Goal: Task Accomplishment & Management: Manage account settings

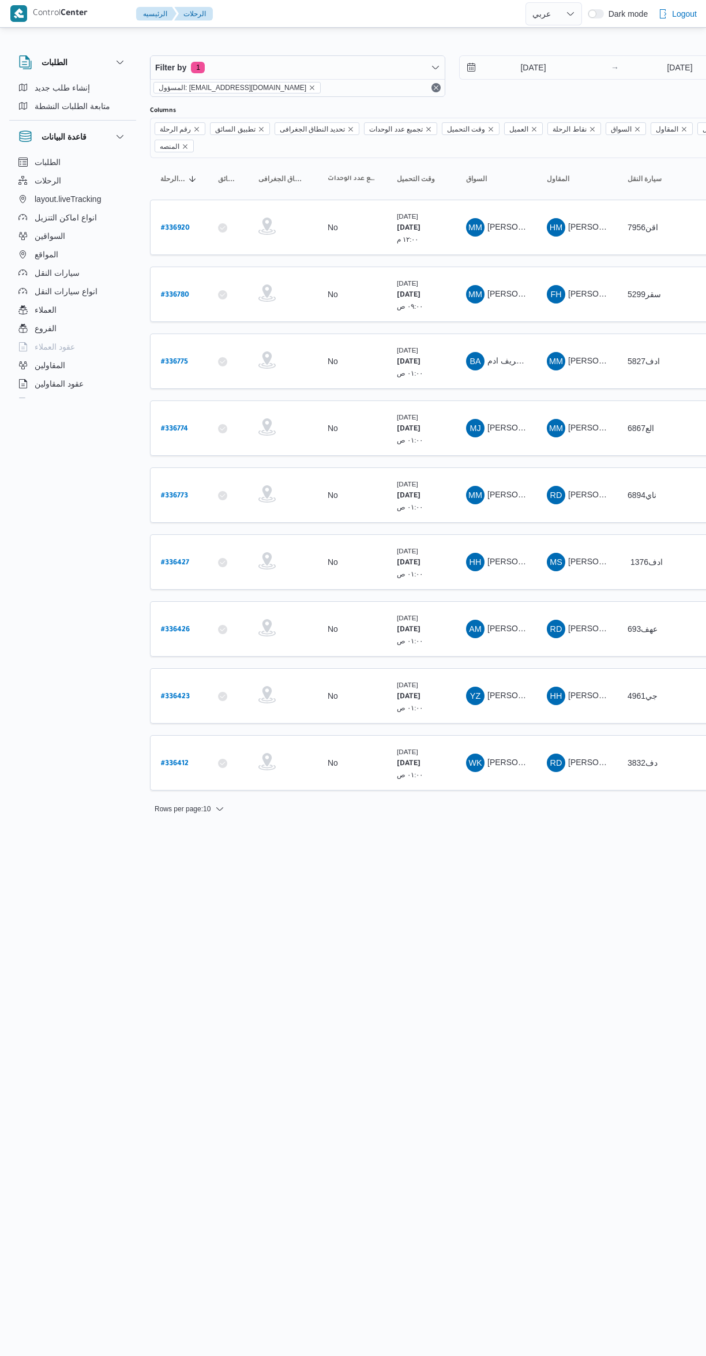
select select "ar"
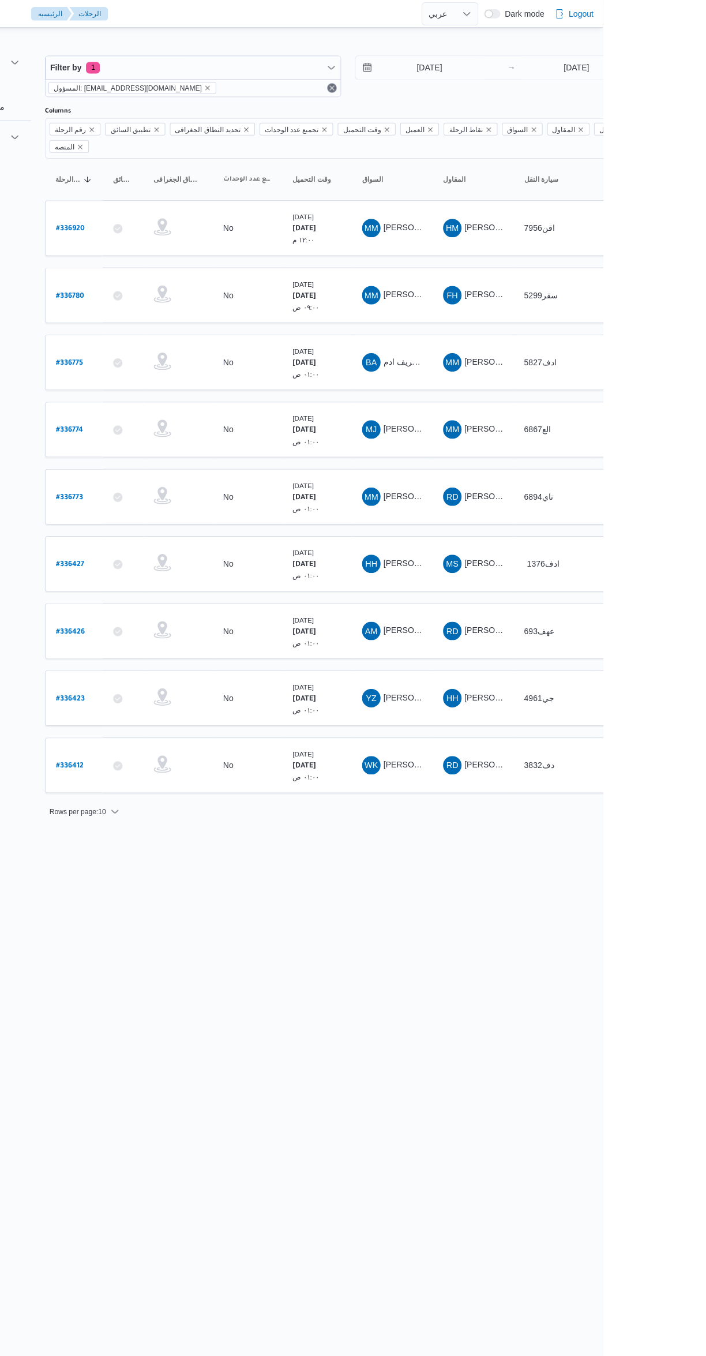
click at [179, 291] on b "# 336780" at bounding box center [175, 295] width 28 height 8
select select "ar"
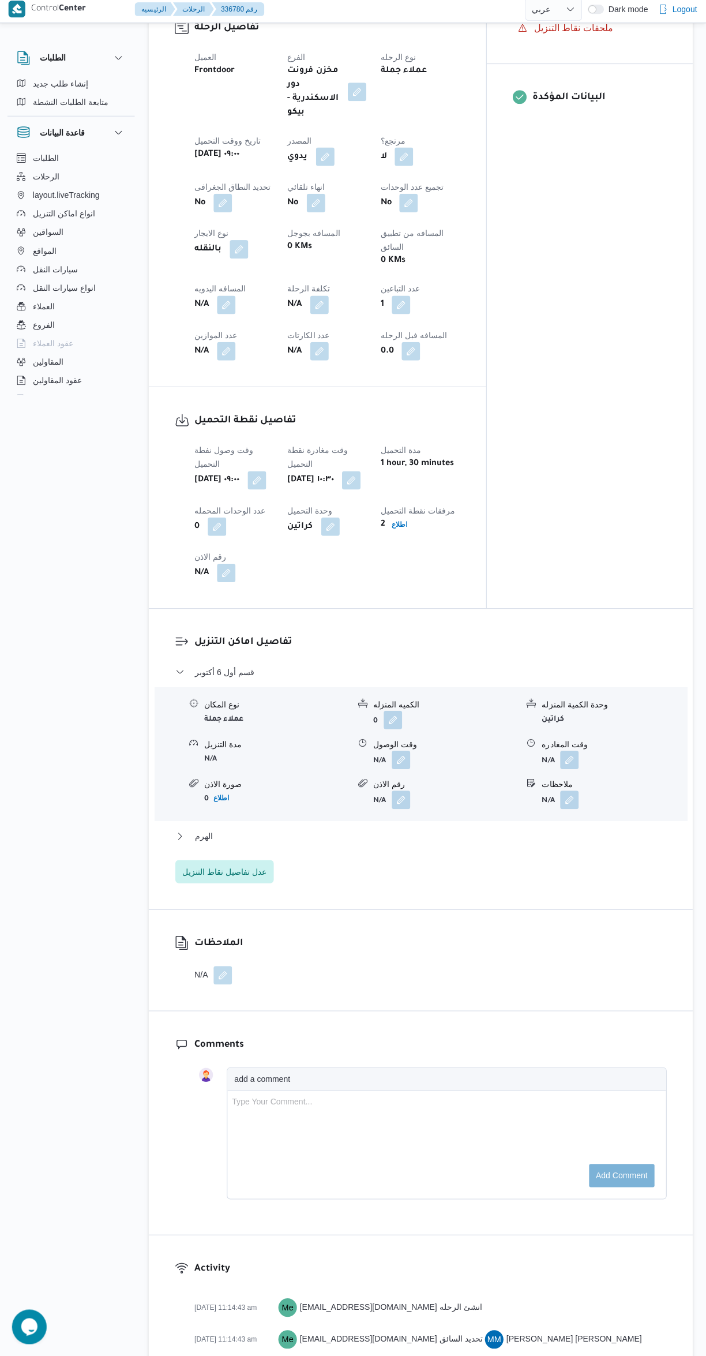
scroll to position [579, 0]
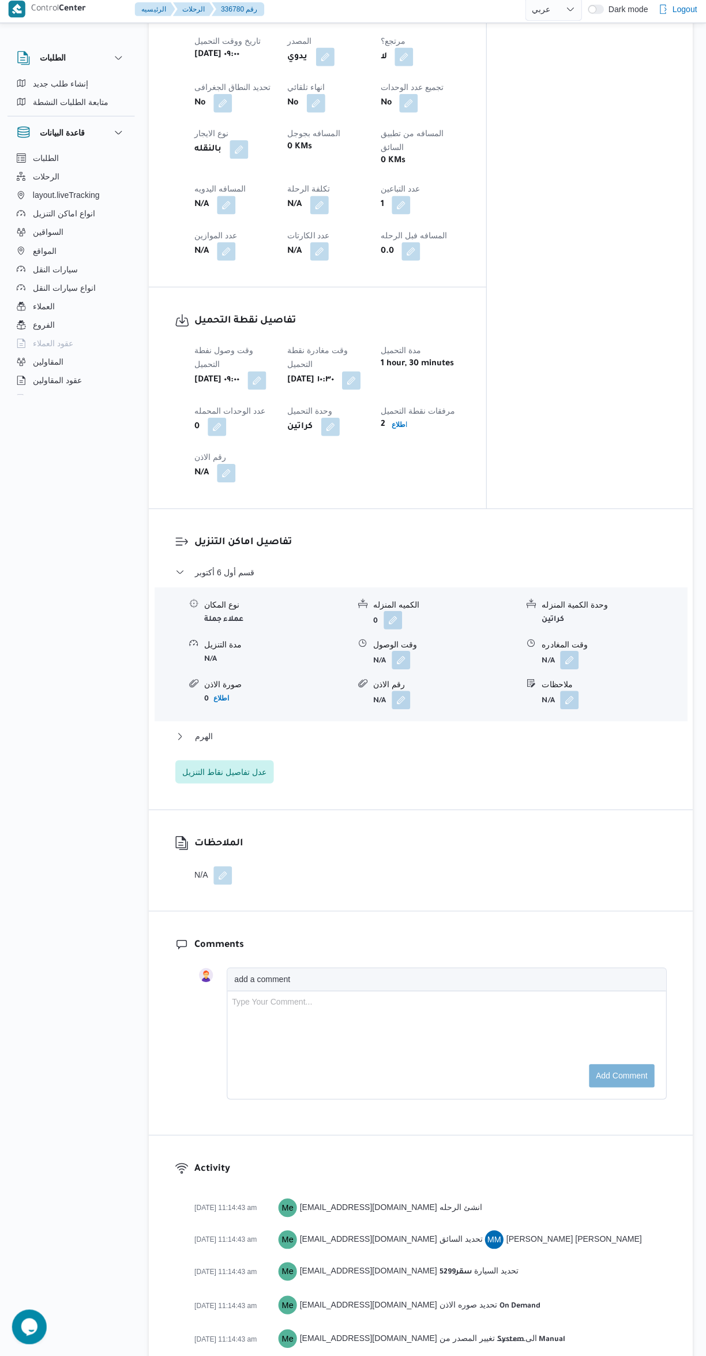
click at [403, 653] on button "button" at bounding box center [401, 662] width 18 height 18
click at [369, 653] on div "وقت الوصول" at bounding box center [370, 661] width 131 height 35
click at [366, 667] on input "وقت الوصول" at bounding box center [370, 667] width 131 height 23
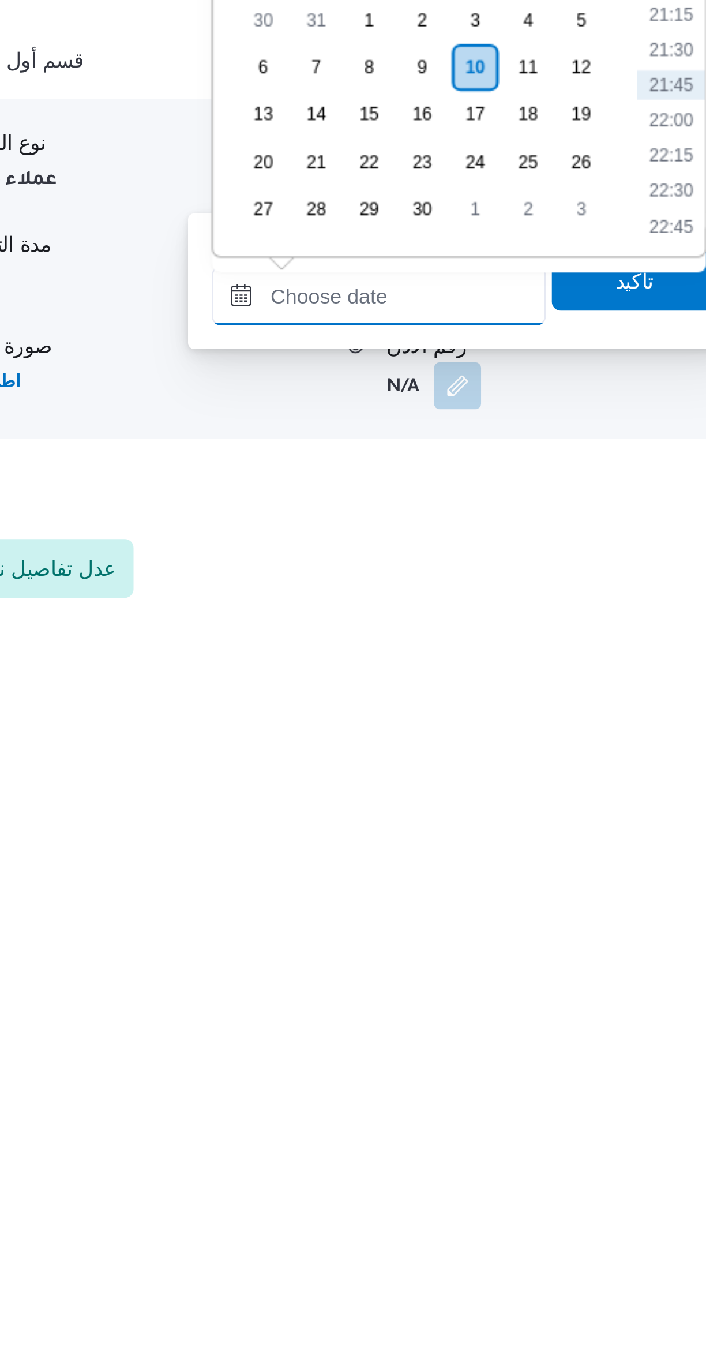
scroll to position [34, 0]
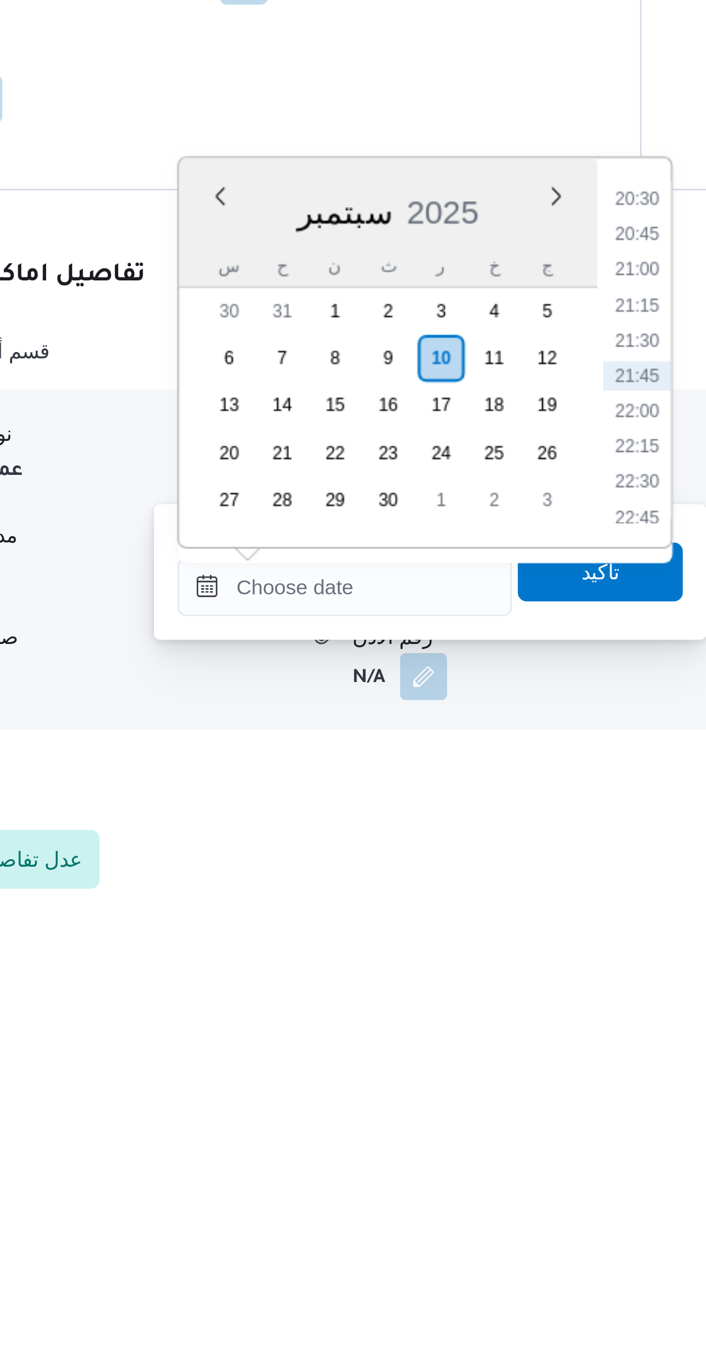
click at [489, 1061] on li "20:30" at bounding box center [485, 1061] width 27 height 12
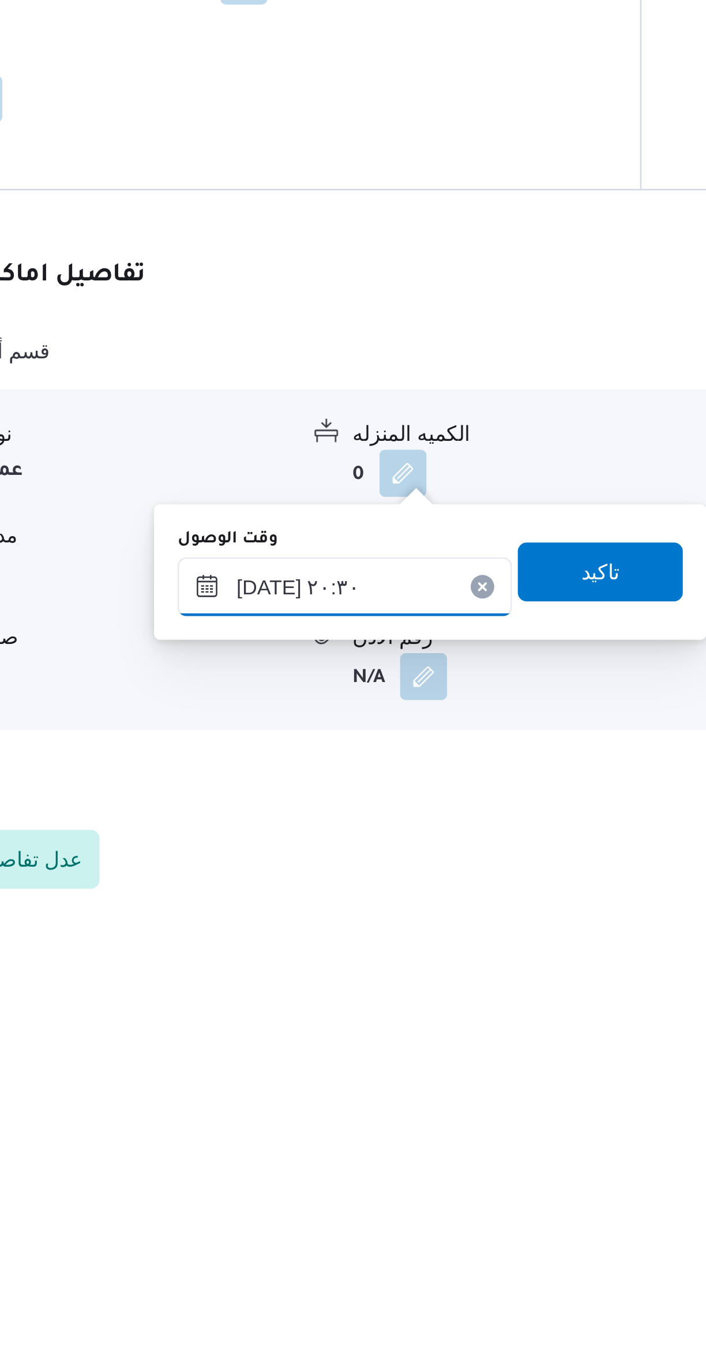
click at [331, 1210] on input "١٠/٠٩/٢٠٢٥ ٢٠:٣٠" at bounding box center [370, 1212] width 131 height 23
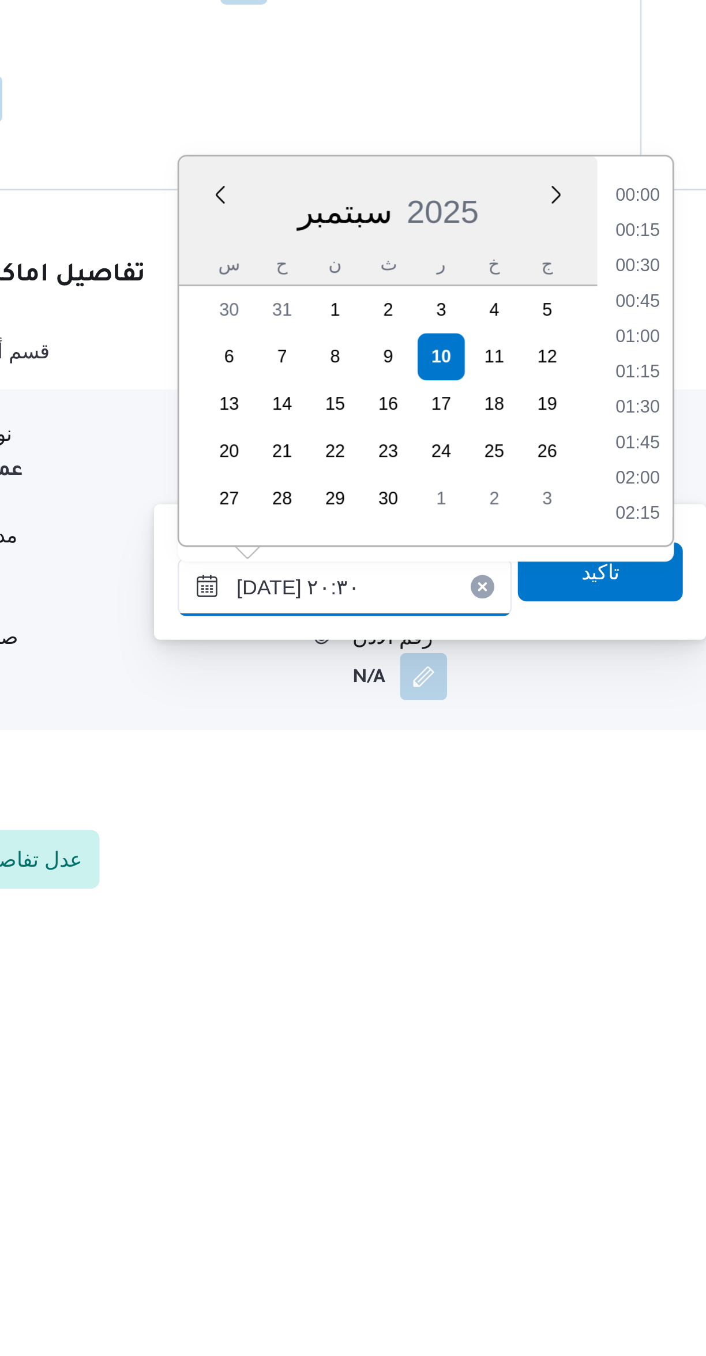
scroll to position [1065, 0]
click at [332, 1209] on input "١٠/٠٩/٢٠٢٥ ٢٠:٣٠" at bounding box center [370, 1212] width 131 height 23
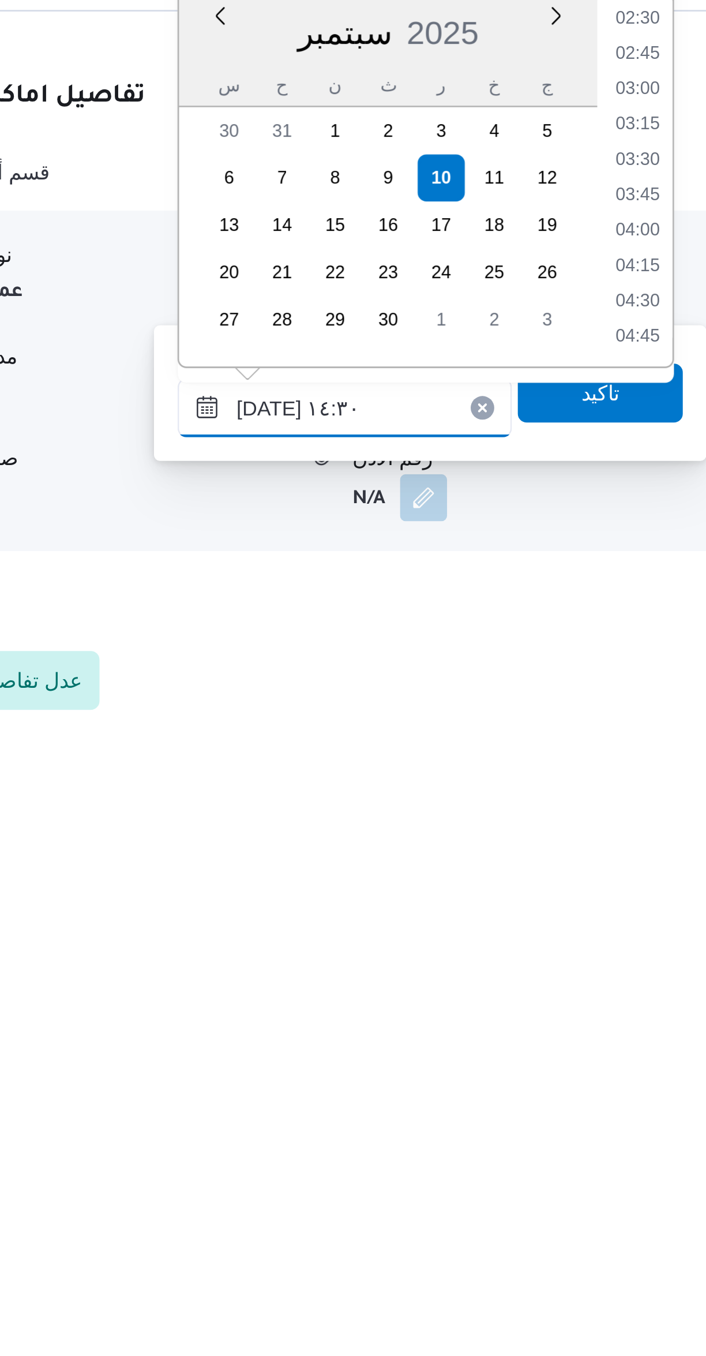
scroll to position [682, 0]
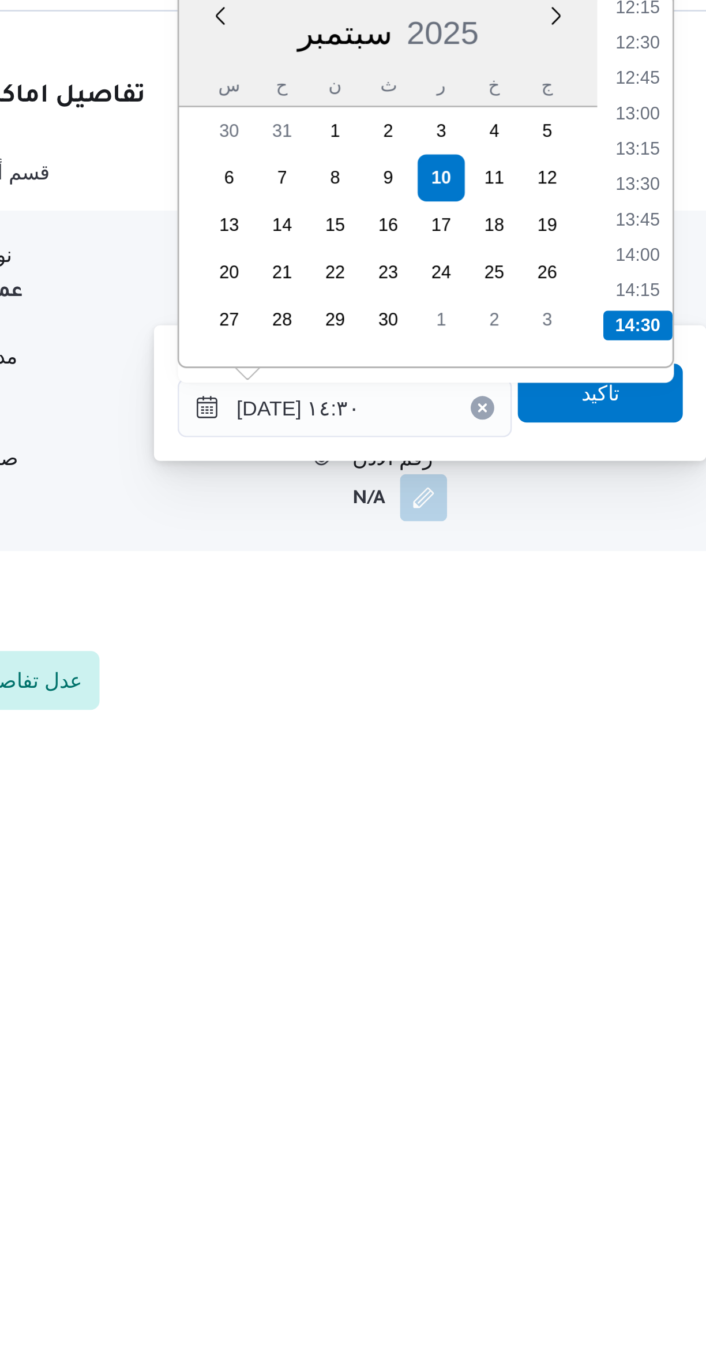
click at [485, 1123] on li "13:30" at bounding box center [485, 1125] width 27 height 12
type input "١٠/٠٩/٢٠٢٥ ١٣:٣٠"
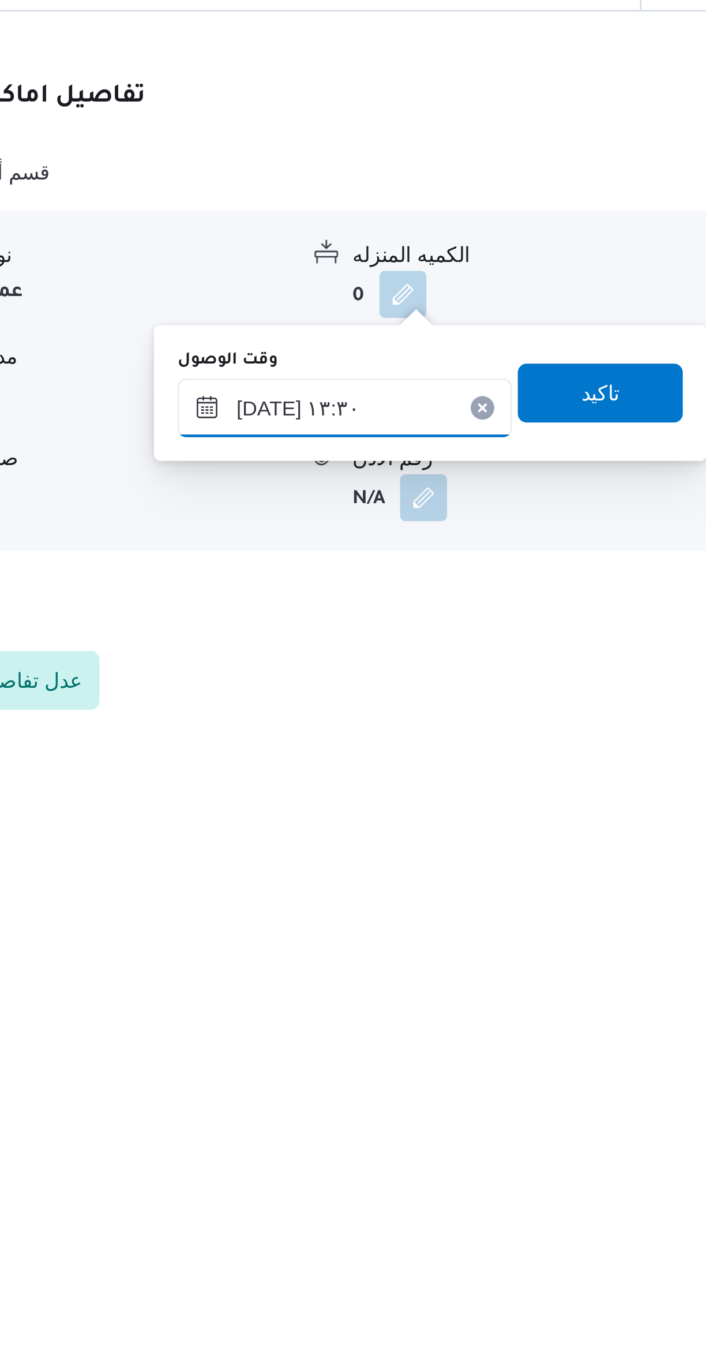
click at [389, 1208] on input "١٠/٠٩/٢٠٢٥ ١٣:٣٠" at bounding box center [370, 1212] width 131 height 23
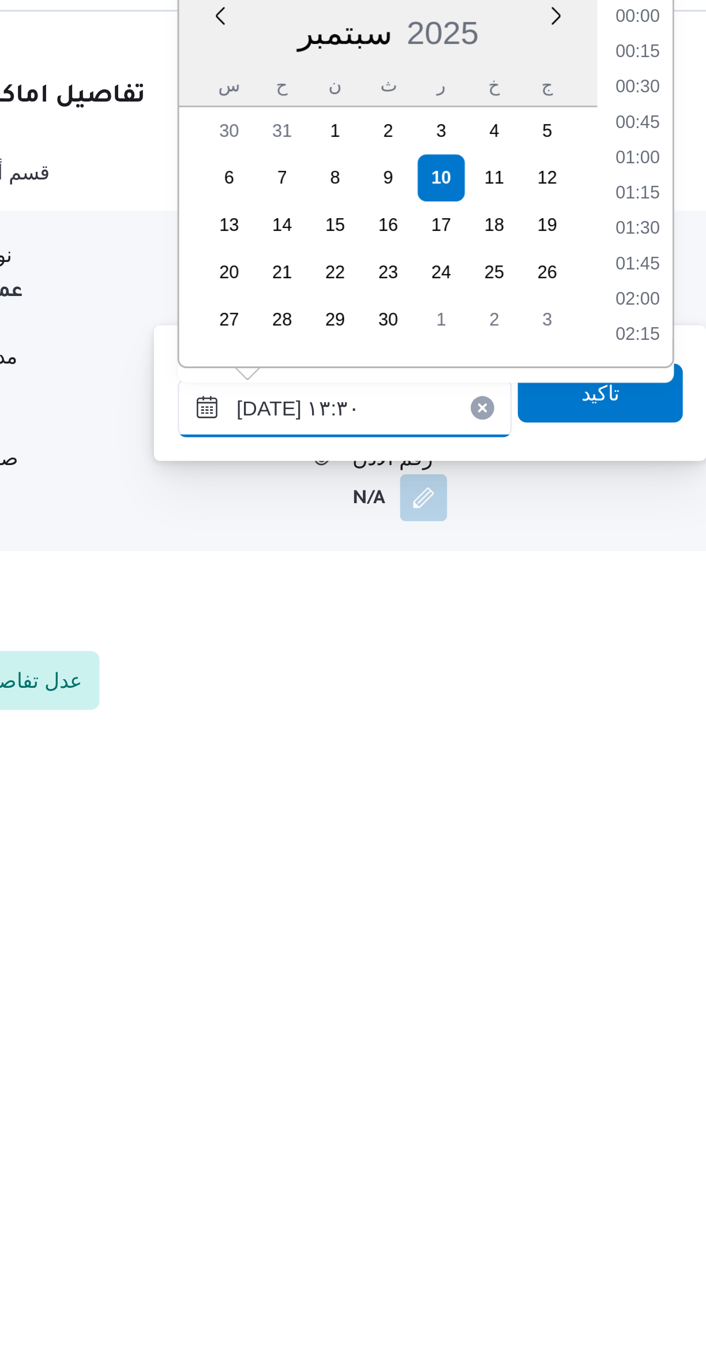
scroll to position [677, 0]
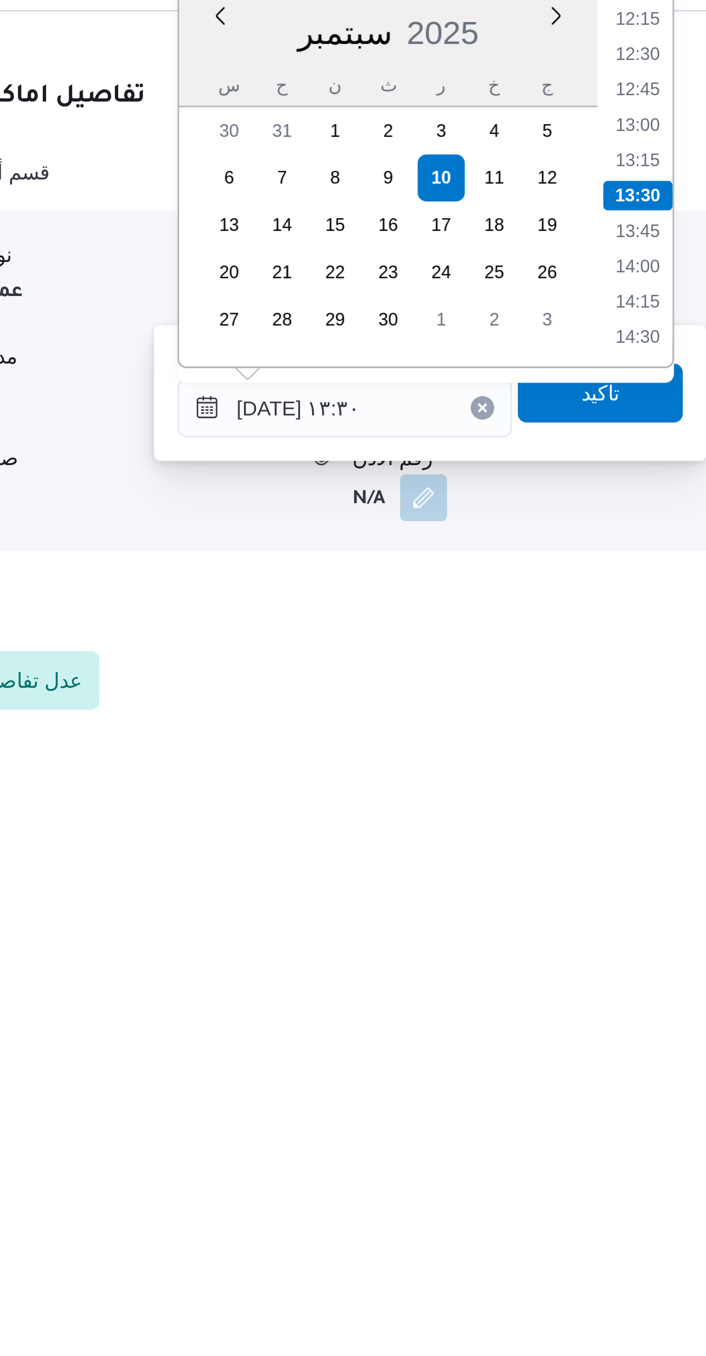
click at [486, 1130] on li "13:30" at bounding box center [485, 1129] width 27 height 12
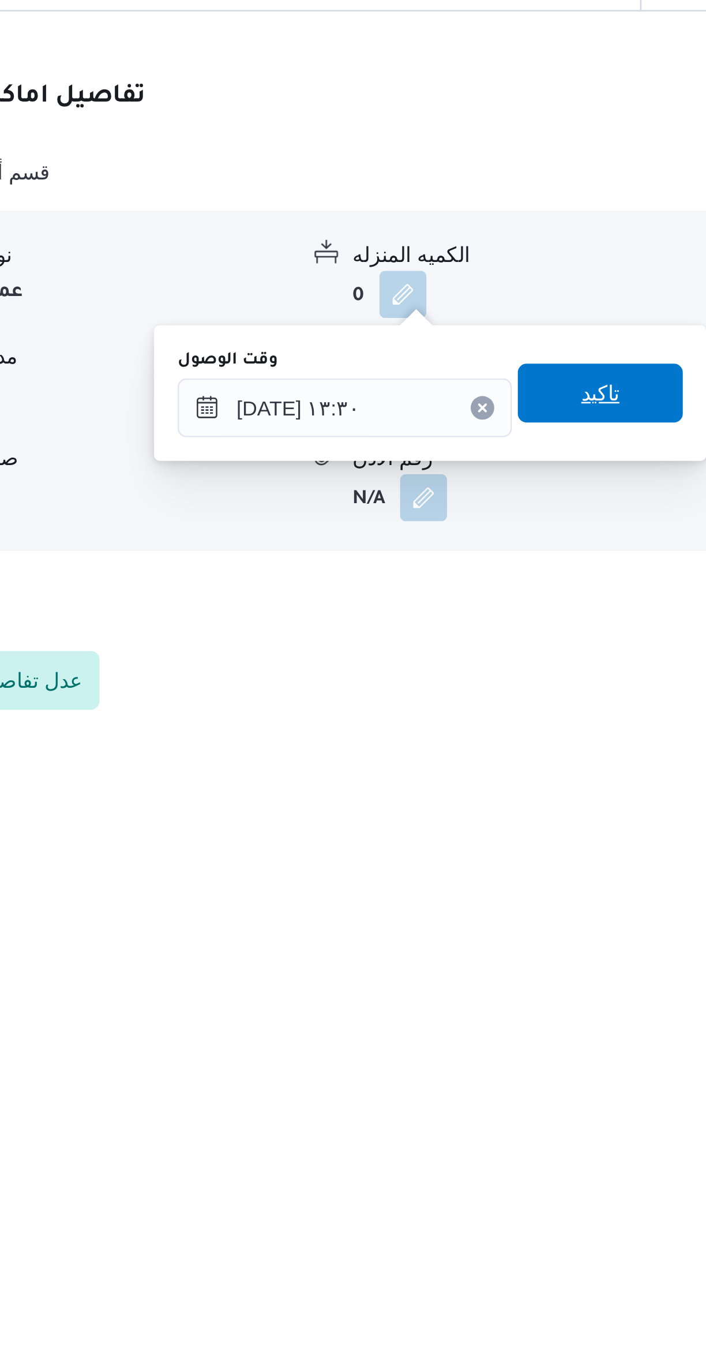
click at [463, 1207] on span "تاكيد" at bounding box center [470, 1207] width 15 height 14
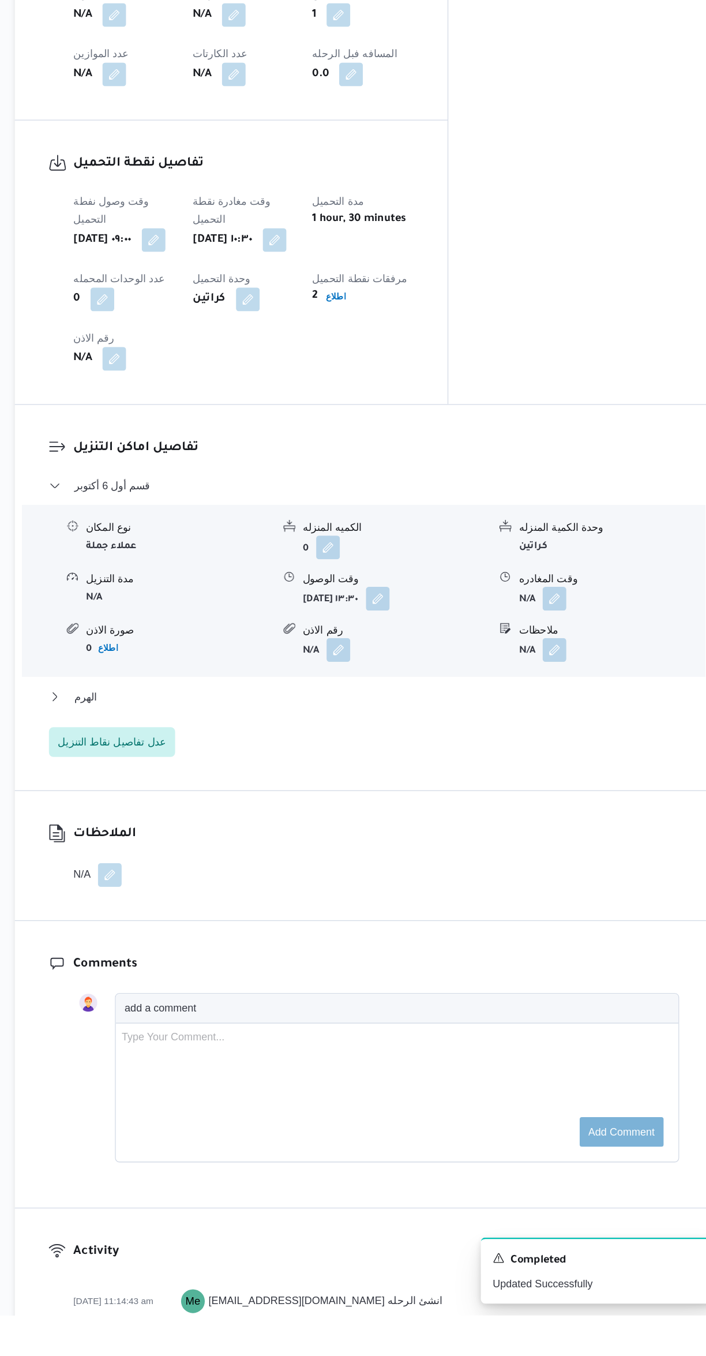
scroll to position [448, 0]
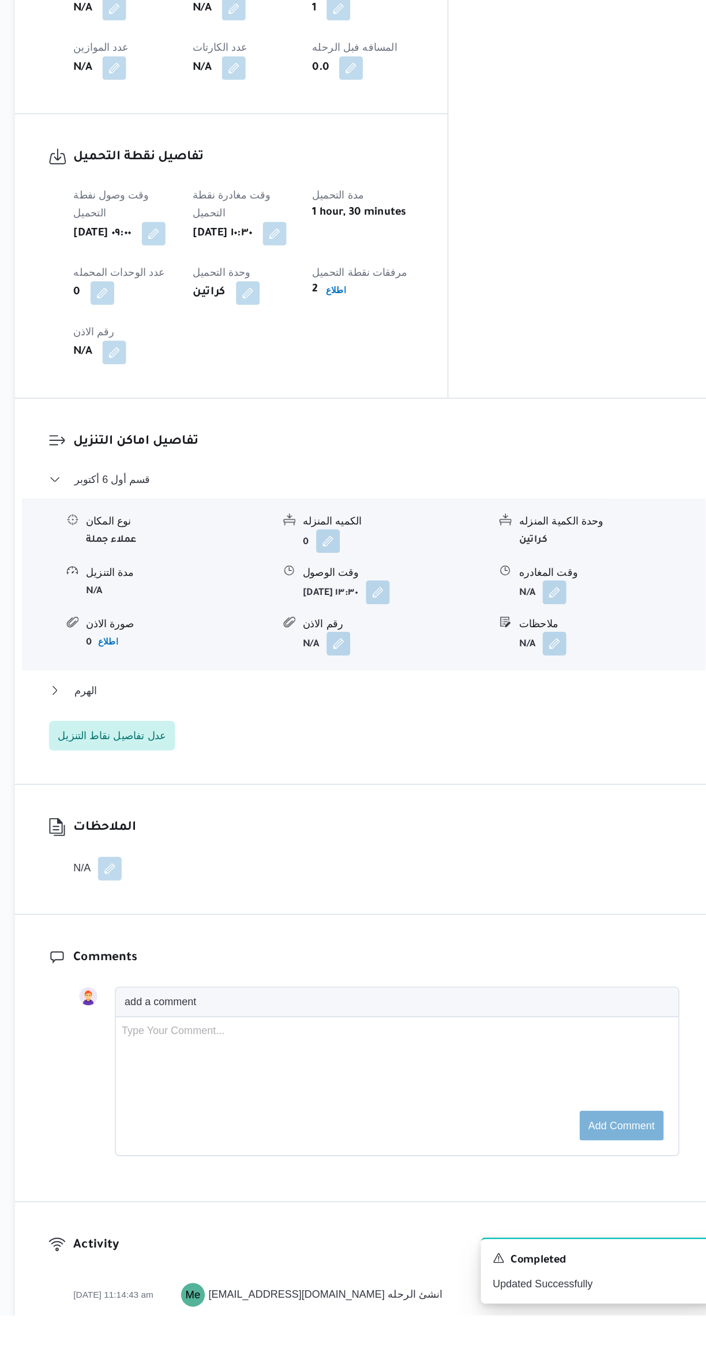
click at [572, 785] on button "button" at bounding box center [569, 794] width 18 height 18
click at [538, 863] on button "الهرم" at bounding box center [422, 870] width 490 height 14
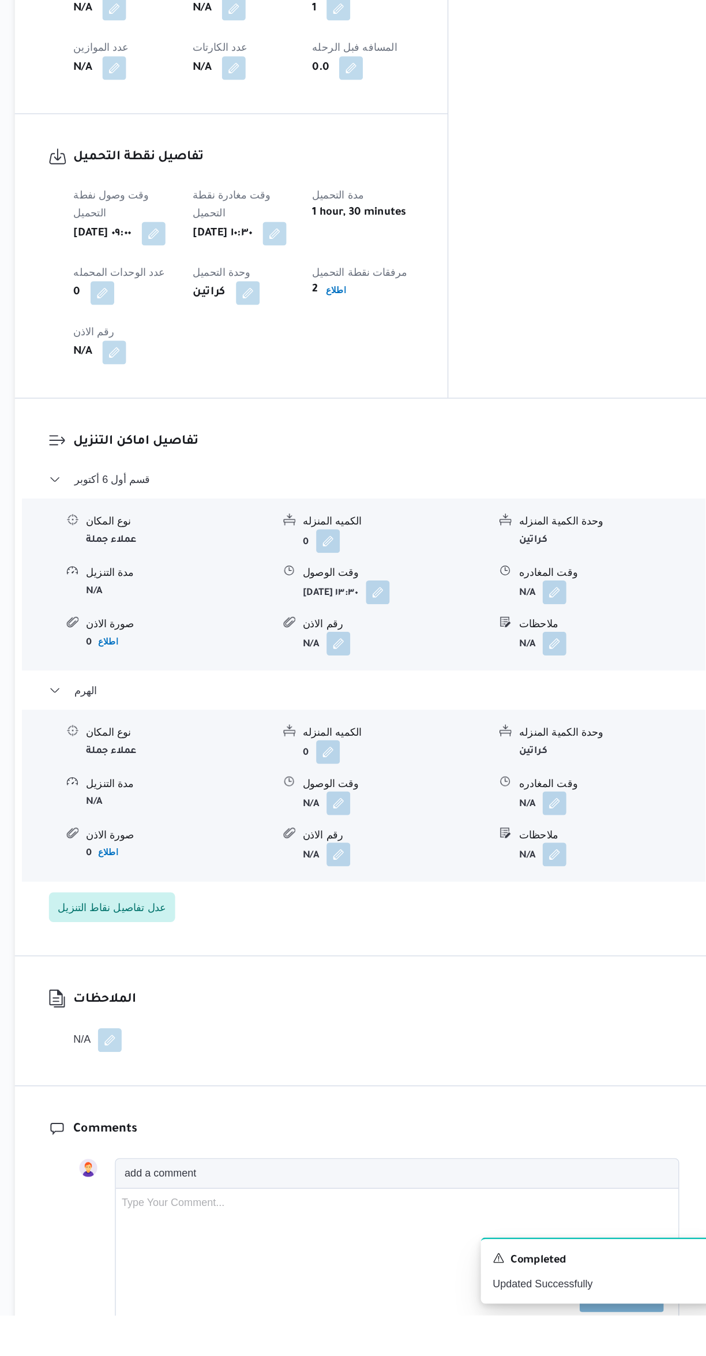
click at [595, 773] on div "وقت المغادره" at bounding box center [614, 779] width 144 height 12
click at [570, 785] on button "button" at bounding box center [569, 794] width 18 height 18
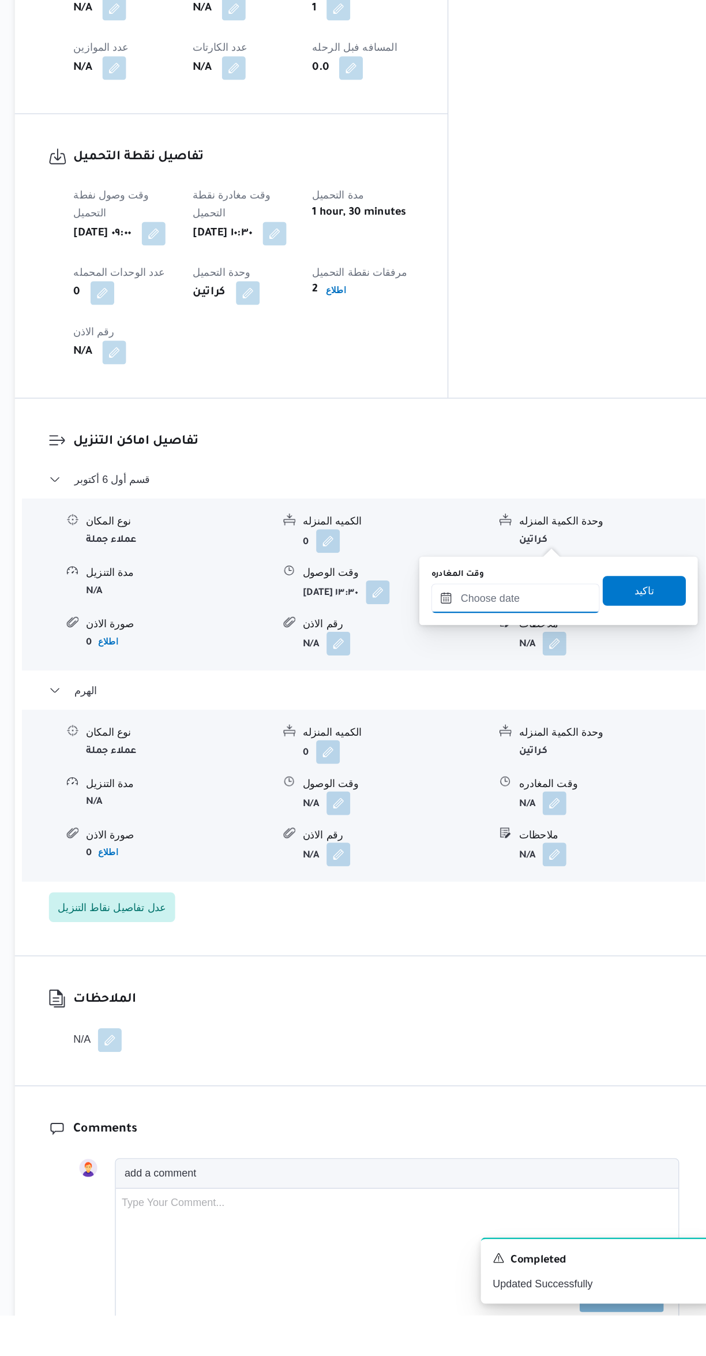
click at [549, 797] on input "وقت المغادره" at bounding box center [539, 798] width 131 height 23
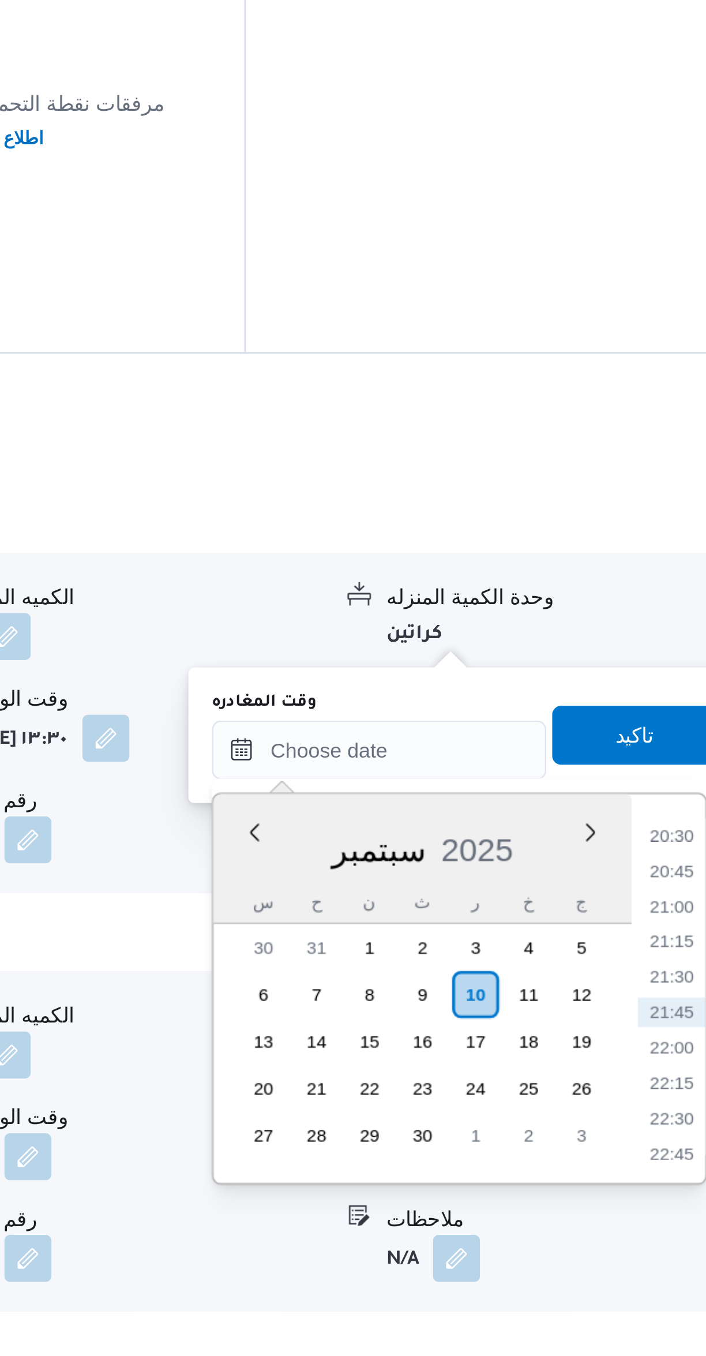
scroll to position [376, 0]
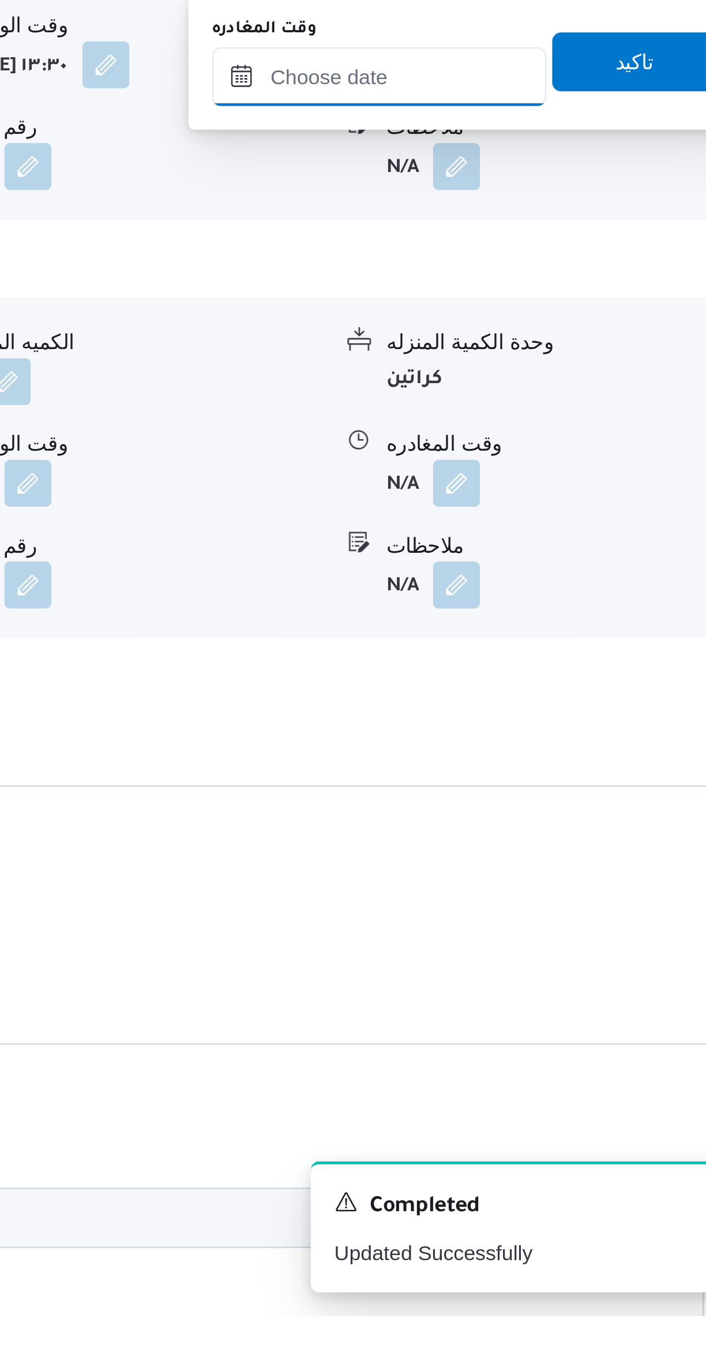
click at [561, 871] on input "وقت المغادره" at bounding box center [539, 870] width 131 height 23
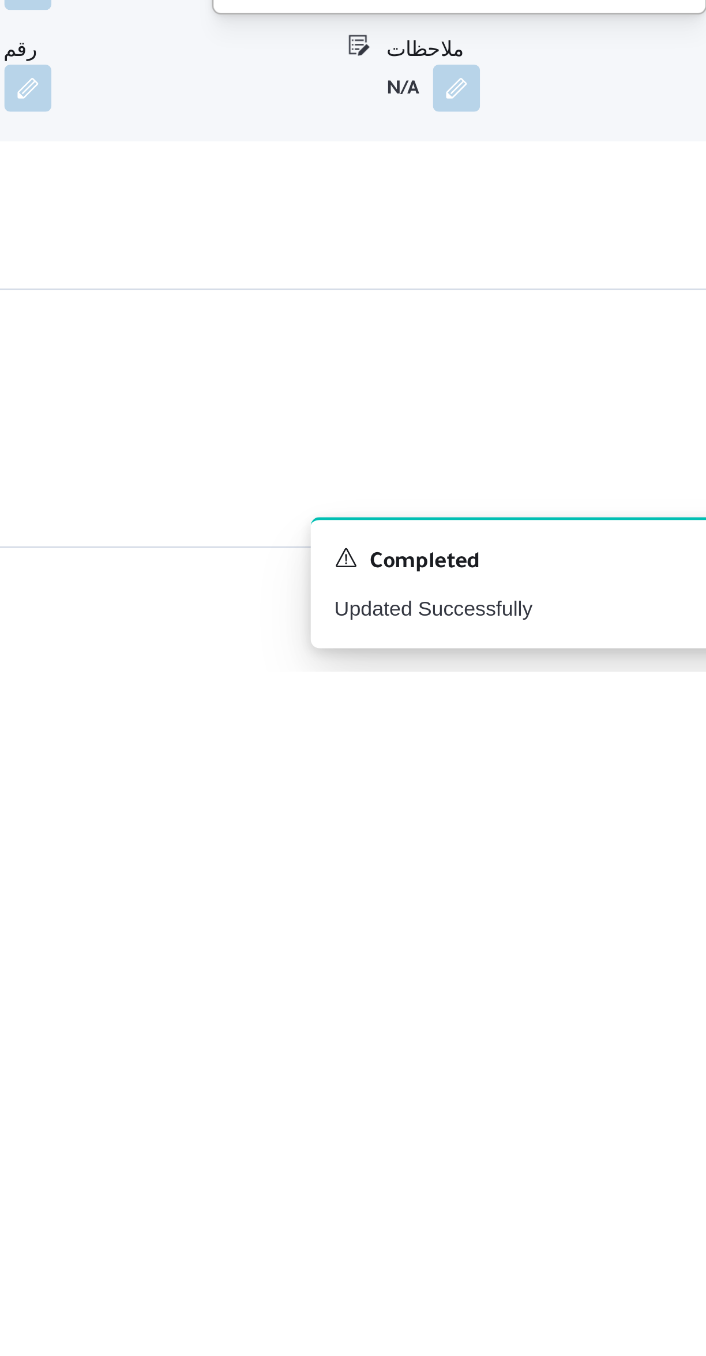
scroll to position [318, 0]
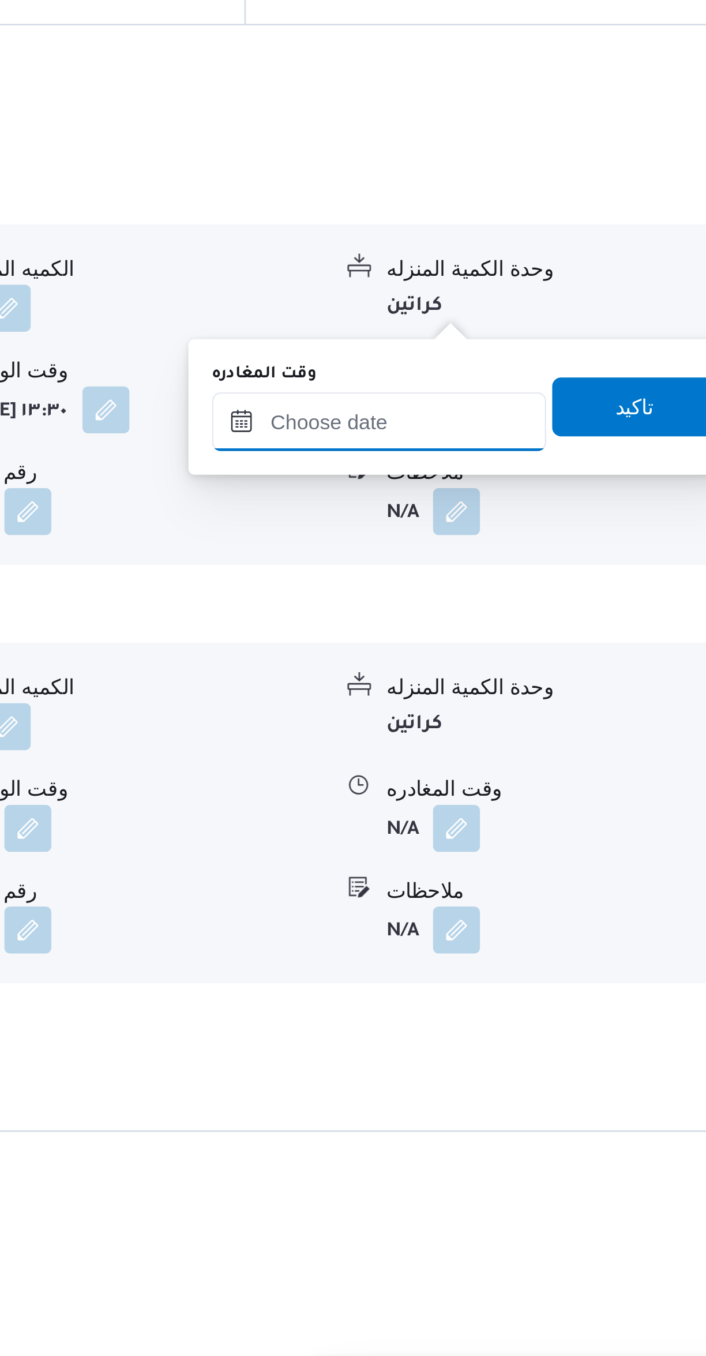
click at [559, 931] on input "وقت المغادره" at bounding box center [539, 928] width 131 height 23
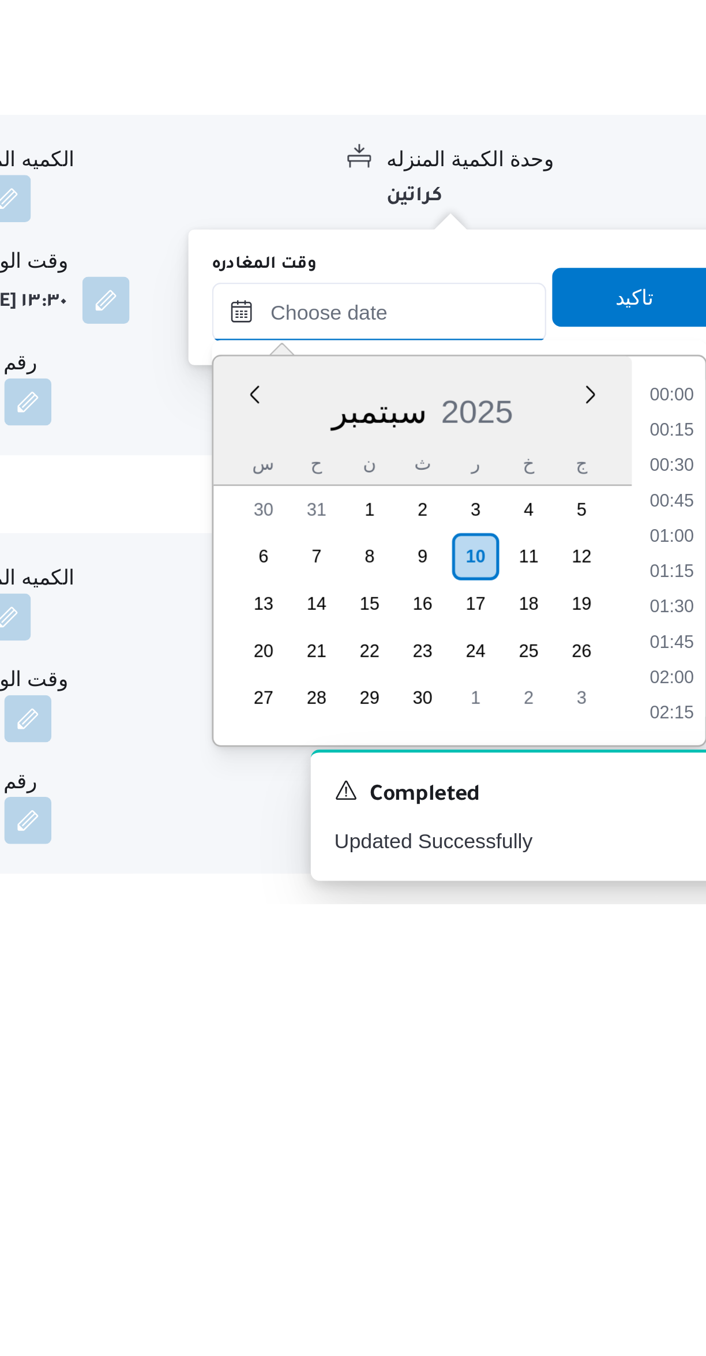
scroll to position [1134, 0]
click at [649, 1159] on li "20:30" at bounding box center [653, 1158] width 27 height 12
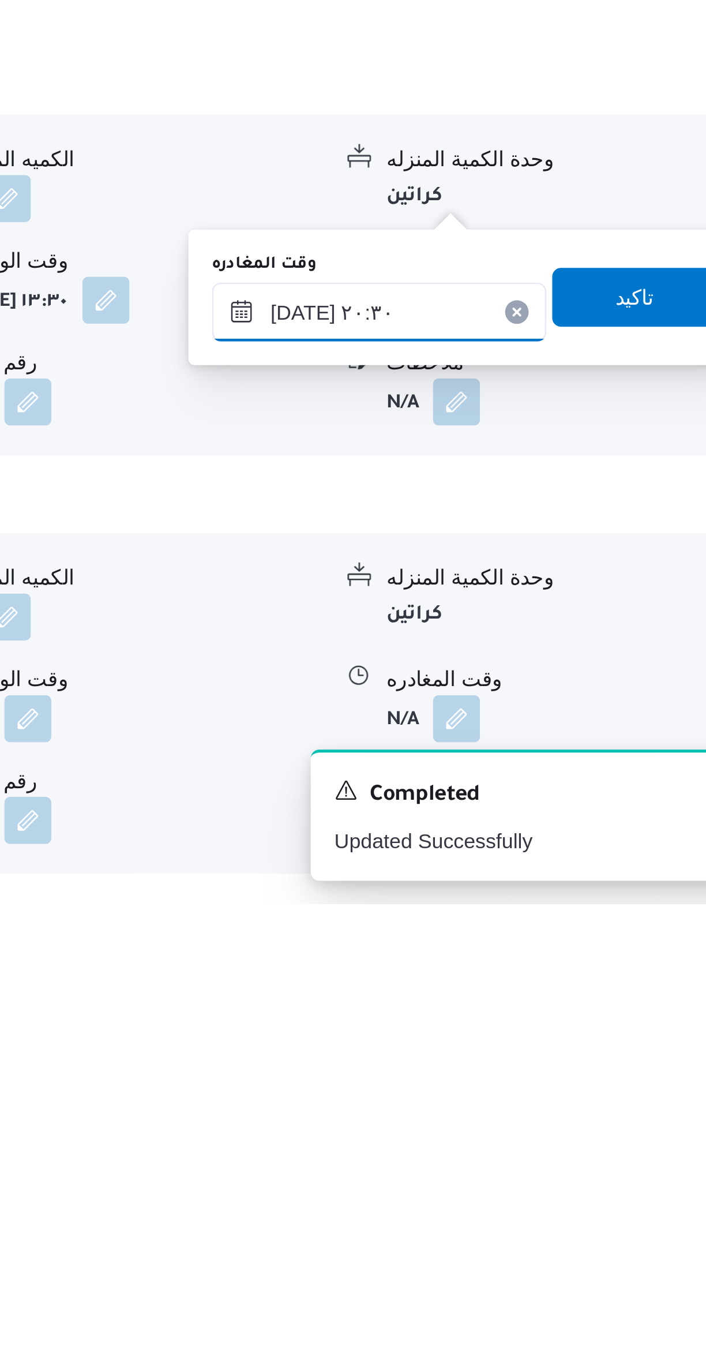
click at [552, 1118] on input "١٠/٠٩/٢٠٢٥ ٢٠:٣٠" at bounding box center [539, 1124] width 131 height 23
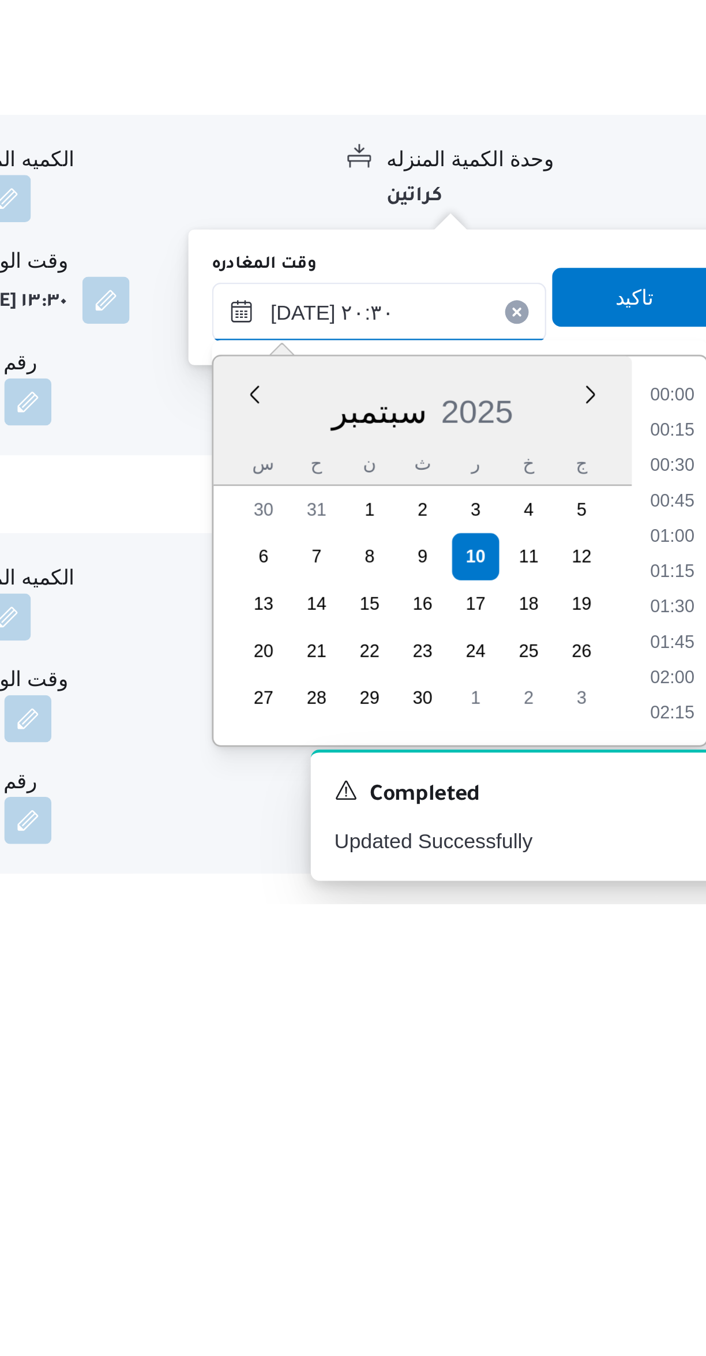
scroll to position [1065, 0]
click at [649, 1154] on li "19:15" at bounding box center [653, 1158] width 27 height 12
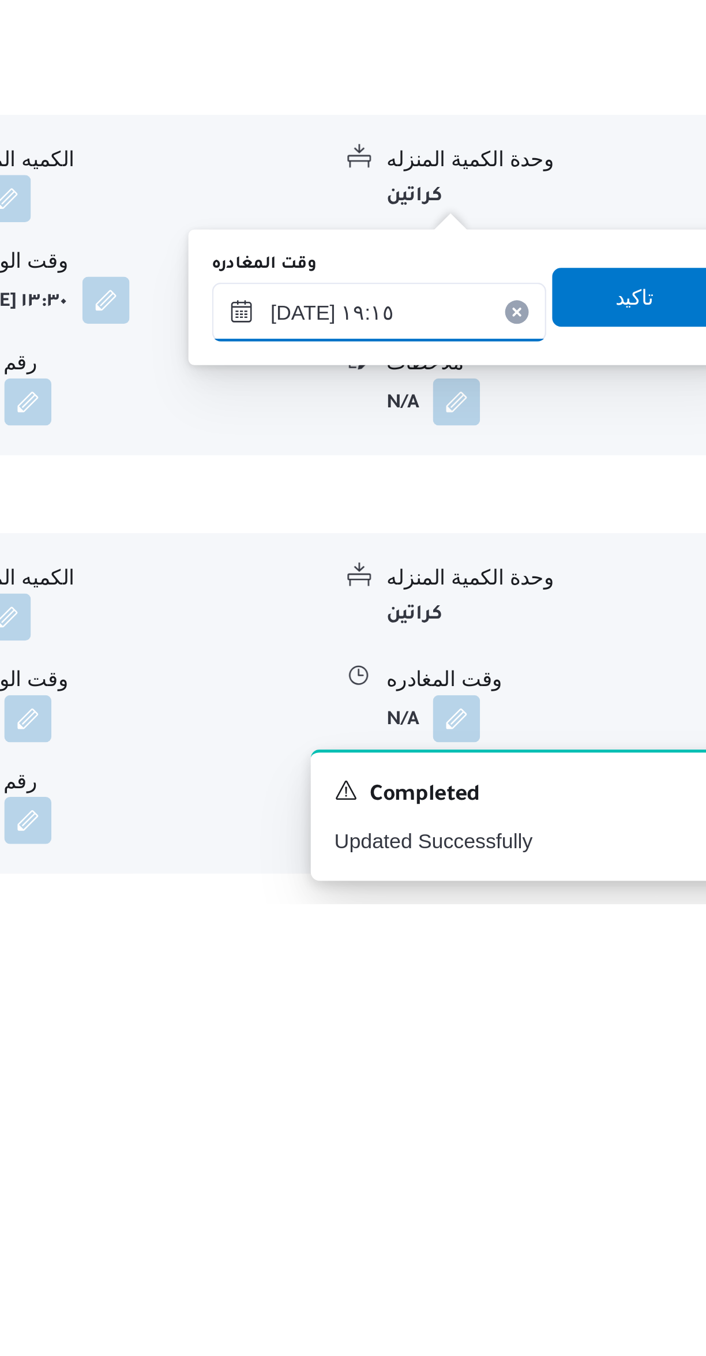
click at [556, 1123] on input "١٠/٠٩/٢٠٢٥ ١٩:١٥" at bounding box center [539, 1124] width 131 height 23
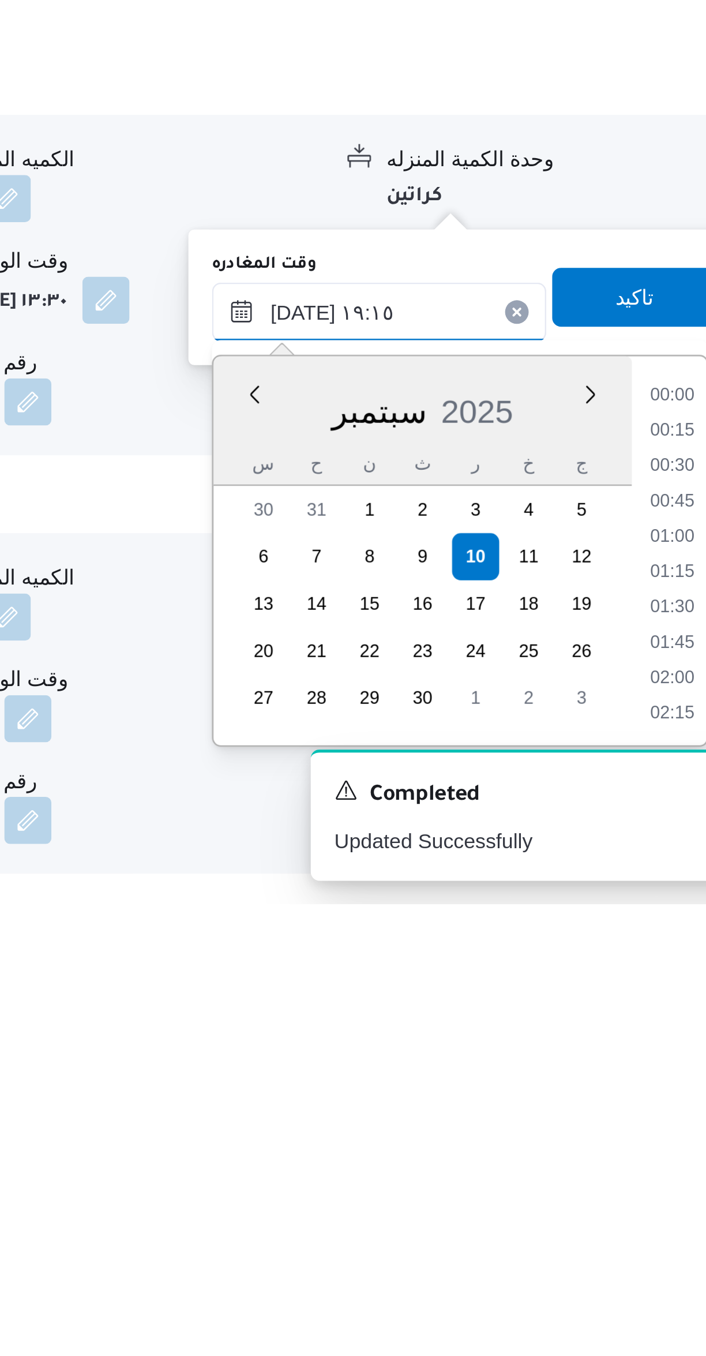
scroll to position [996, 0]
click at [652, 1156] on li "18:00" at bounding box center [653, 1158] width 27 height 12
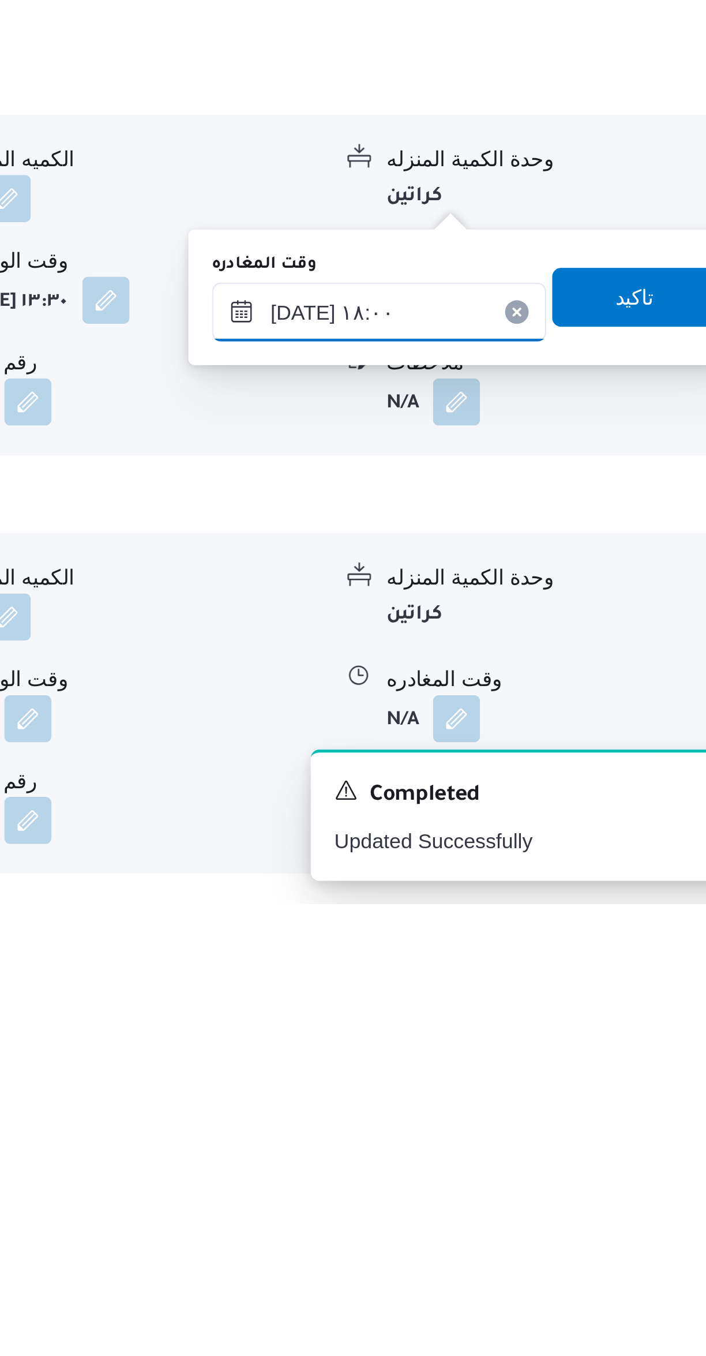
click at [551, 1118] on input "١٠/٠٩/٢٠٢٥ ١٨:٠٠" at bounding box center [539, 1124] width 131 height 23
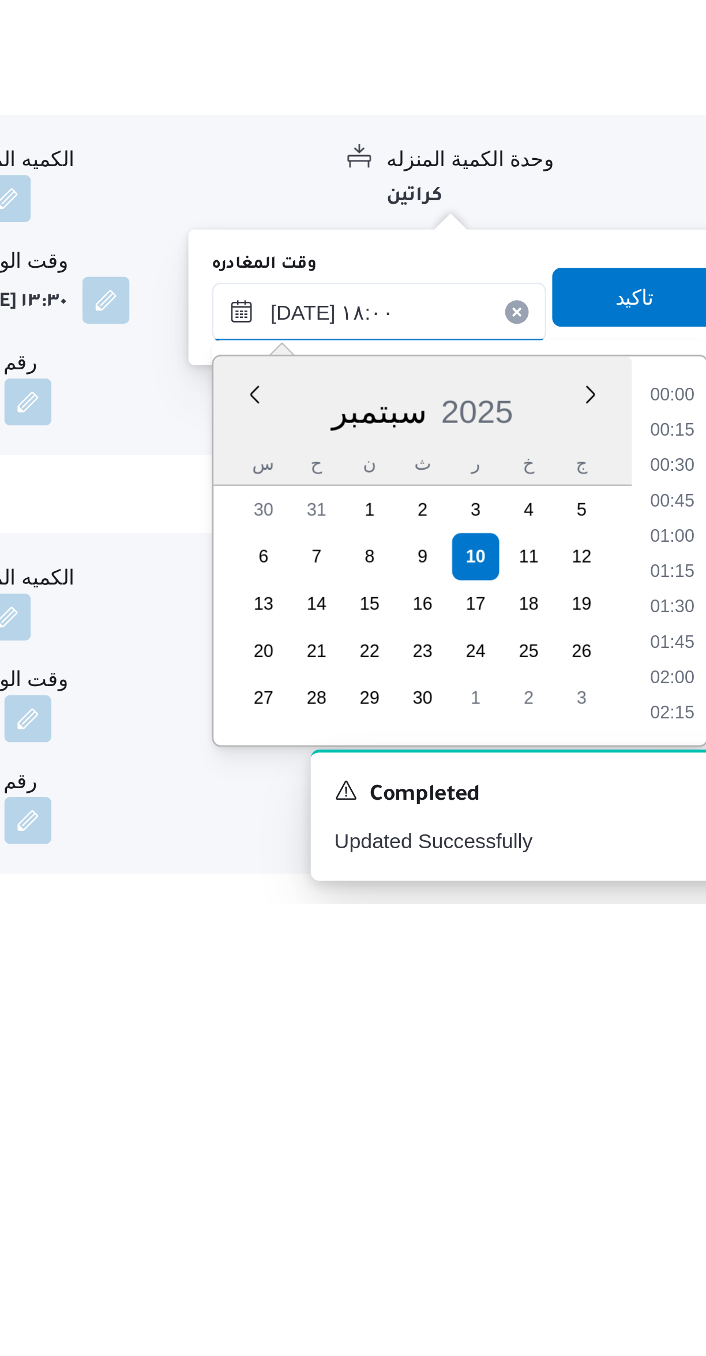
scroll to position [927, 0]
click at [653, 1155] on li "16:45" at bounding box center [653, 1158] width 27 height 12
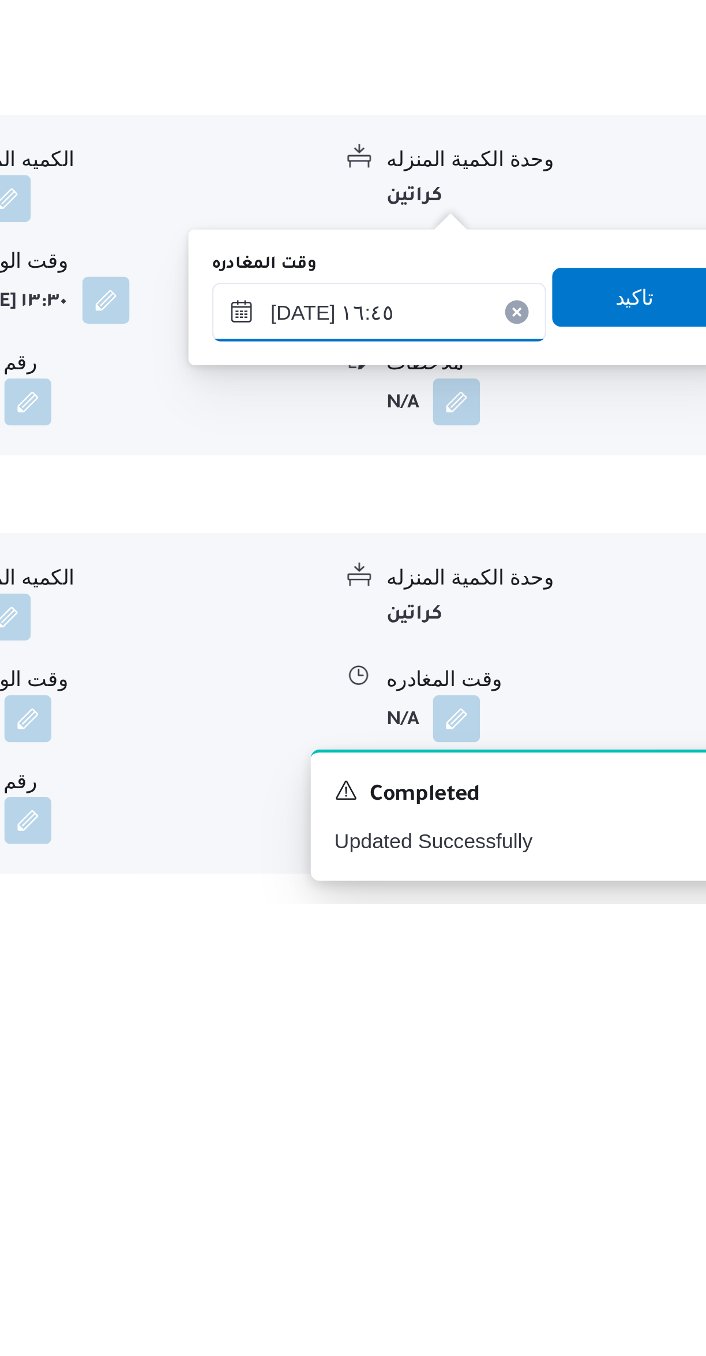
click at [568, 1120] on input "١٠/٠٩/٢٠٢٥ ١٦:٤٥" at bounding box center [539, 1124] width 131 height 23
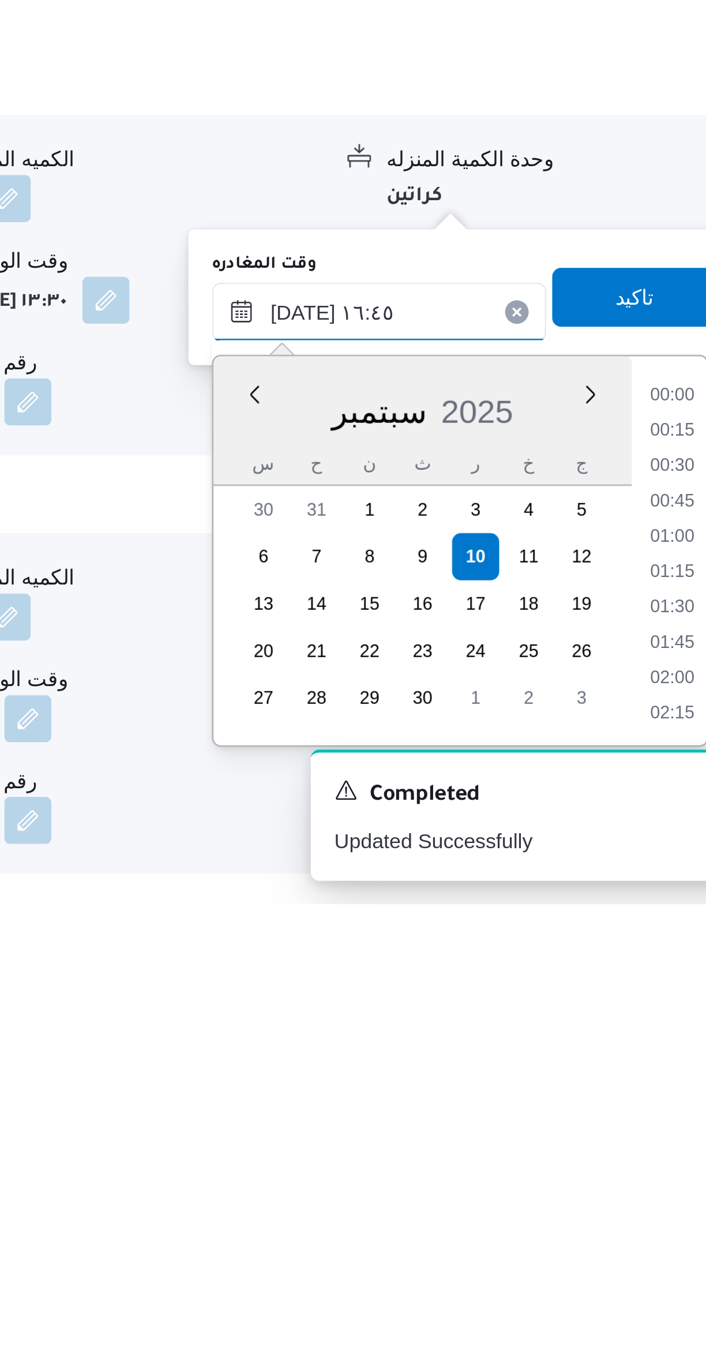
scroll to position [857, 0]
click at [653, 1172] on li "15:45" at bounding box center [653, 1172] width 27 height 12
type input "١٠/٠٩/٢٠٢٥ ١٥:٤٥"
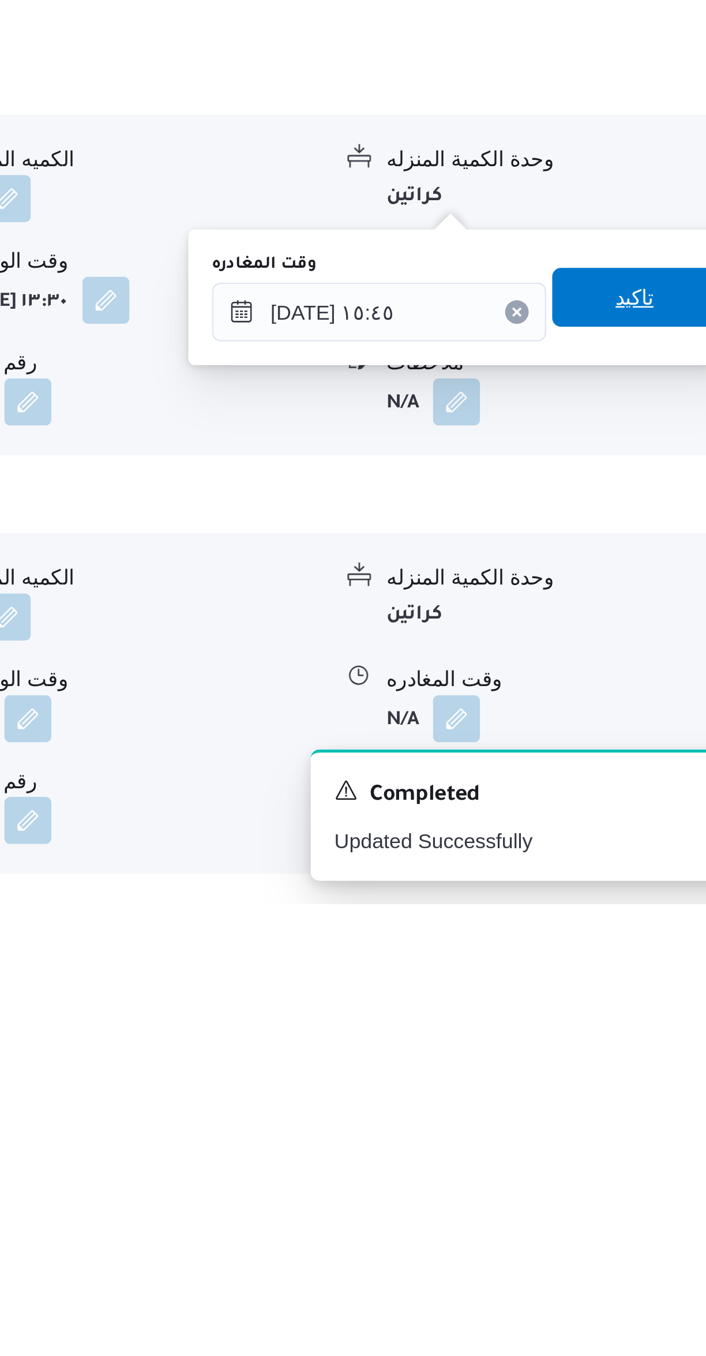
click at [637, 1110] on span "تاكيد" at bounding box center [639, 1118] width 65 height 23
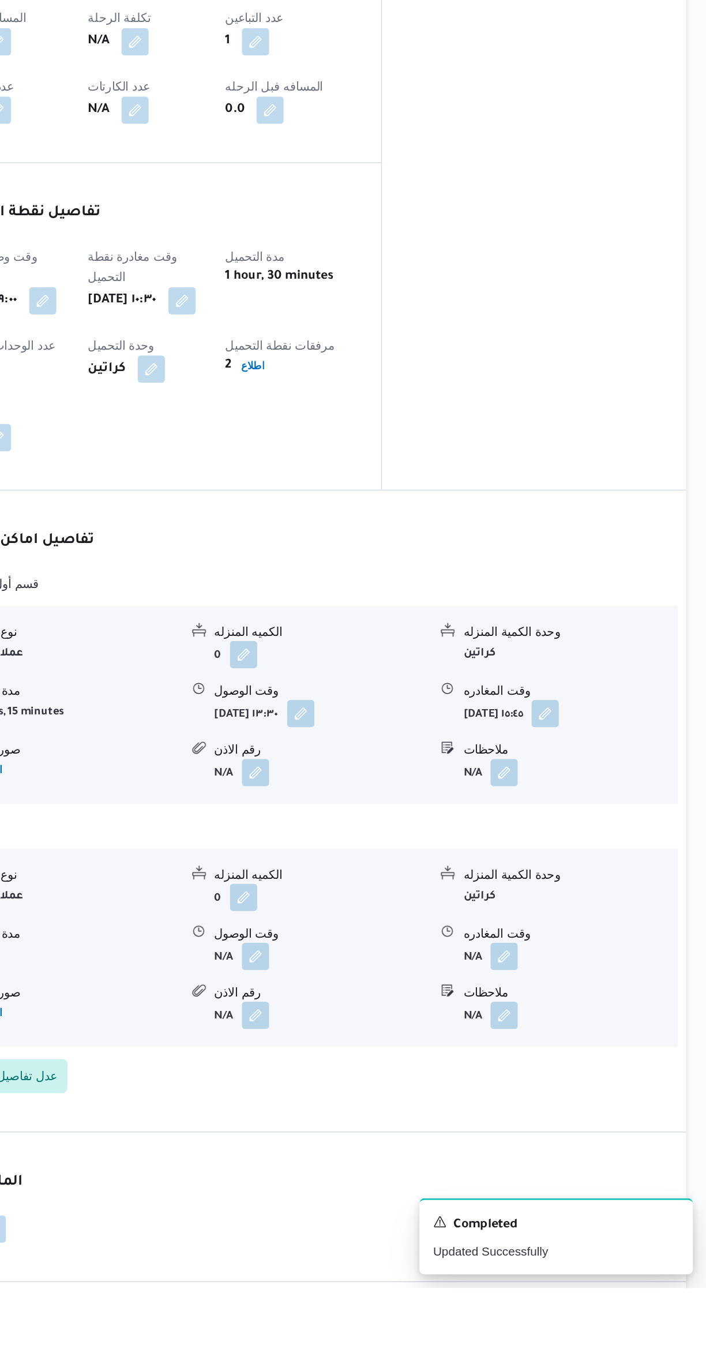
scroll to position [425, 0]
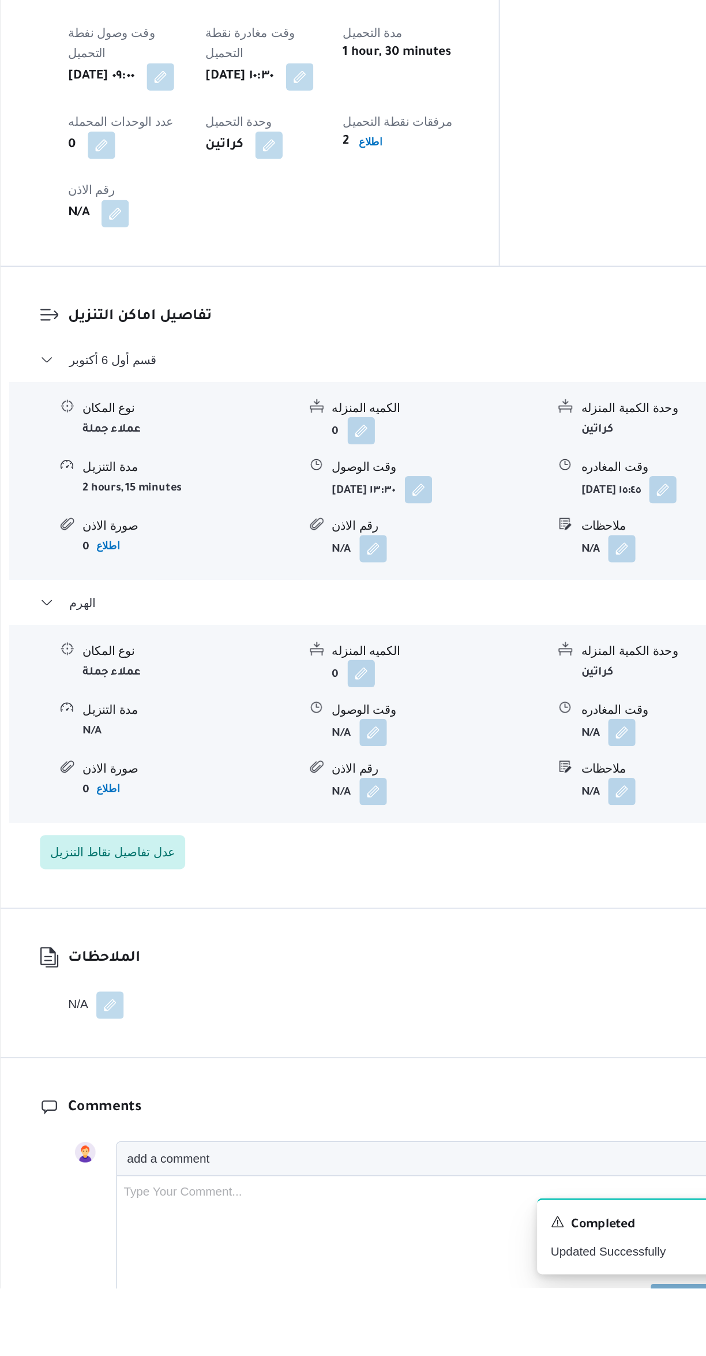
click at [409, 972] on button "button" at bounding box center [401, 981] width 18 height 18
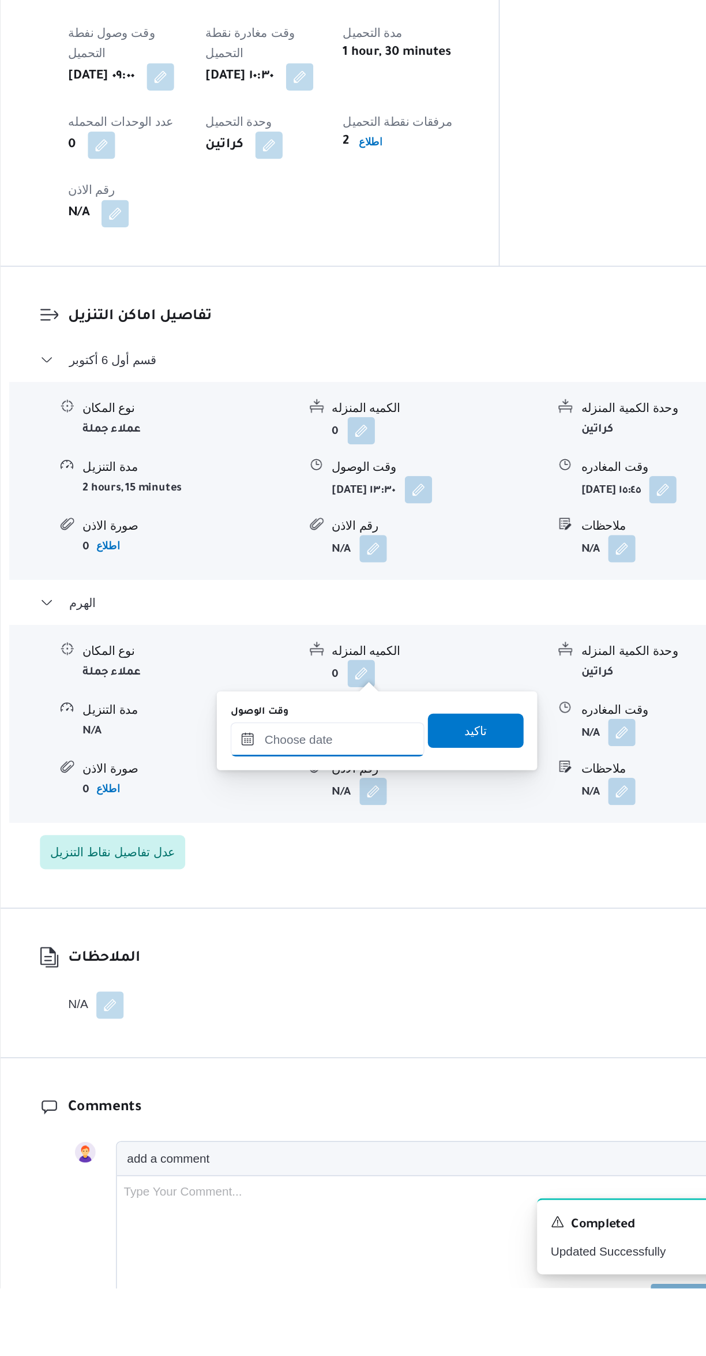
click at [399, 981] on input "وقت الوصول" at bounding box center [370, 985] width 131 height 23
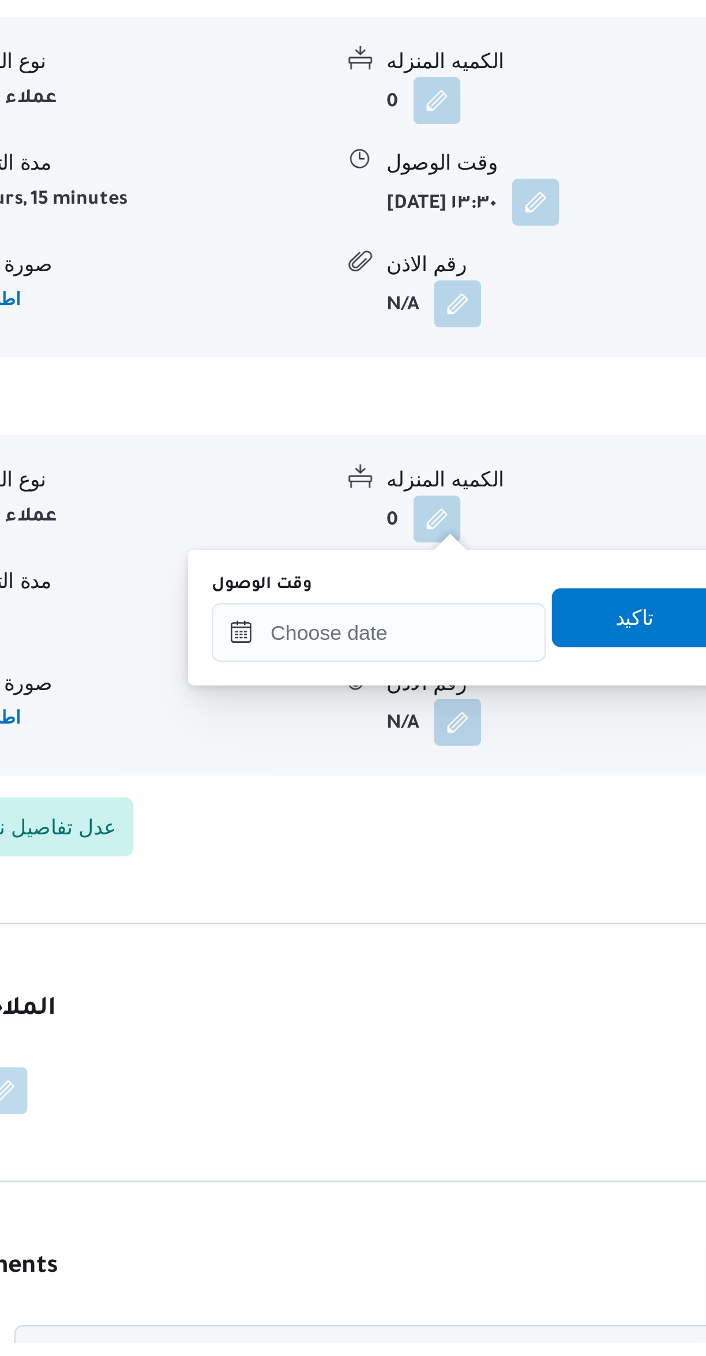
scroll to position [332, 0]
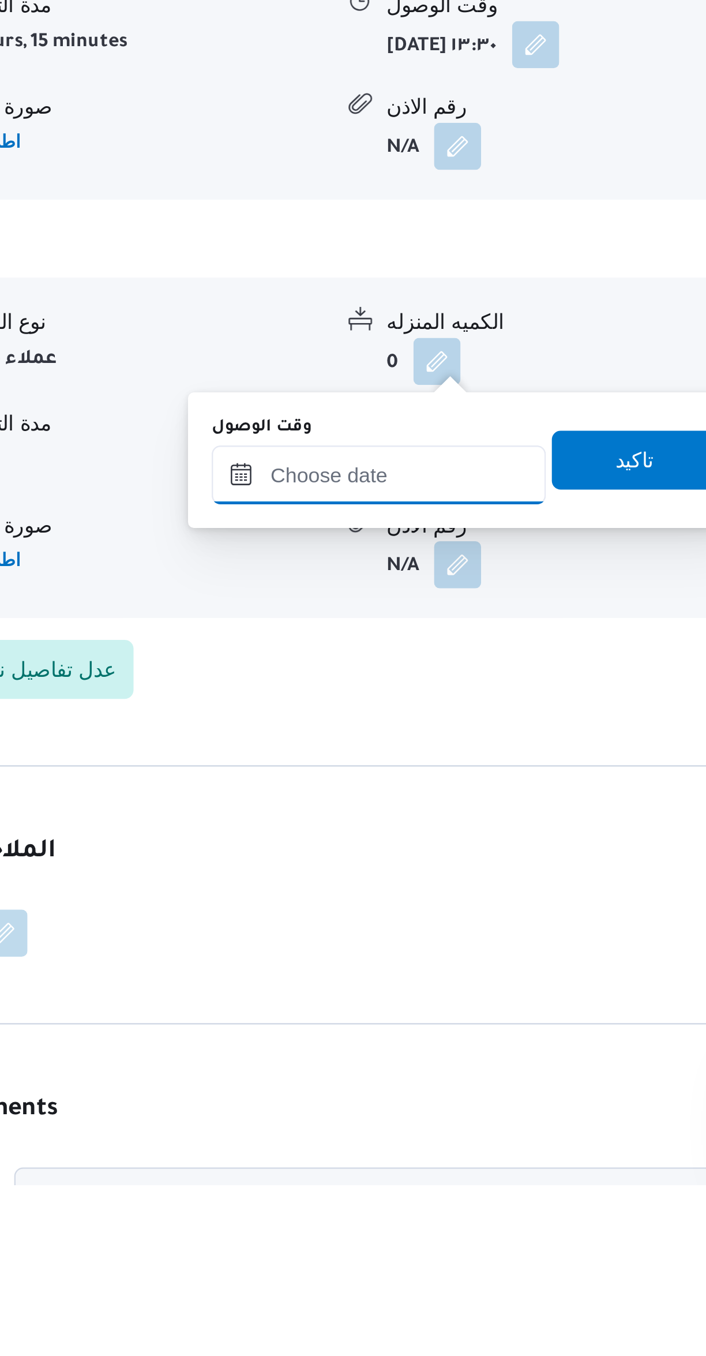
click at [384, 1076] on input "وقت الوصول" at bounding box center [370, 1077] width 131 height 23
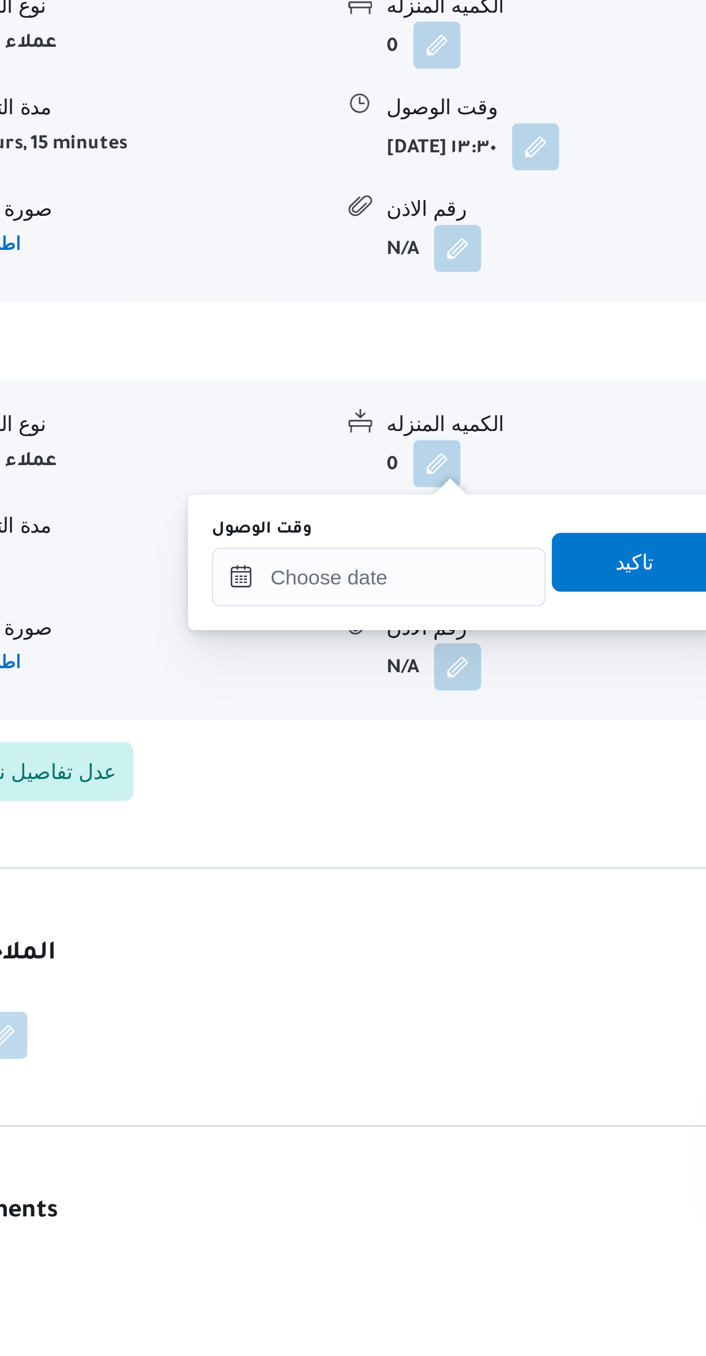
scroll to position [307, 0]
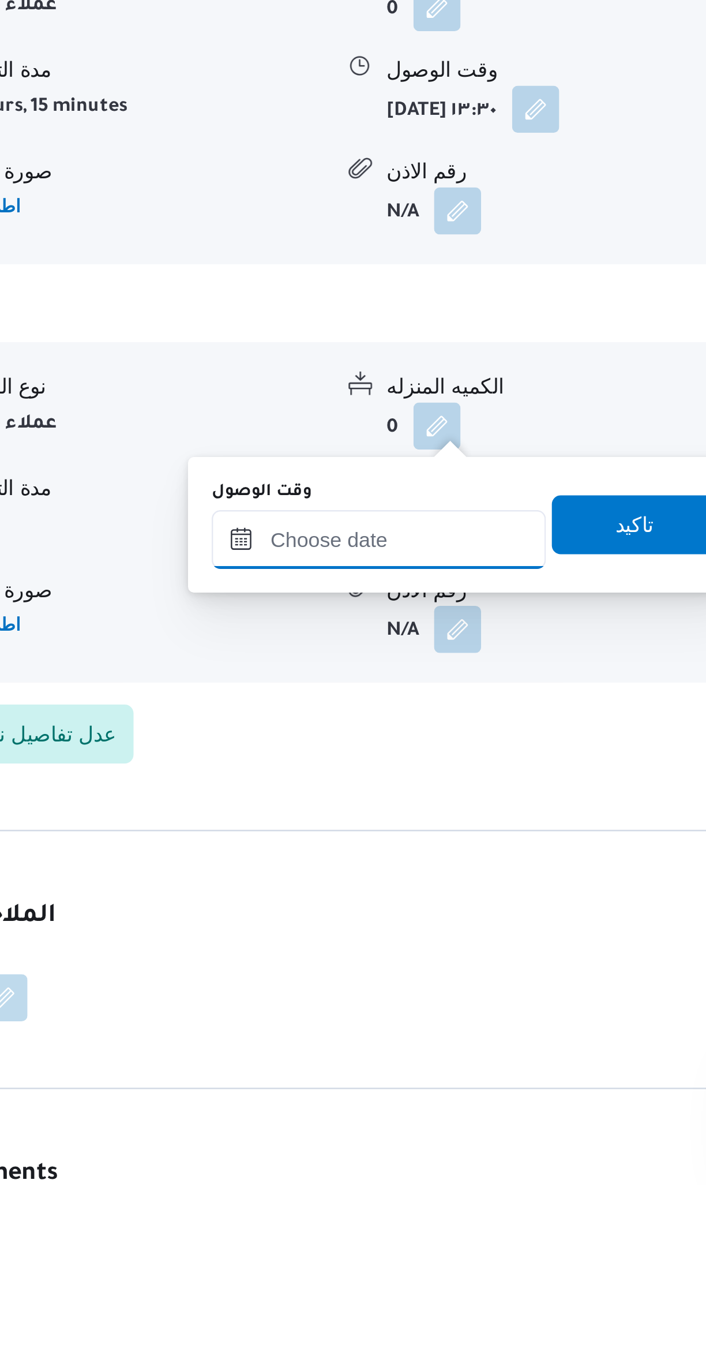
click at [389, 1102] on input "وقت الوصول" at bounding box center [370, 1103] width 131 height 23
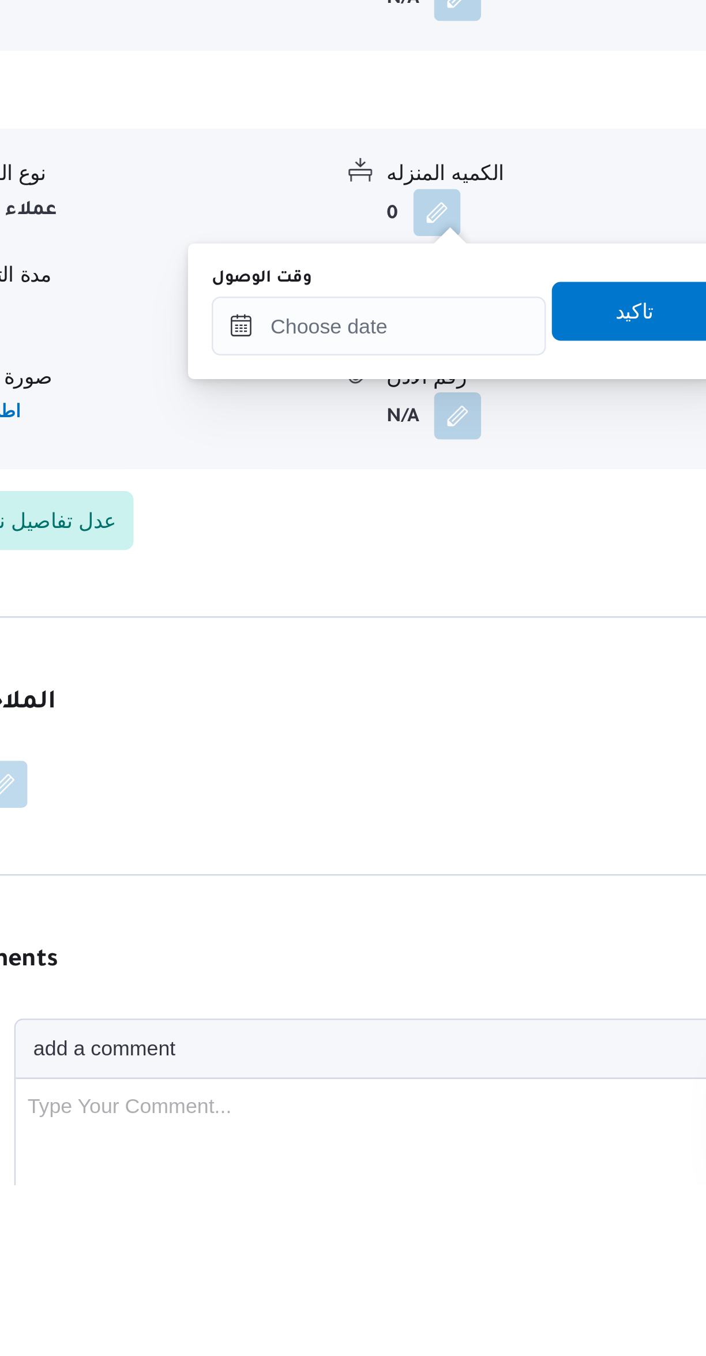
scroll to position [391, 0]
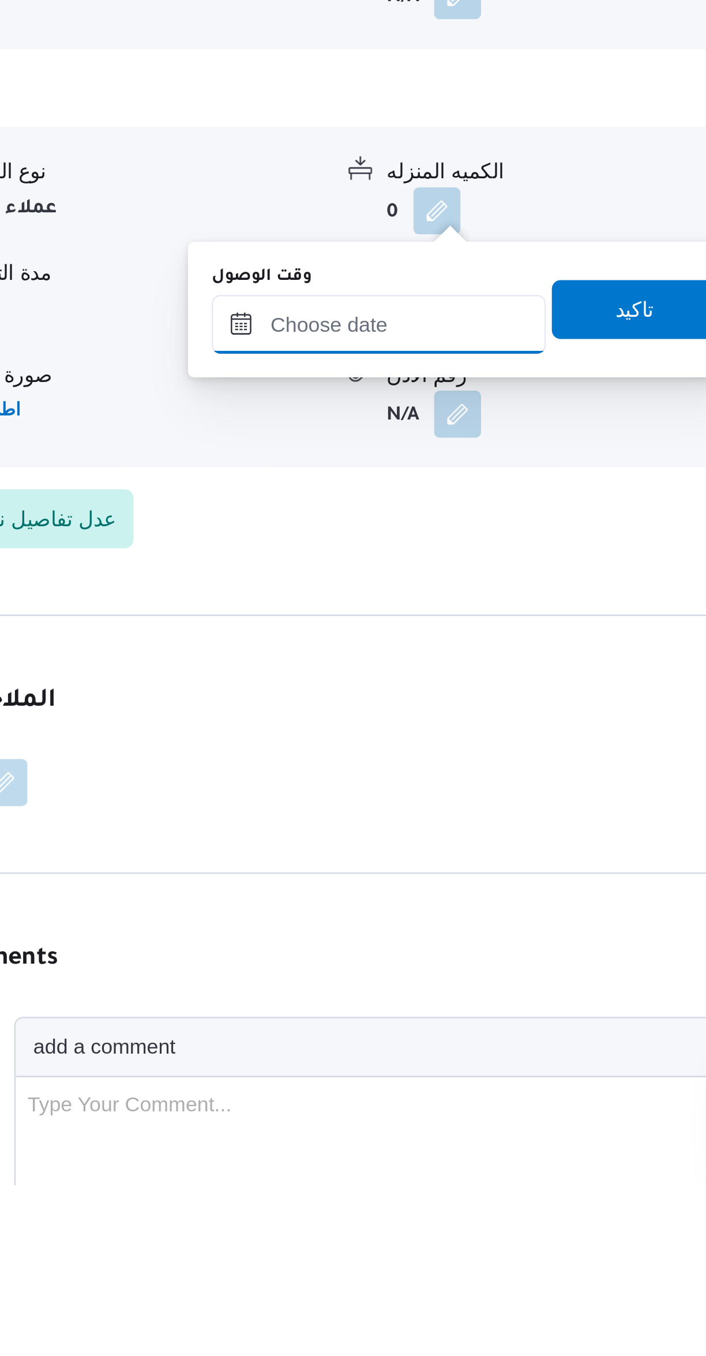
click at [379, 1015] on input "وقت الوصول" at bounding box center [370, 1018] width 131 height 23
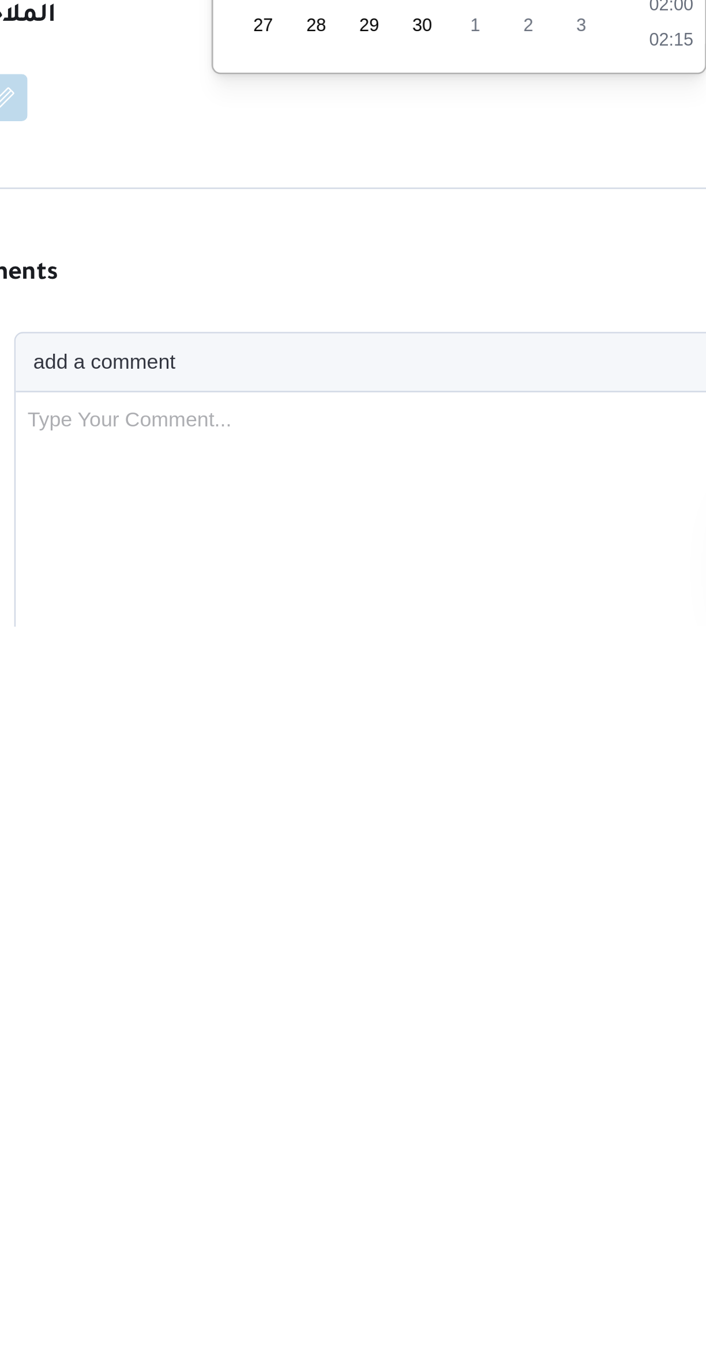
scroll to position [0, 0]
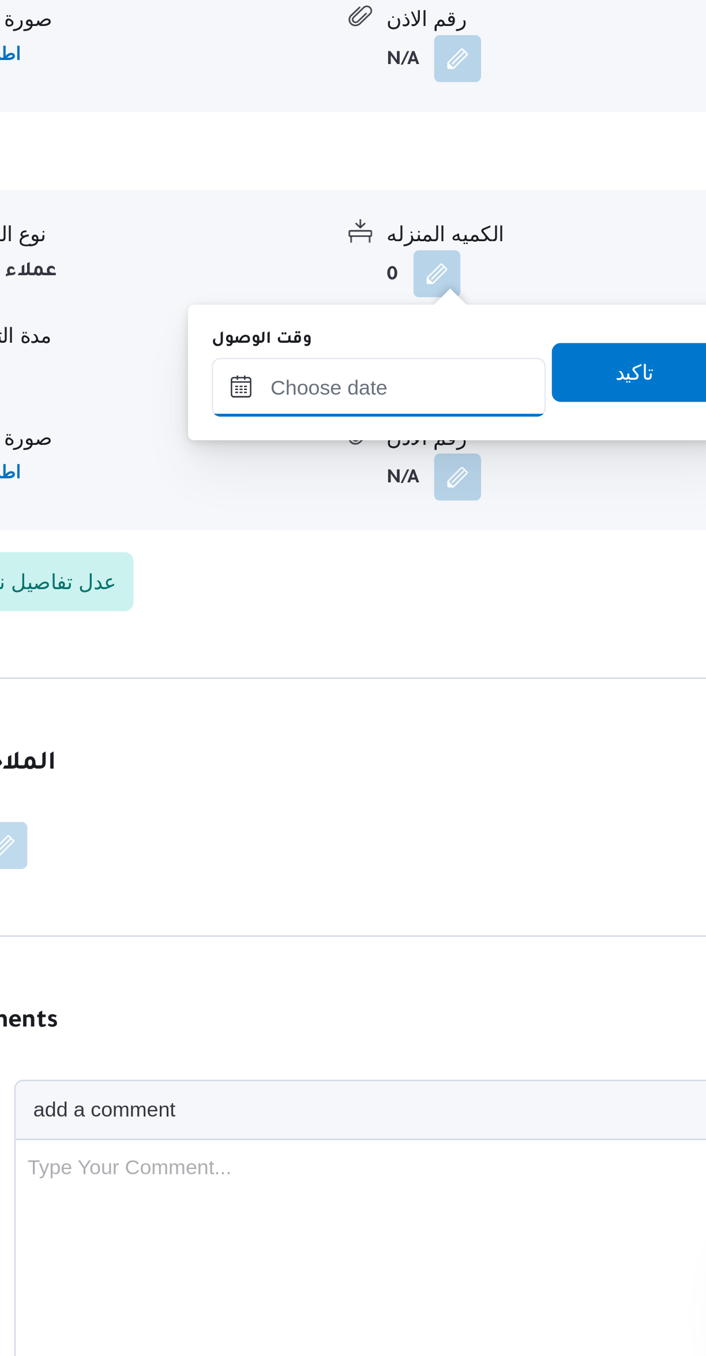
click at [380, 969] on input "وقت الوصول" at bounding box center [370, 969] width 131 height 23
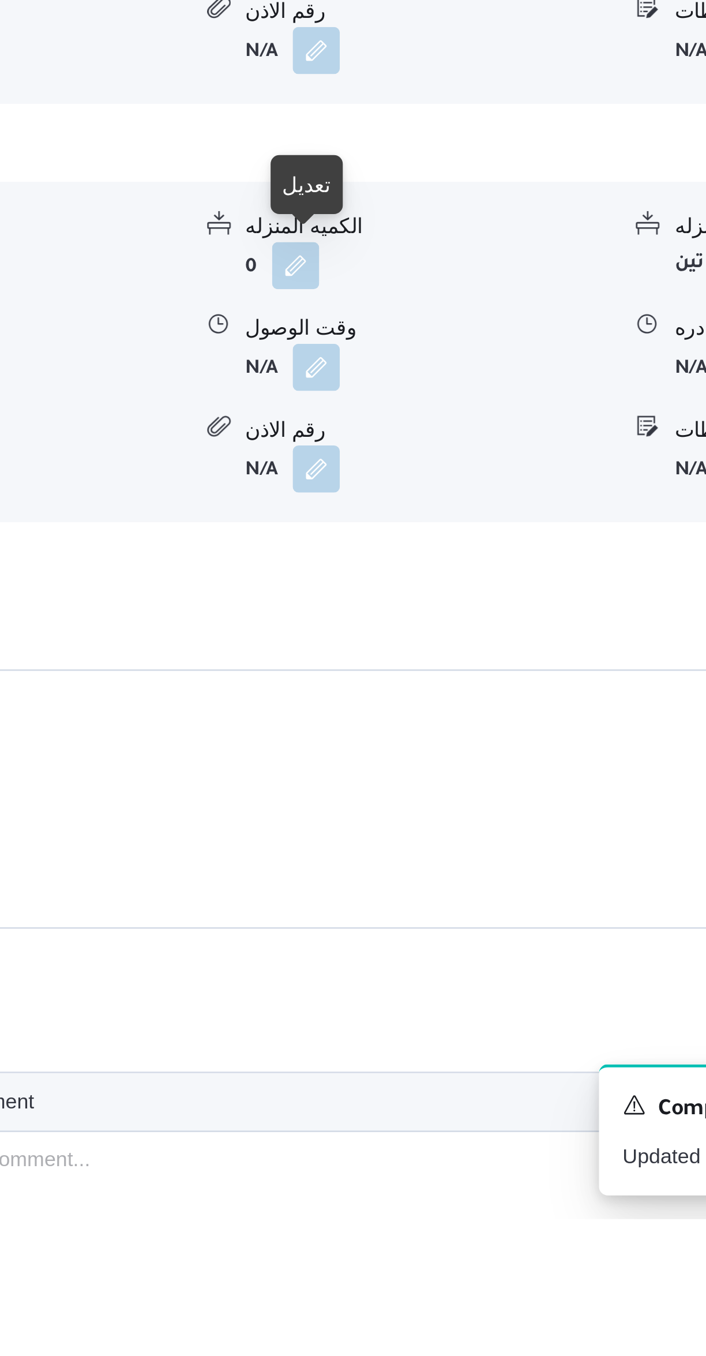
click at [399, 1013] on button "button" at bounding box center [401, 1022] width 18 height 18
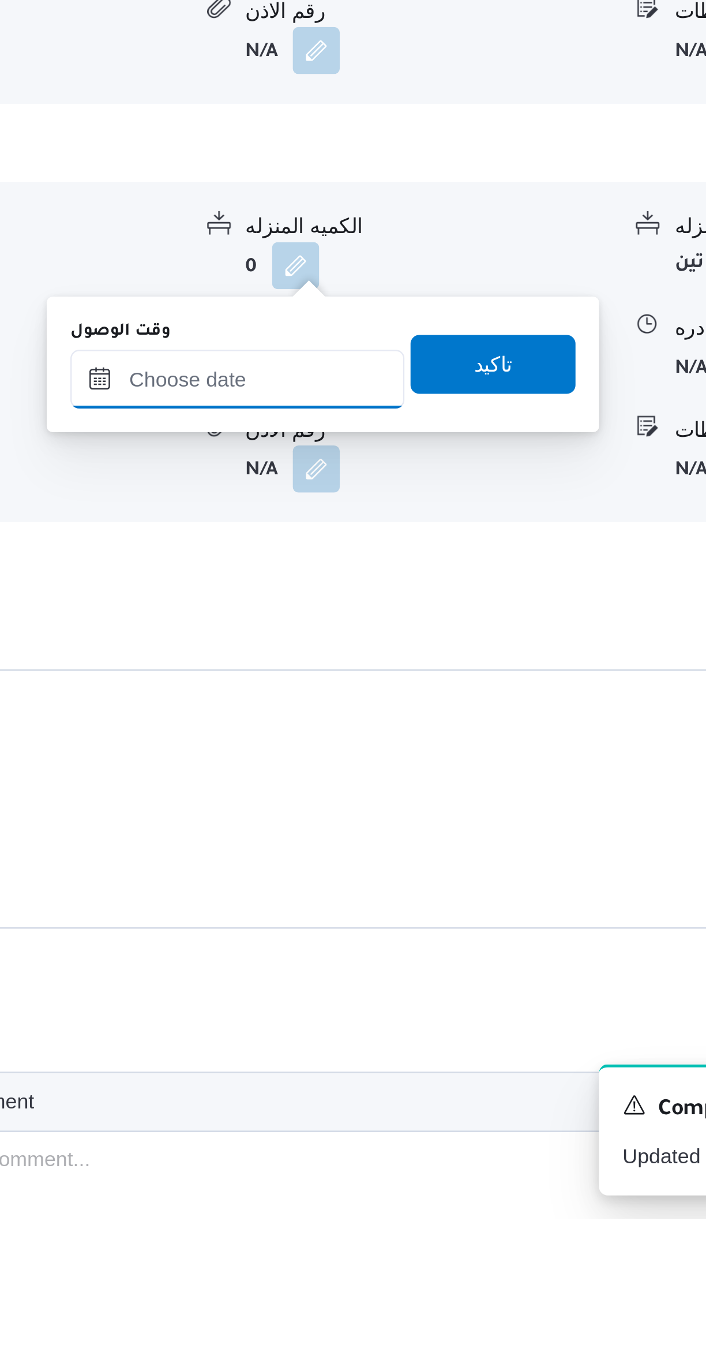
click at [365, 1024] on input "وقت الوصول" at bounding box center [370, 1027] width 131 height 23
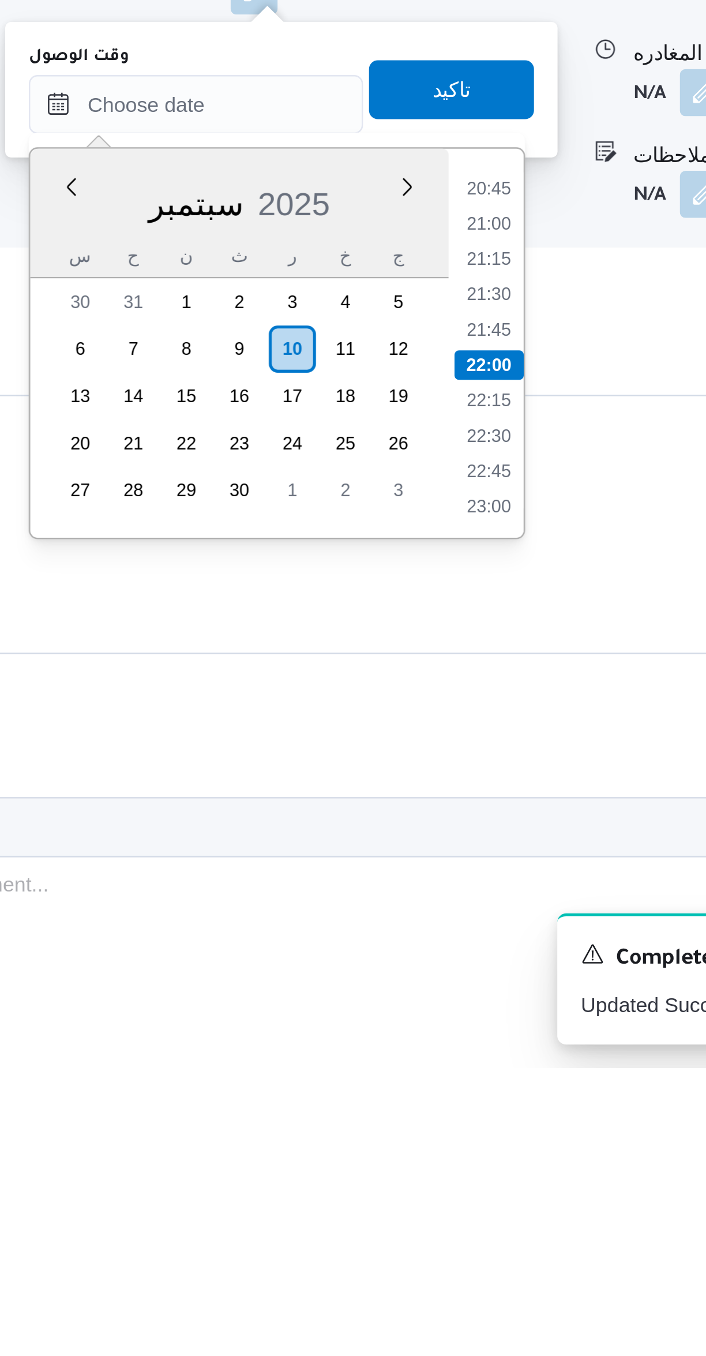
click at [489, 1012] on li "20:45" at bounding box center [485, 1012] width 27 height 12
type input "١٠/٠٩/٢٠٢٥ ٢٠:٤٥"
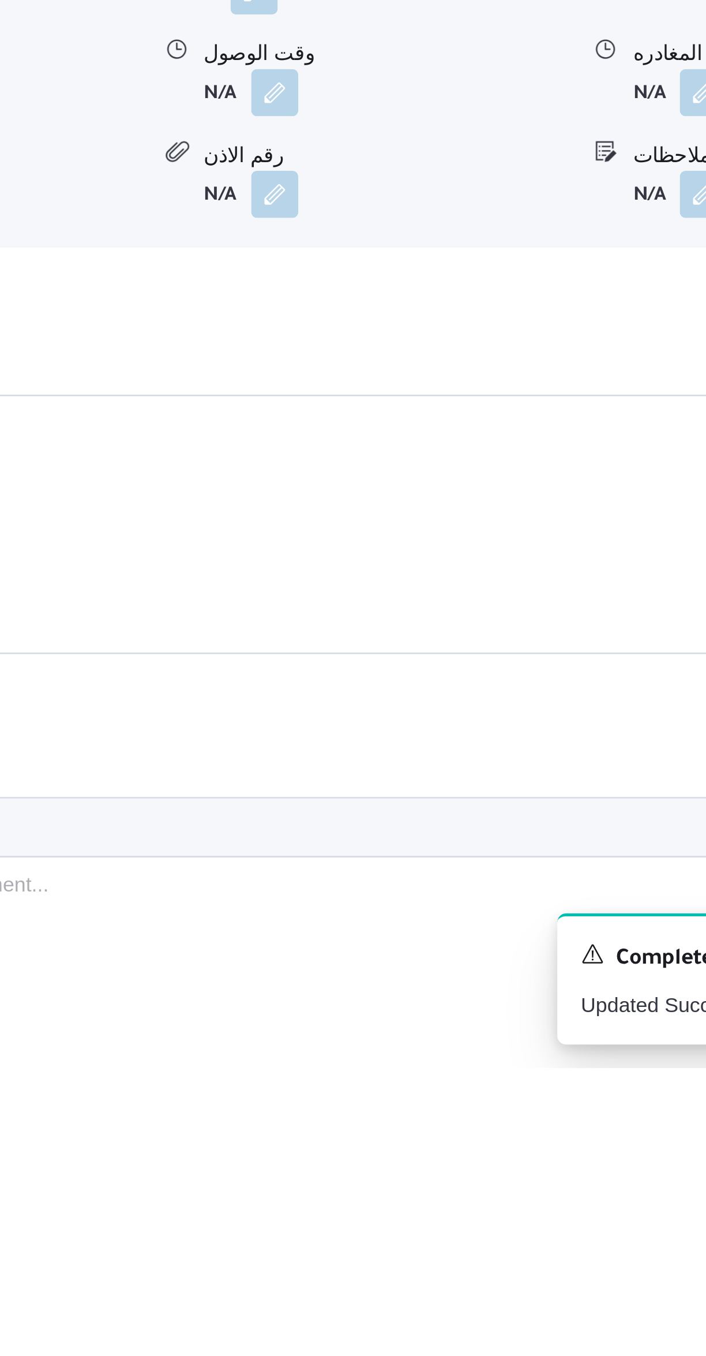
click at [482, 913] on div "الكميه المنزله" at bounding box center [446, 919] width 144 height 12
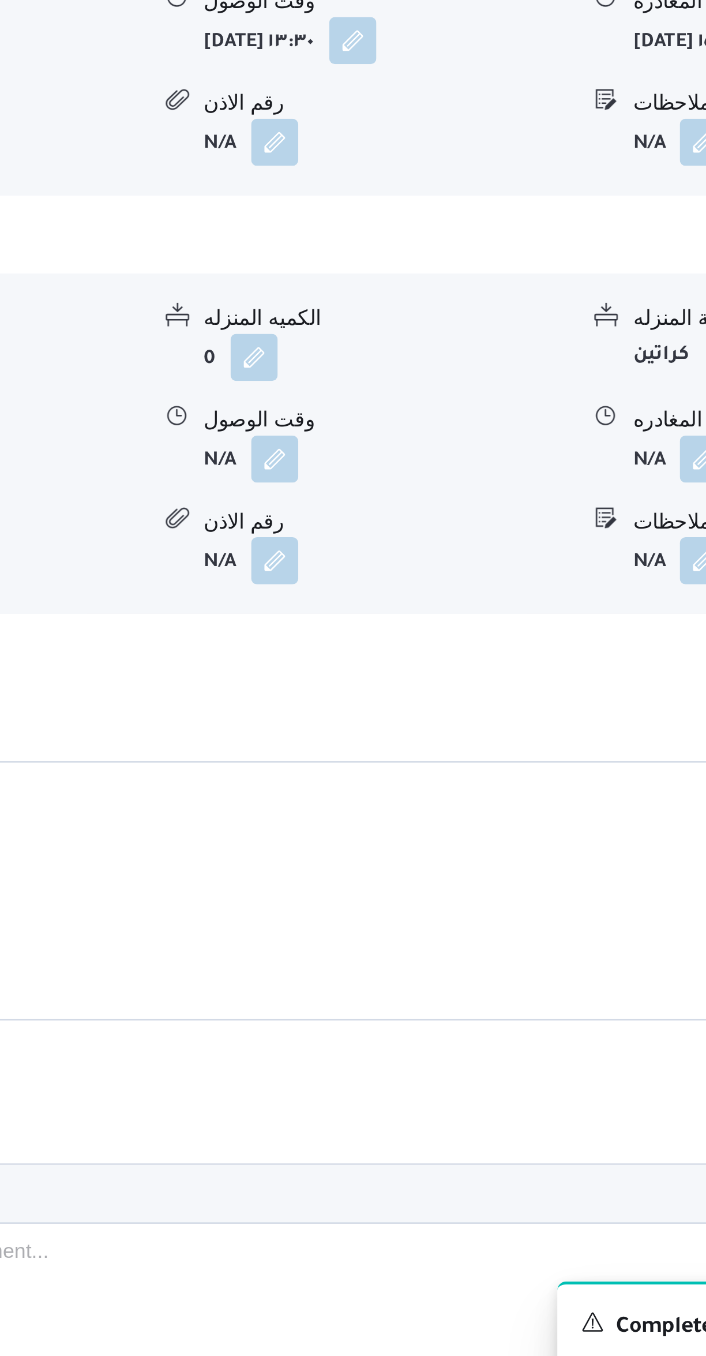
click at [396, 964] on button "button" at bounding box center [401, 973] width 18 height 18
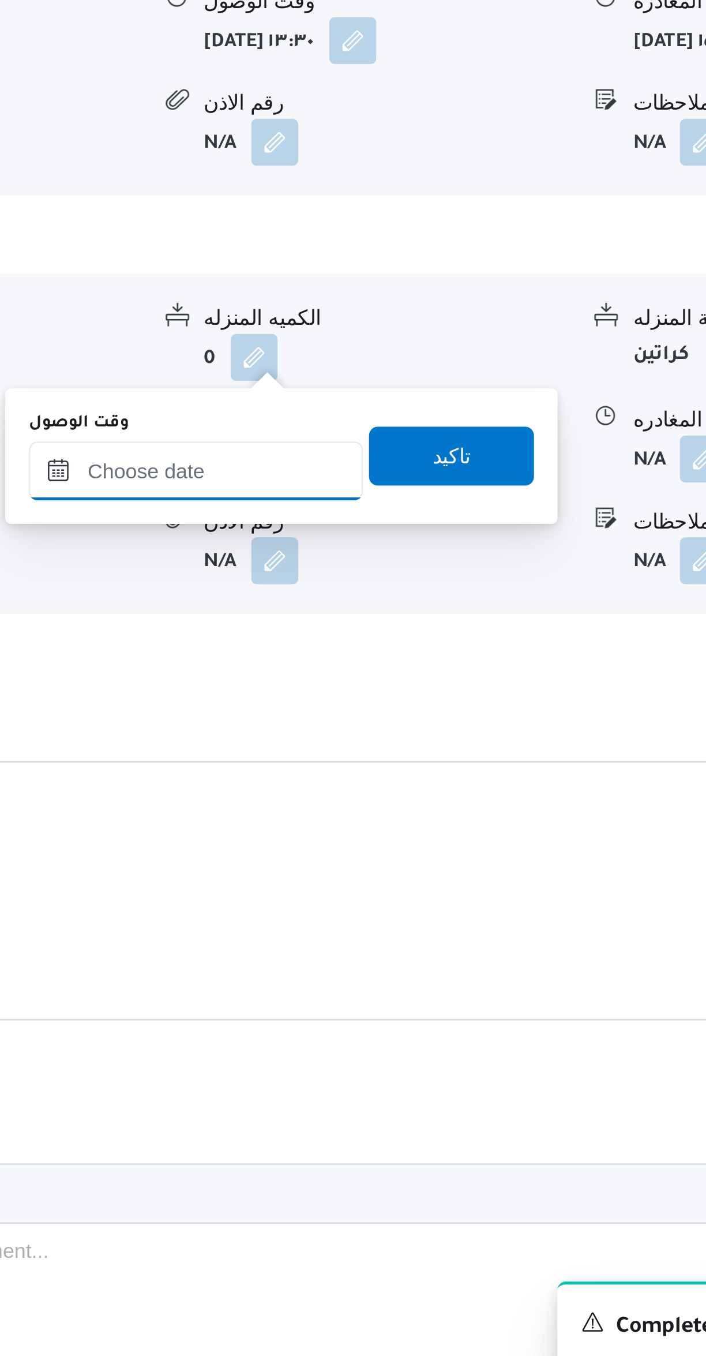
click at [370, 986] on input "وقت الوصول" at bounding box center [370, 978] width 131 height 23
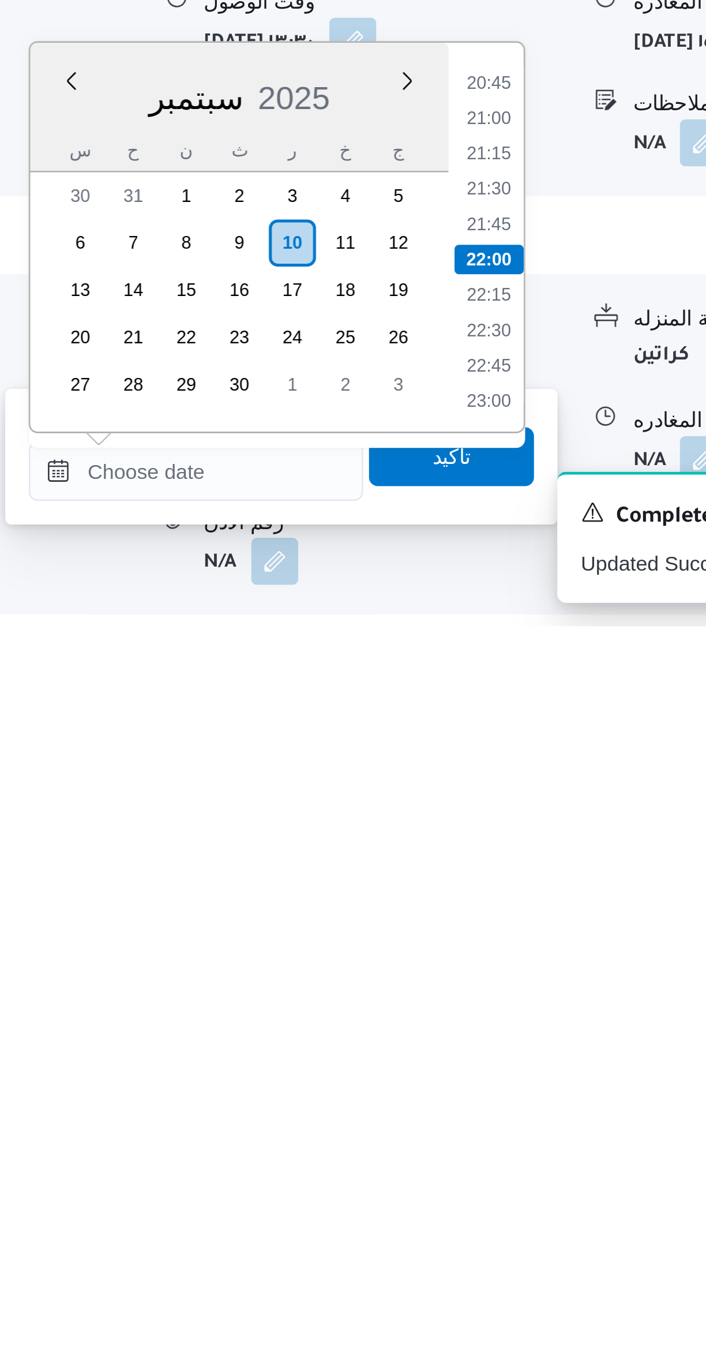
click at [491, 1153] on li "21:00" at bounding box center [485, 1157] width 27 height 12
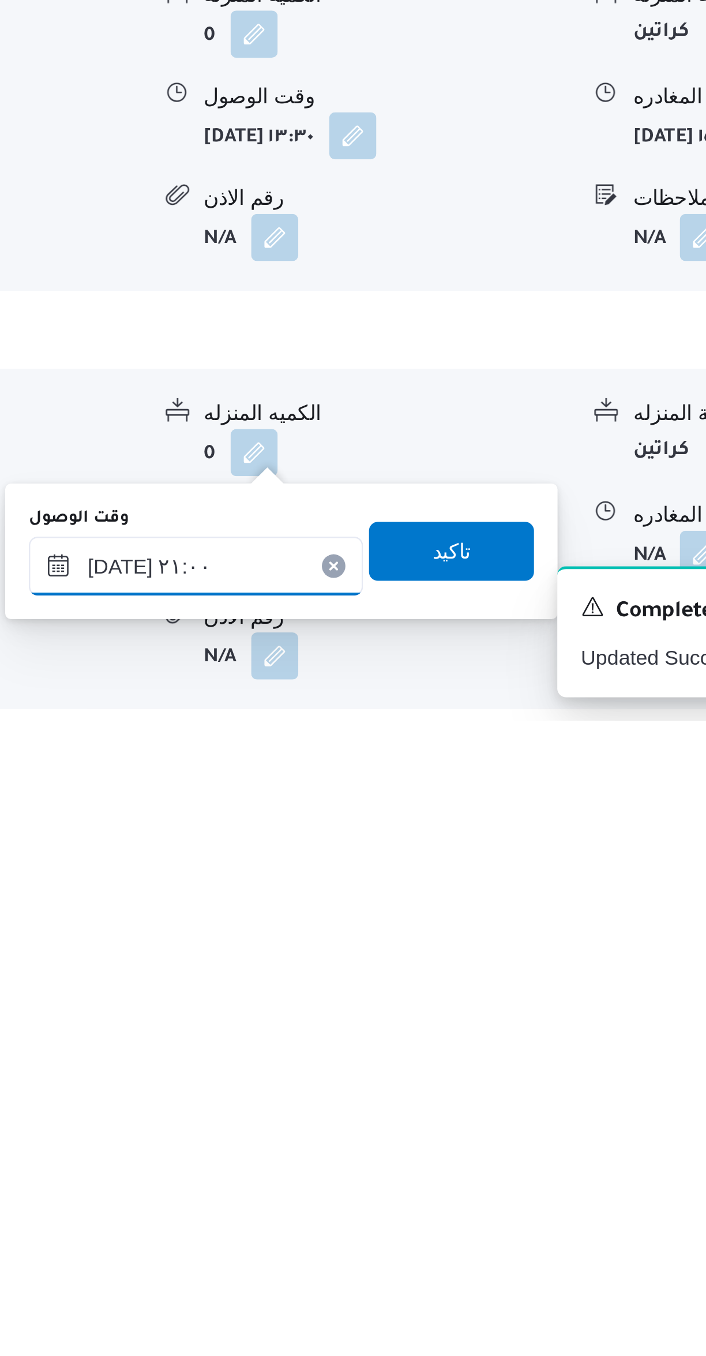
click at [369, 1291] on input "١٠/٠٩/٢٠٢٥ ٢١:٠٠" at bounding box center [370, 1295] width 131 height 23
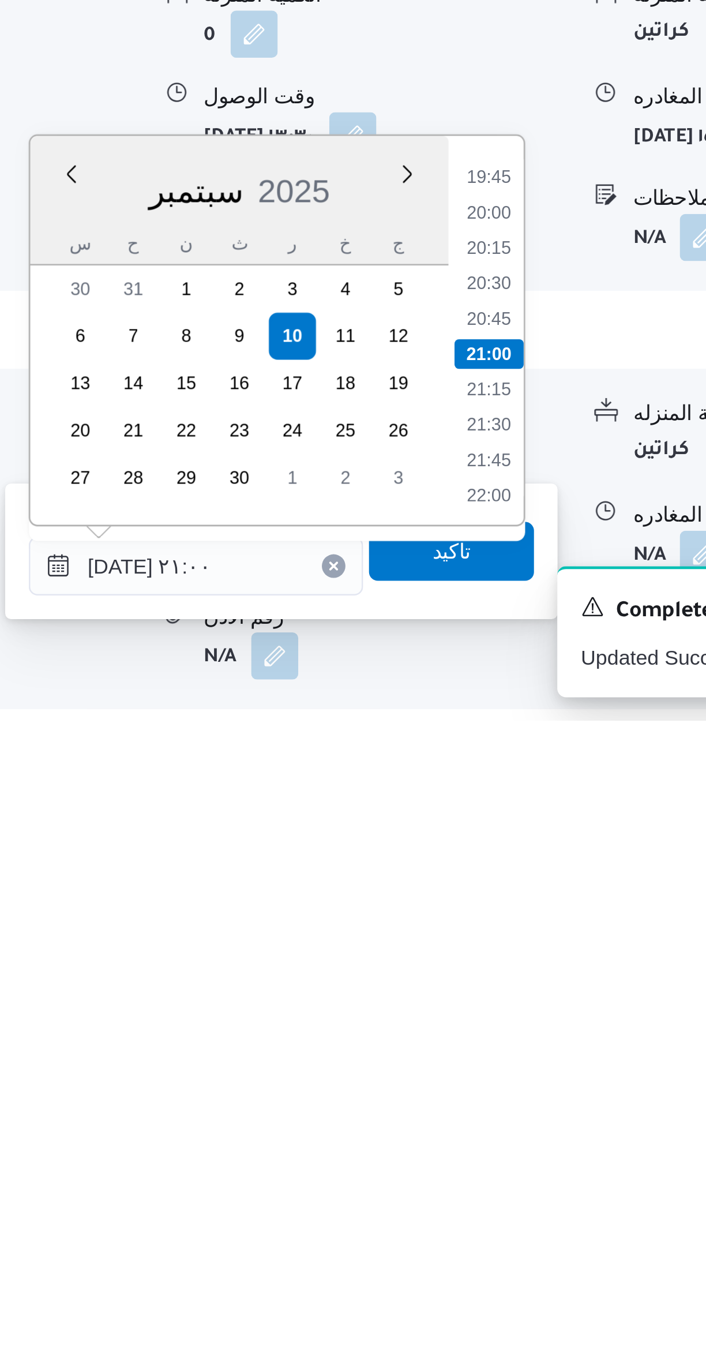
click at [481, 1141] on li "19:45" at bounding box center [485, 1143] width 27 height 12
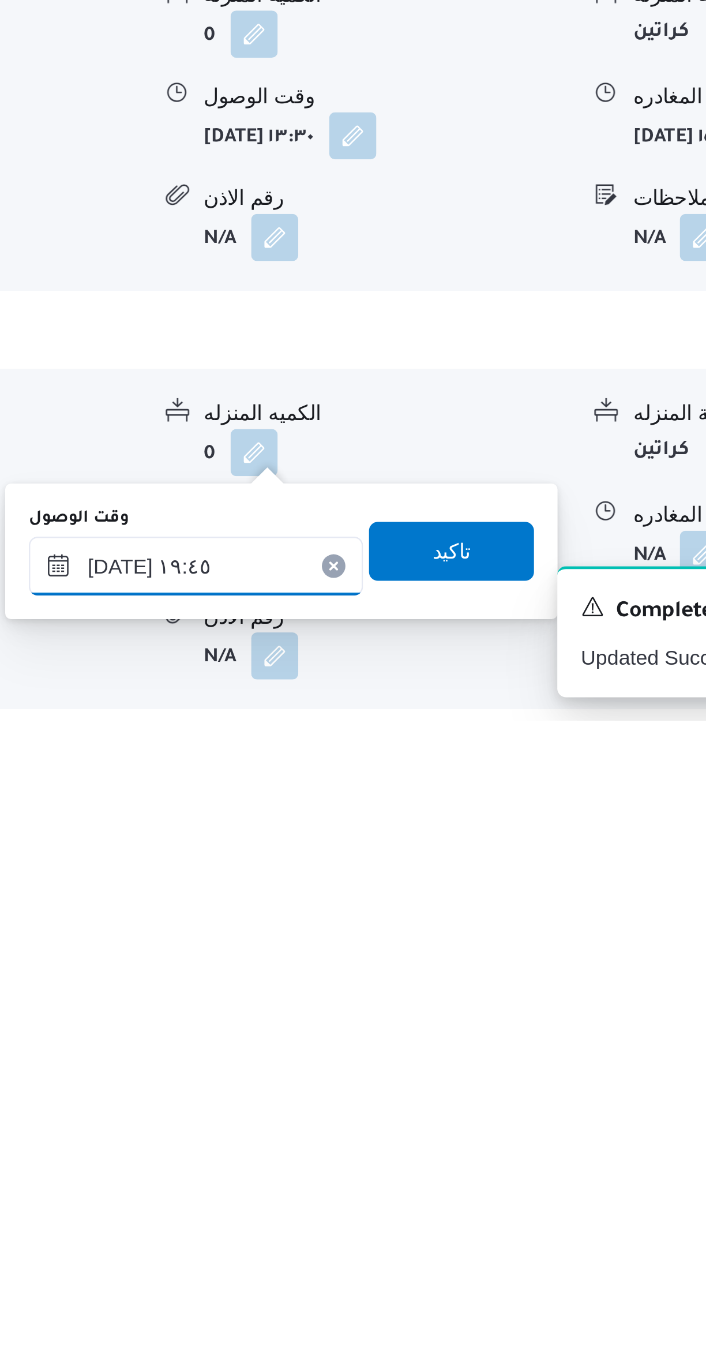
click at [380, 1289] on input "١٠/٠٩/٢٠٢٥ ١٩:٤٥" at bounding box center [370, 1295] width 131 height 23
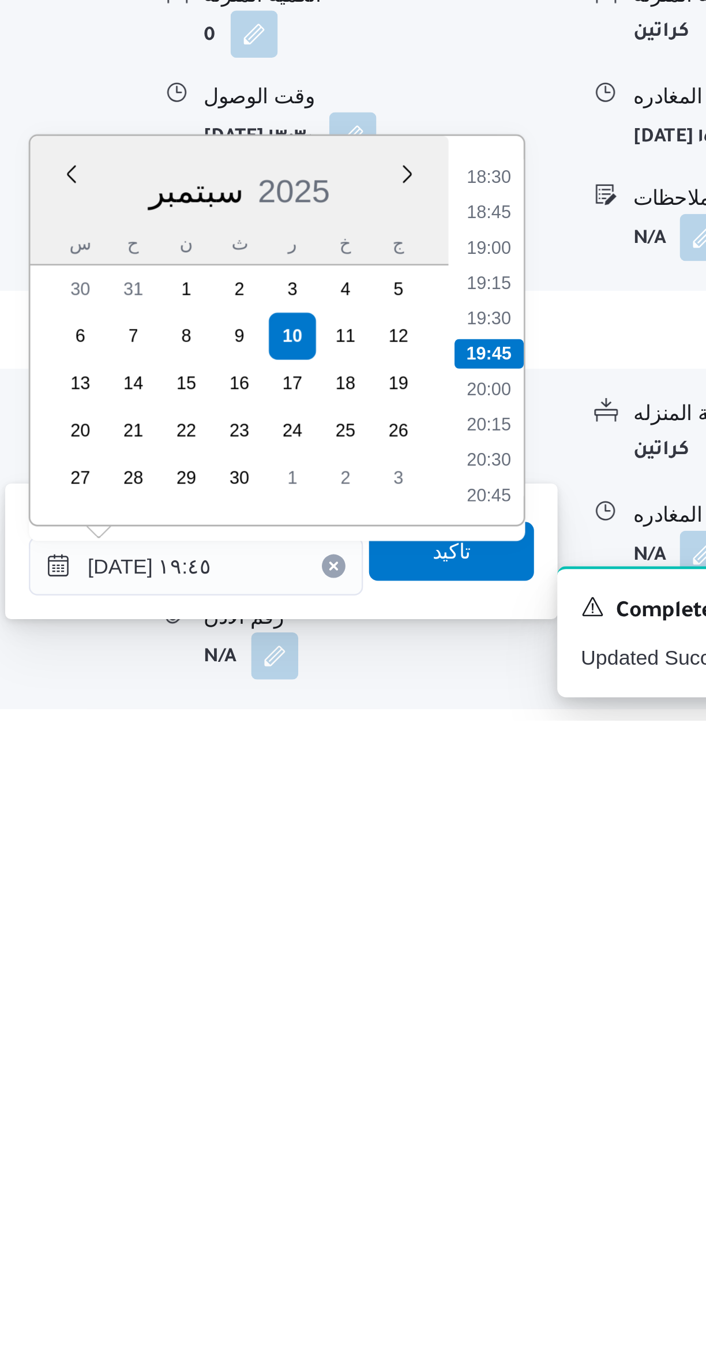
click at [484, 1143] on li "18:30" at bounding box center [485, 1143] width 27 height 12
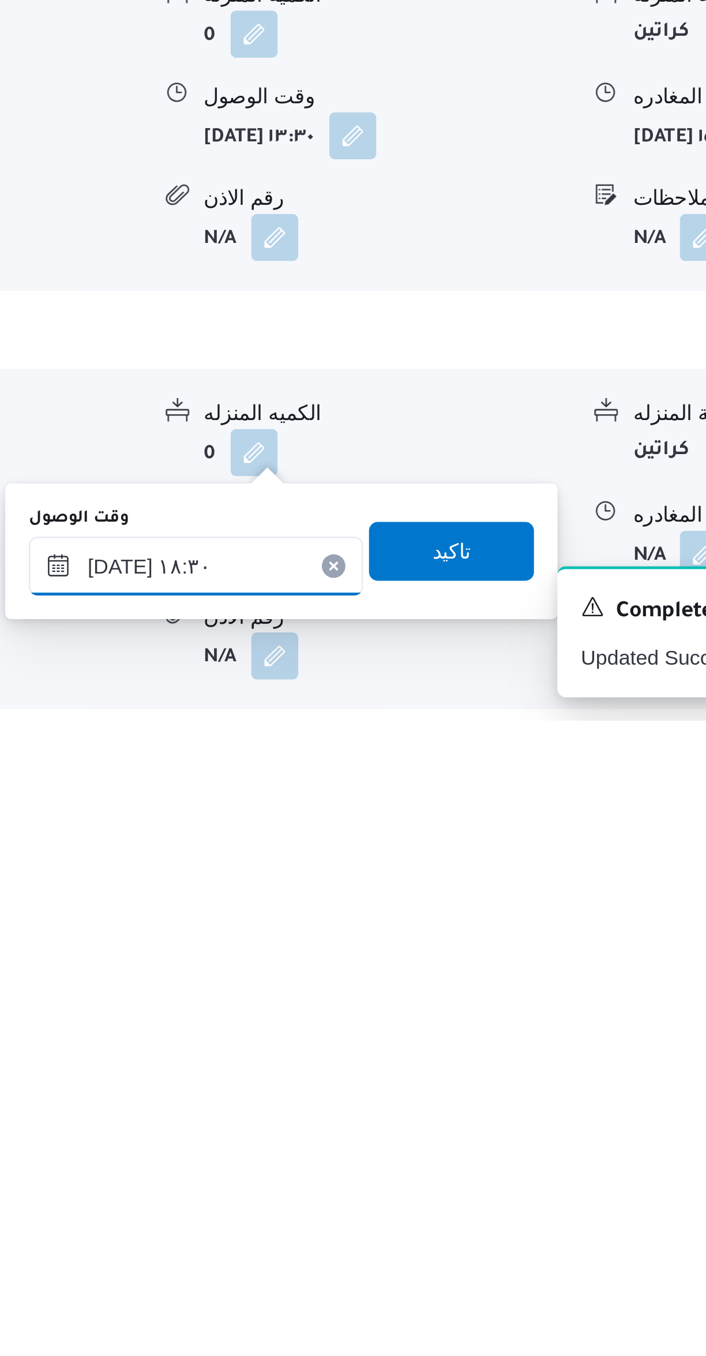
click at [376, 1293] on input "١٠/٠٩/٢٠٢٥ ١٨:٣٠" at bounding box center [370, 1295] width 131 height 23
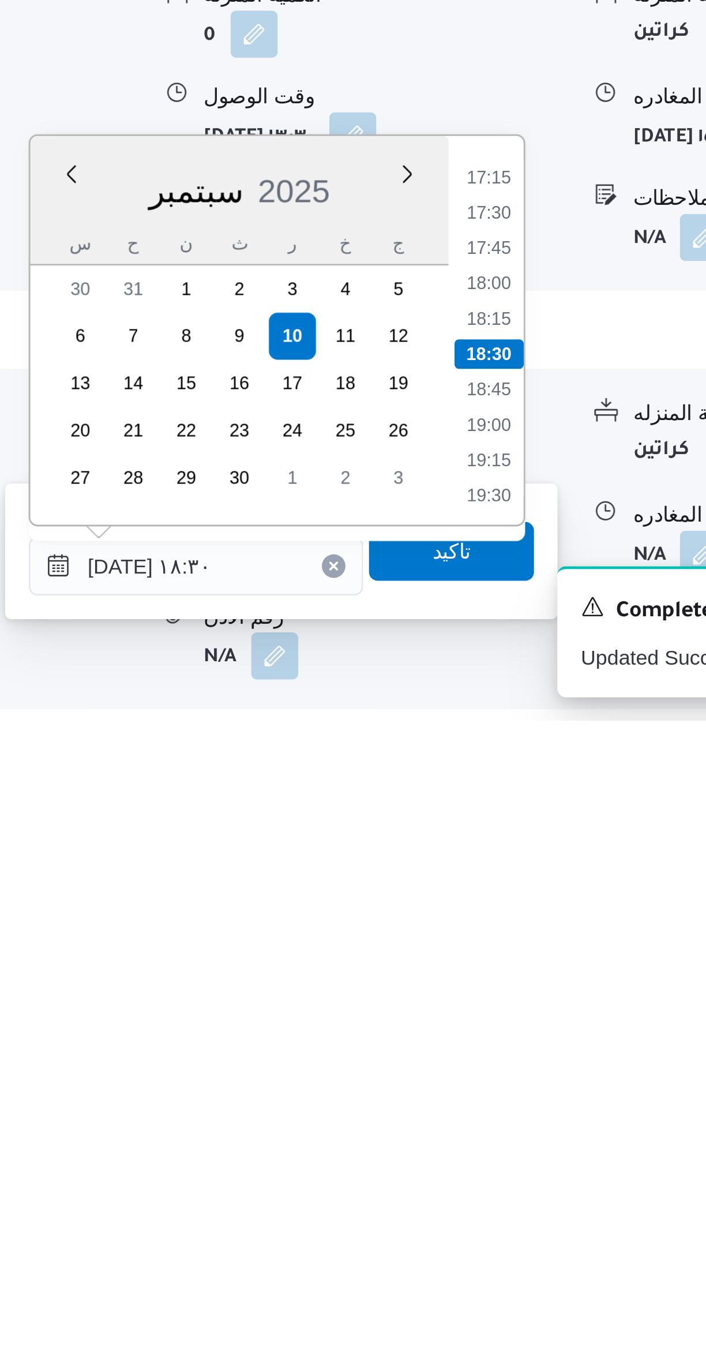
click at [486, 1144] on li "17:15" at bounding box center [485, 1143] width 27 height 12
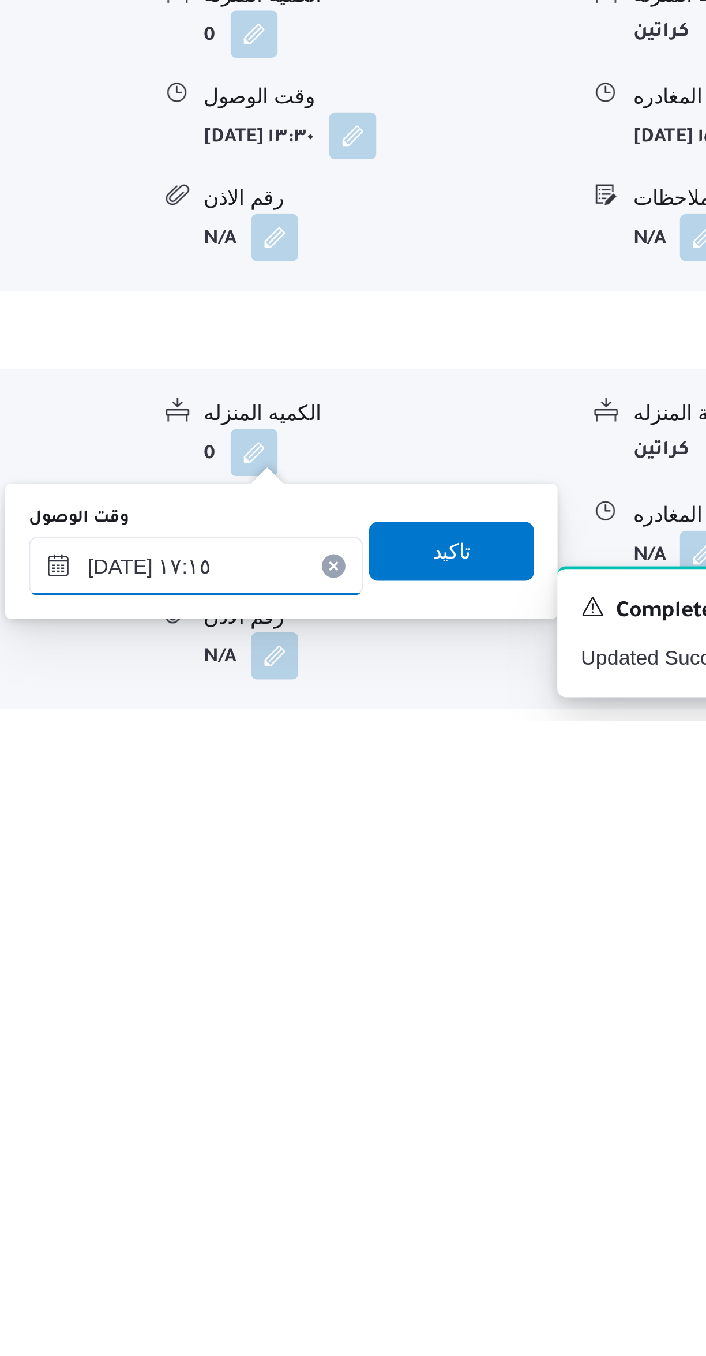
click at [378, 1291] on input "١٠/٠٩/٢٠٢٥ ١٧:١٥" at bounding box center [370, 1295] width 131 height 23
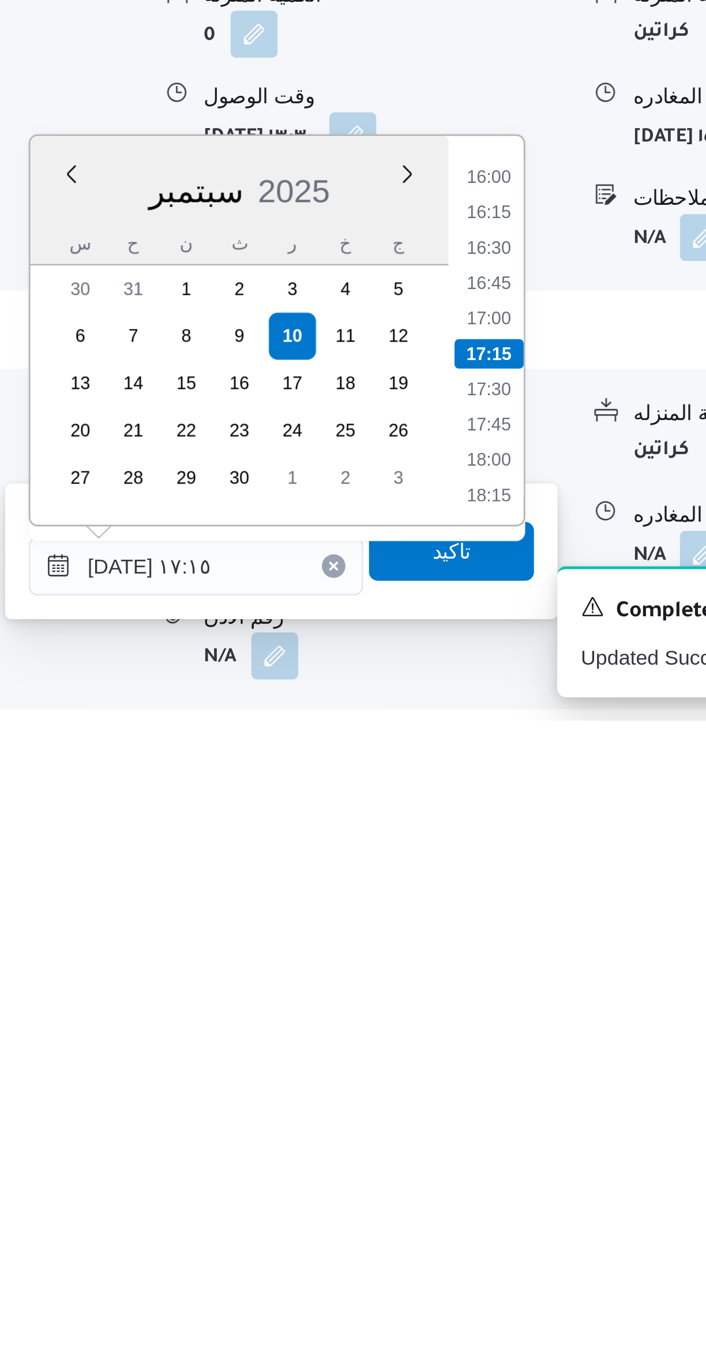
click at [488, 1171] on li "16:30" at bounding box center [485, 1171] width 27 height 12
type input "١٠/٠٩/٢٠٢٥ ١٦:٣٠"
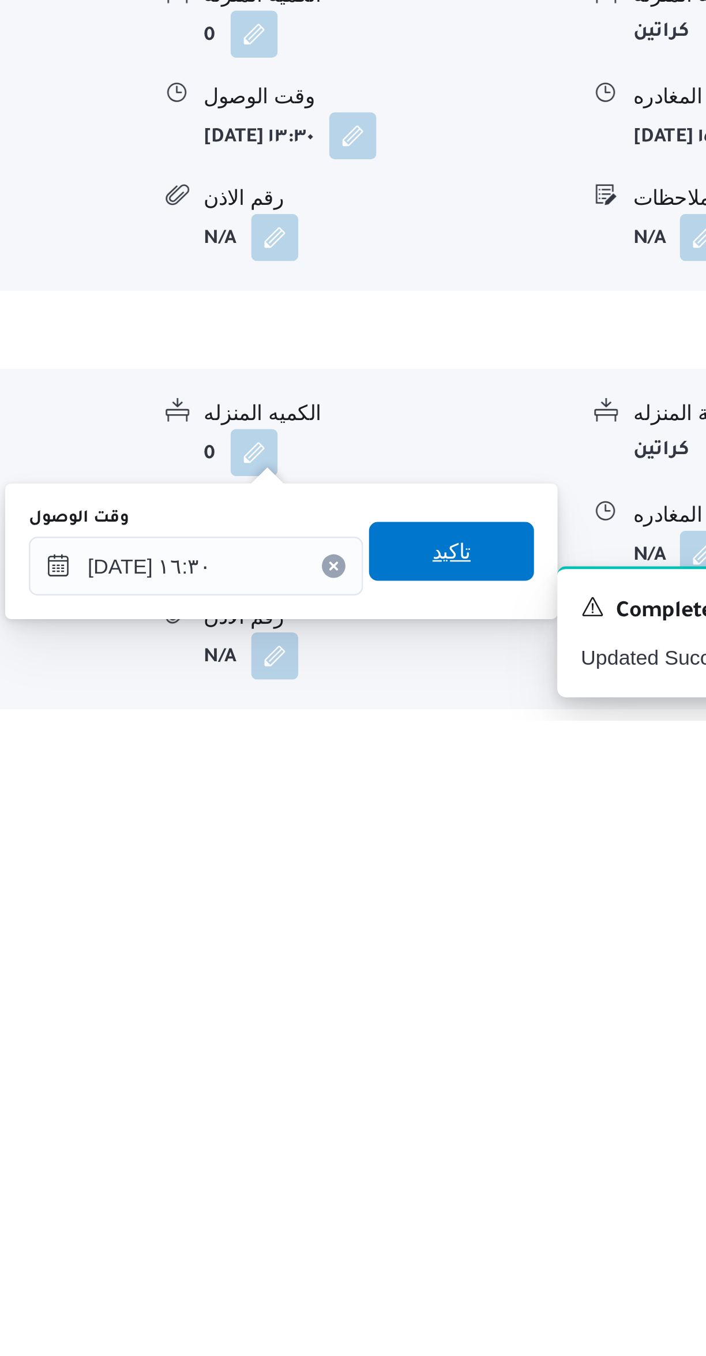
click at [468, 1288] on span "تاكيد" at bounding box center [471, 1289] width 65 height 23
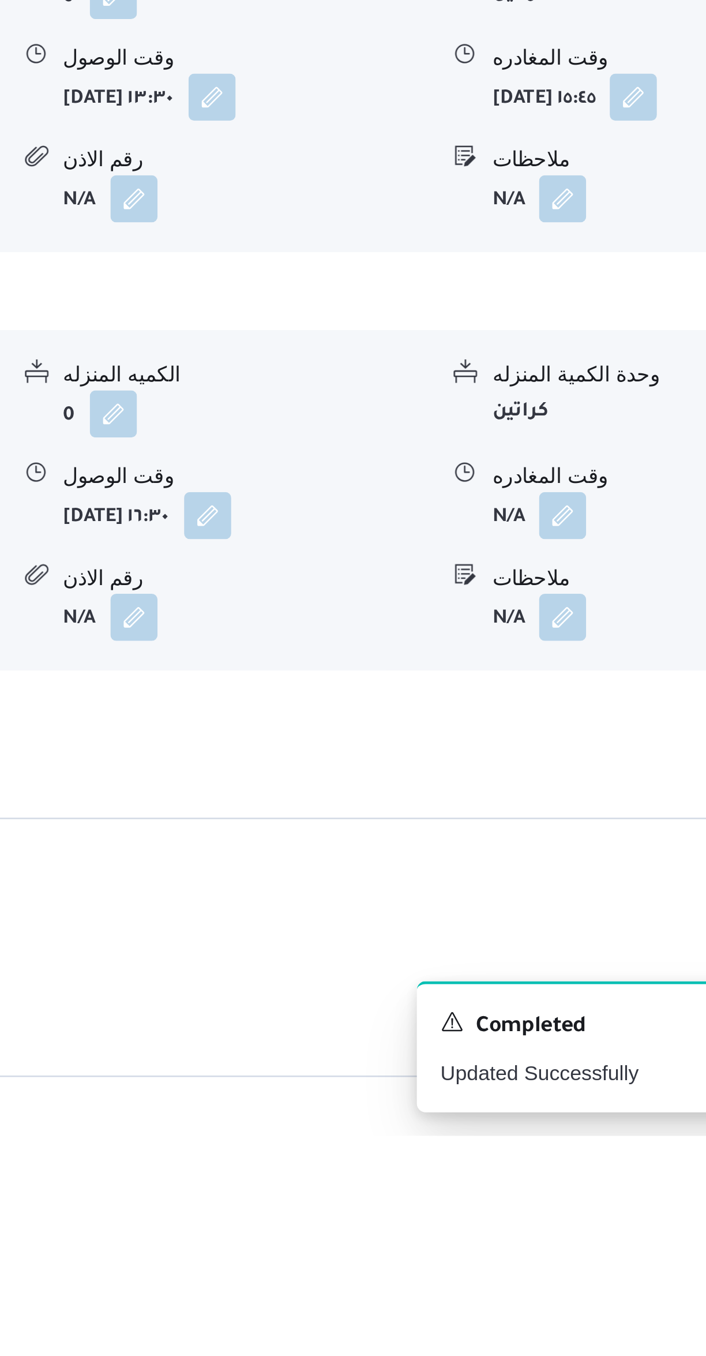
scroll to position [299, 0]
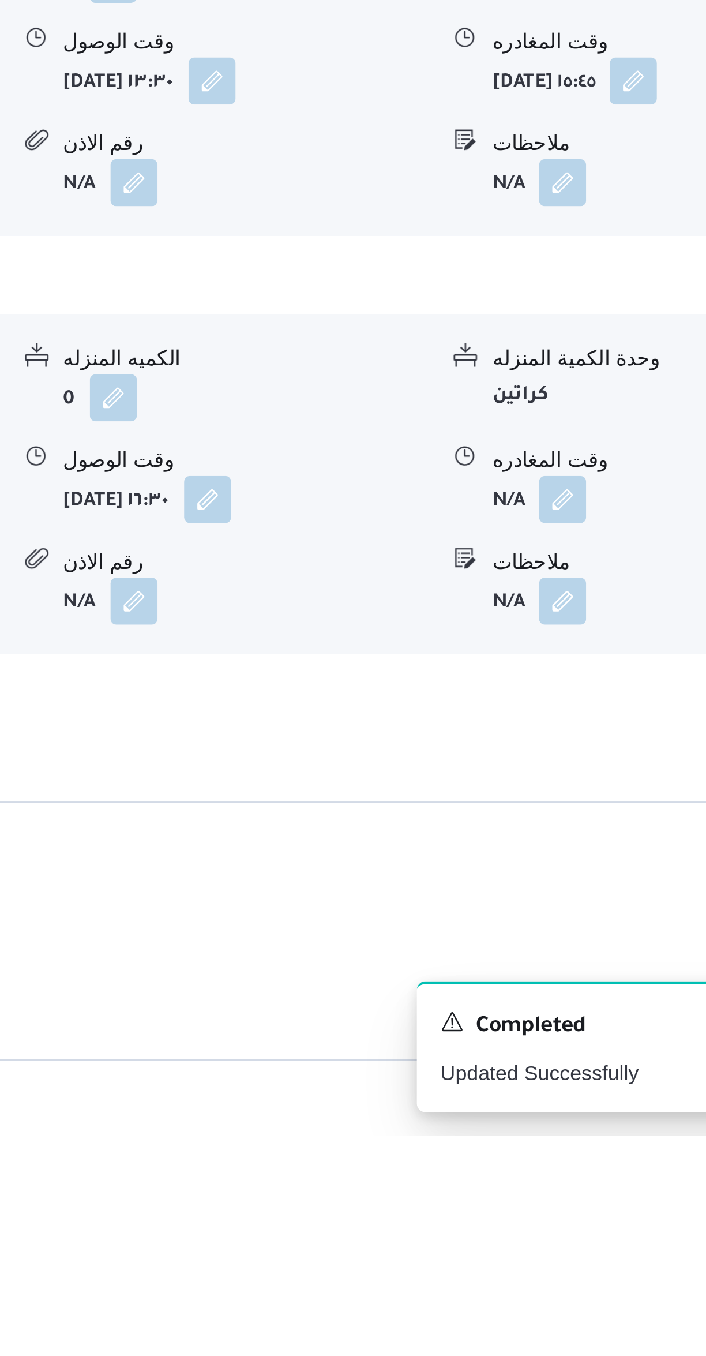
click at [574, 1098] on button "button" at bounding box center [569, 1107] width 18 height 18
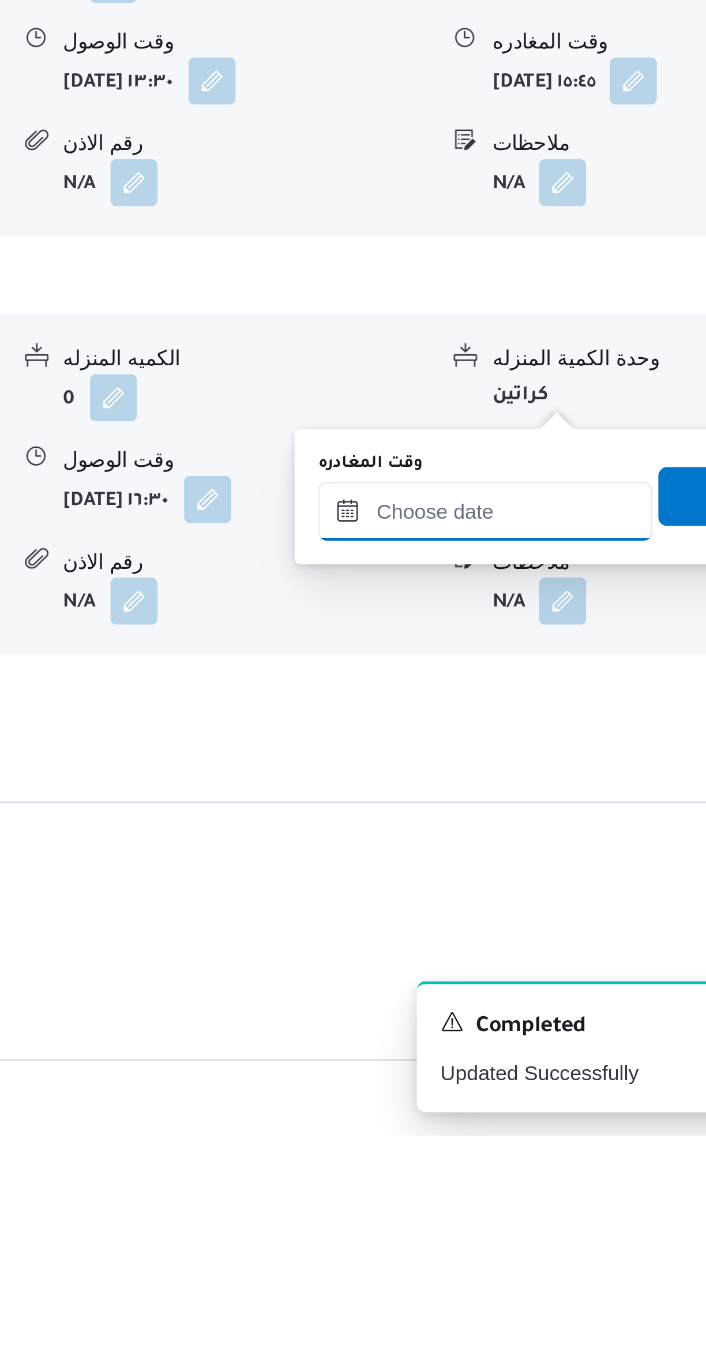
click at [538, 1108] on input "وقت المغادره" at bounding box center [539, 1111] width 131 height 23
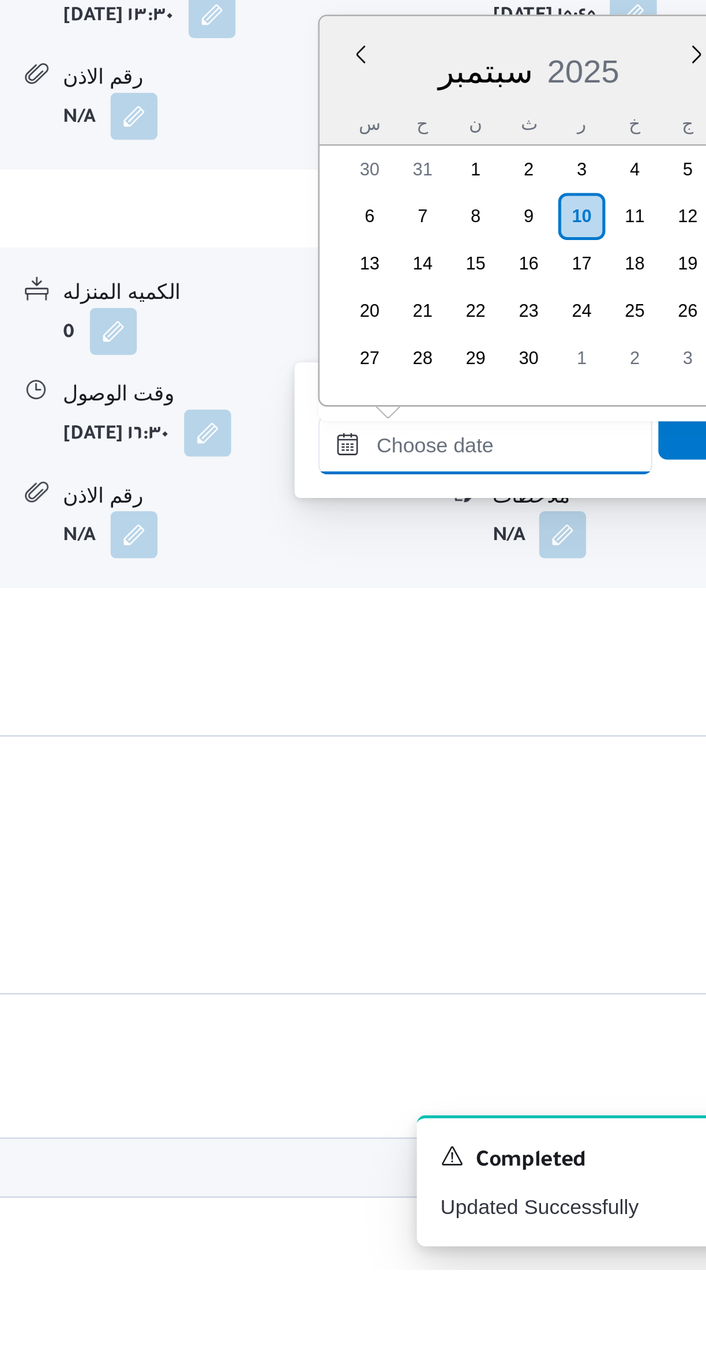
scroll to position [1149, 0]
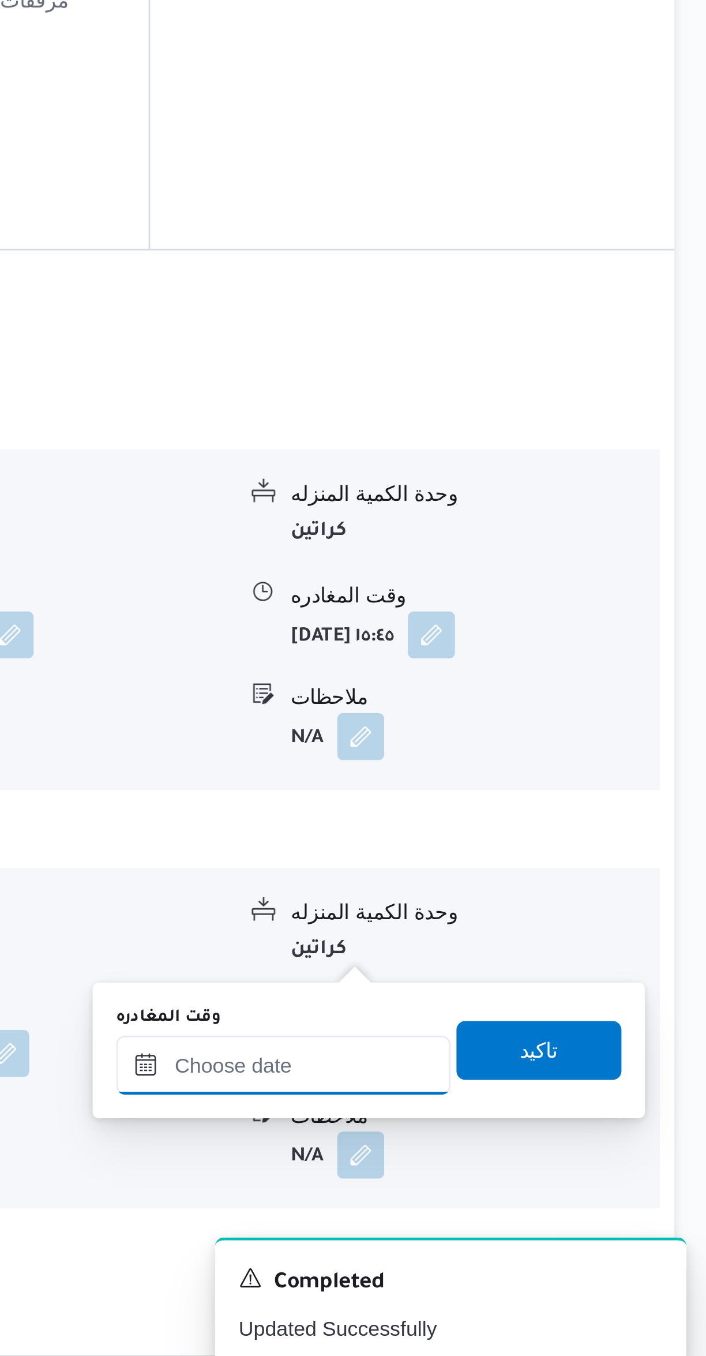
click at [527, 1223] on input "وقت المغادره" at bounding box center [539, 1227] width 131 height 23
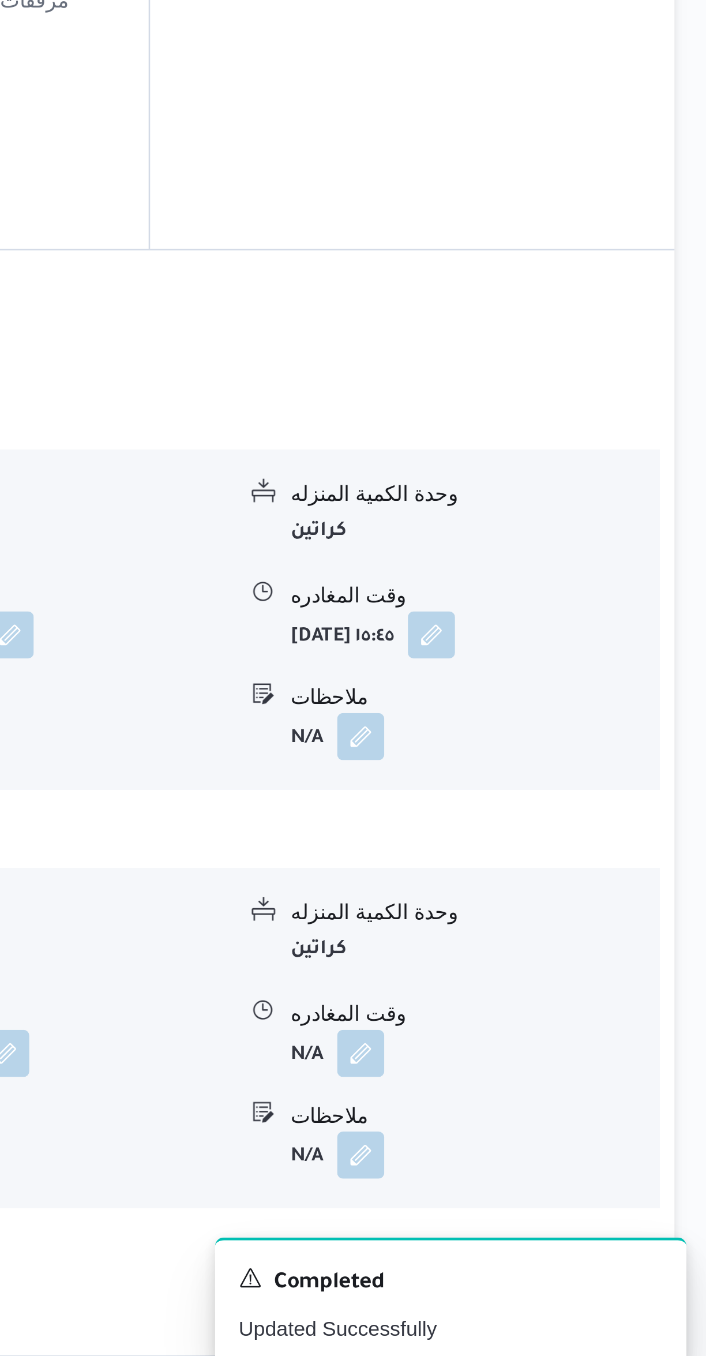
scroll to position [183, 0]
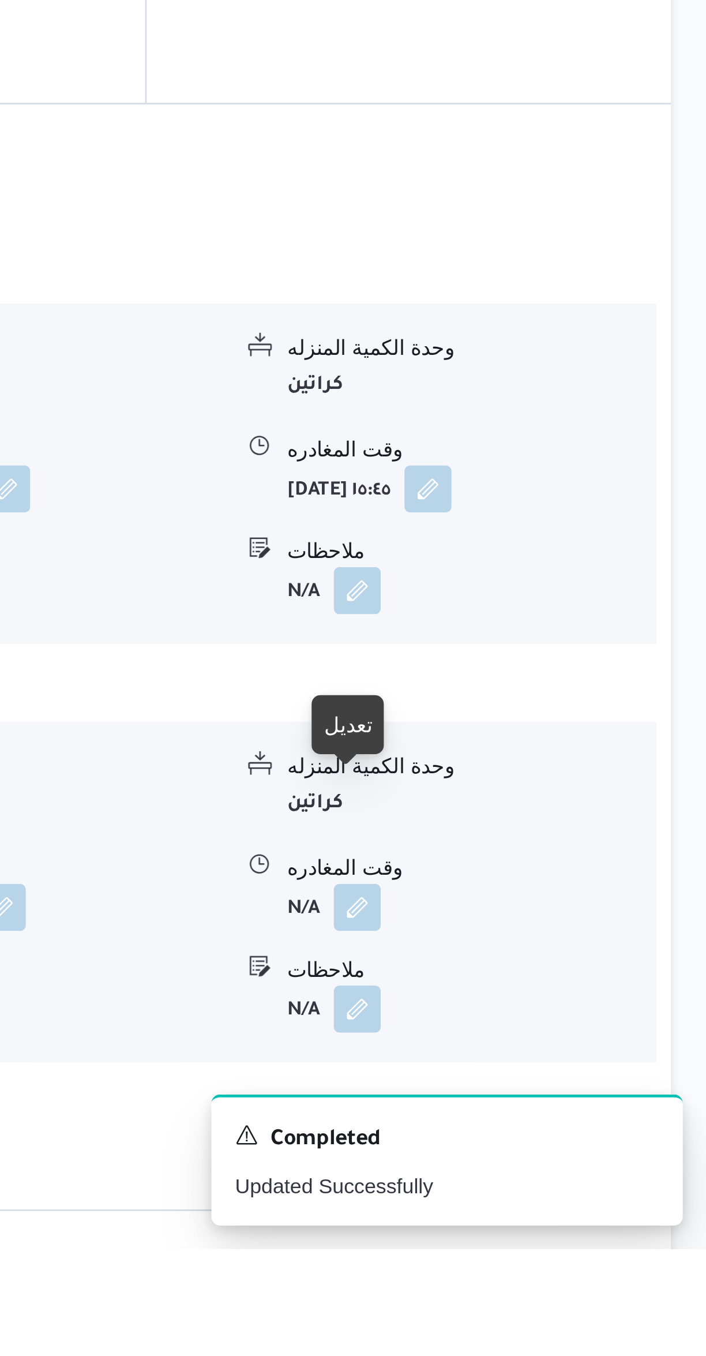
click at [562, 1213] on button "button" at bounding box center [569, 1222] width 18 height 18
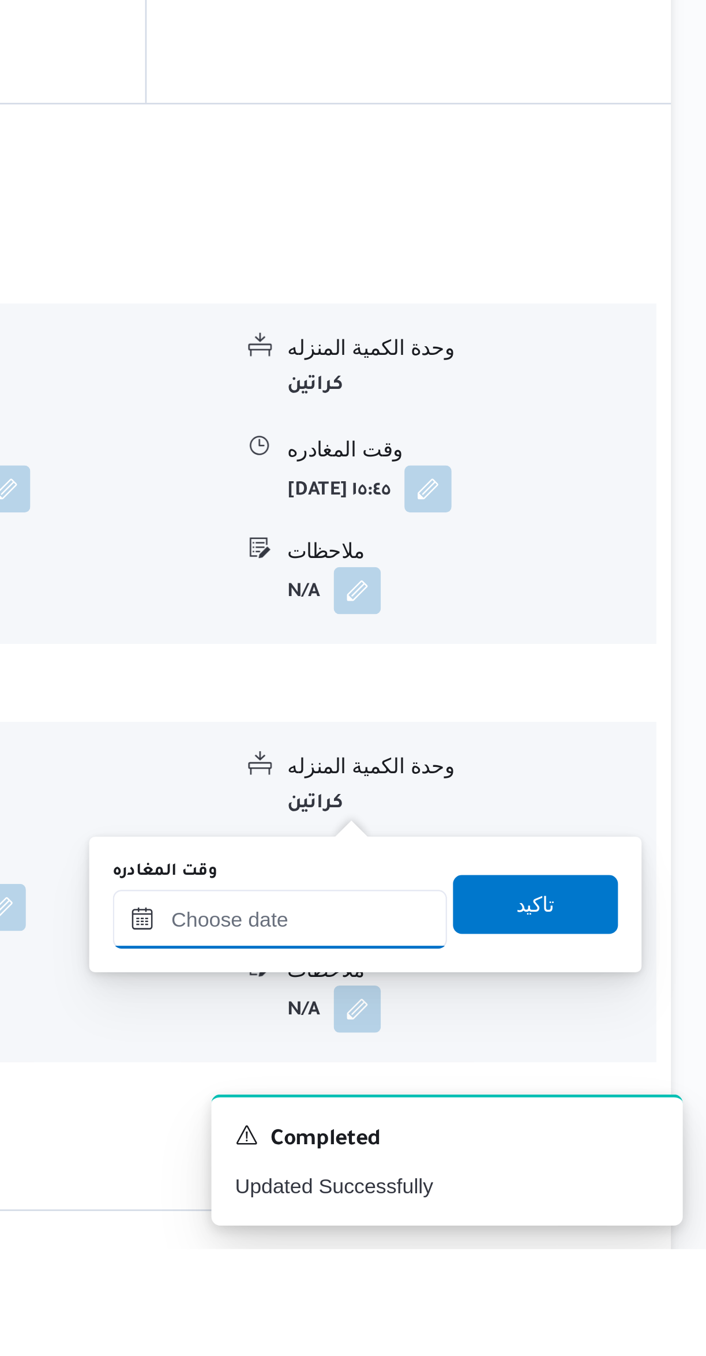
click at [538, 1215] on div at bounding box center [539, 1226] width 131 height 23
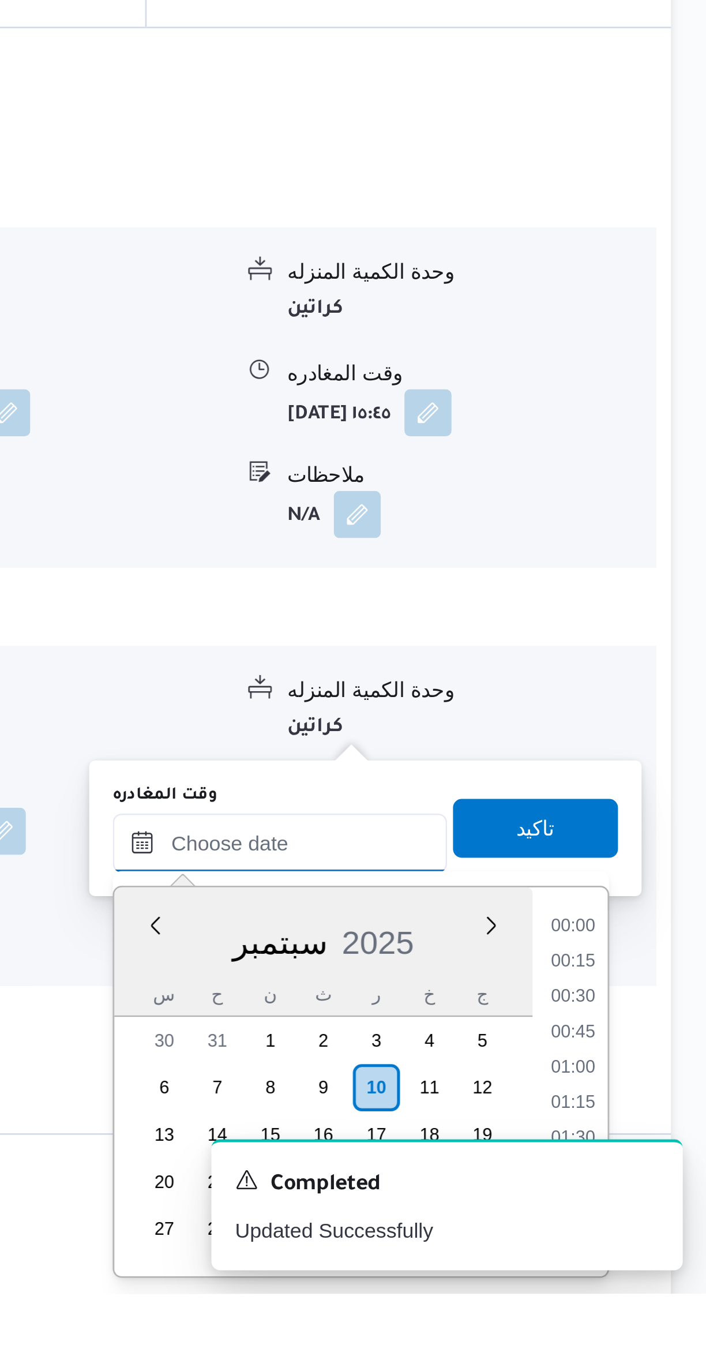
scroll to position [273, 0]
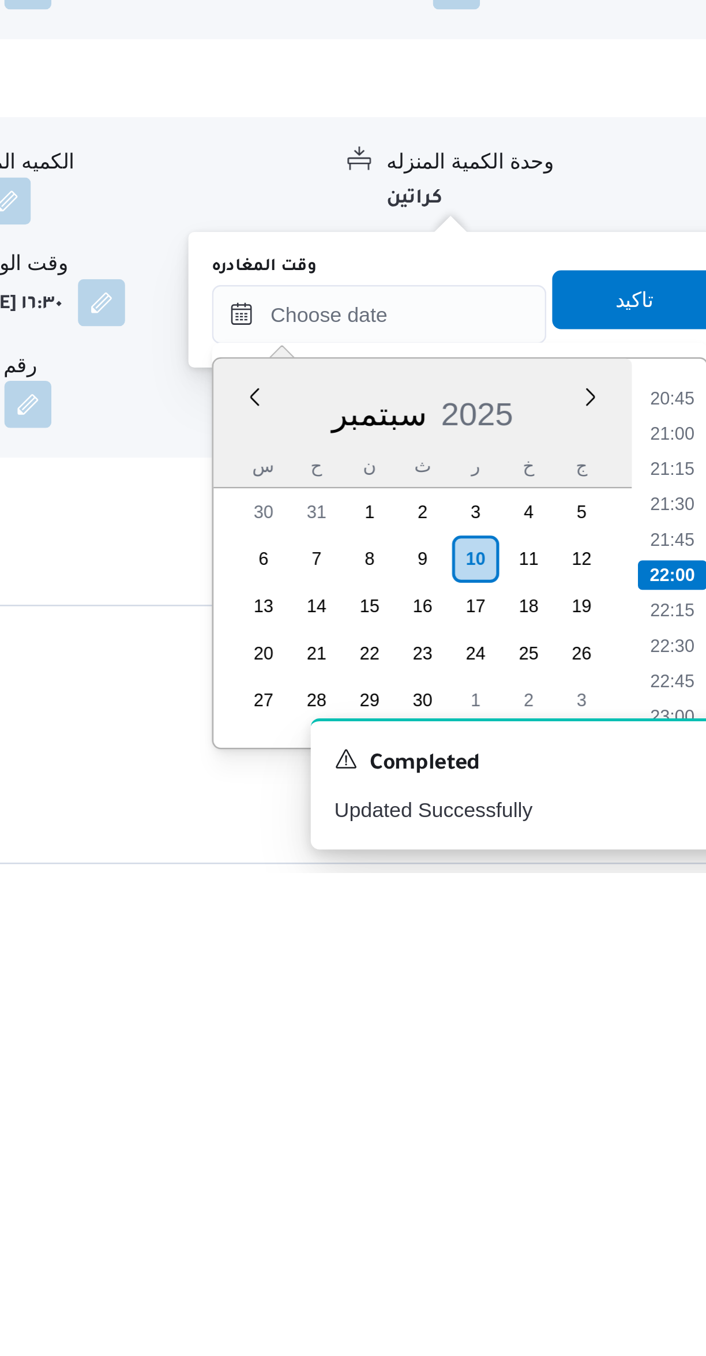
click at [649, 1172] on li "20:45" at bounding box center [653, 1170] width 27 height 12
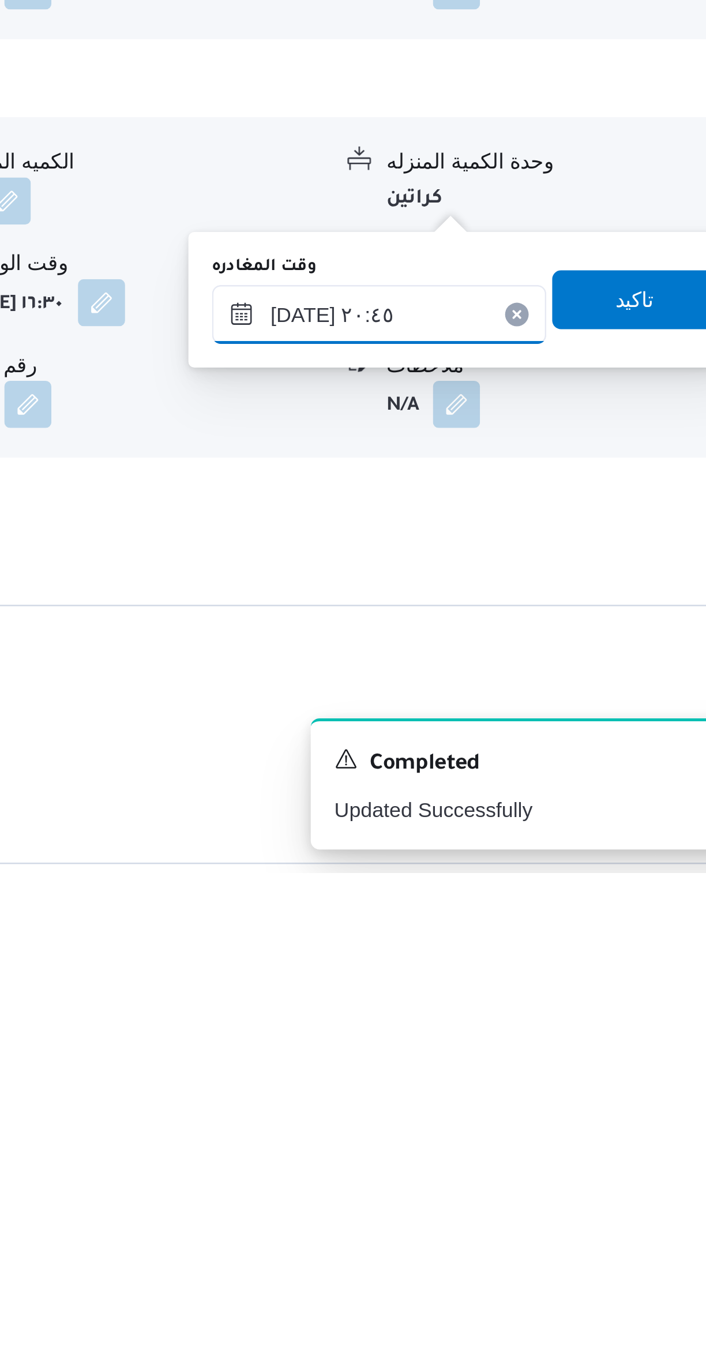
click at [506, 1137] on input "١٠/٠٩/٢٠٢٥ ٢٠:٤٥" at bounding box center [539, 1137] width 131 height 23
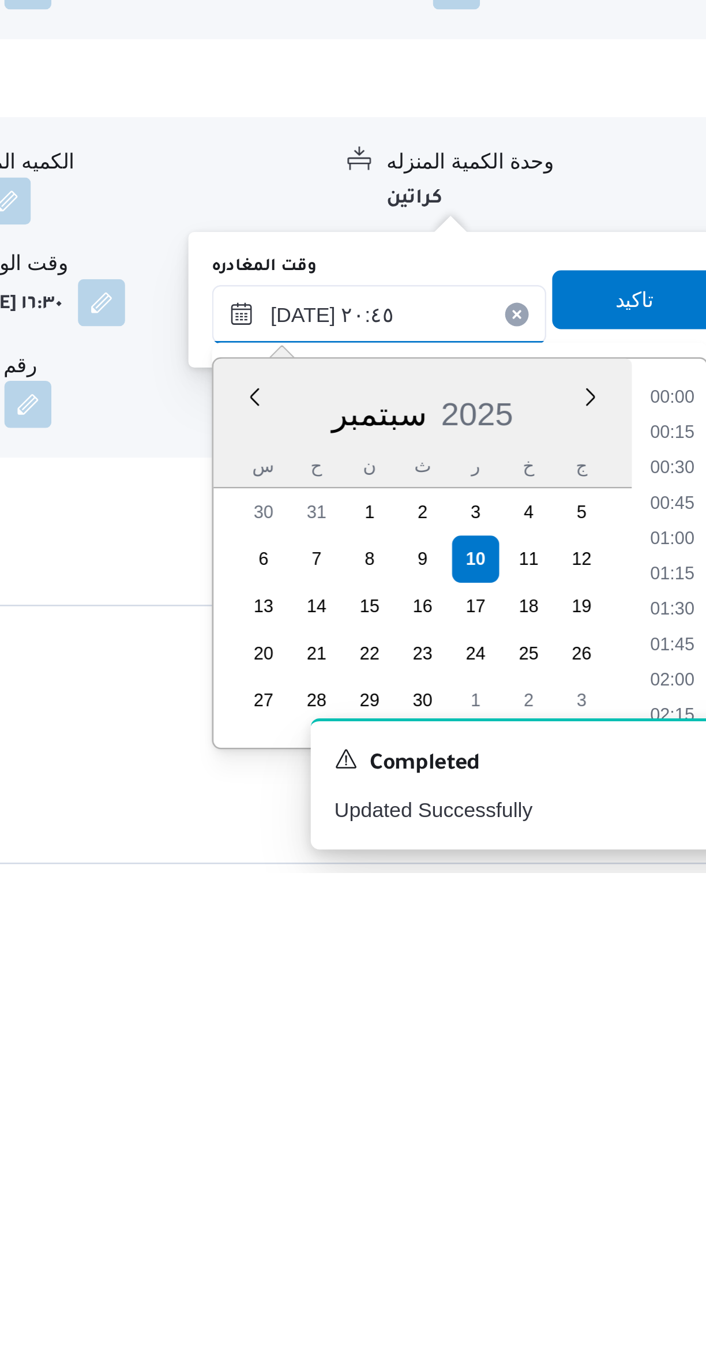
scroll to position [1079, 0]
click at [649, 1174] on li "19:30" at bounding box center [653, 1171] width 27 height 12
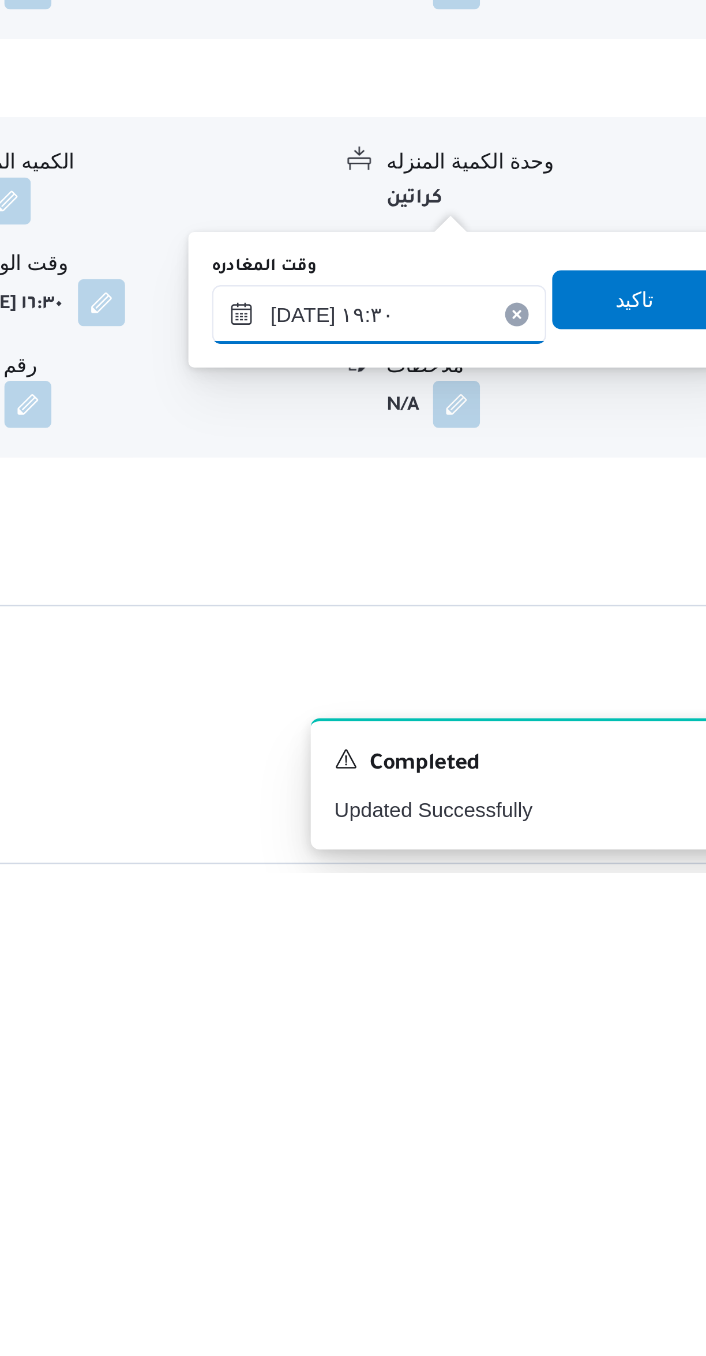
click at [504, 1135] on input "١٠/٠٩/٢٠٢٥ ١٩:٣٠" at bounding box center [539, 1137] width 131 height 23
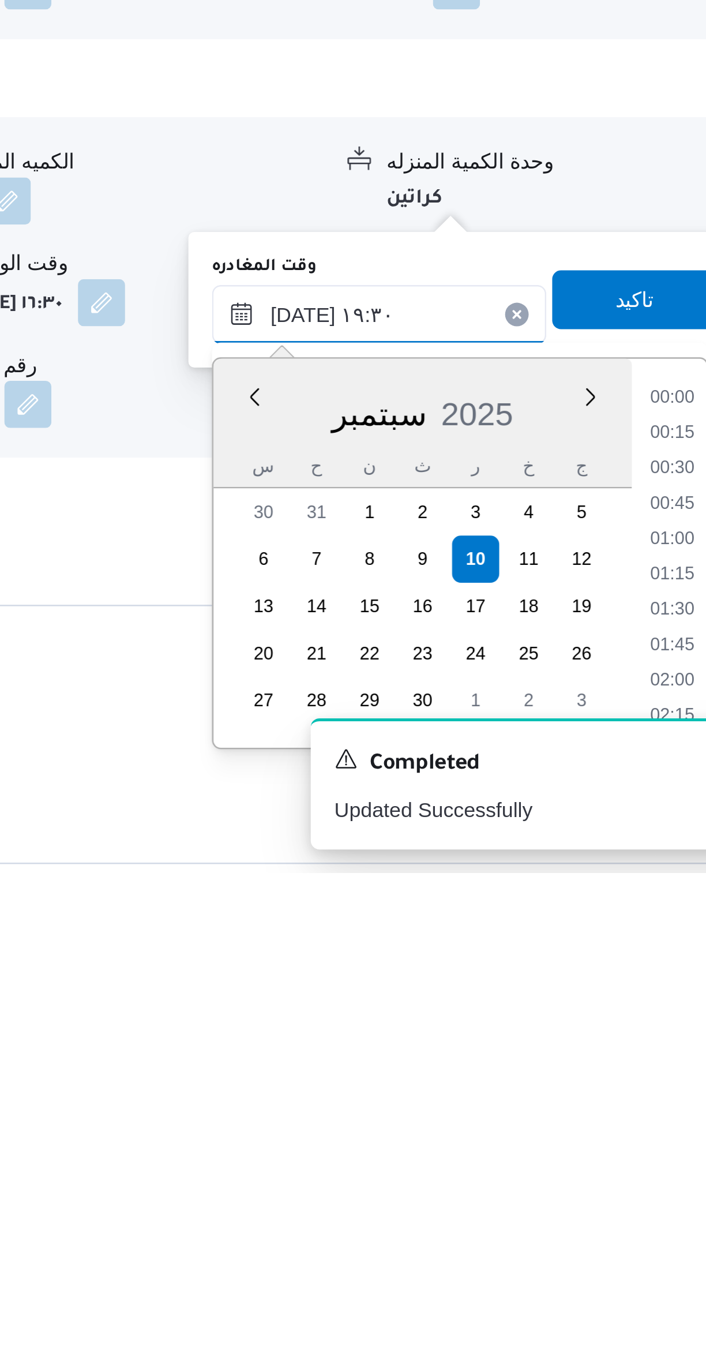
scroll to position [1010, 0]
click at [649, 1173] on li "18:15" at bounding box center [653, 1171] width 27 height 12
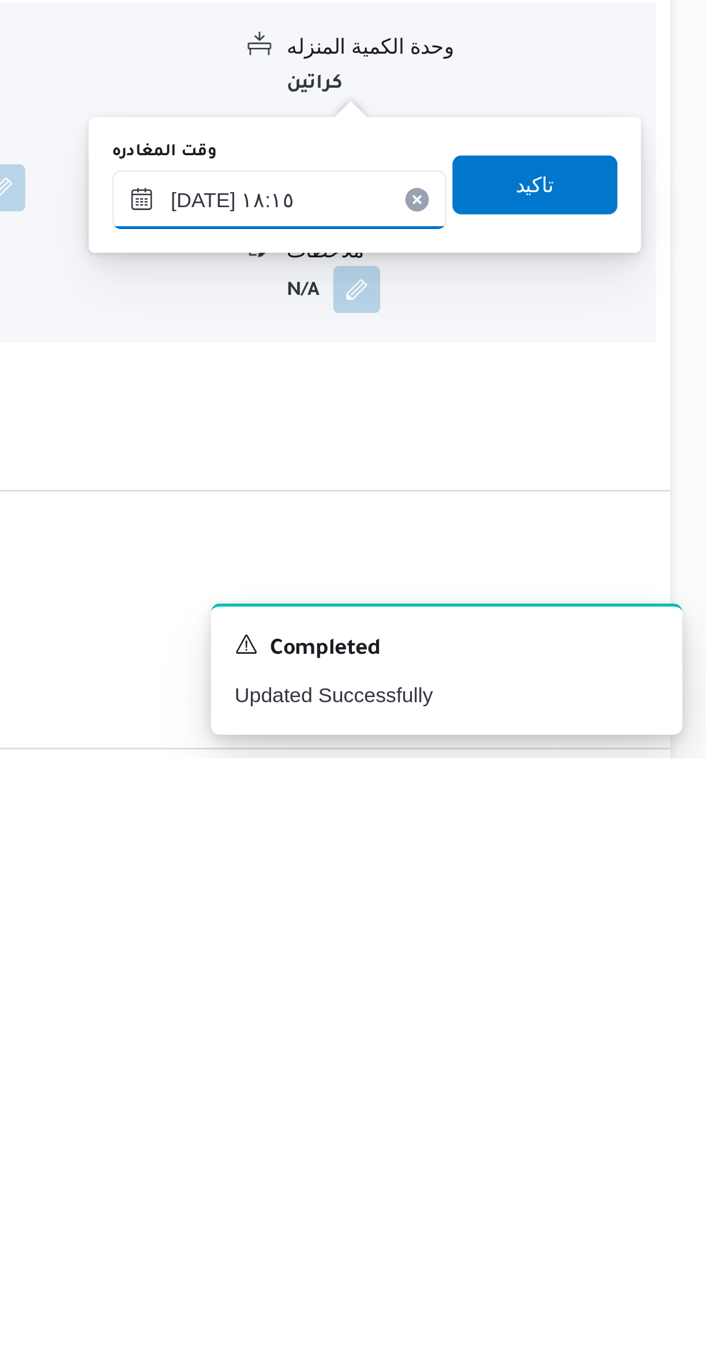
scroll to position [275, 0]
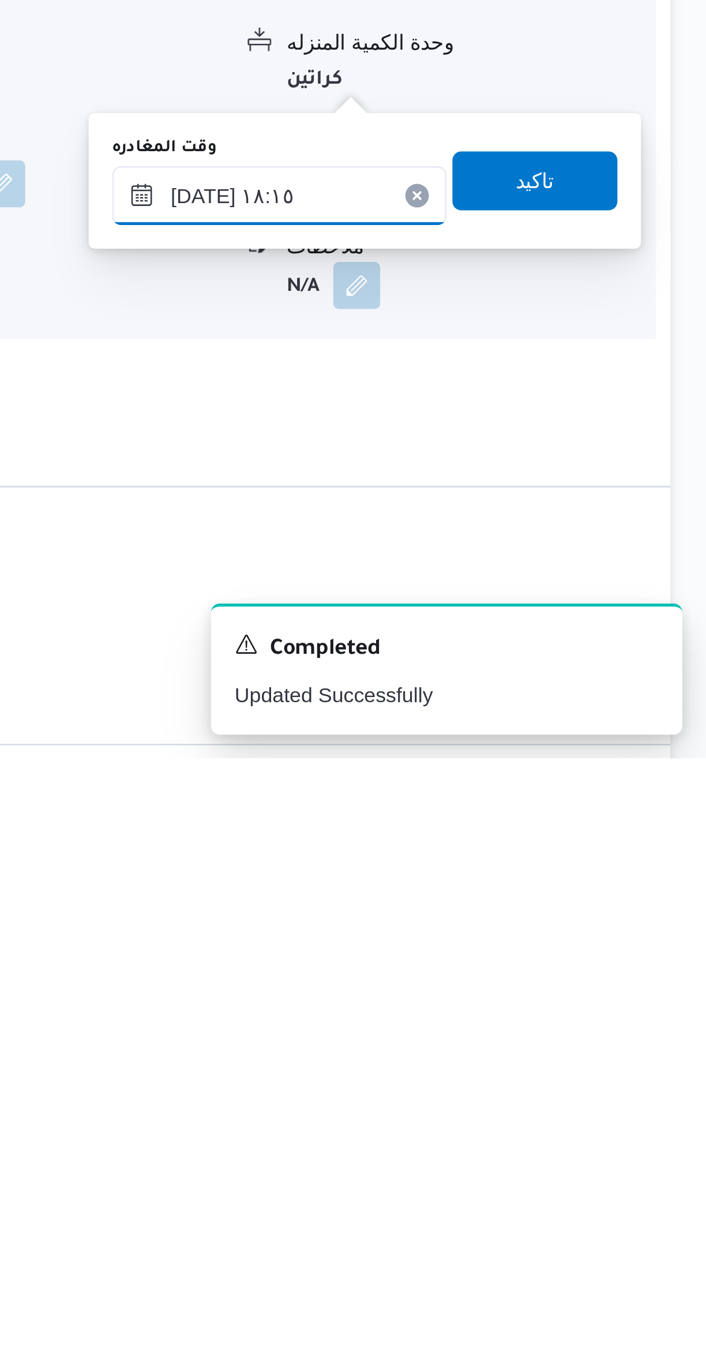
click at [554, 1131] on input "١٠/٠٩/٢٠٢٥ ١٨:١٥" at bounding box center [539, 1135] width 131 height 23
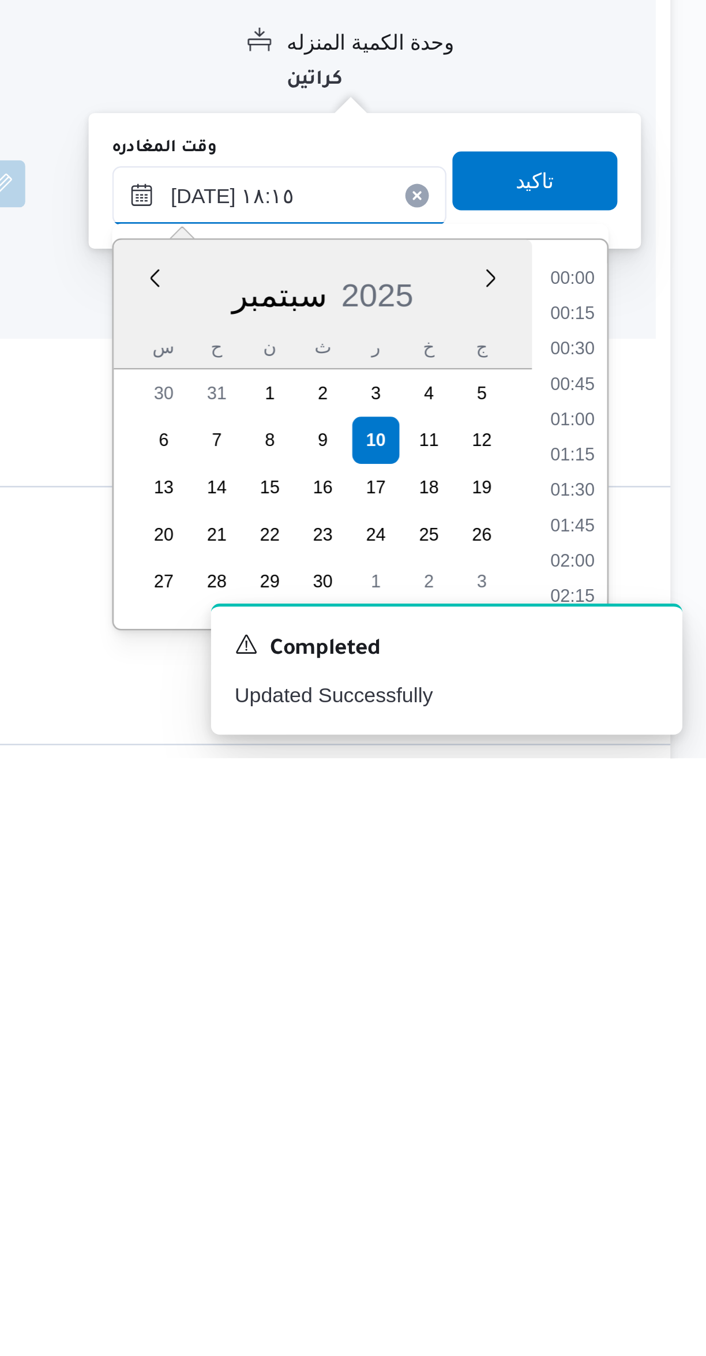
scroll to position [941, 0]
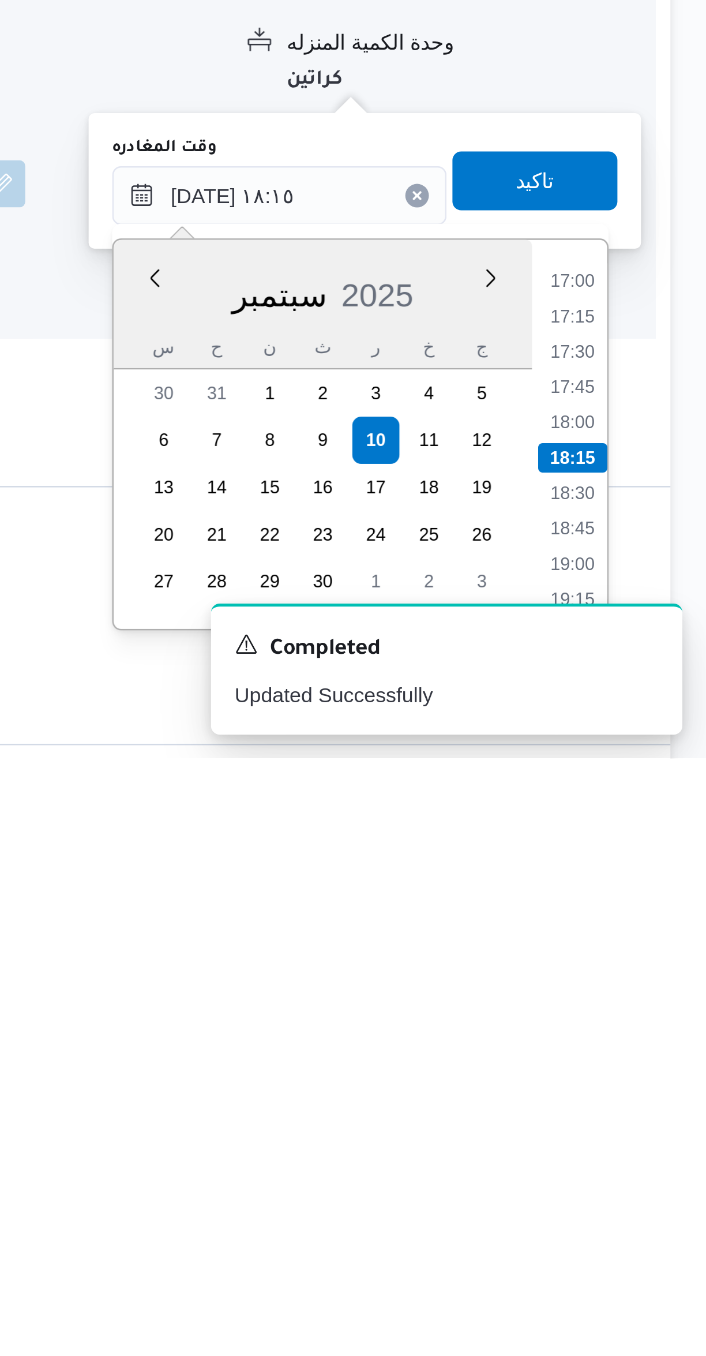
click at [655, 1220] on li "18:00" at bounding box center [653, 1225] width 27 height 12
type input "١٠/٠٩/٢٠٢٥ ١٨:٠٠"
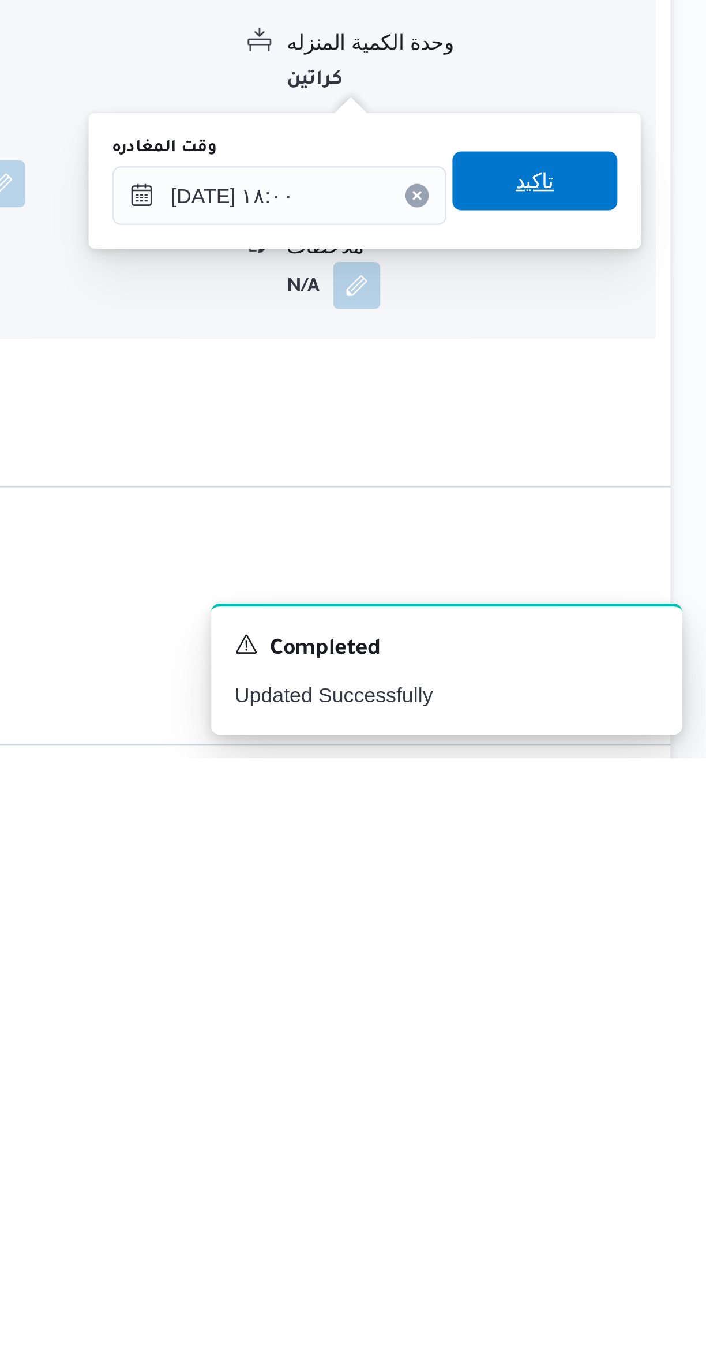
click at [653, 1129] on span "تاكيد" at bounding box center [639, 1129] width 65 height 23
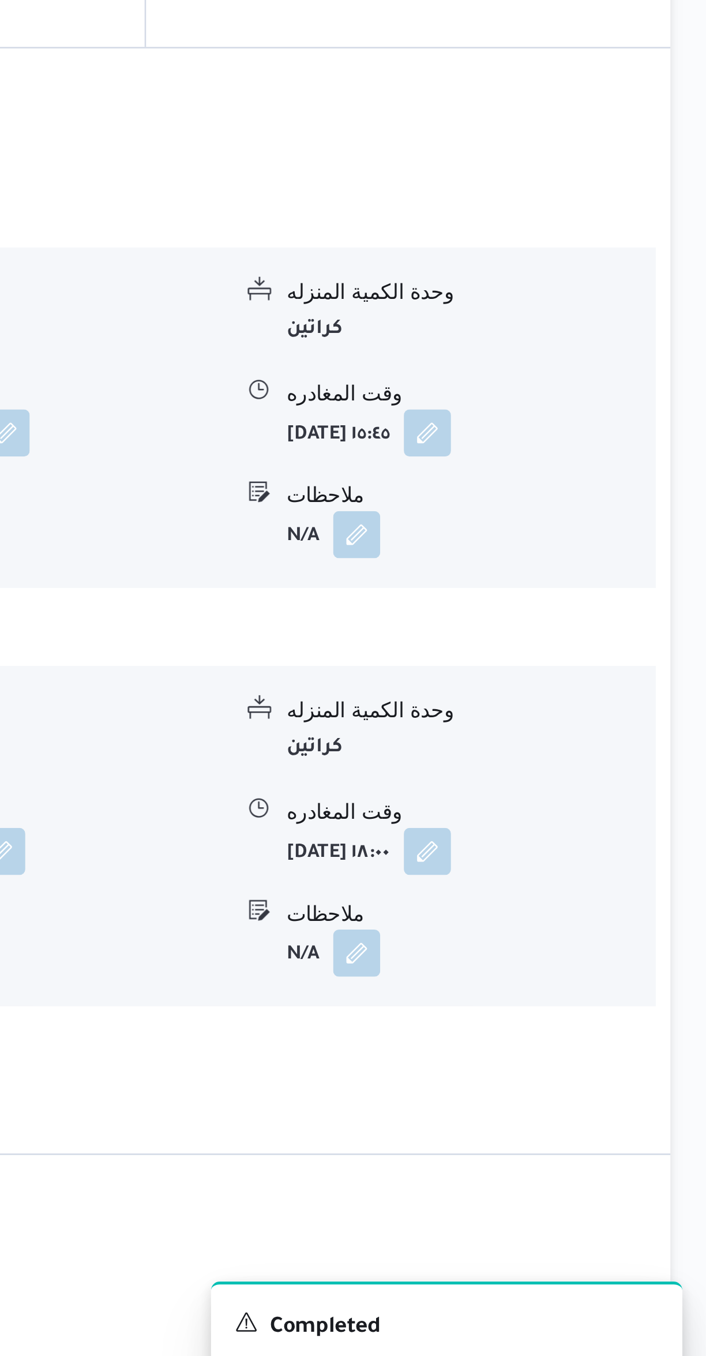
scroll to position [280, 0]
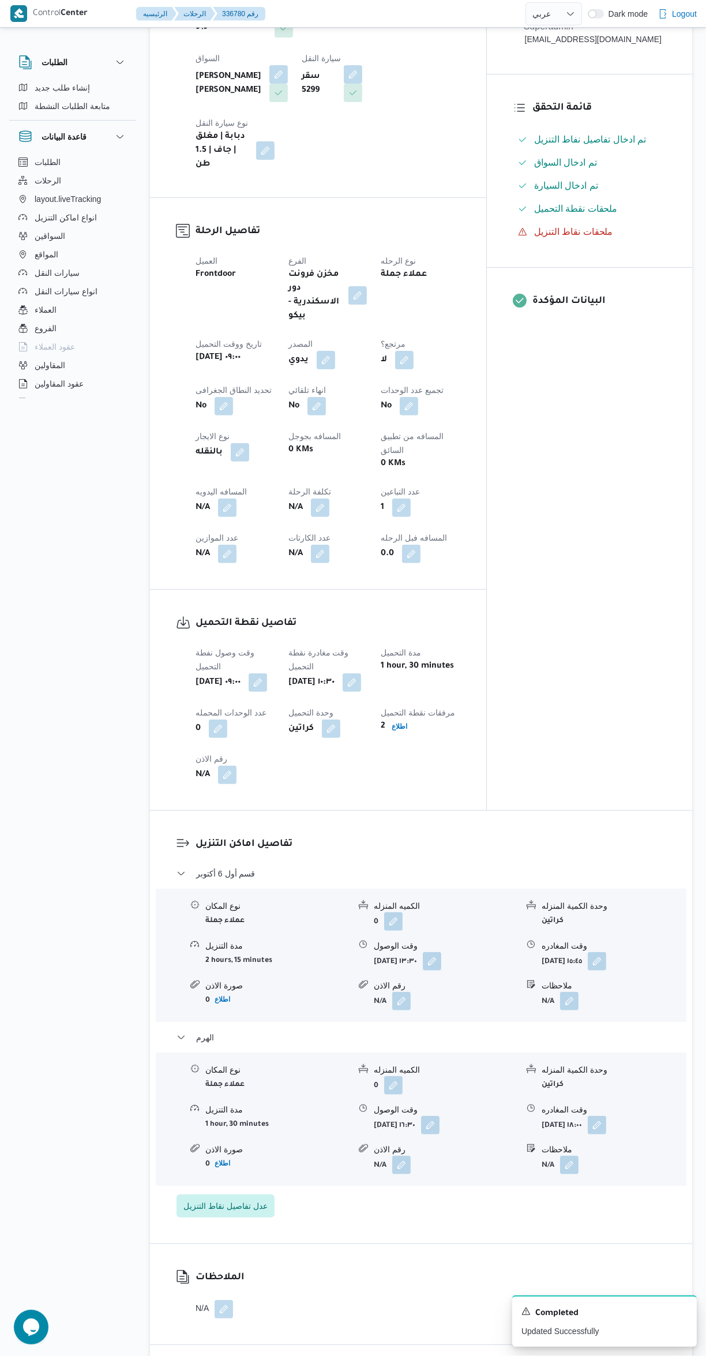
click at [226, 499] on button "button" at bounding box center [227, 508] width 18 height 18
click at [178, 500] on input "المسافه اليدويه" at bounding box center [197, 503] width 115 height 23
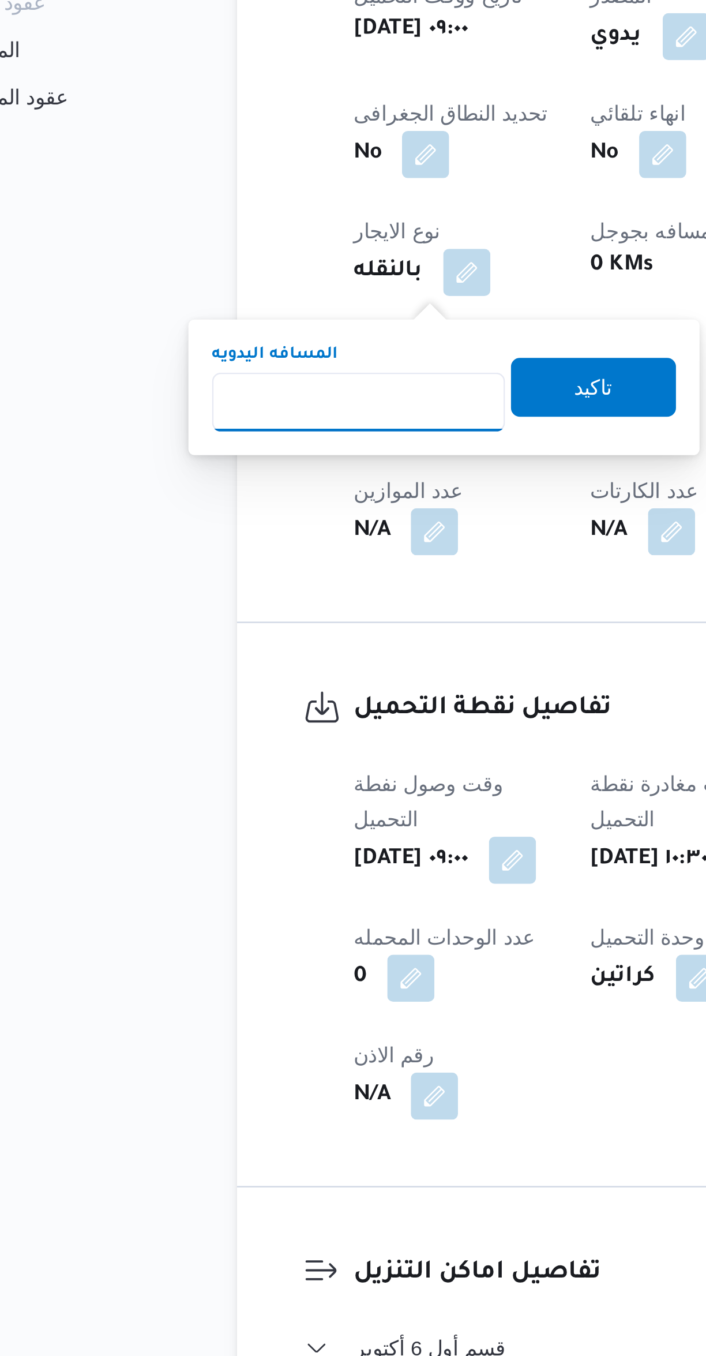
click at [180, 505] on input "المسافه اليدويه" at bounding box center [197, 503] width 115 height 23
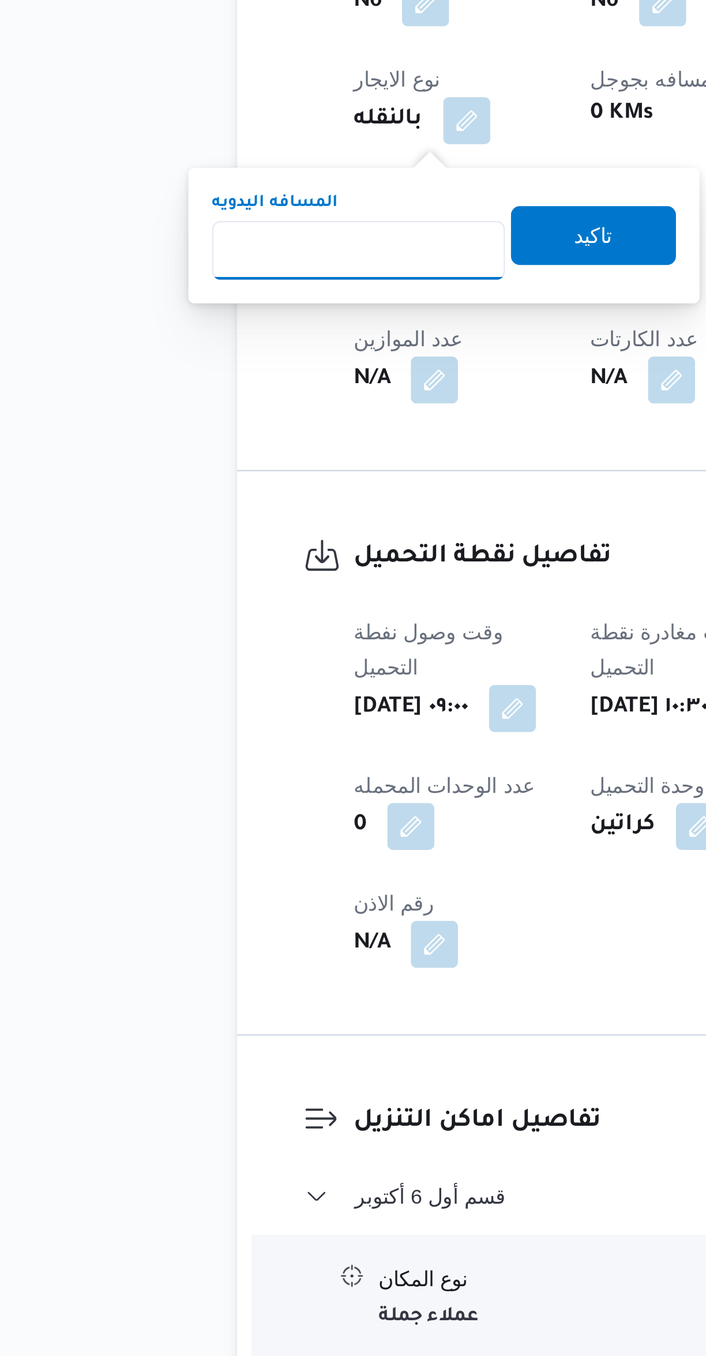
click at [172, 506] on input "المسافه اليدويه" at bounding box center [197, 503] width 115 height 23
click at [211, 500] on input "المسافه اليدويه" at bounding box center [197, 503] width 115 height 23
type input "280"
click at [299, 486] on div "تاكيد" at bounding box center [289, 497] width 65 height 23
click at [289, 497] on span "تاكيد" at bounding box center [289, 497] width 65 height 23
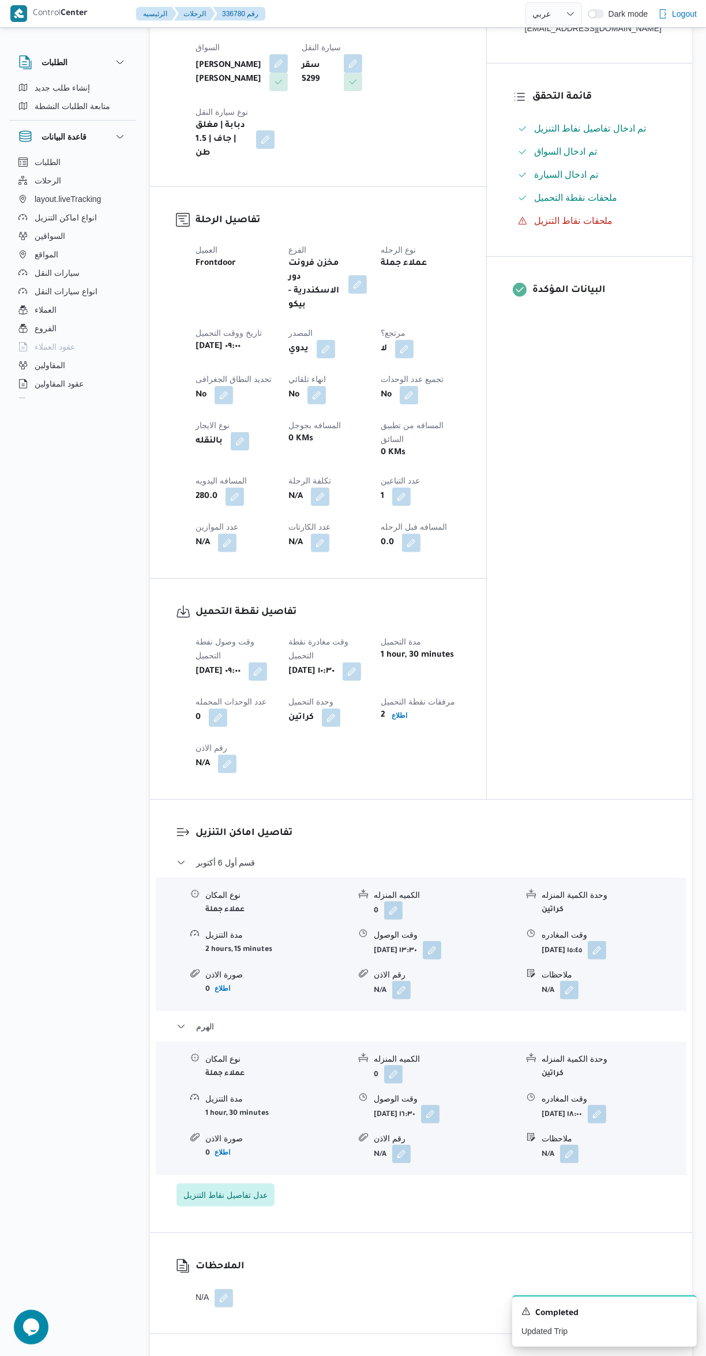
scroll to position [0, 0]
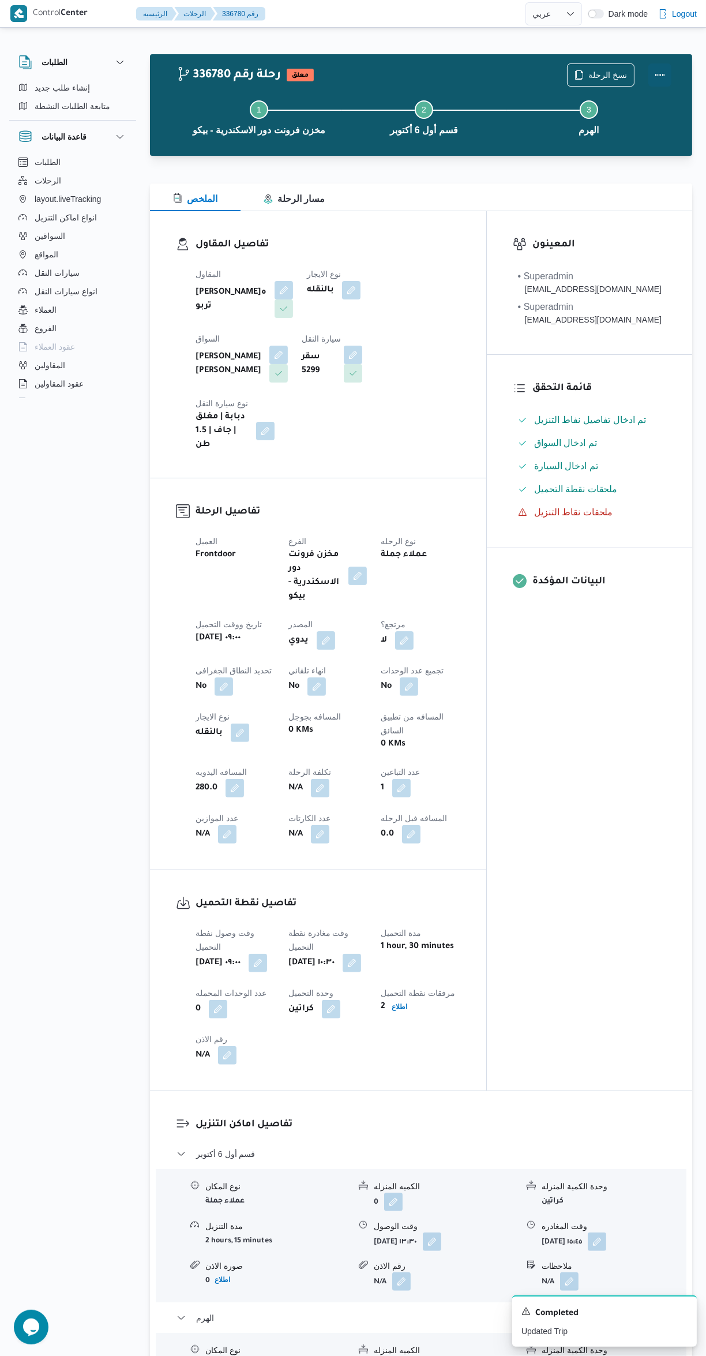
click at [662, 74] on button "Actions" at bounding box center [660, 74] width 23 height 23
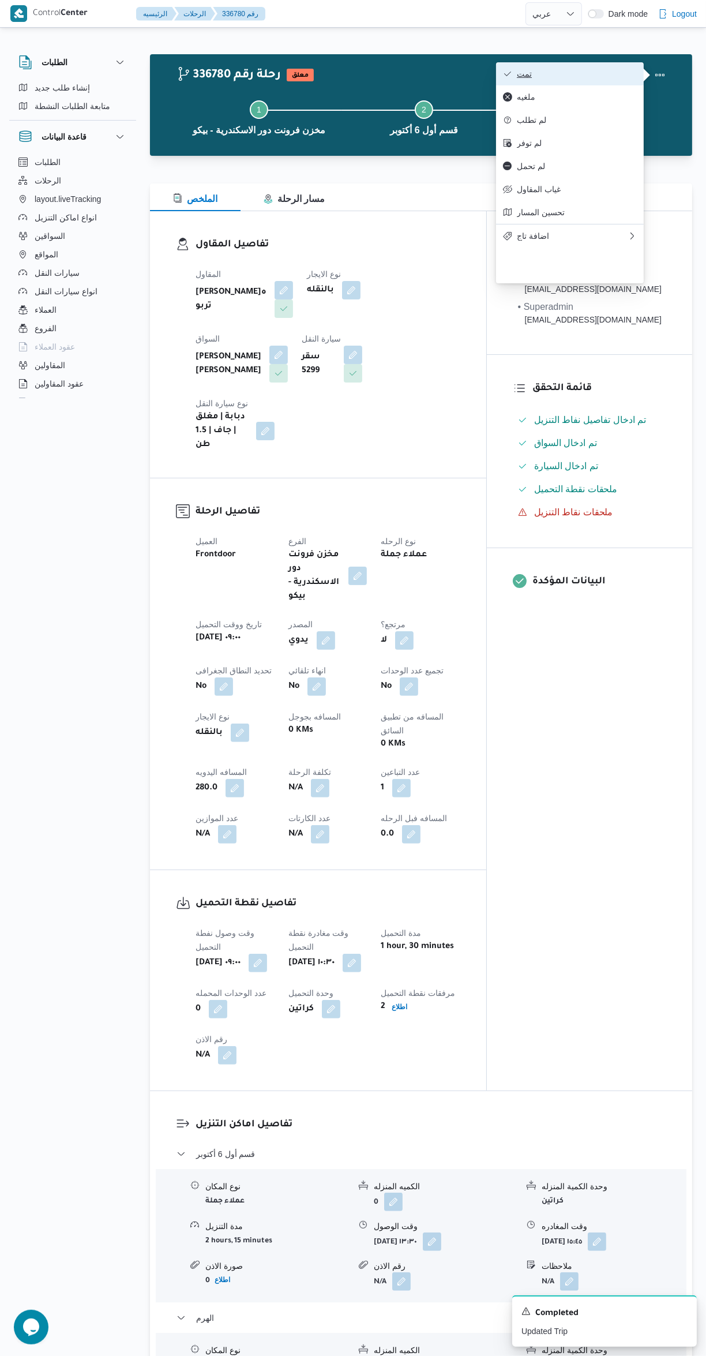
click at [585, 74] on span "تمت" at bounding box center [577, 73] width 120 height 9
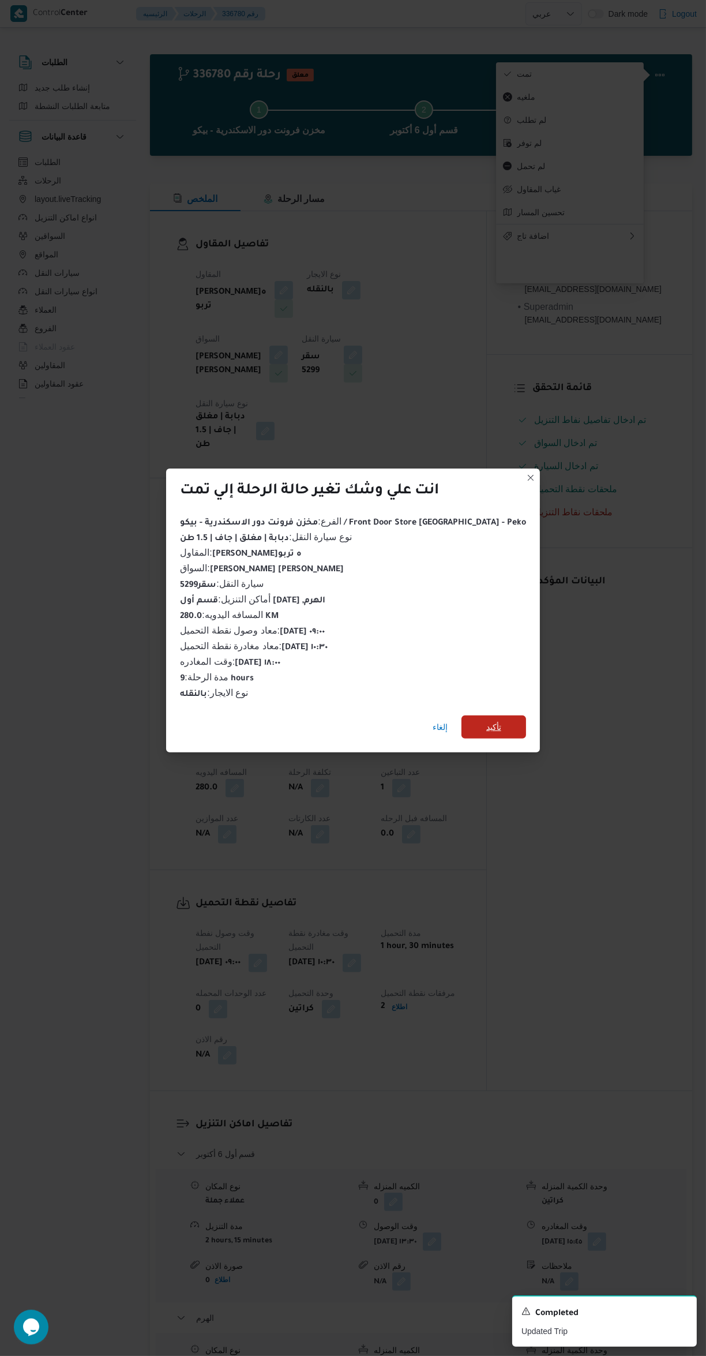
click at [485, 716] on span "تأكيد" at bounding box center [494, 727] width 65 height 23
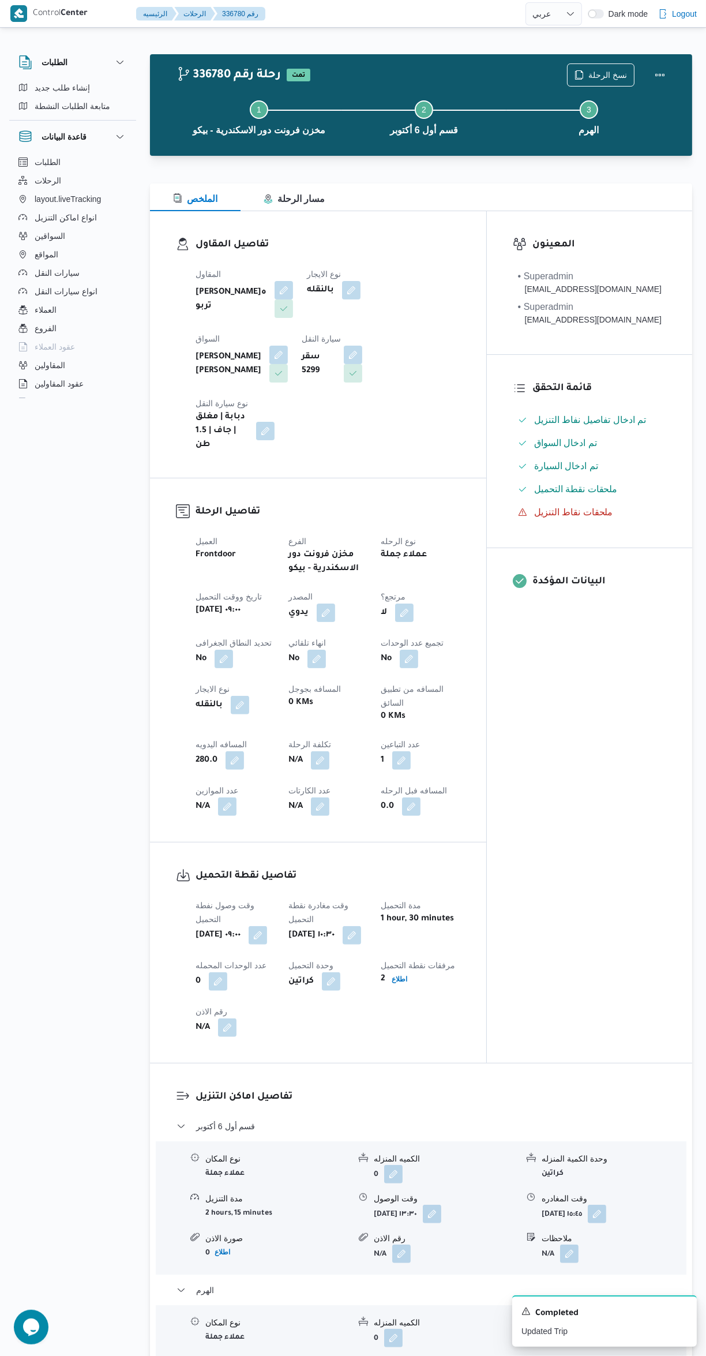
click at [611, 853] on div "المعينون • Superadmin mostafa.emad@illa.com.eg • Superadmin mostafa.elrouby@ill…" at bounding box center [589, 637] width 205 height 852
select select "ar"
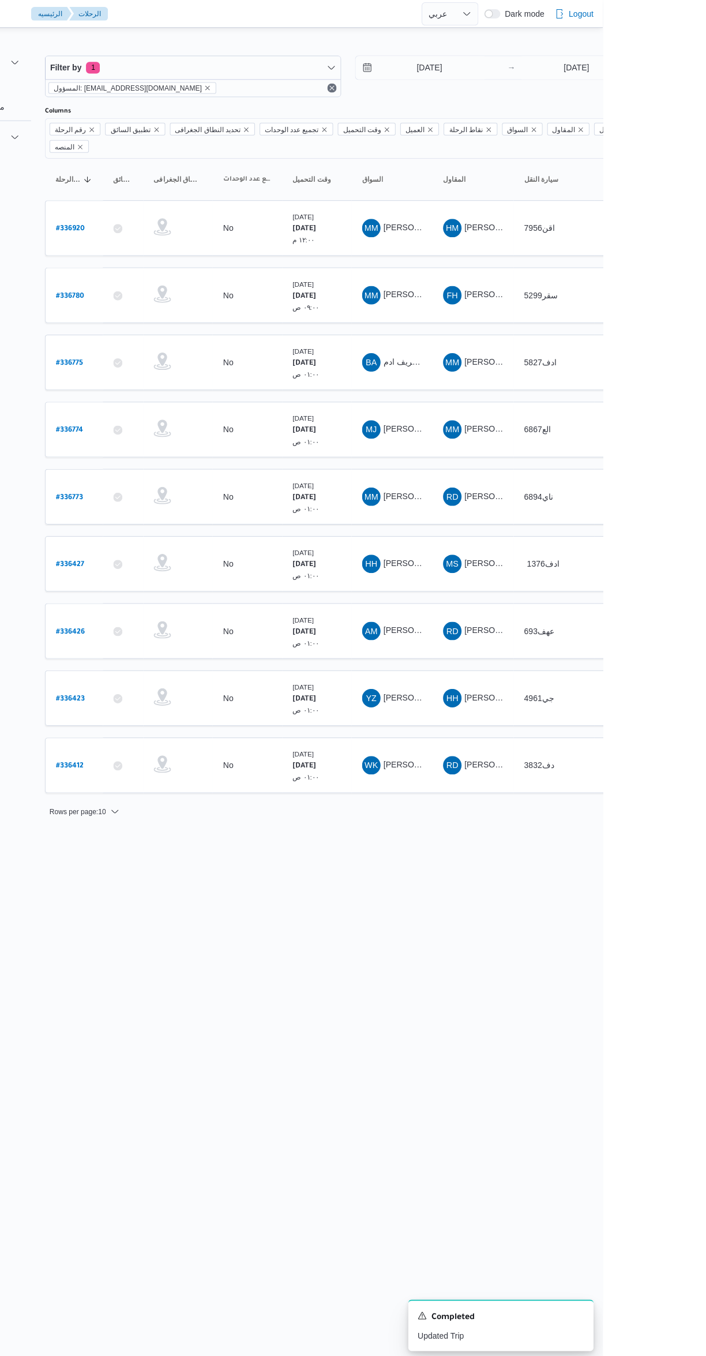
click at [181, 626] on b "# 336426" at bounding box center [175, 630] width 29 height 8
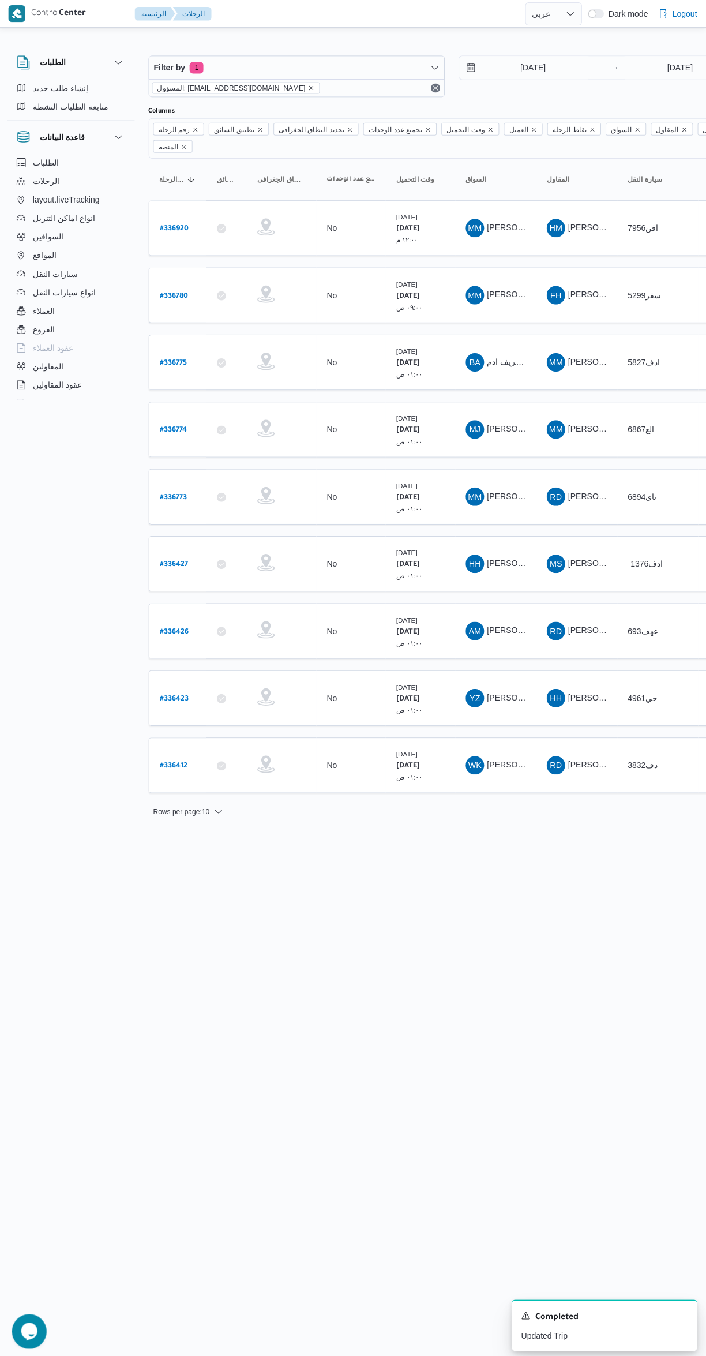
select select "ar"
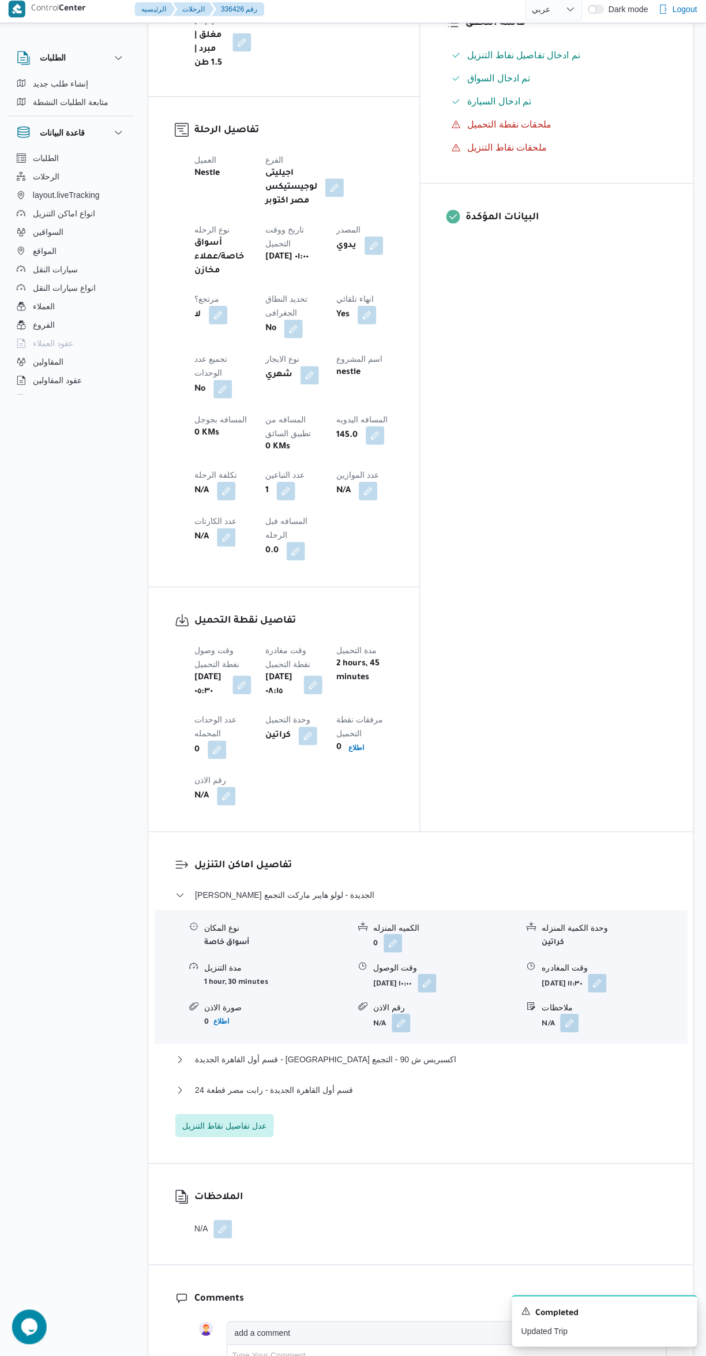
scroll to position [413, 0]
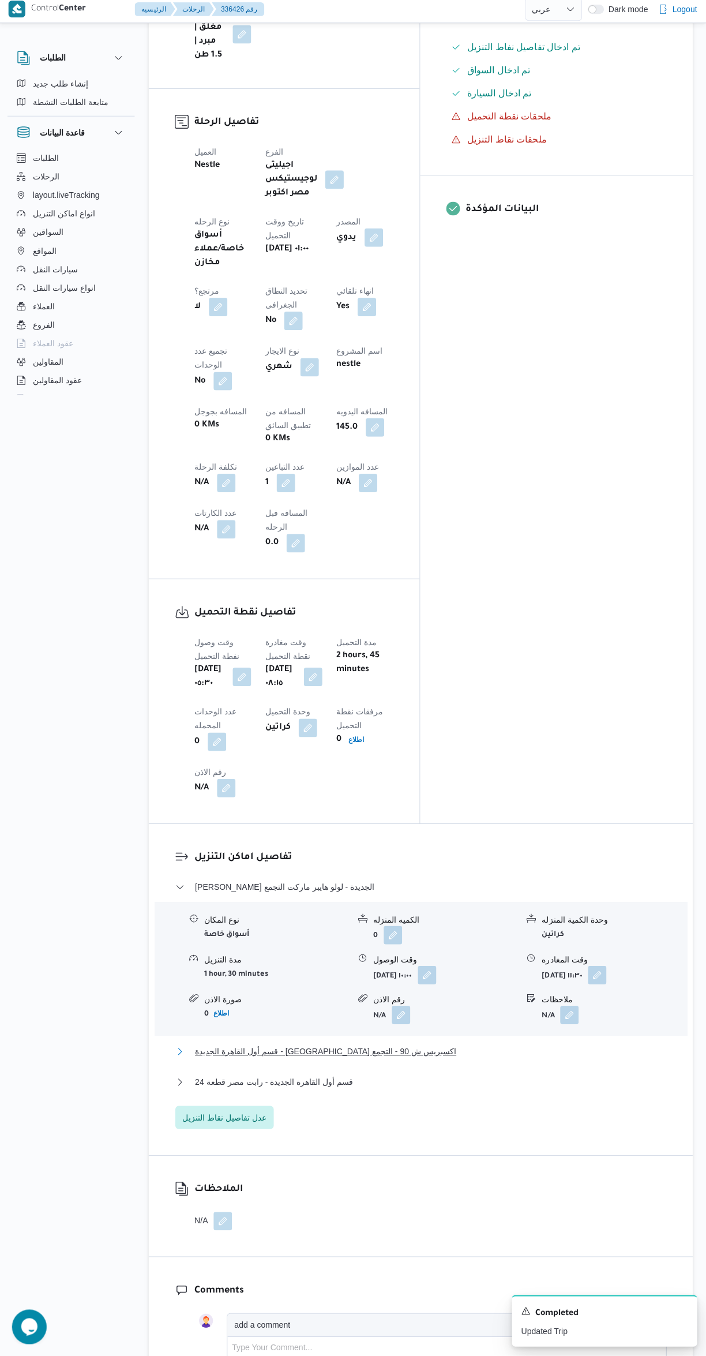
click at [273, 1046] on span "قسم أول القاهرة الجديدة - كارفور اكسبريس ش 90 - التجمع" at bounding box center [326, 1053] width 261 height 14
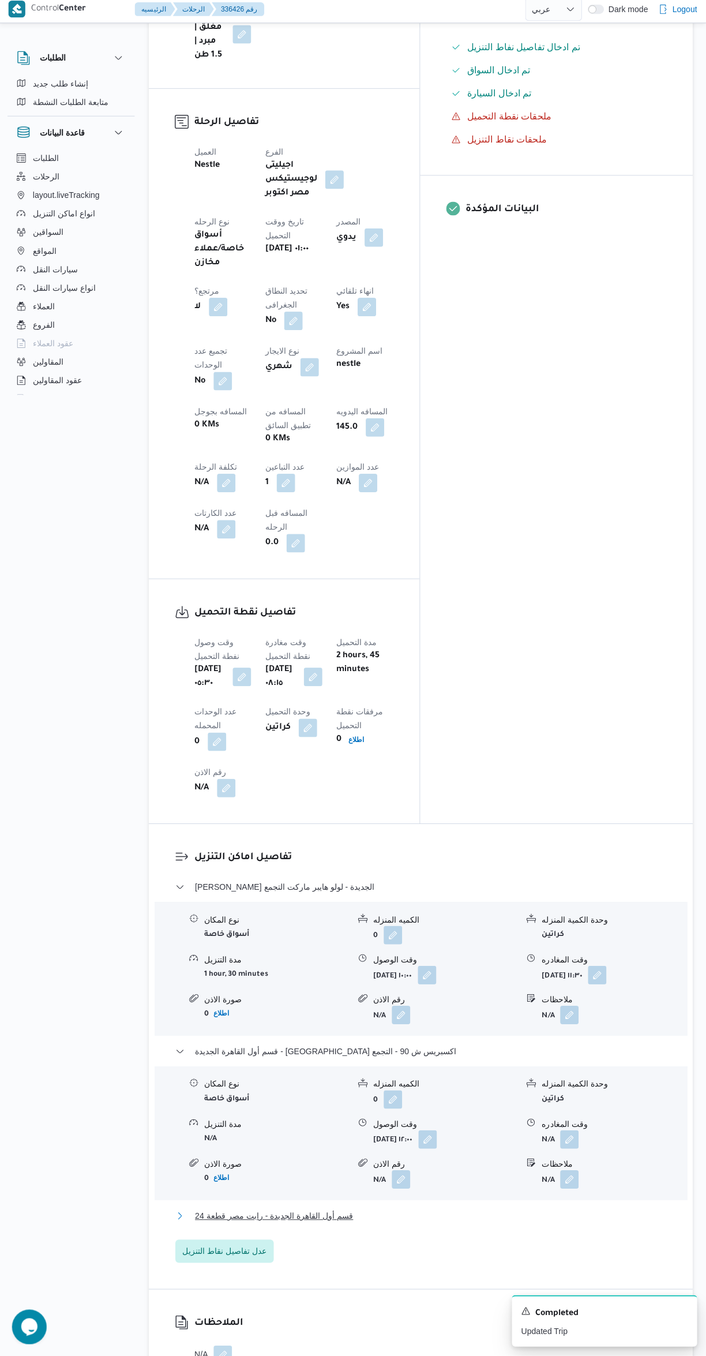
click at [278, 1209] on span "قسم أول القاهرة الجديدة - رابت مصر قطعة 24" at bounding box center [275, 1216] width 158 height 14
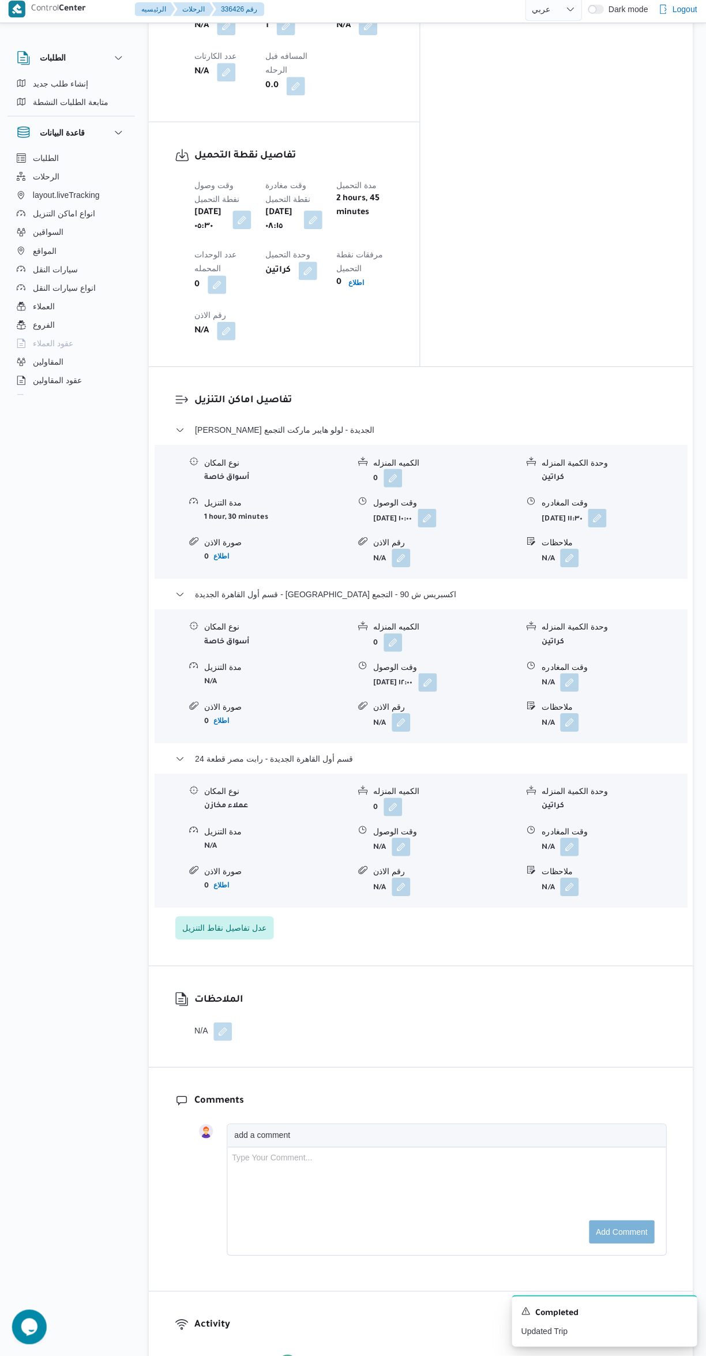
scroll to position [874, 0]
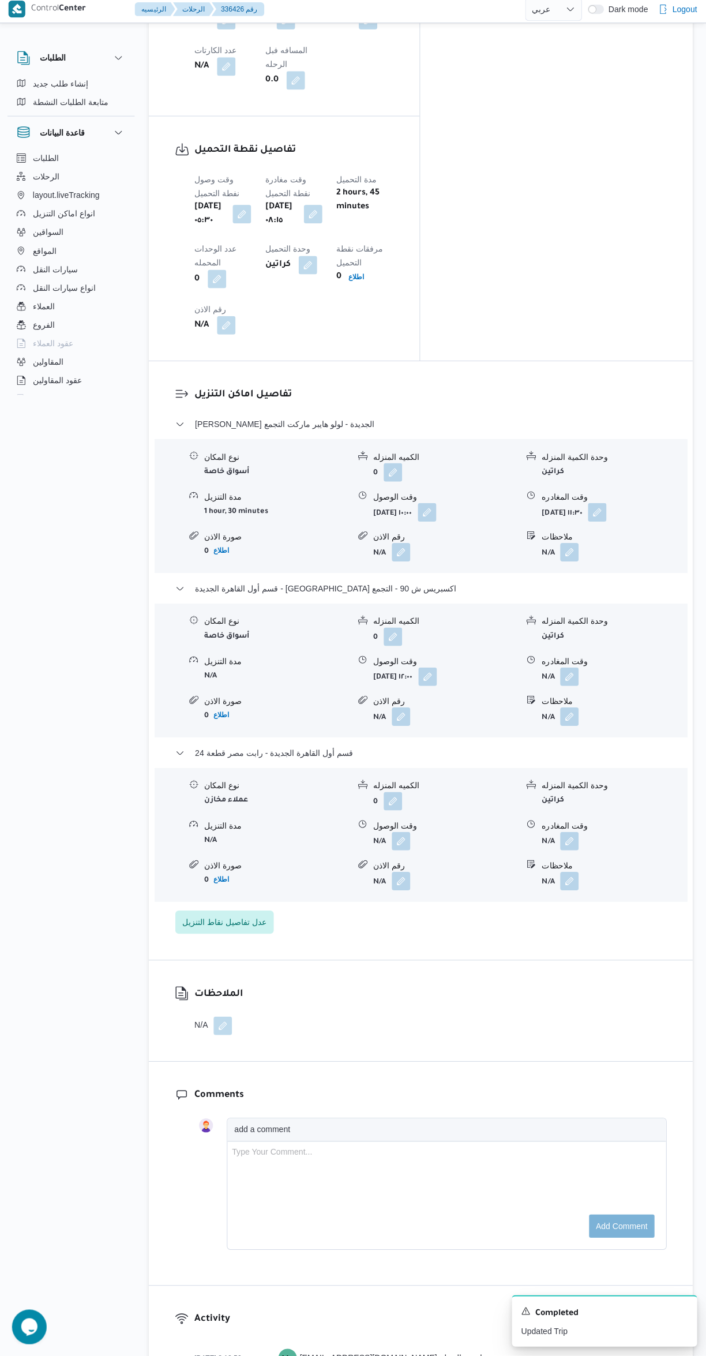
click at [568, 834] on button "button" at bounding box center [569, 843] width 18 height 18
click at [482, 716] on label "وقت المغادره" at bounding box center [494, 713] width 41 height 9
click at [482, 721] on input "وقت المغادره" at bounding box center [539, 732] width 131 height 23
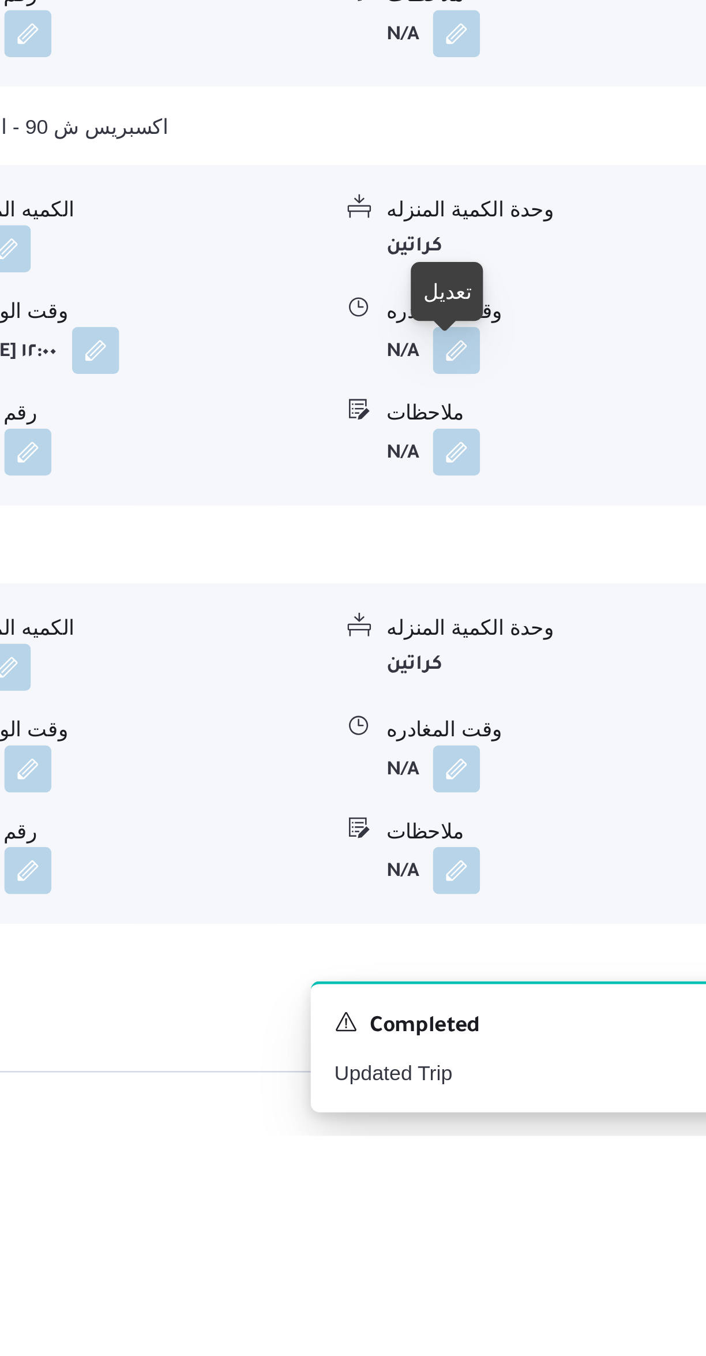
scroll to position [509, 0]
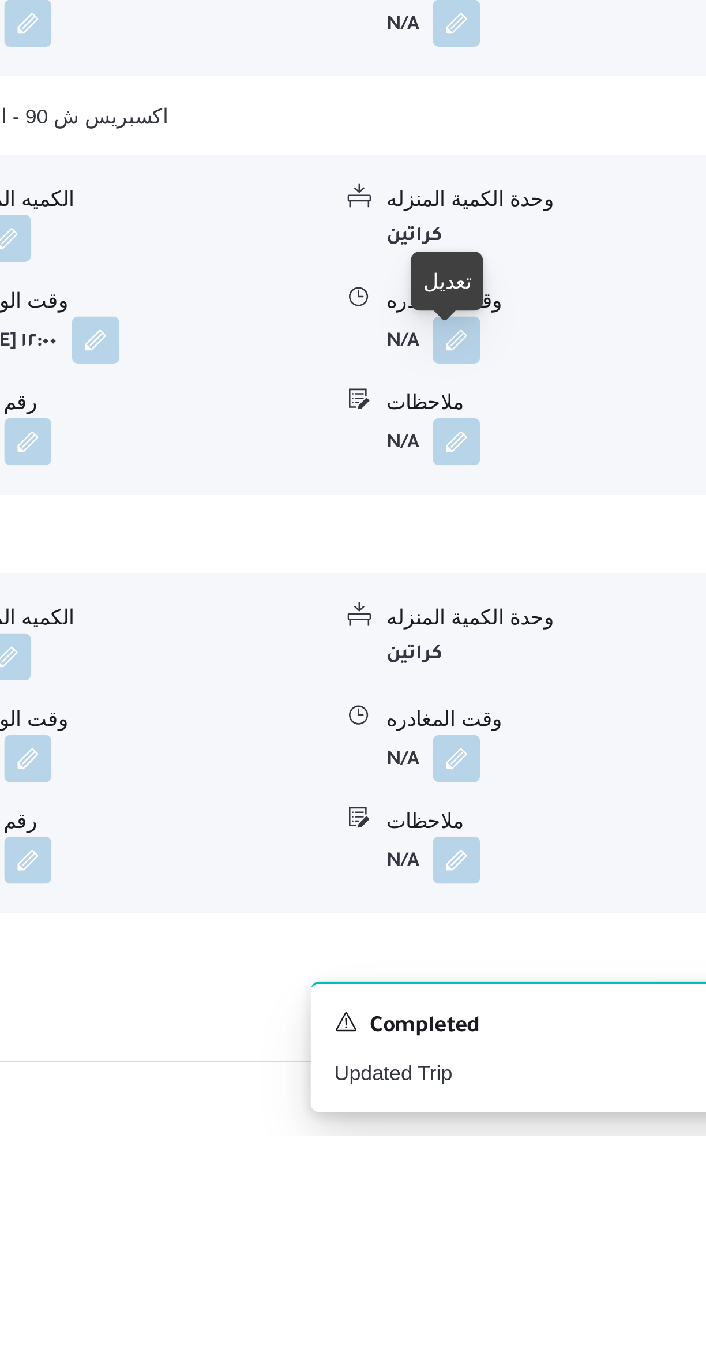
click at [560, 1199] on span at bounding box center [567, 1208] width 24 height 18
click at [525, 1137] on div "نوع المكان عملاء مخازن الكميه المنزله 0 وحدة الكمية المنزله كراتين مدة التنزيل …" at bounding box center [421, 1202] width 540 height 131
click at [561, 1199] on button "button" at bounding box center [569, 1208] width 18 height 18
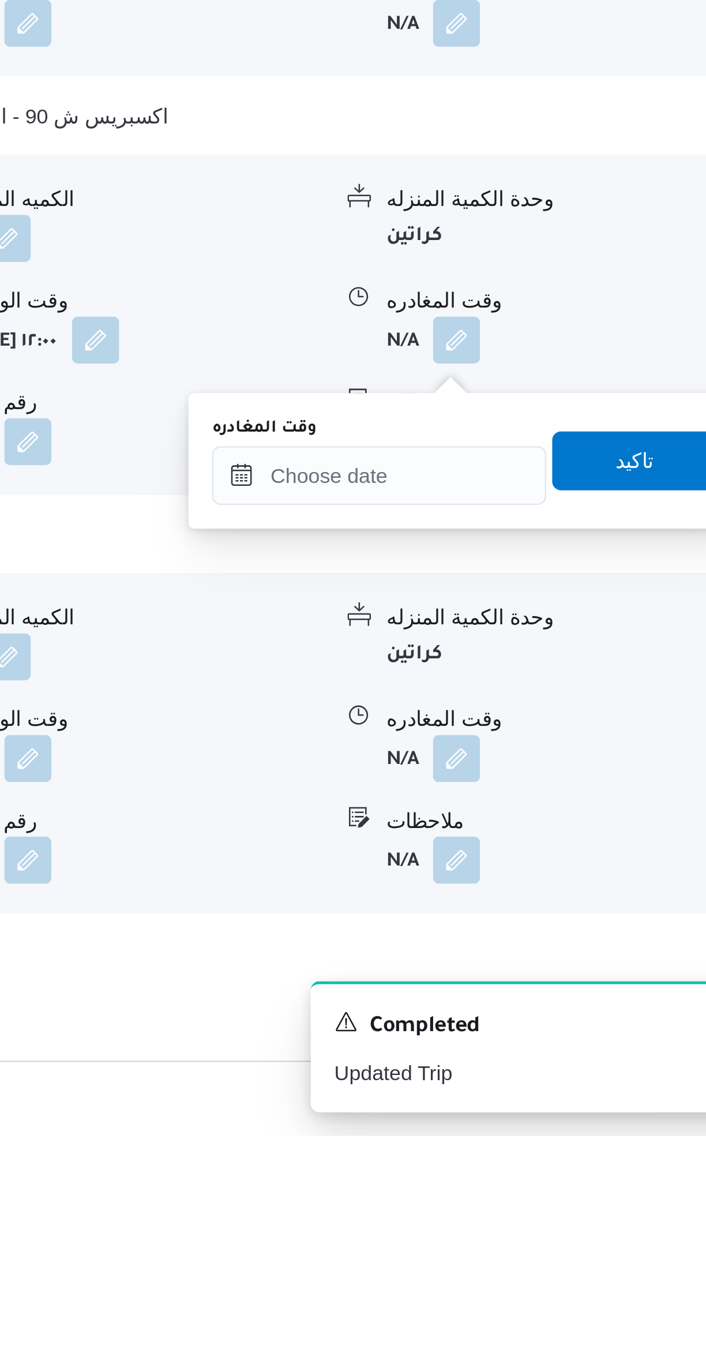
click at [511, 1080] on label "وقت المغادره" at bounding box center [494, 1078] width 41 height 9
click at [511, 1086] on input "وقت المغادره" at bounding box center [539, 1097] width 131 height 23
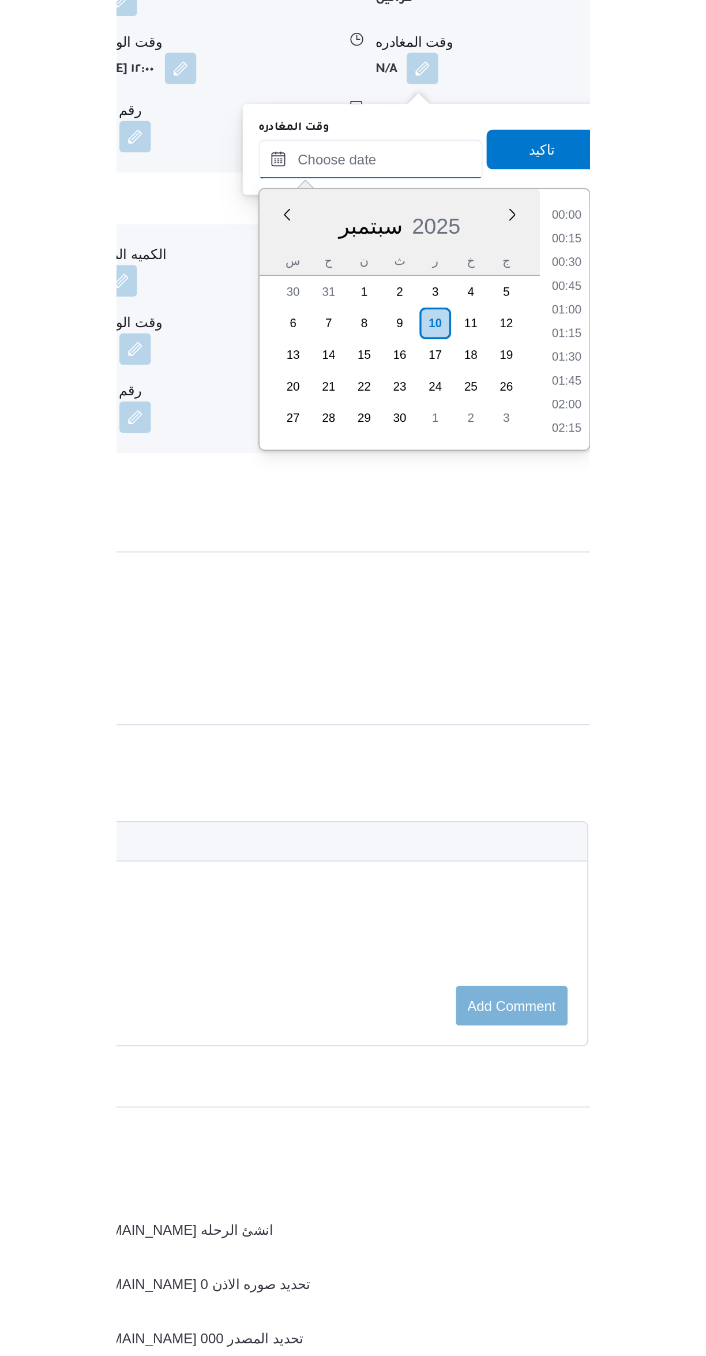
scroll to position [1149, 0]
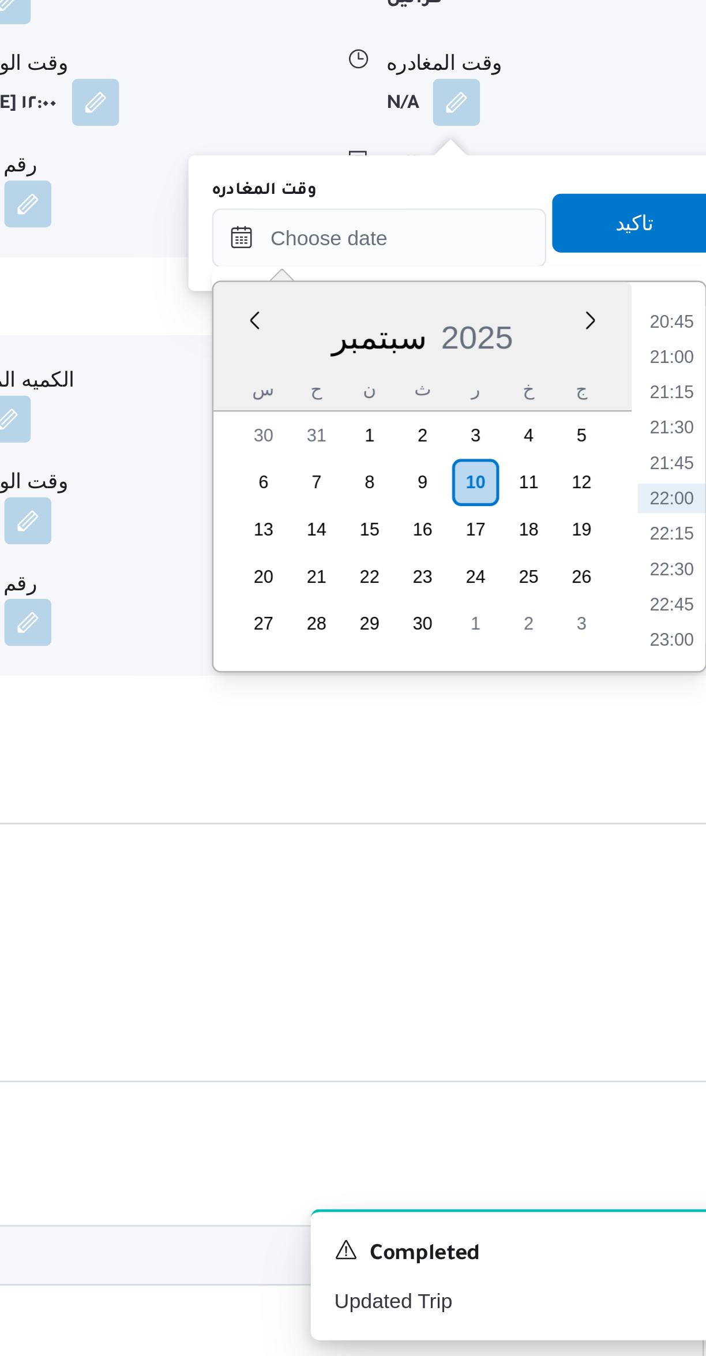
click at [640, 946] on li "20:45" at bounding box center [653, 948] width 27 height 12
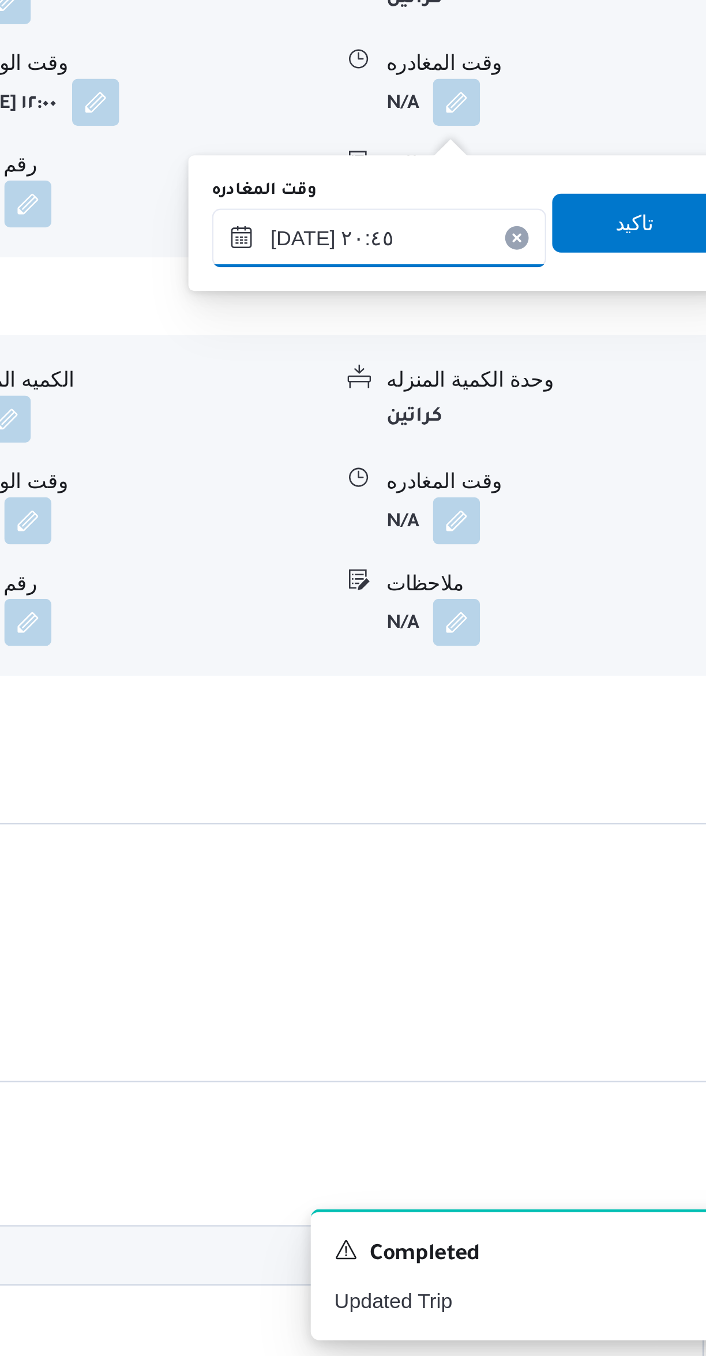
click at [520, 913] on input "١٠/٠٩/٢٠٢٥ ٢٠:٤٥" at bounding box center [539, 915] width 131 height 23
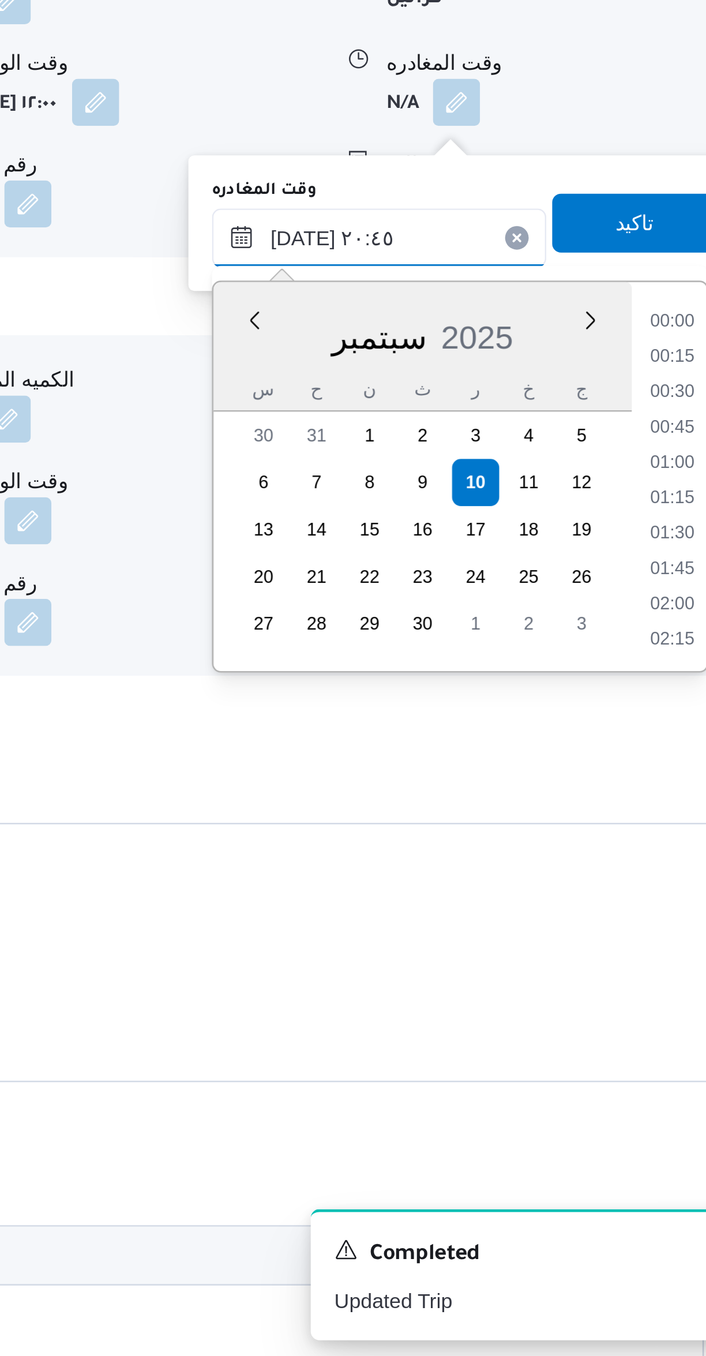
scroll to position [1079, 0]
click at [645, 949] on li "19:30" at bounding box center [653, 949] width 27 height 12
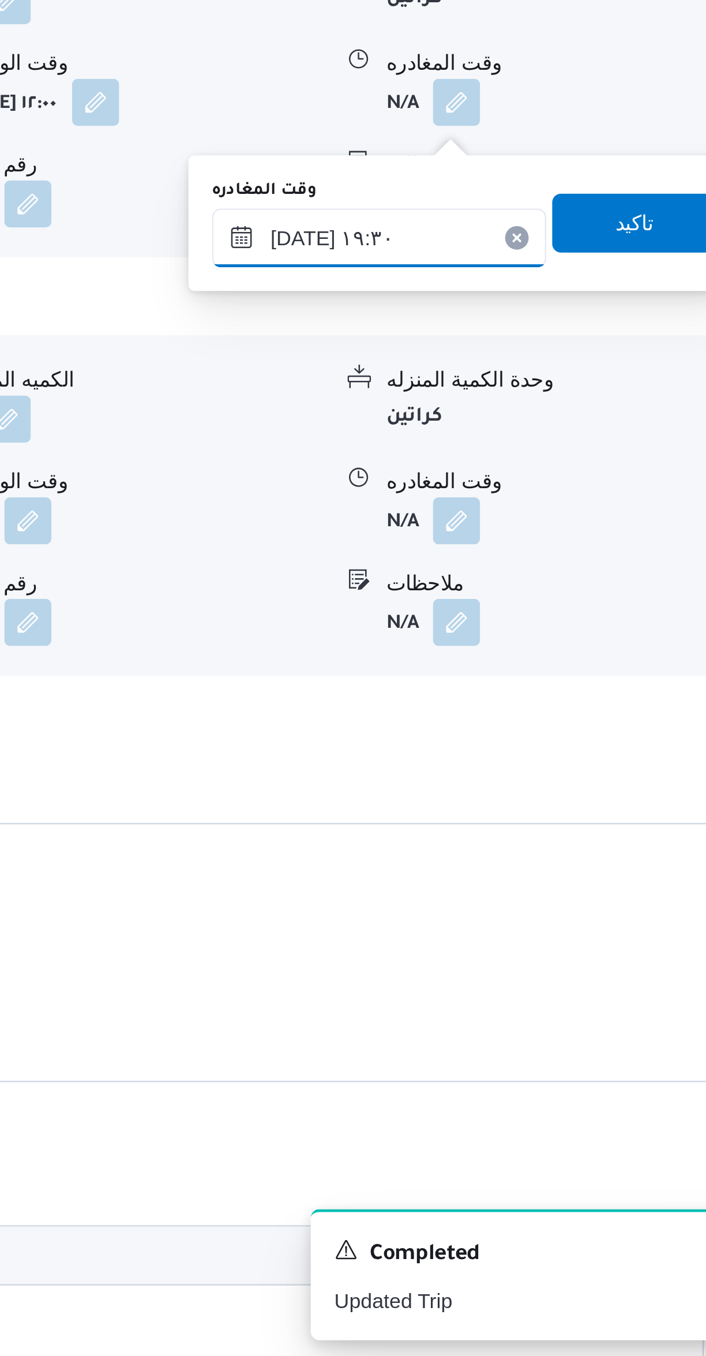
click at [518, 918] on input "١٠/٠٩/٢٠٢٥ ١٩:٣٠" at bounding box center [539, 915] width 131 height 23
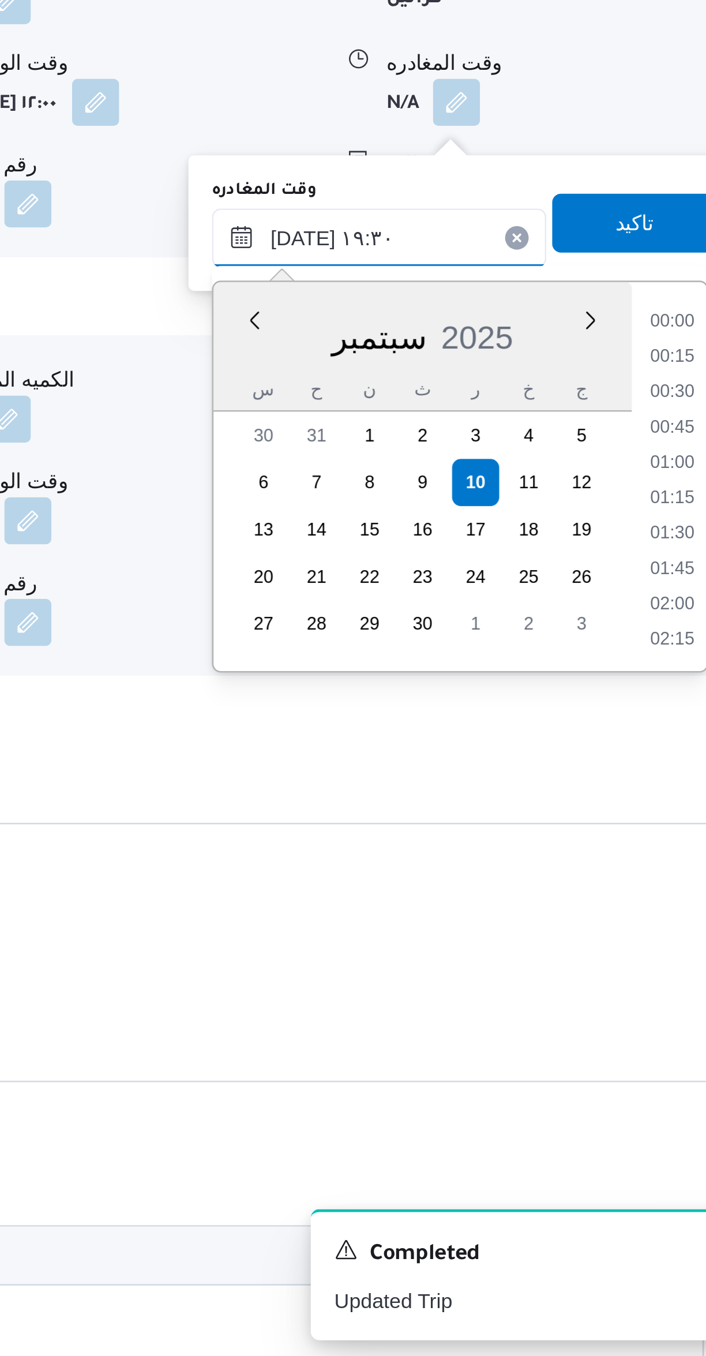
scroll to position [1010, 0]
click at [648, 949] on li "18:15" at bounding box center [653, 949] width 27 height 12
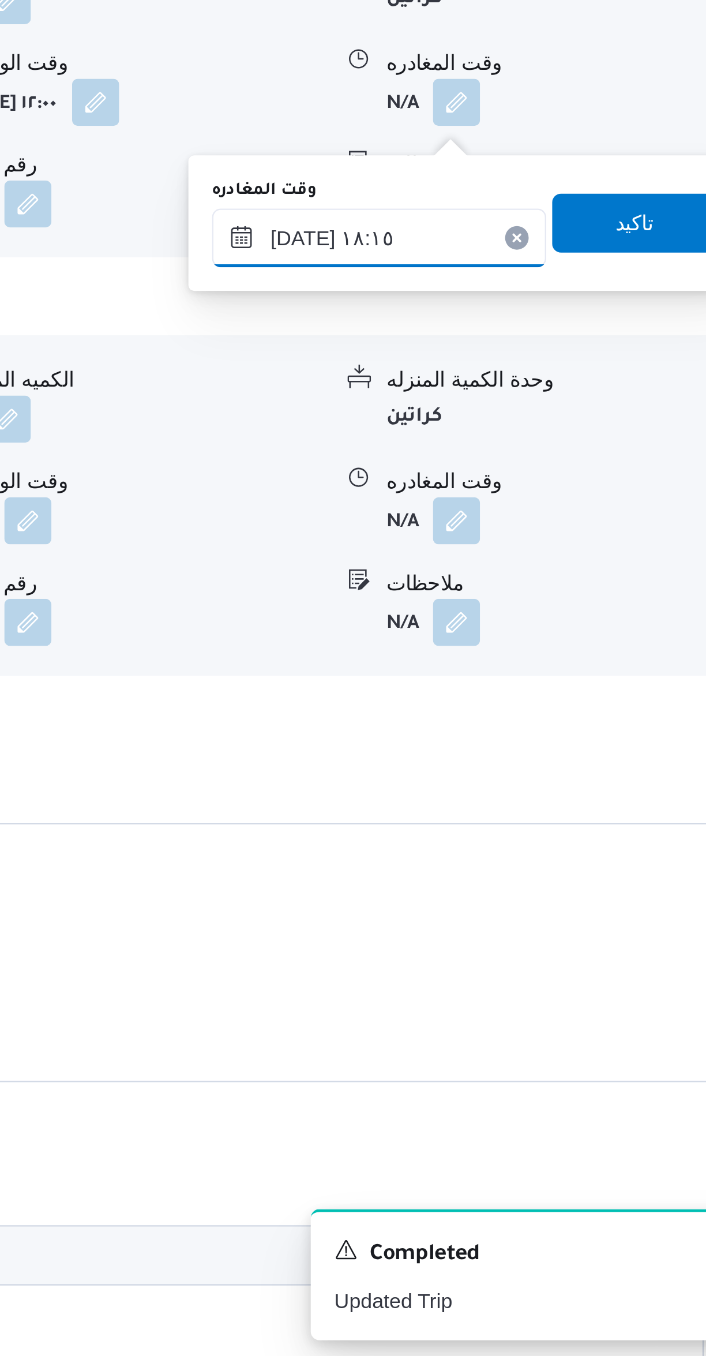
click at [522, 916] on input "١٠/٠٩/٢٠٢٥ ١٨:١٥" at bounding box center [539, 915] width 131 height 23
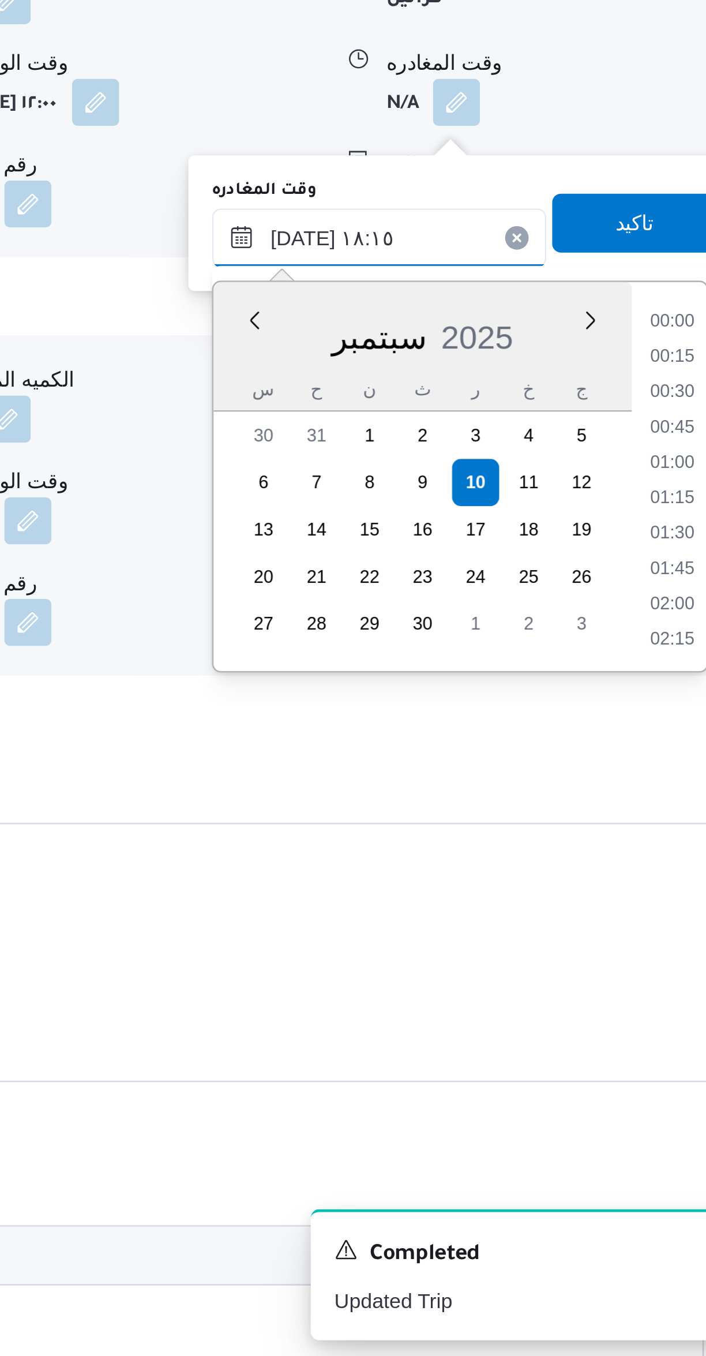
scroll to position [941, 0]
click at [647, 946] on li "17:00" at bounding box center [653, 949] width 27 height 12
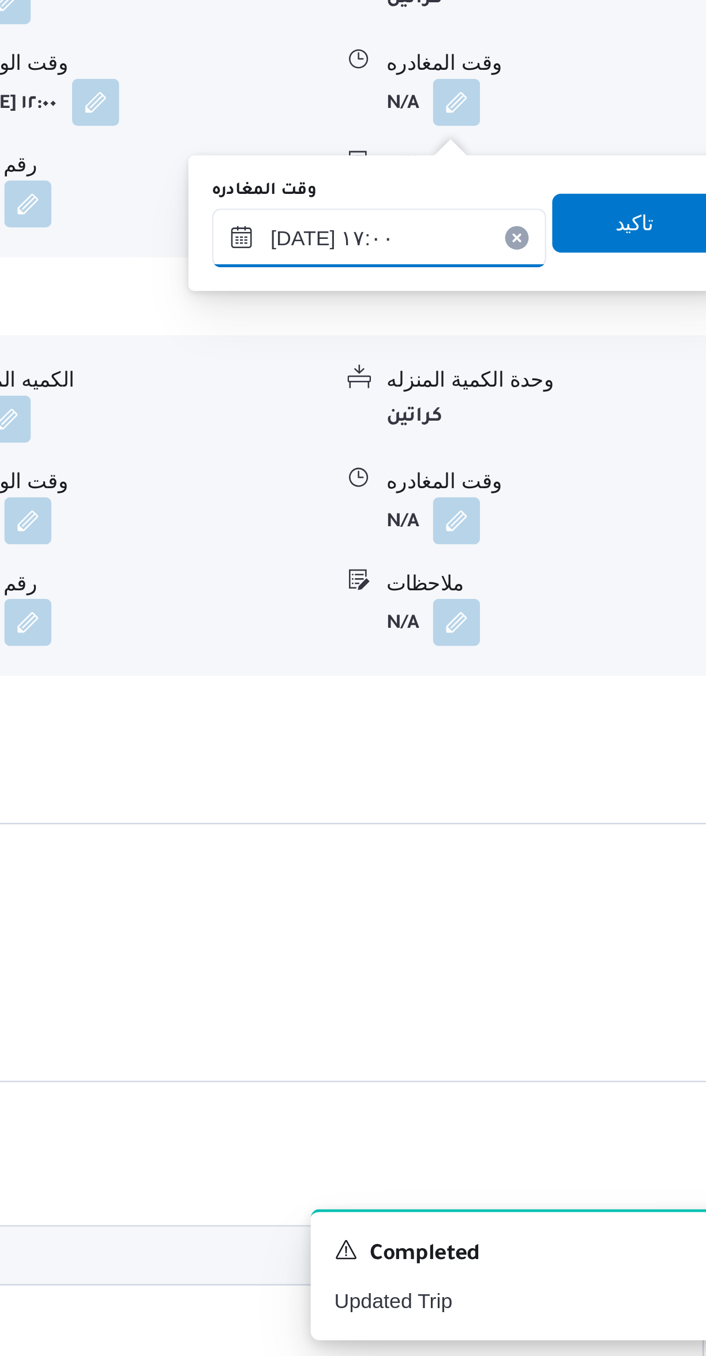
click at [523, 918] on input "١٠/٠٩/٢٠٢٥ ١٧:٠٠" at bounding box center [539, 915] width 131 height 23
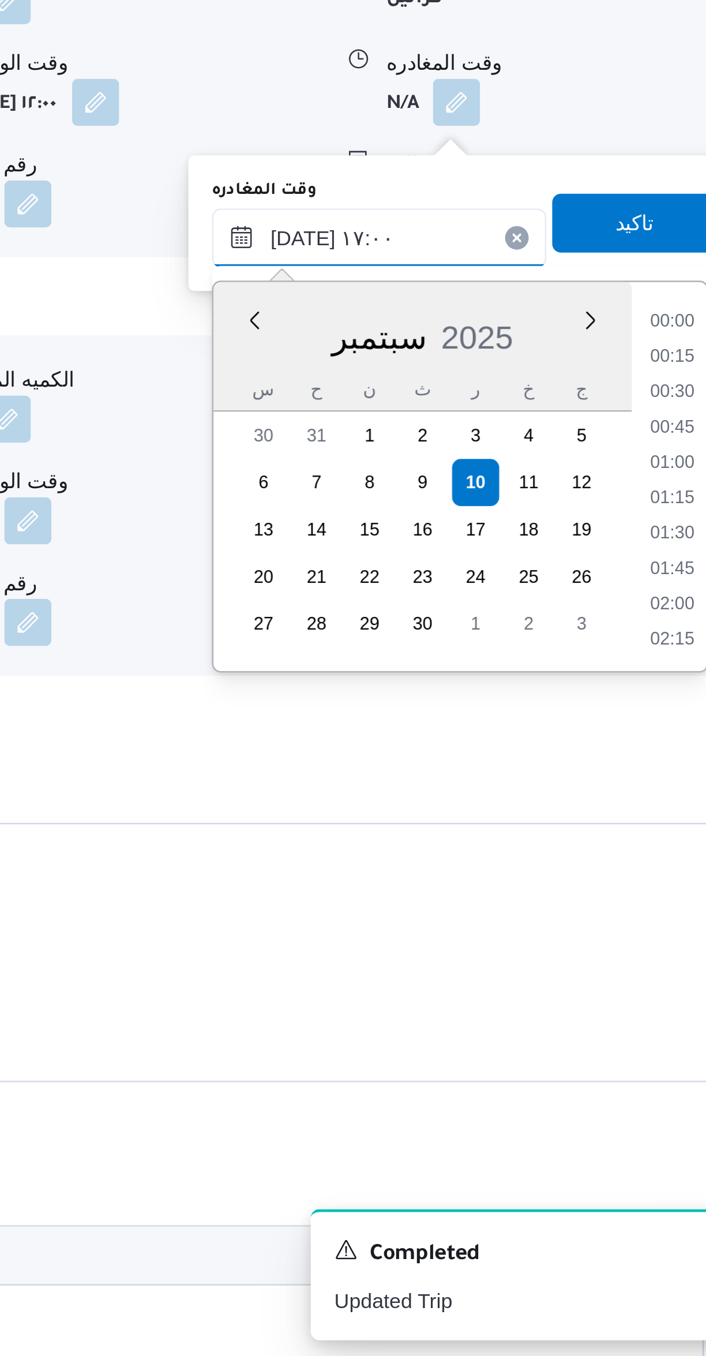
scroll to position [871, 0]
click at [647, 986] on li "16:30" at bounding box center [653, 990] width 27 height 12
type input "١٠/٠٩/٢٠٢٥ ١٦:٣٠"
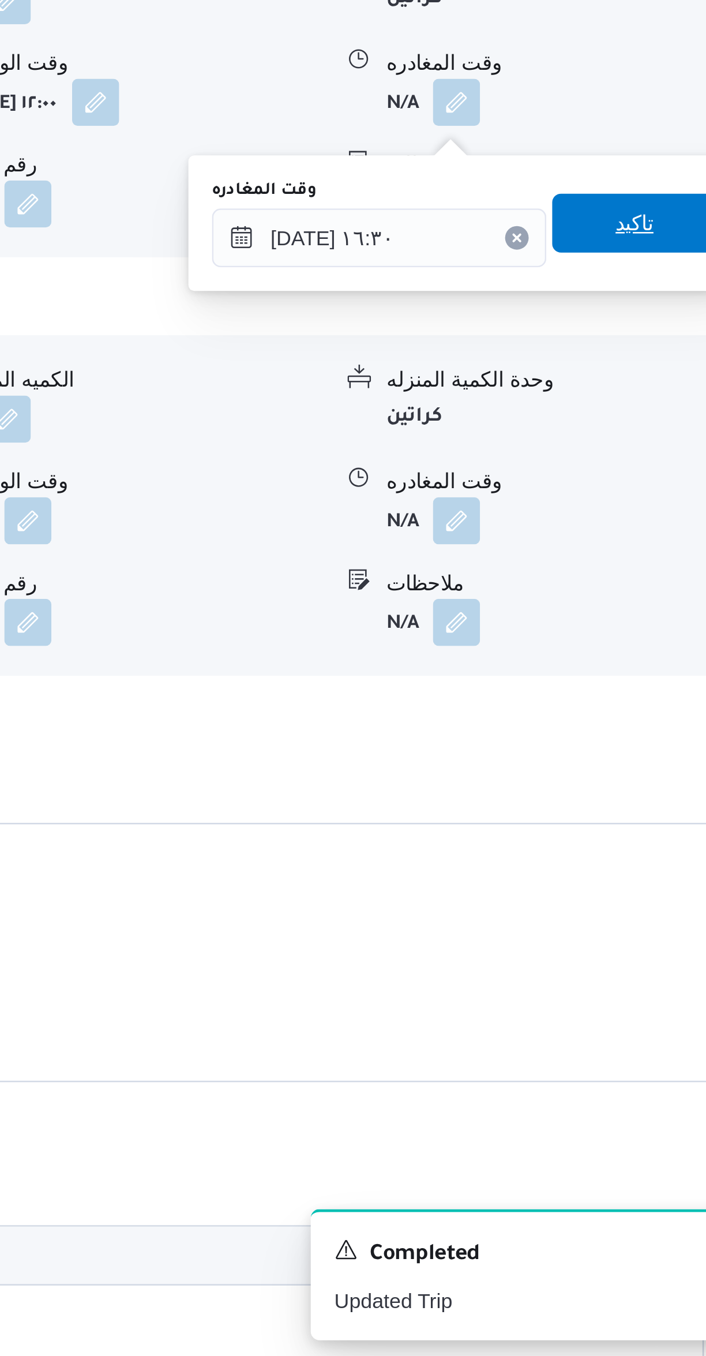
click at [616, 919] on span "تاكيد" at bounding box center [639, 909] width 65 height 23
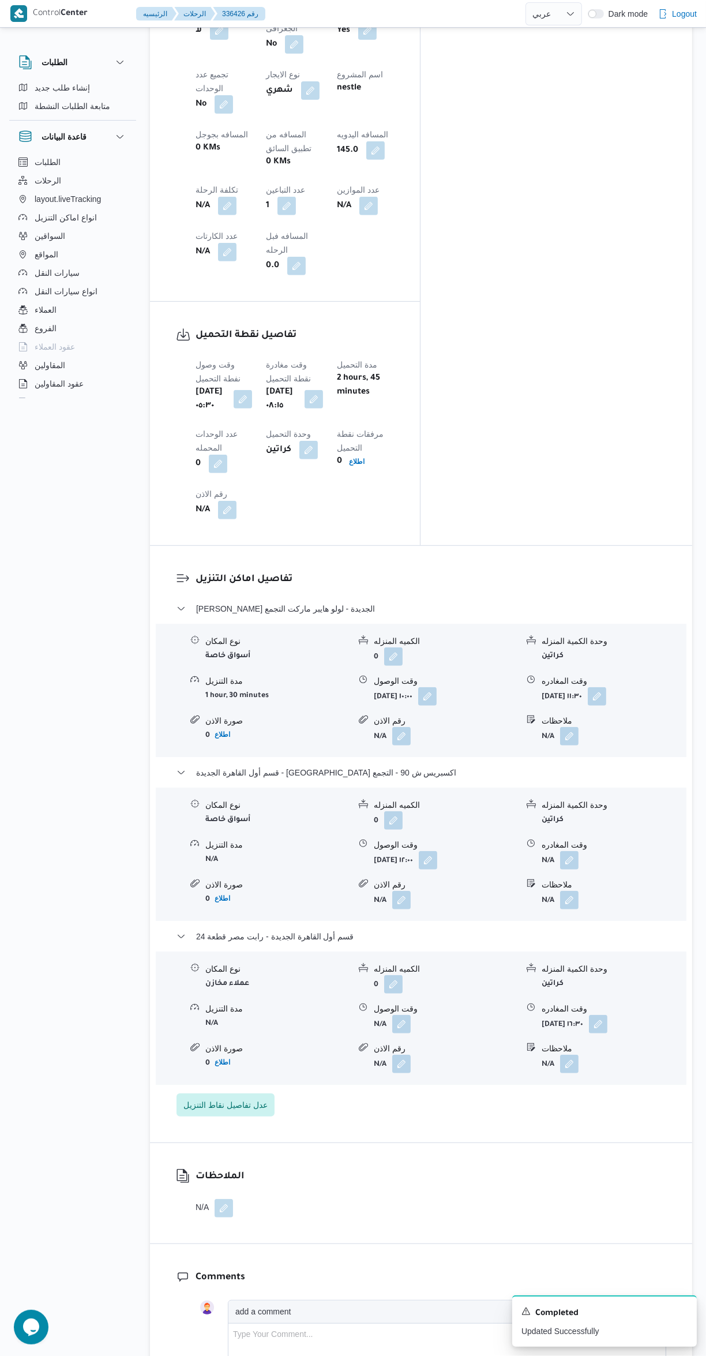
scroll to position [679, 0]
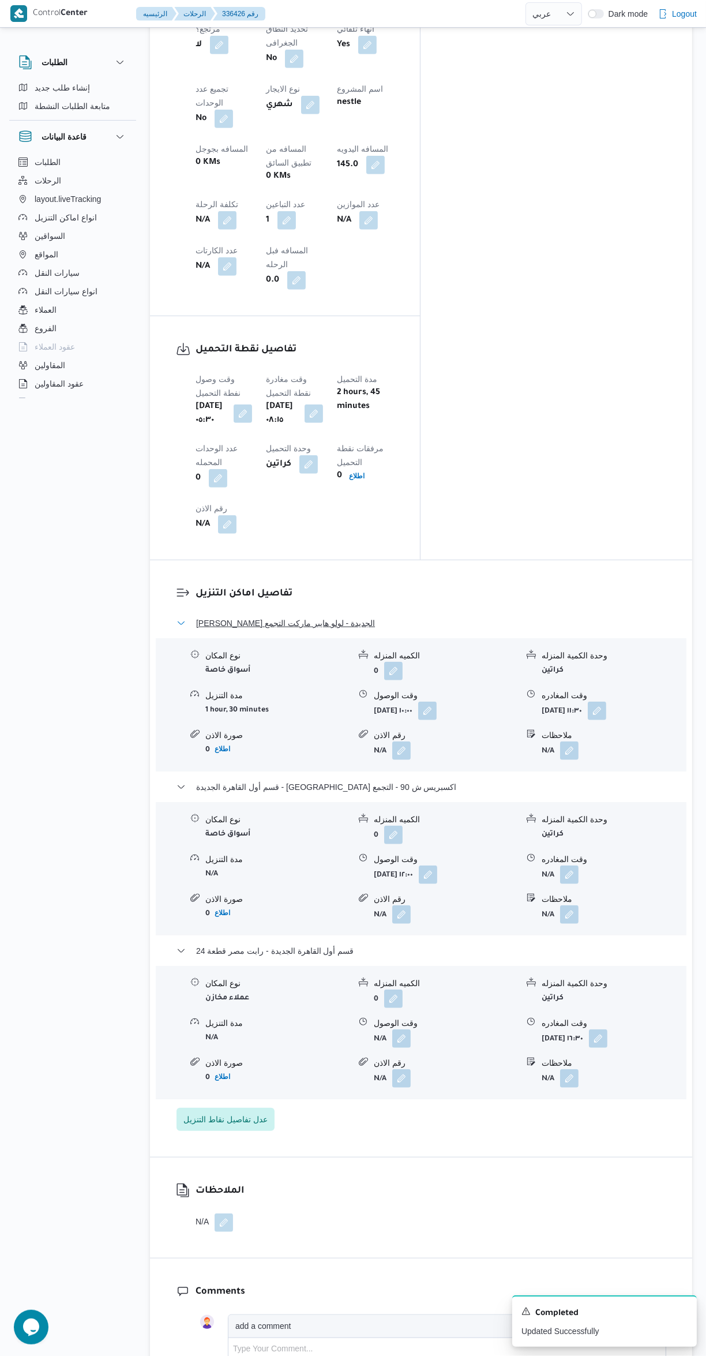
click at [556, 616] on button "ثانى القاهرة الجديدة - لولو هايبر ماركت التجمع" at bounding box center [422, 623] width 490 height 14
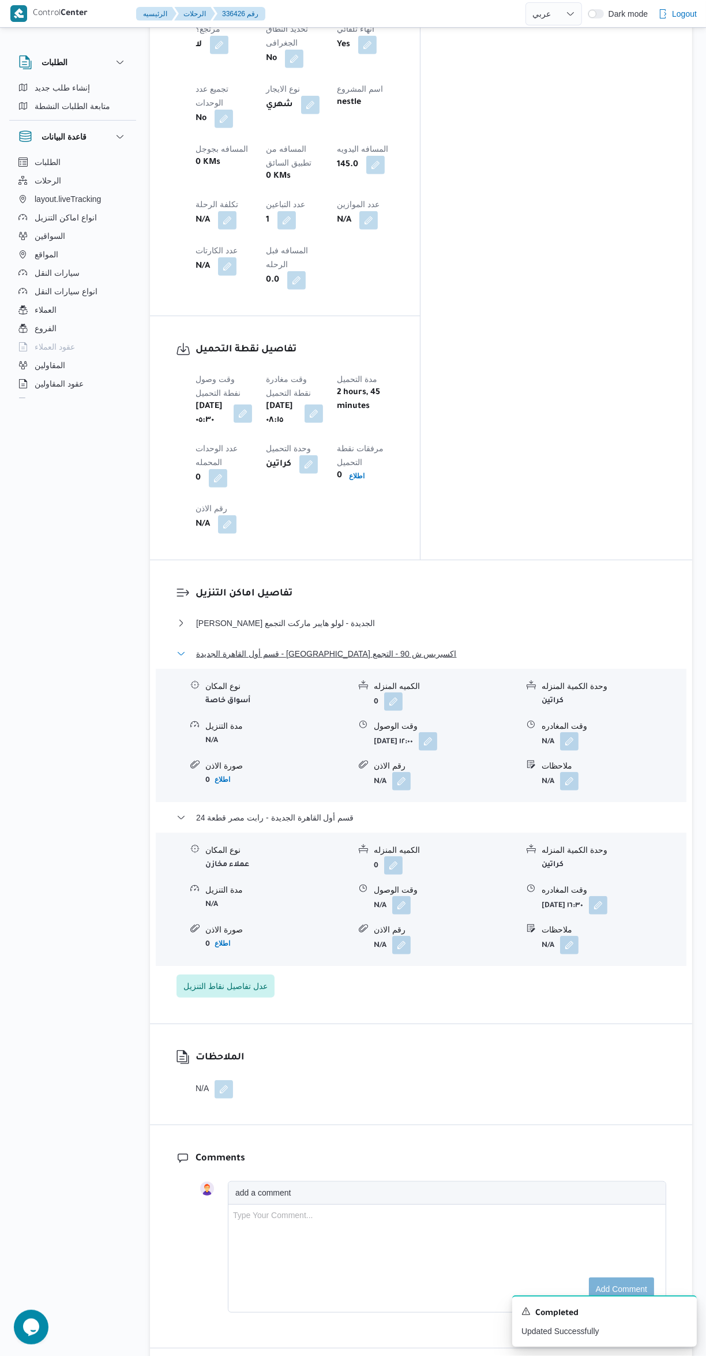
click at [535, 647] on button "قسم أول القاهرة الجديدة - كارفور اكسبريس ش 90 - التجمع" at bounding box center [422, 654] width 490 height 14
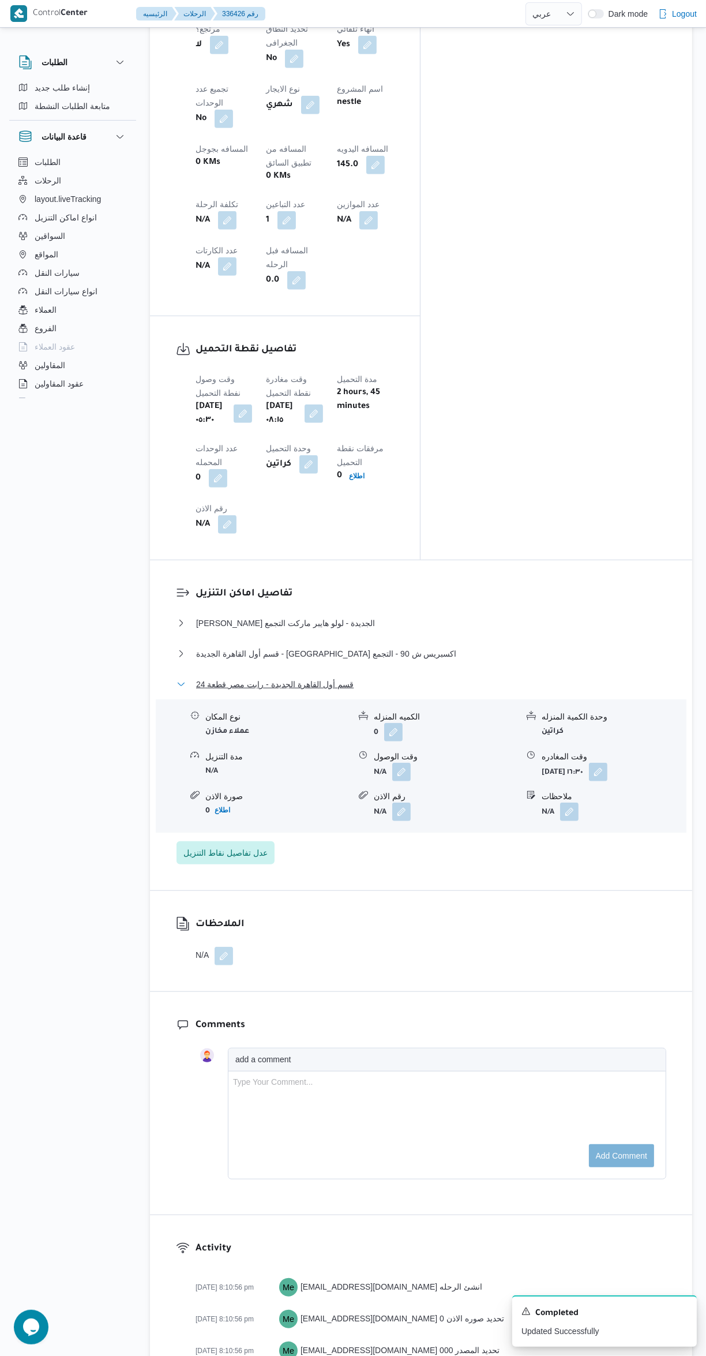
click at [468, 677] on button "قسم أول القاهرة الجديدة - رابت مصر قطعة 24" at bounding box center [422, 684] width 490 height 14
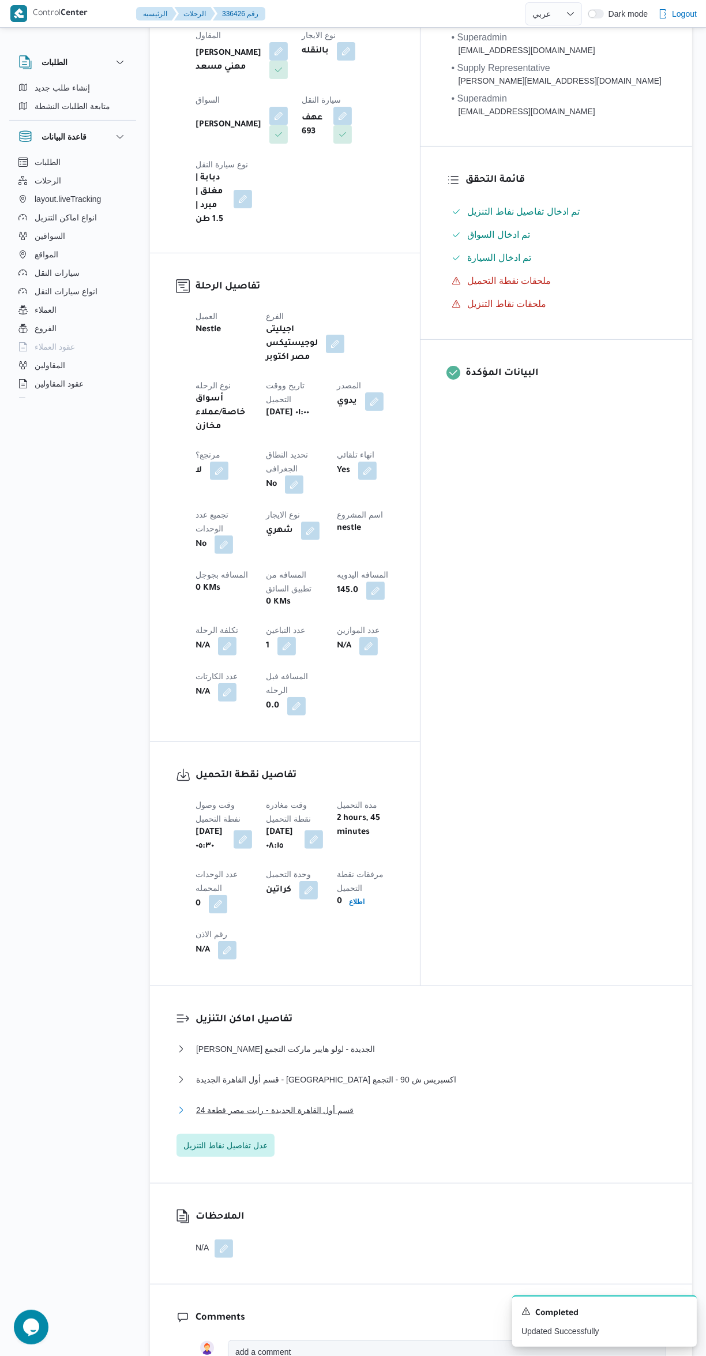
scroll to position [0, 0]
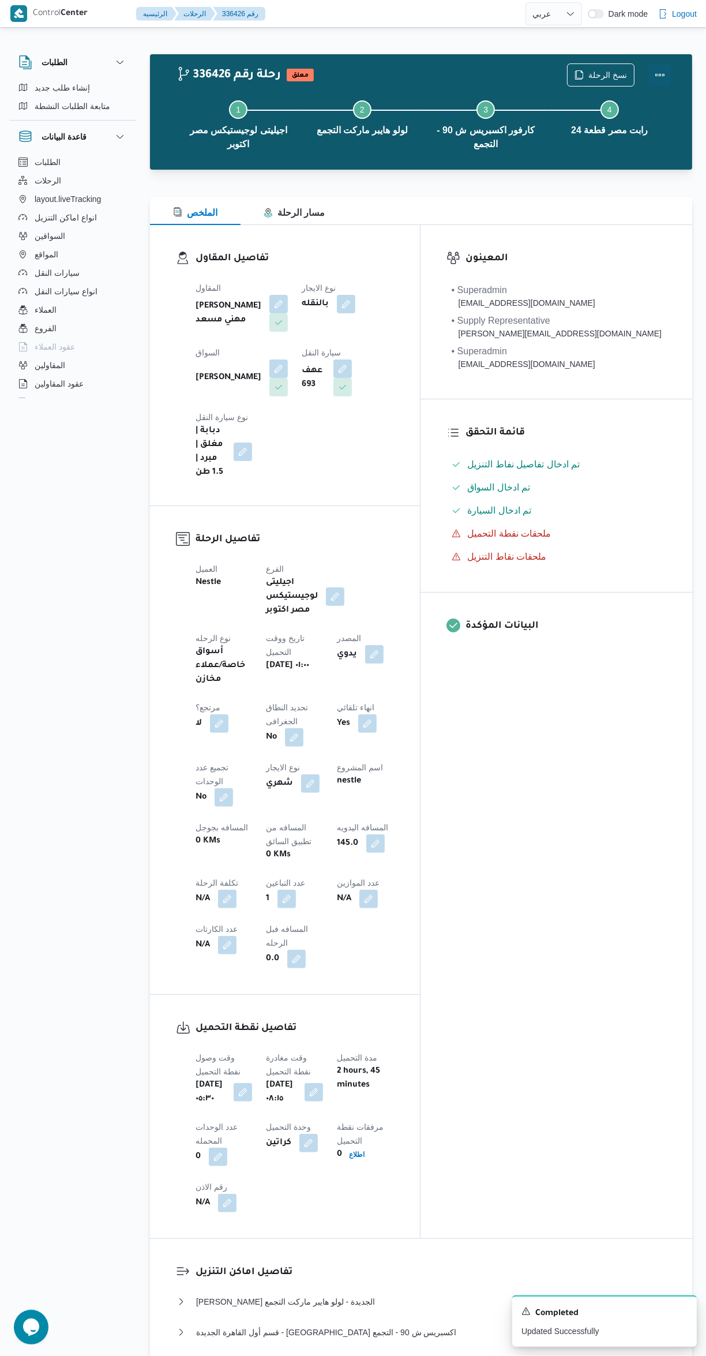
click at [662, 73] on button "Actions" at bounding box center [660, 74] width 23 height 23
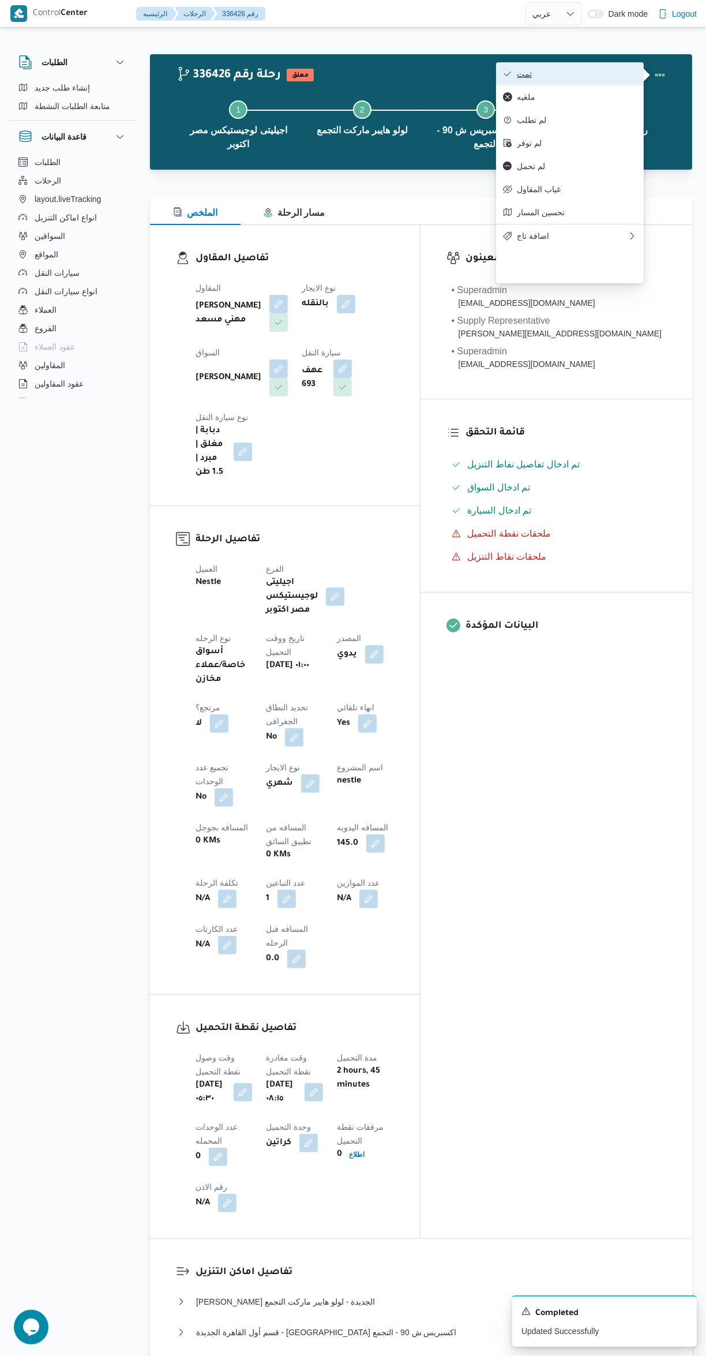
click at [591, 70] on span "تمت" at bounding box center [577, 73] width 120 height 9
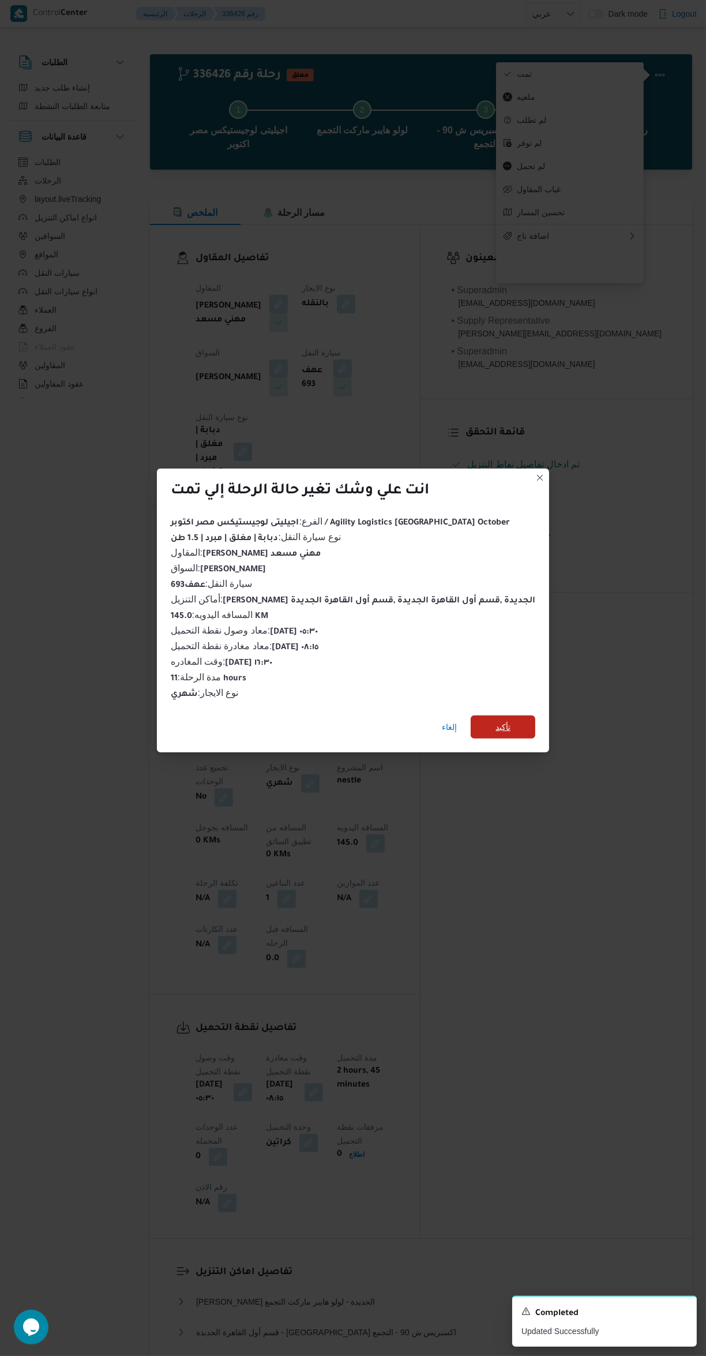
click at [520, 727] on span "تأكيد" at bounding box center [503, 727] width 65 height 23
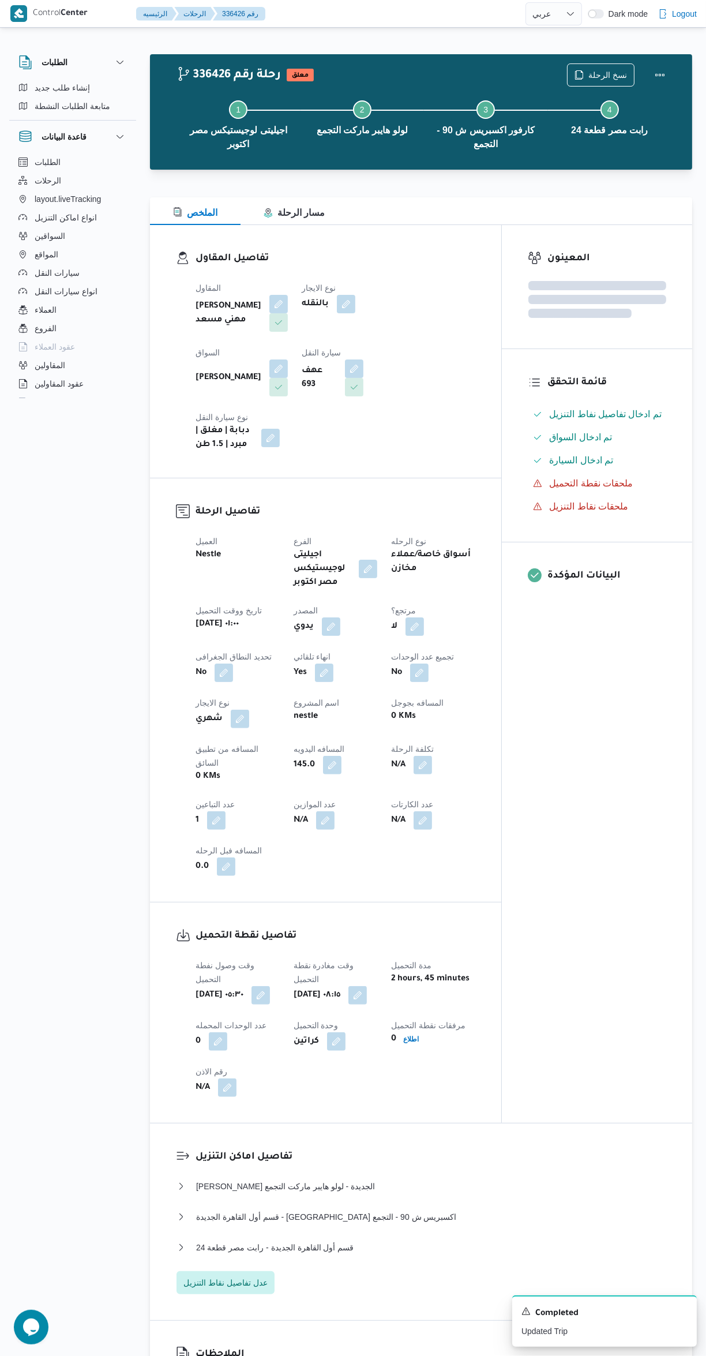
click at [603, 755] on div "المعينون قائمة التحقق تم ادخال تفاصيل نفاط التنزيل تم ادخال السواق تم ادخال الس…" at bounding box center [597, 674] width 190 height 898
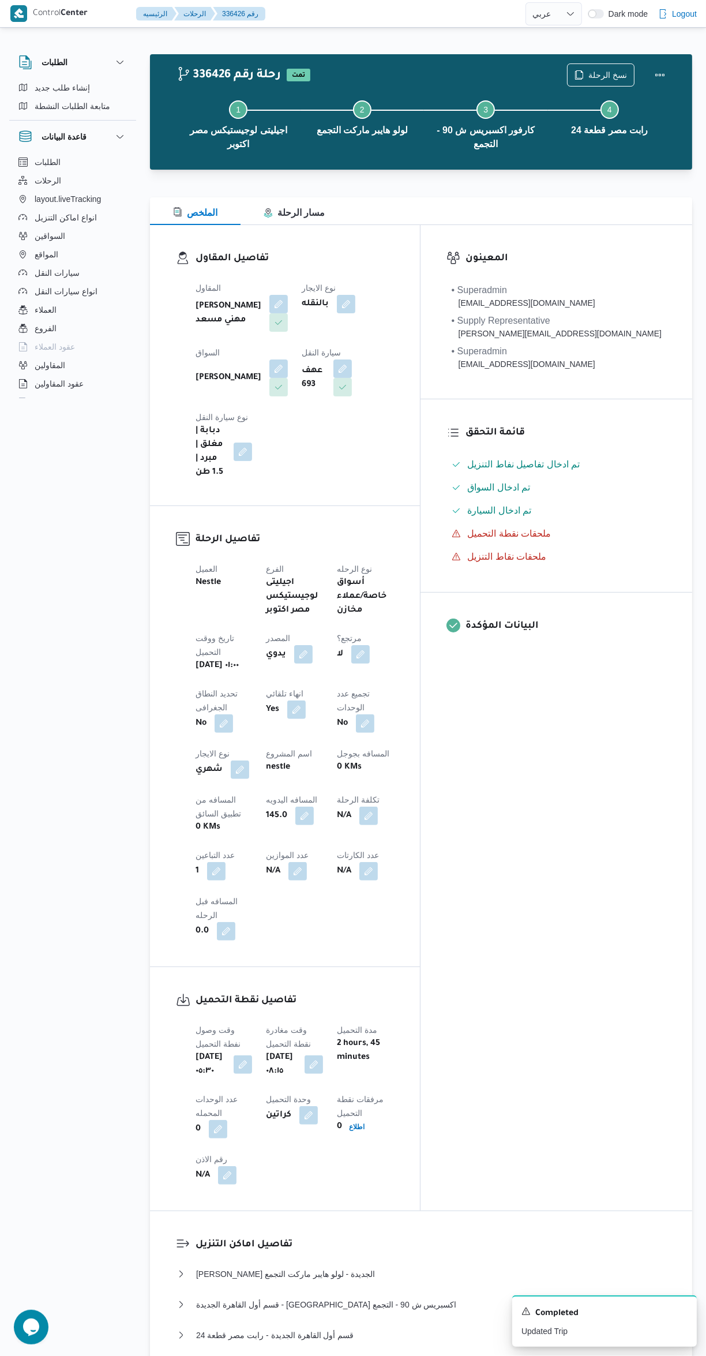
select select "ar"
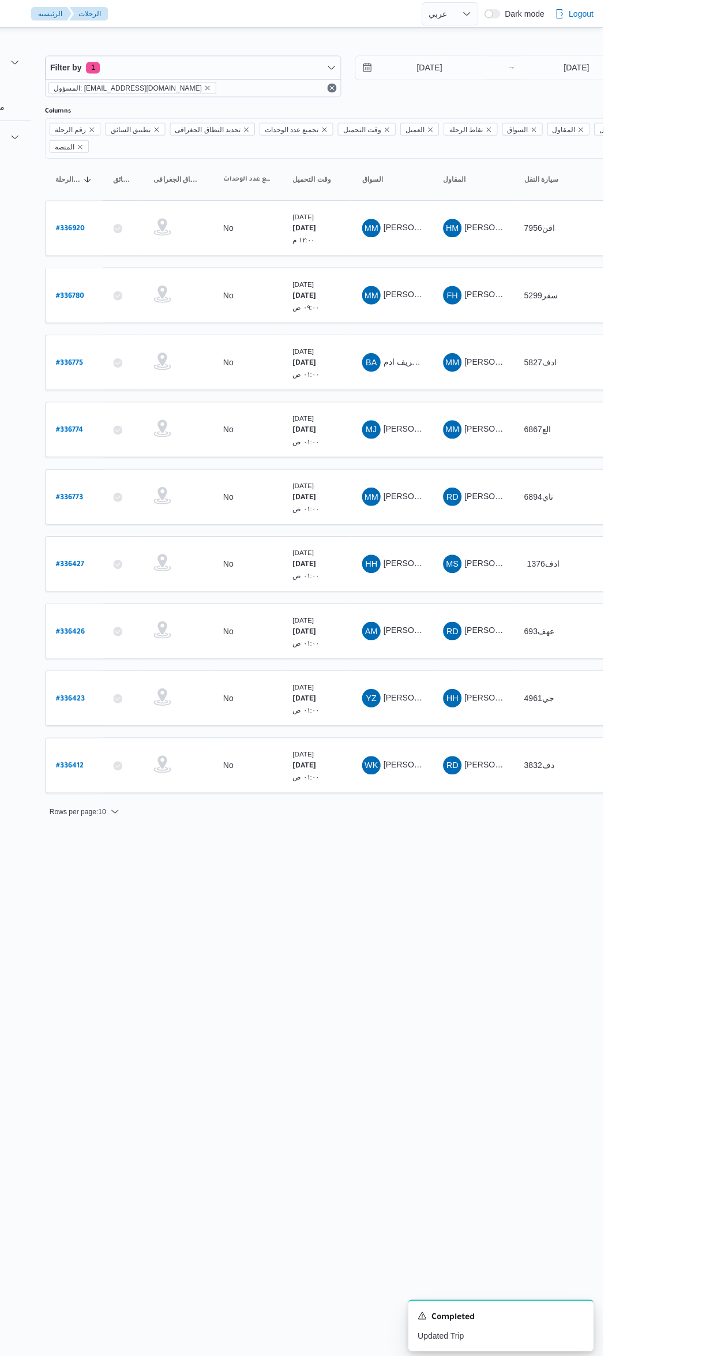
click at [177, 559] on b "# 336427" at bounding box center [175, 563] width 28 height 8
select select "ar"
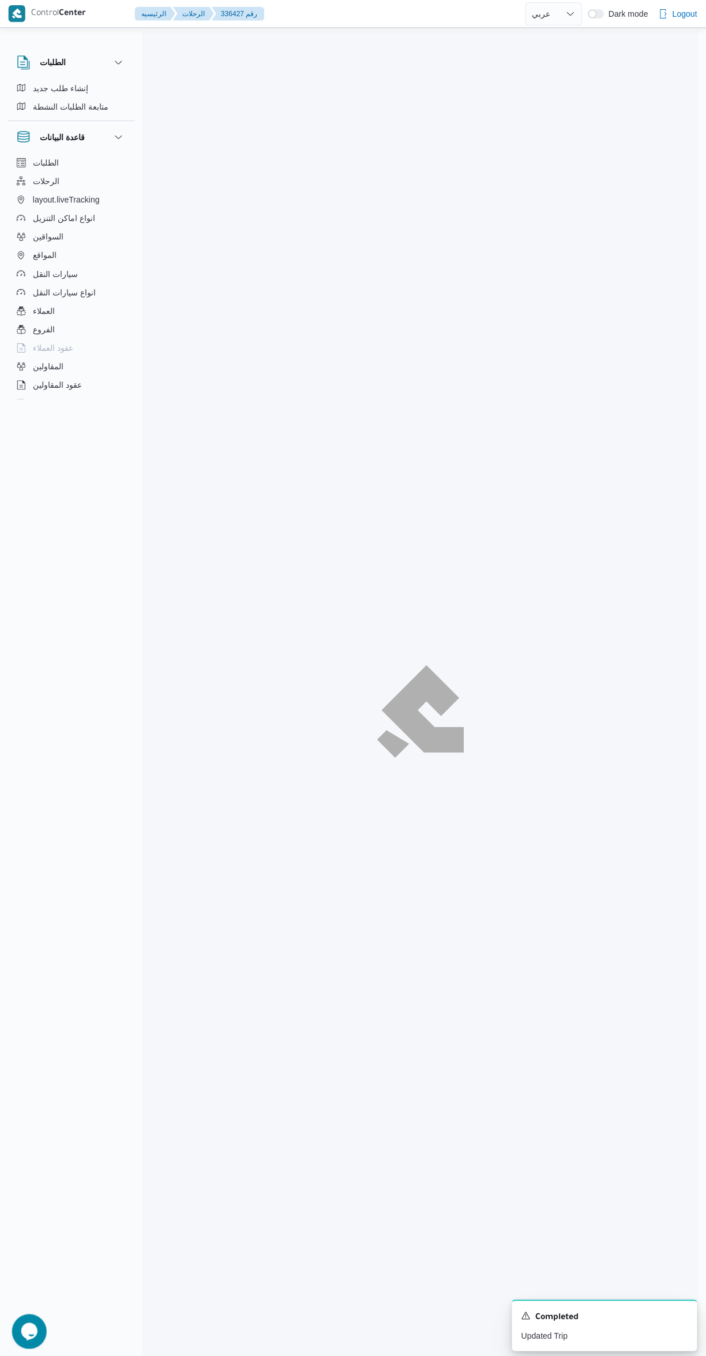
click at [76, 530] on html "Control Center الرئيسيه الرحلات 336427 رقم English عربي Dark mode Logout الطلبا…" at bounding box center [353, 678] width 706 height 1356
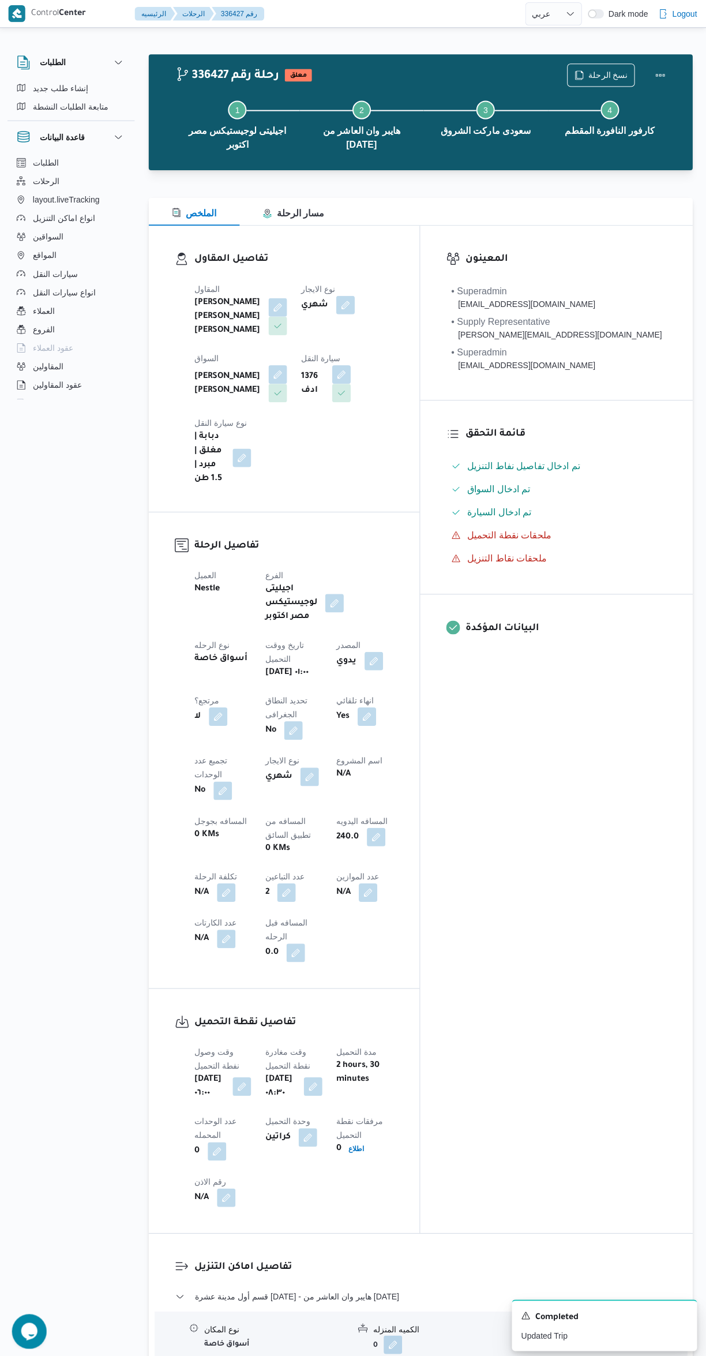
scroll to position [578, 0]
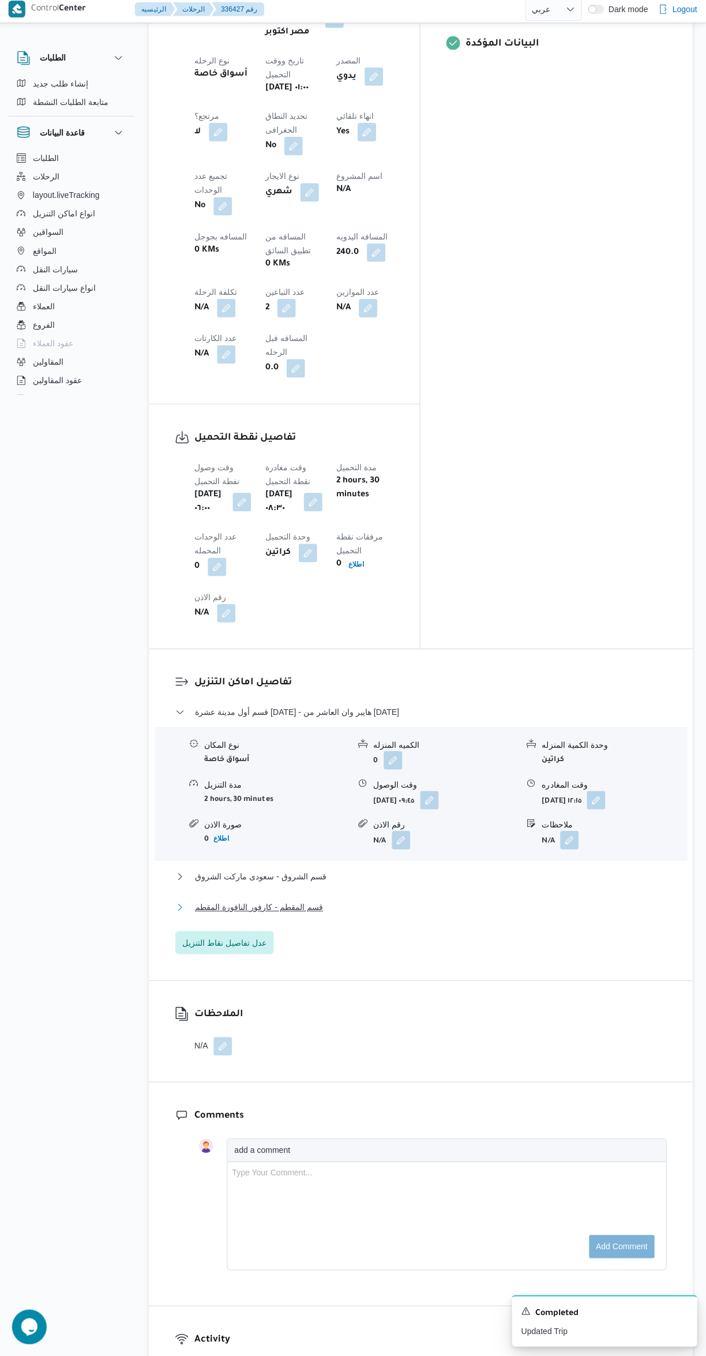
click at [432, 902] on button "قسم المقطم - كارفور النافورة المقطم" at bounding box center [422, 909] width 490 height 14
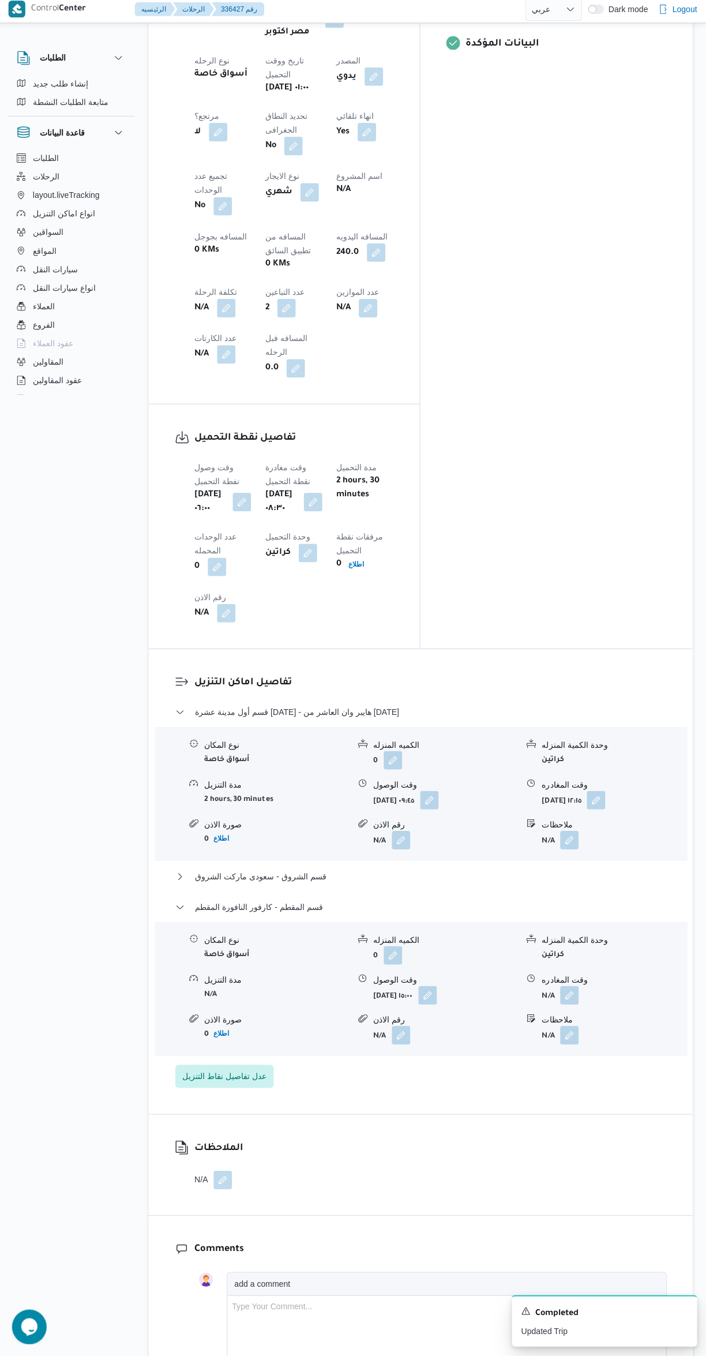
click at [570, 987] on button "button" at bounding box center [569, 996] width 18 height 18
click at [545, 885] on input "وقت المغادره" at bounding box center [539, 885] width 131 height 23
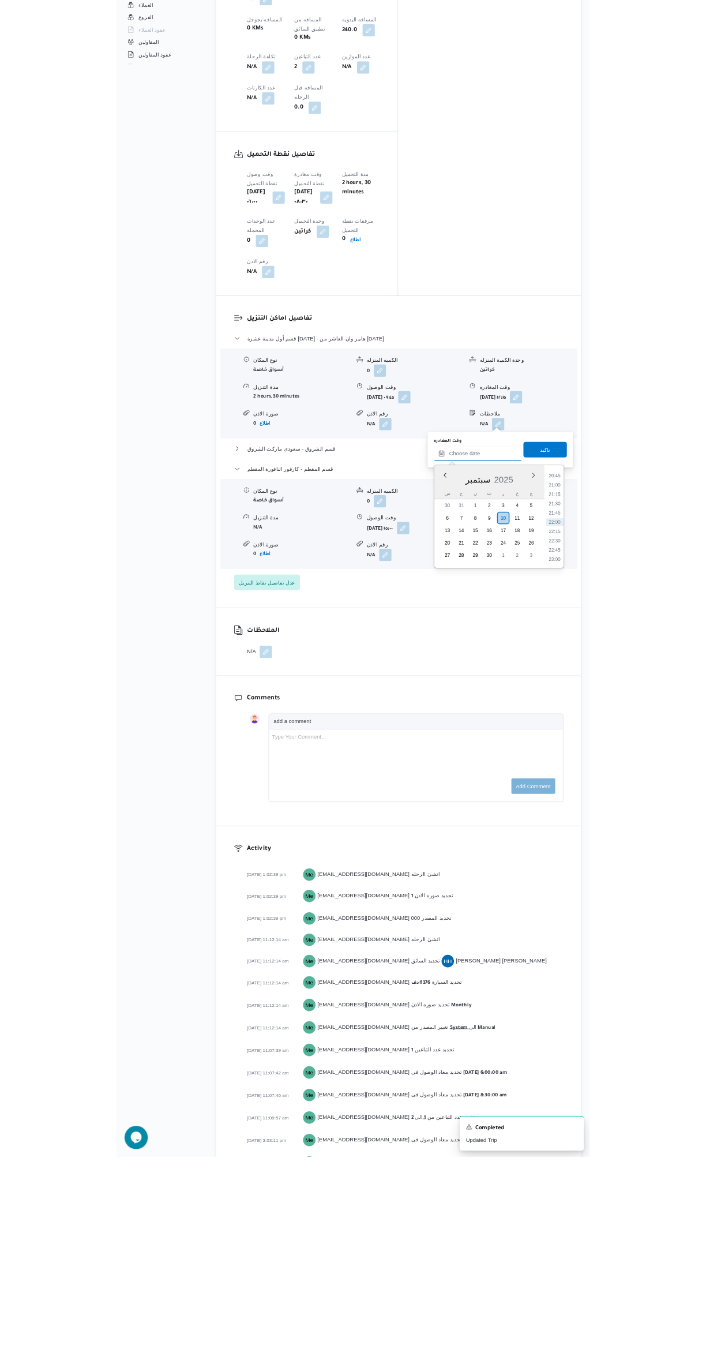
scroll to position [487, 0]
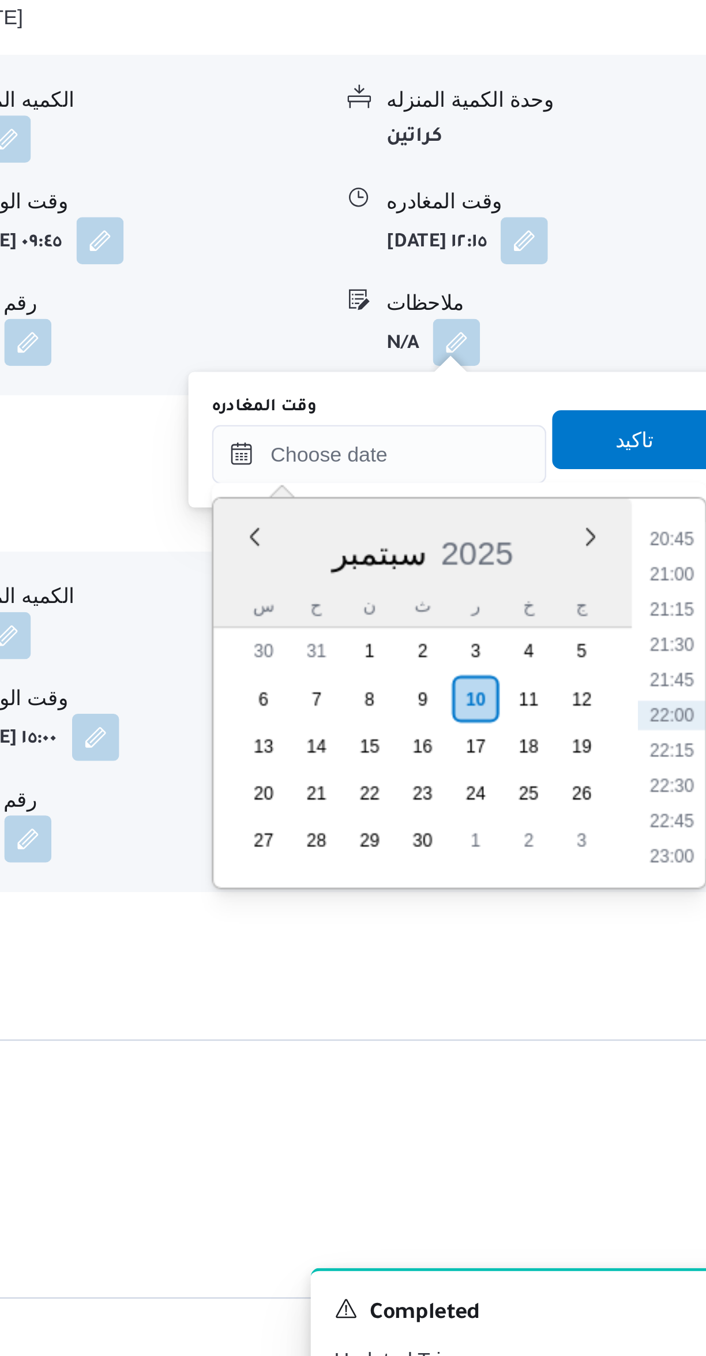
click at [650, 1006] on li "20:45" at bounding box center [653, 1010] width 27 height 12
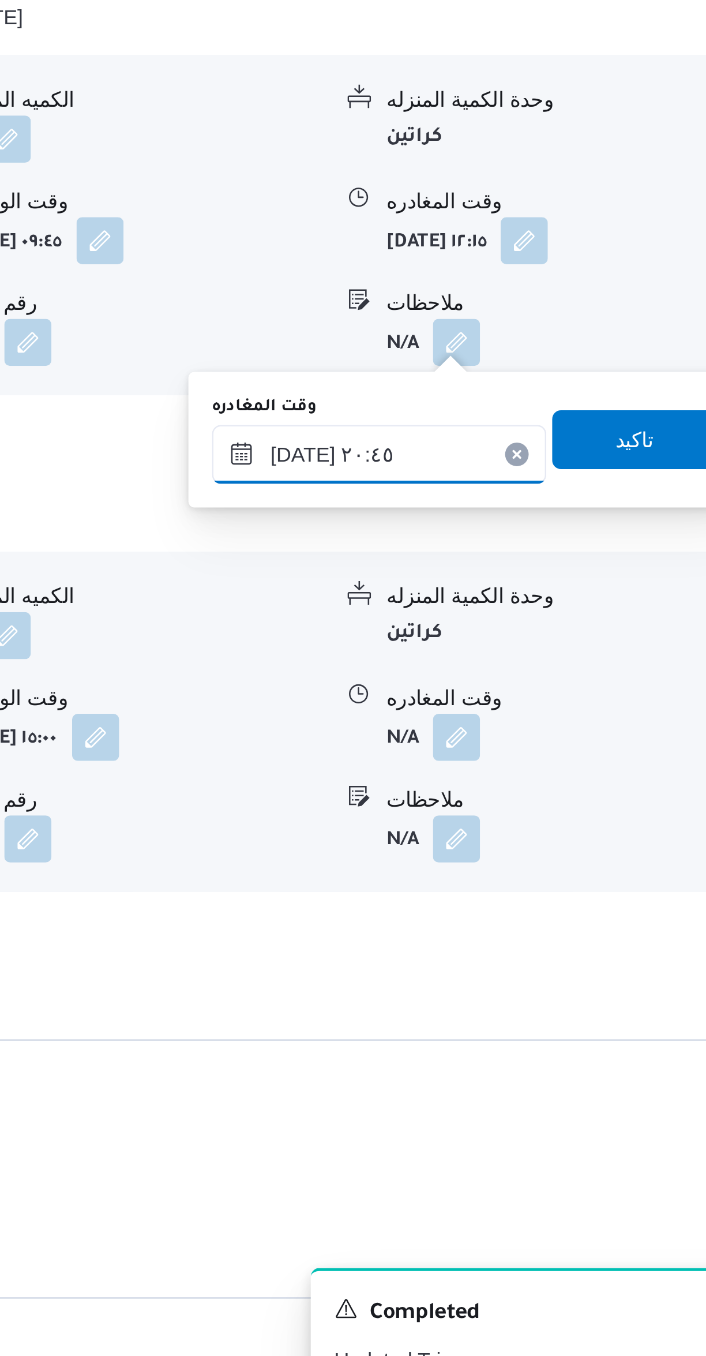
click at [549, 975] on input "١٠/٠٩/٢٠٢٥ ٢٠:٤٥" at bounding box center [539, 976] width 131 height 23
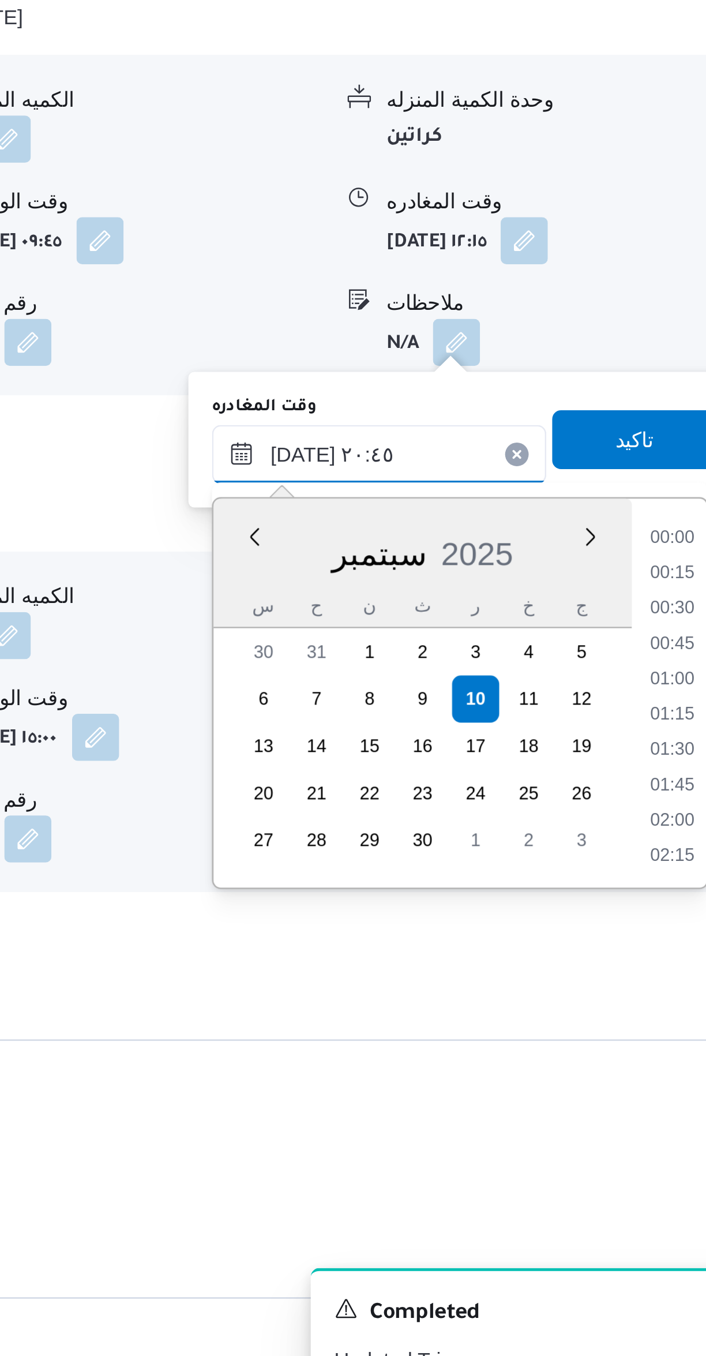
scroll to position [1079, 0]
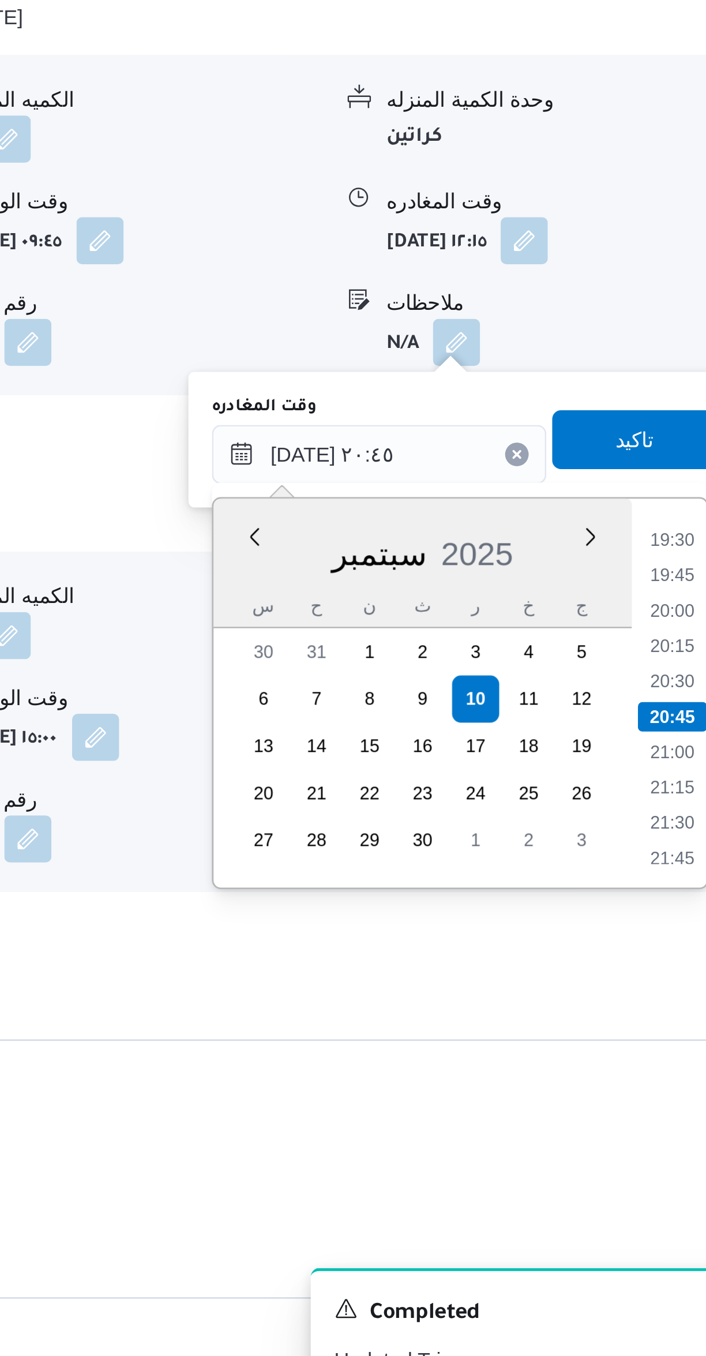
click at [650, 997] on div "Time 00:00 00:15 00:30 00:45 01:00 01:15 01:30 01:45 02:00 02:15 02:30 02:45 03…" at bounding box center [652, 1070] width 29 height 152
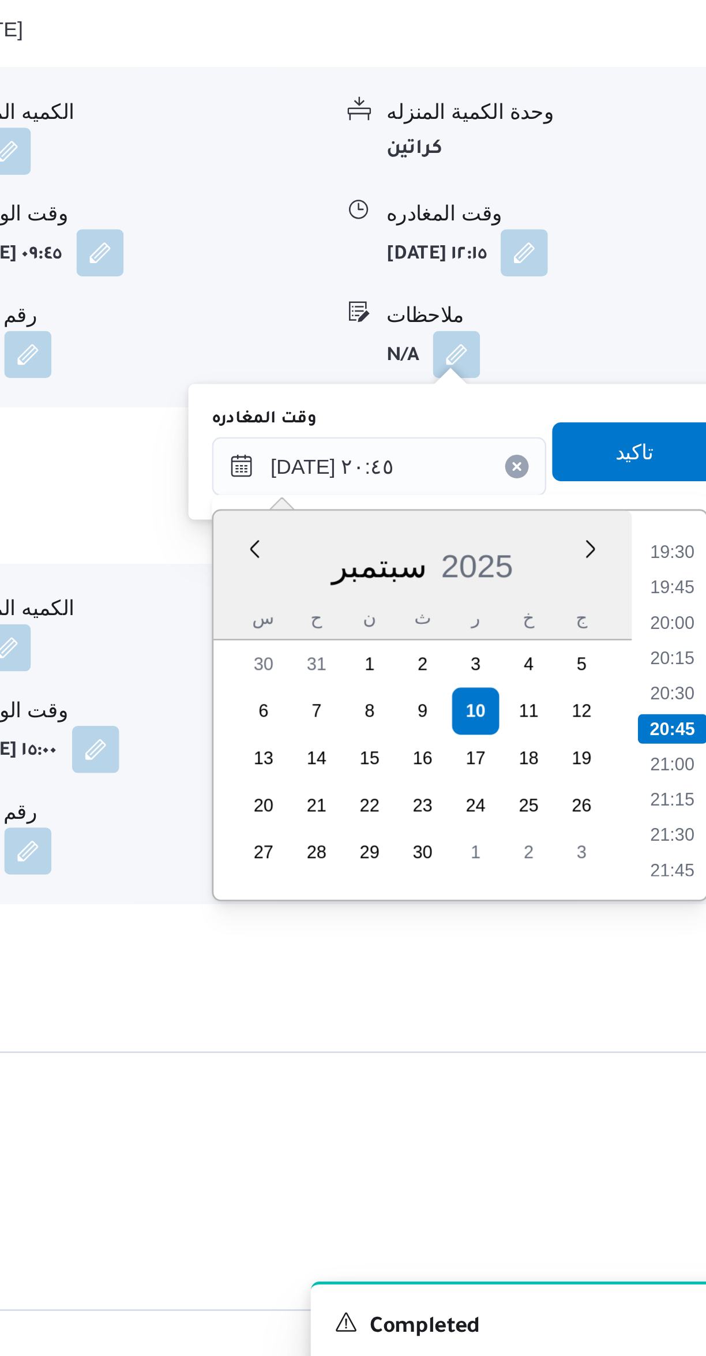
click at [657, 1010] on li "19:30" at bounding box center [653, 1010] width 27 height 12
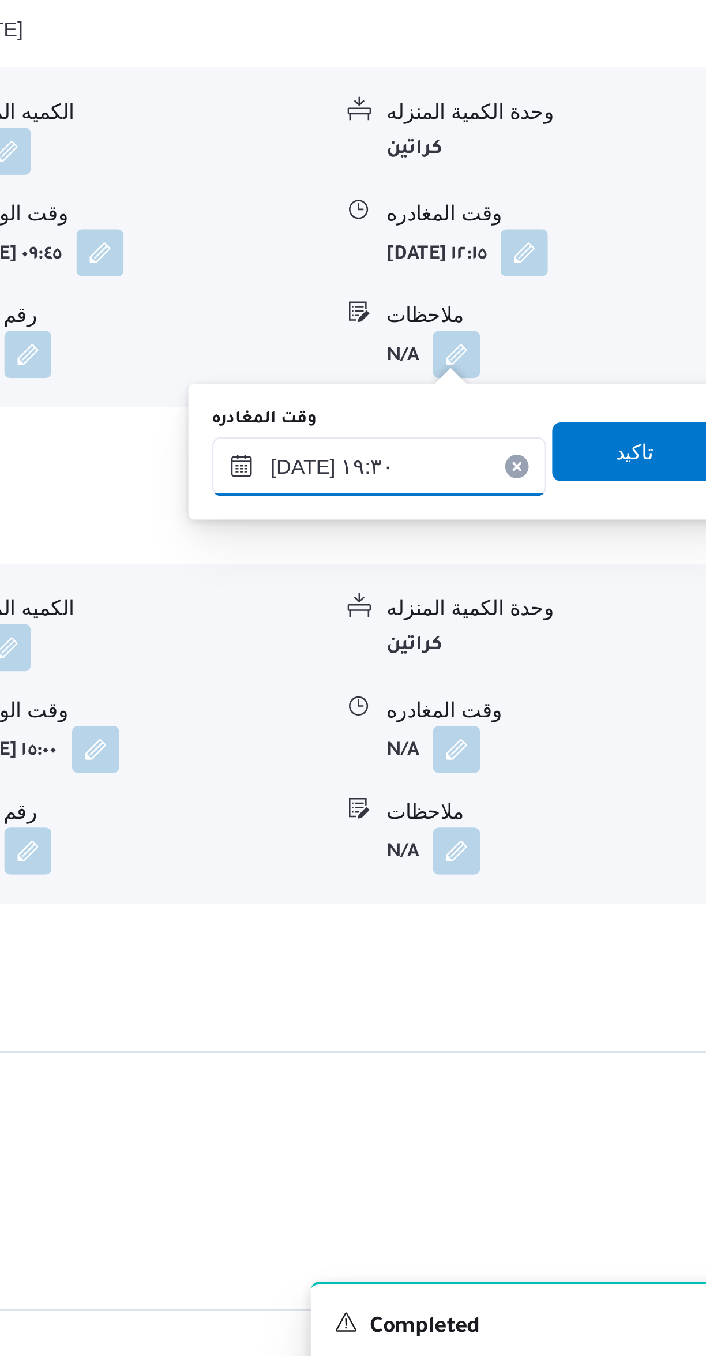
click at [557, 970] on input "١٠/٠٩/٢٠٢٥ ١٩:٣٠" at bounding box center [539, 976] width 131 height 23
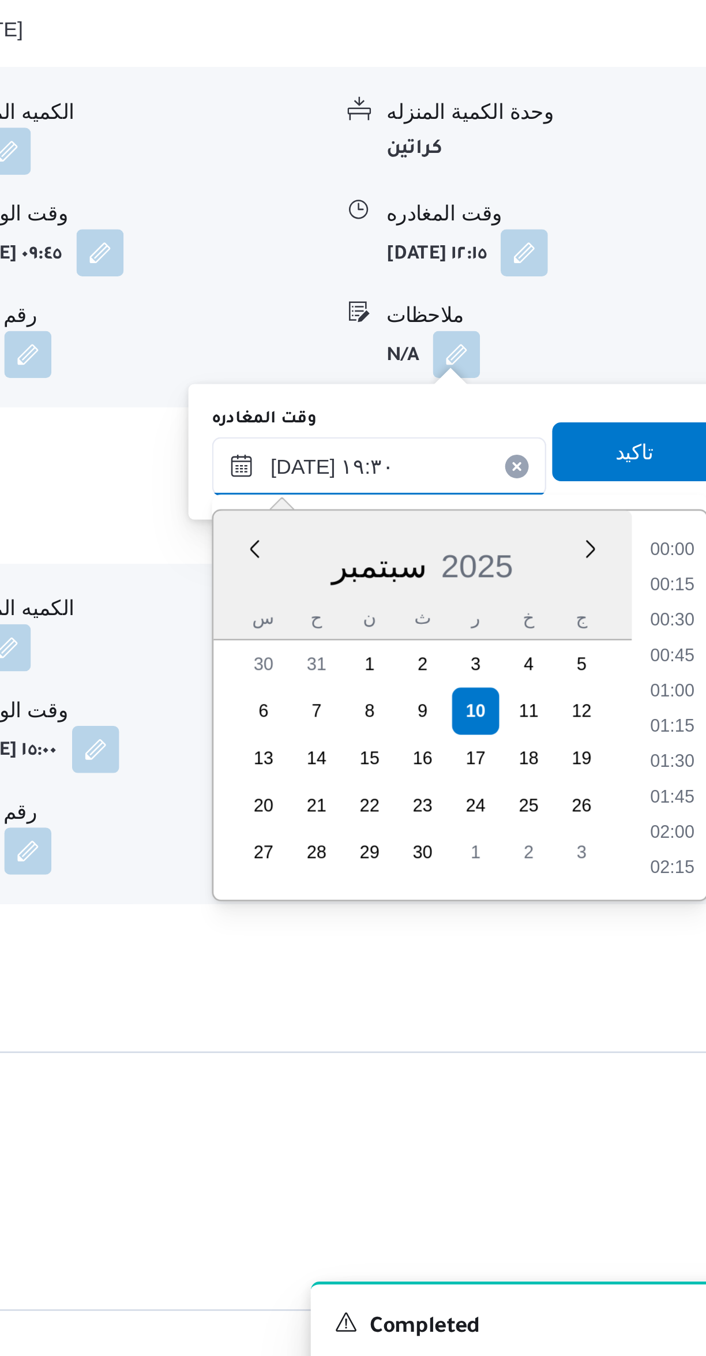
scroll to position [1010, 0]
click at [647, 1020] on li "18:30" at bounding box center [653, 1024] width 27 height 12
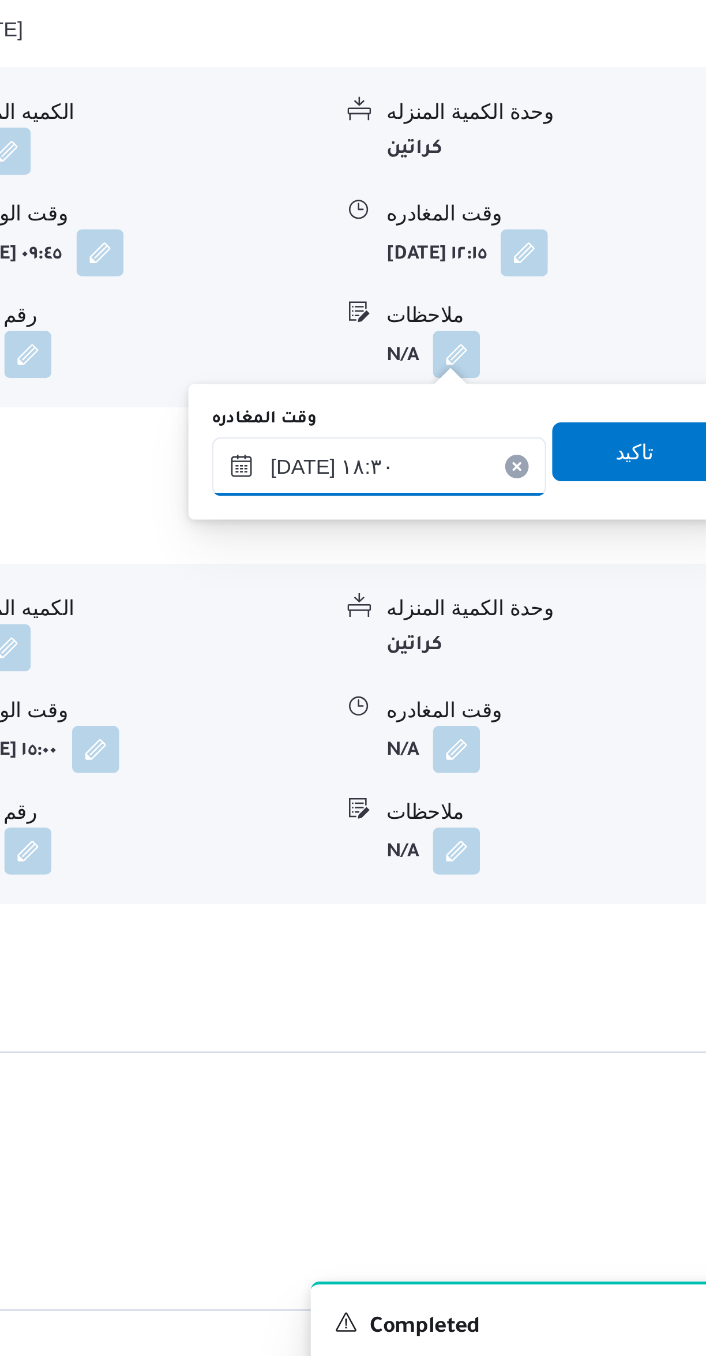
click at [557, 972] on input "١٠/٠٩/٢٠٢٥ ١٨:٣٠" at bounding box center [539, 976] width 131 height 23
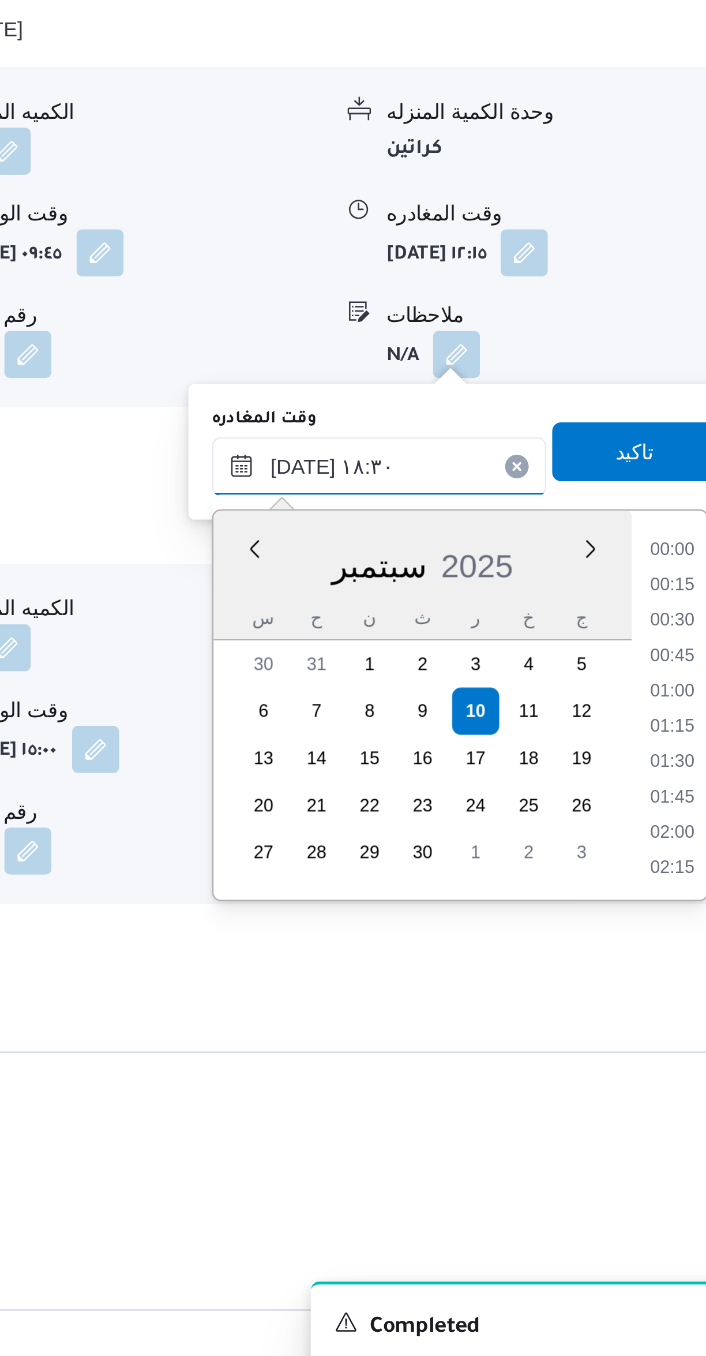
scroll to position [954, 0]
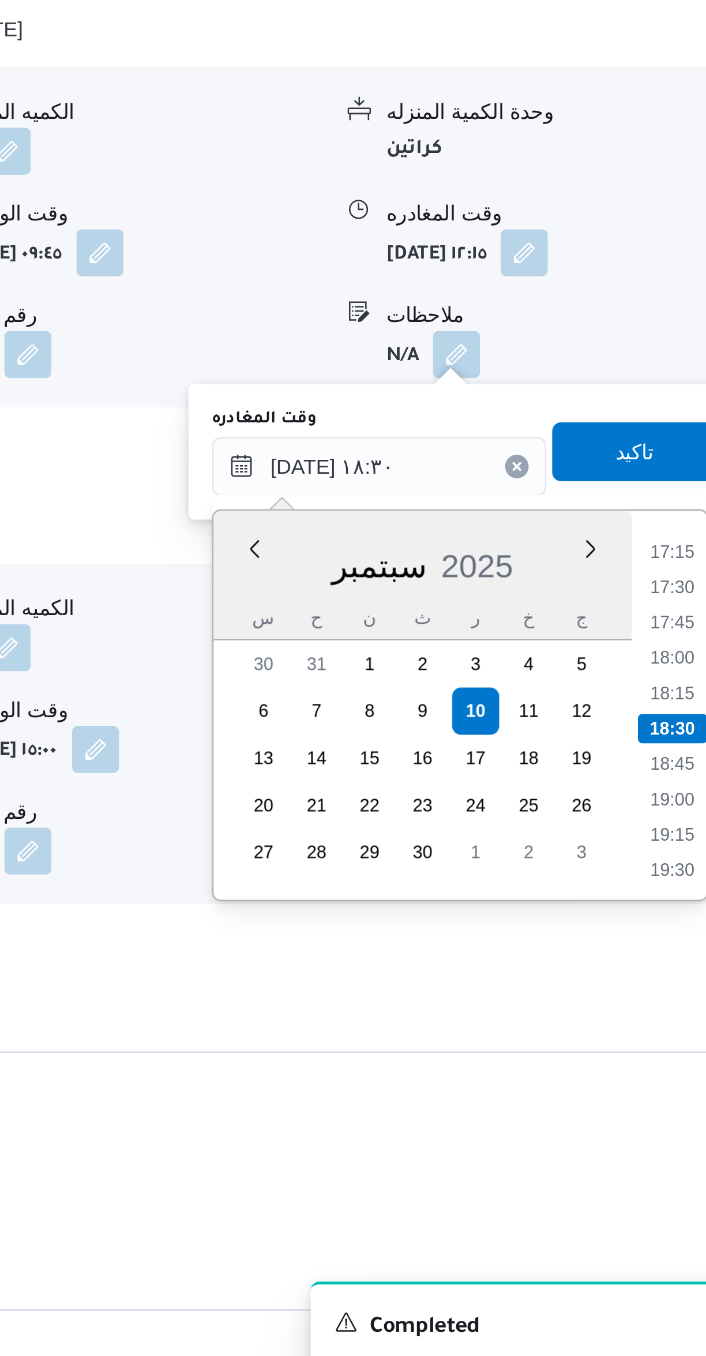
click at [656, 1009] on li "17:15" at bounding box center [653, 1010] width 27 height 12
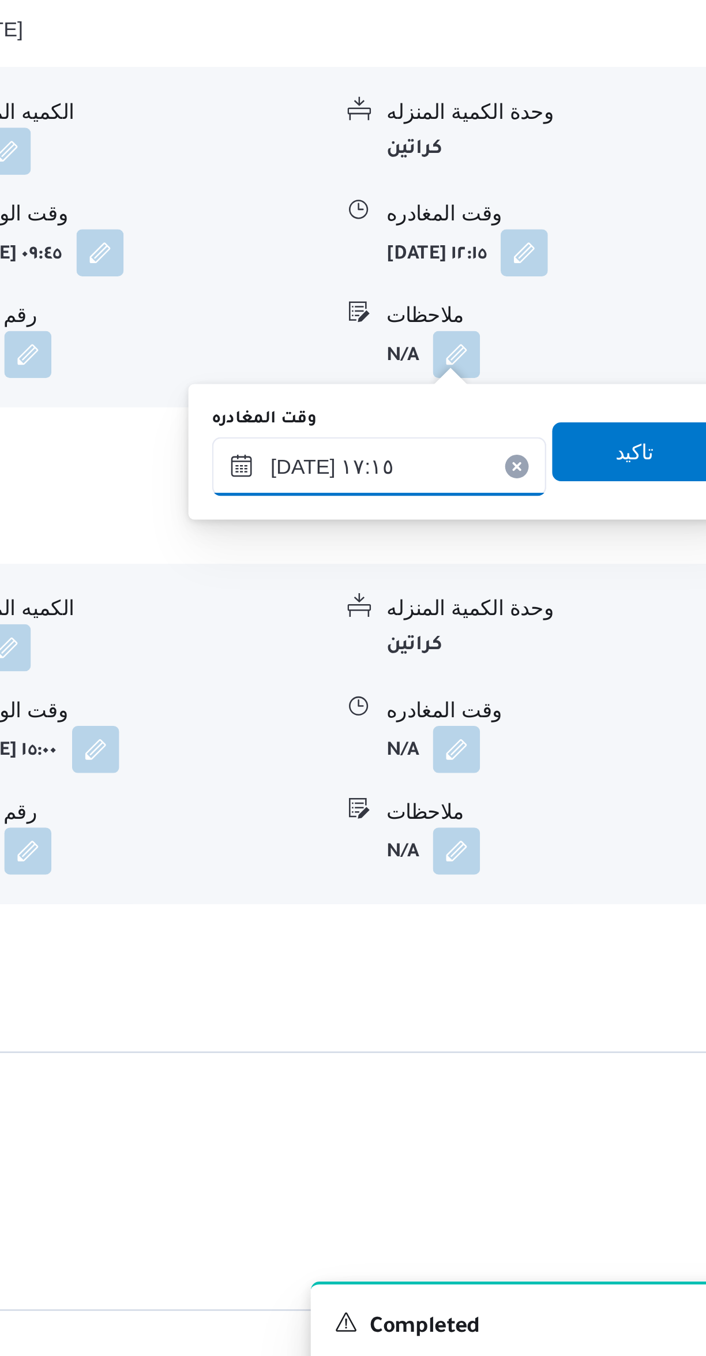
click at [563, 972] on input "١٠/٠٩/٢٠٢٥ ١٧:١٥" at bounding box center [539, 976] width 131 height 23
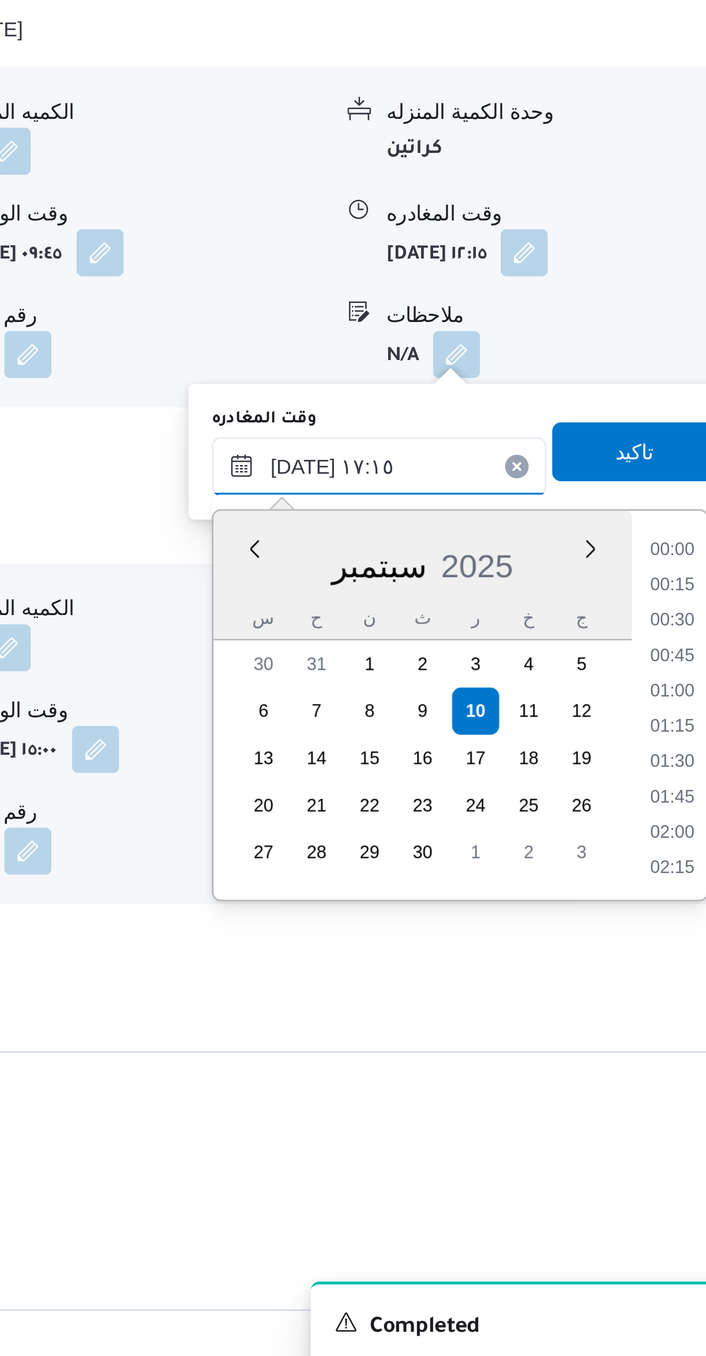
scroll to position [885, 0]
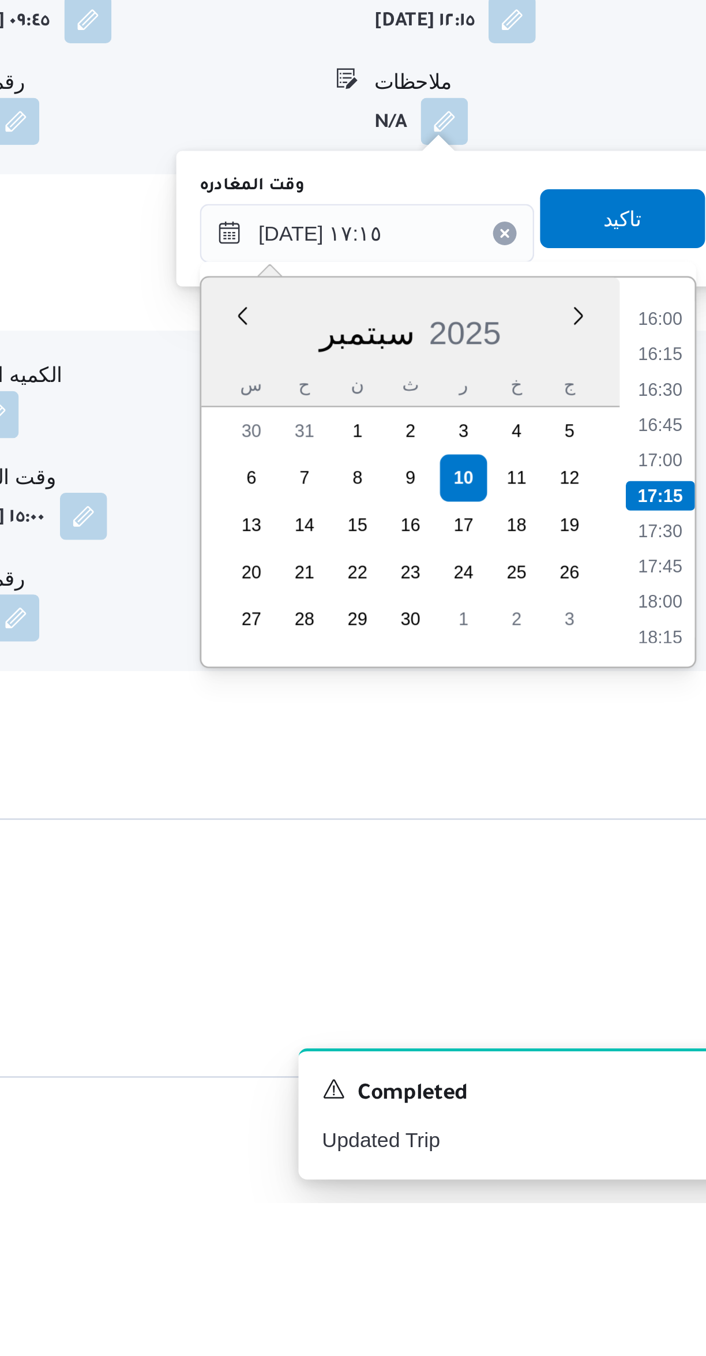
click at [661, 1063] on li "17:00" at bounding box center [653, 1065] width 27 height 12
type input "١٠/٠٩/٢٠٢٥ ١٧:٠٠"
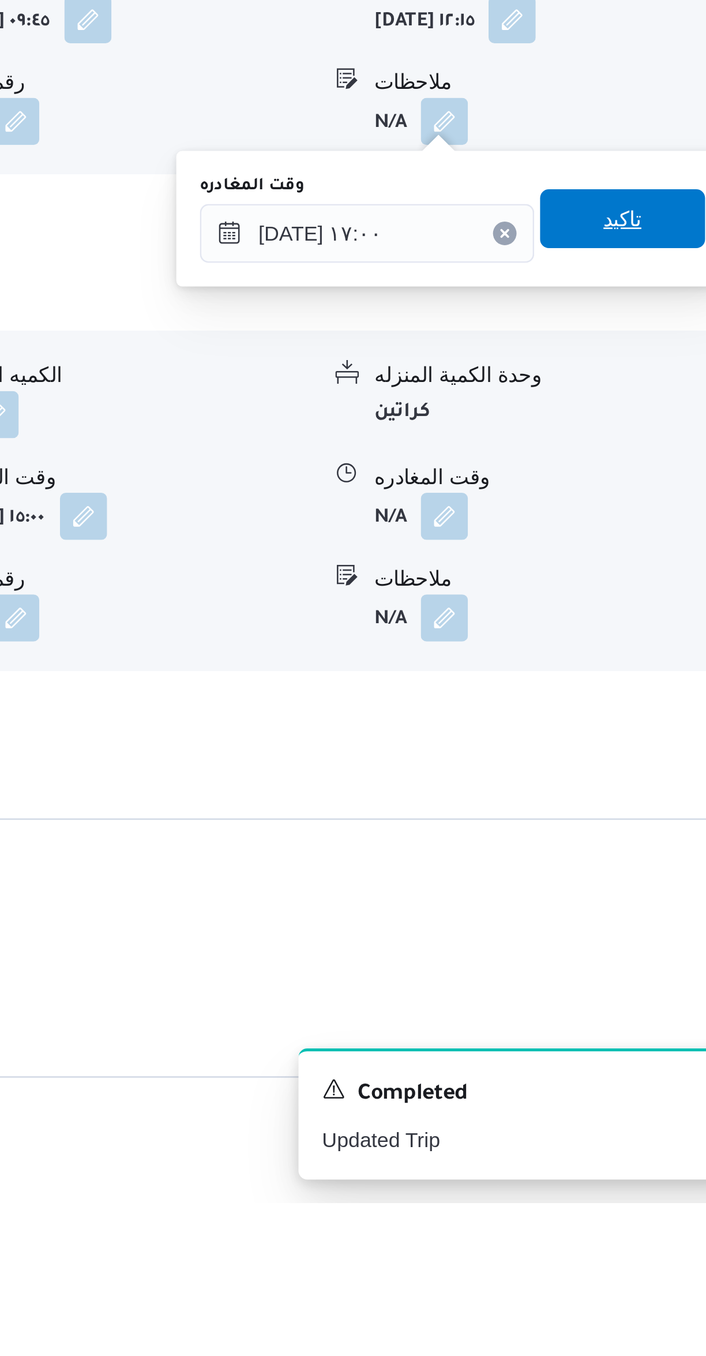
click at [644, 965] on span "تاكيد" at bounding box center [639, 970] width 65 height 23
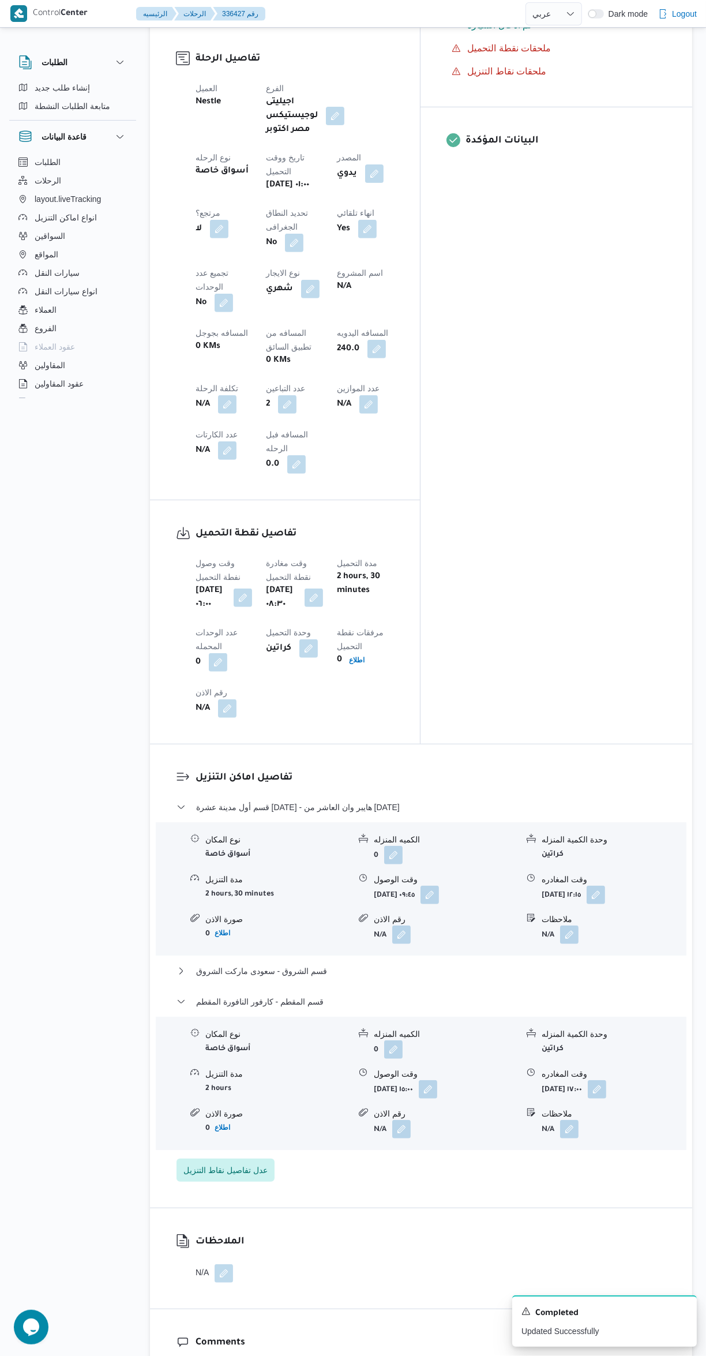
scroll to position [445, 0]
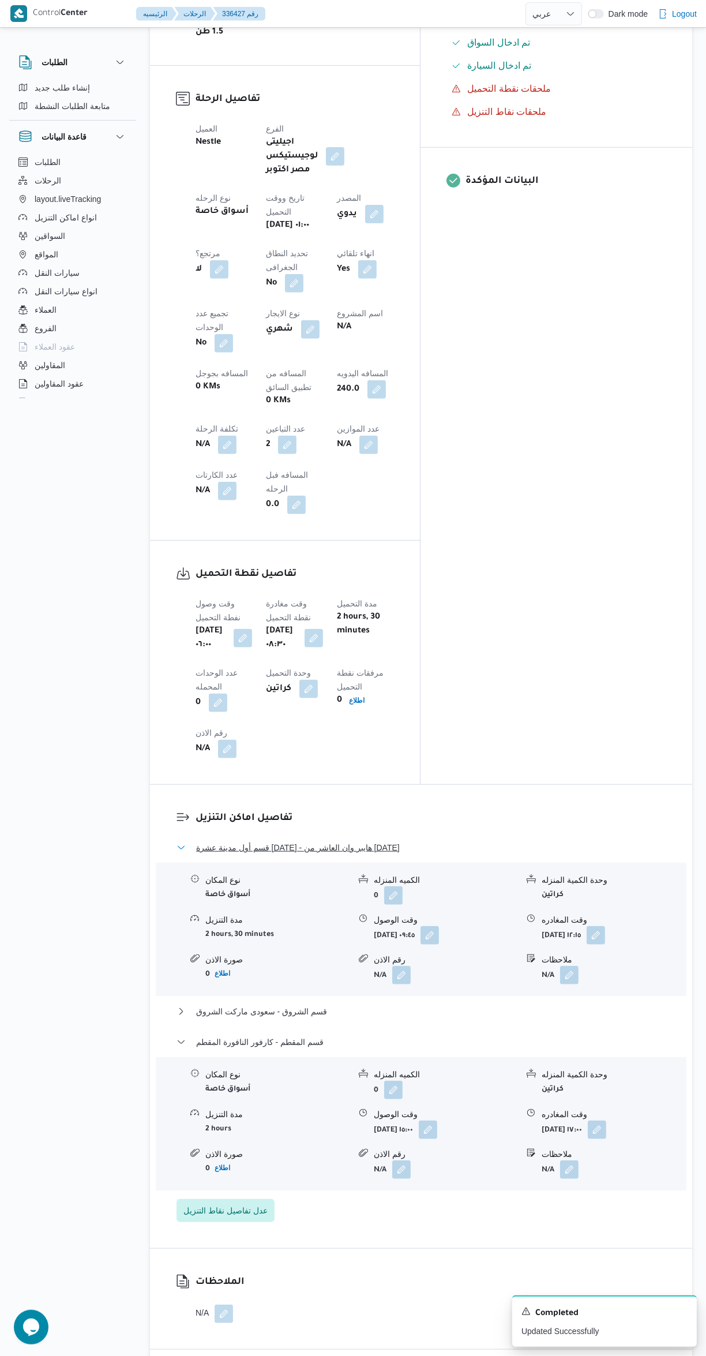
click at [470, 841] on button "قسم أول مدينة عشرة رمضان - هايبر وان العاشر من رمضان" at bounding box center [422, 848] width 490 height 14
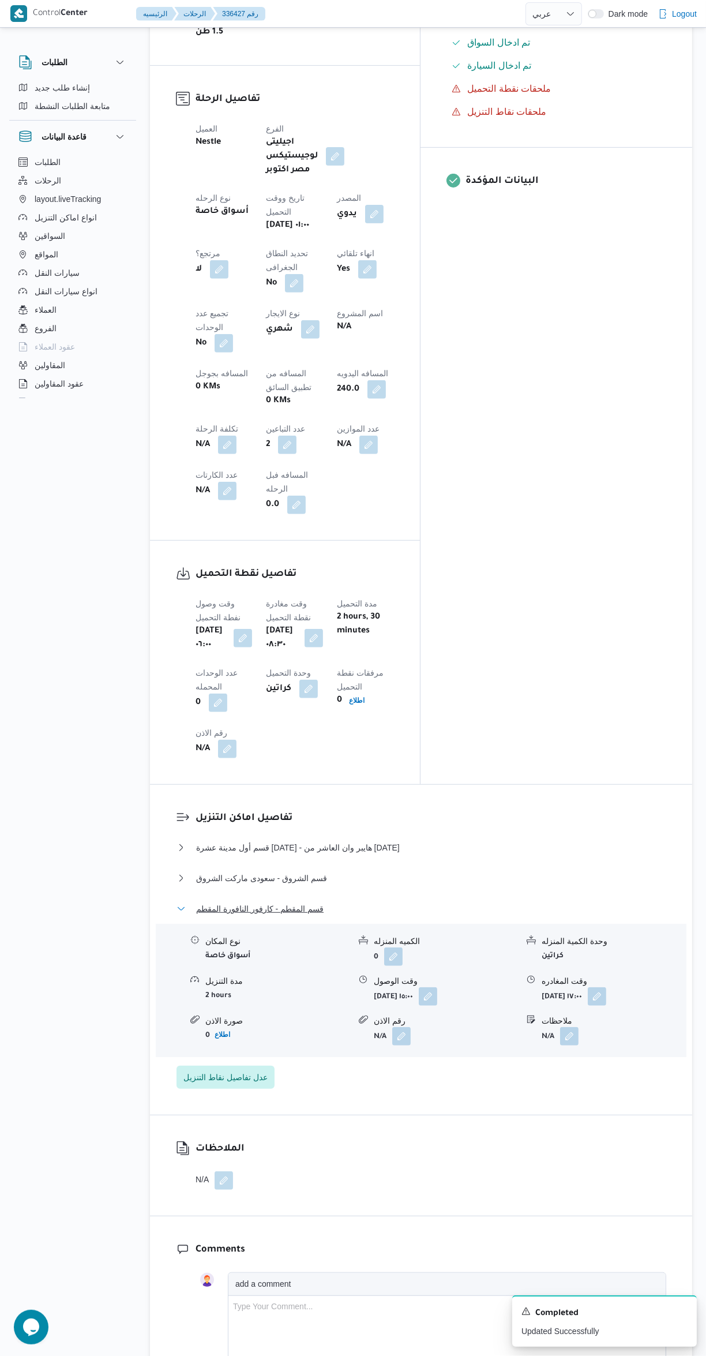
click at [222, 902] on span "قسم المقطم - كارفور النافورة المقطم" at bounding box center [260, 909] width 128 height 14
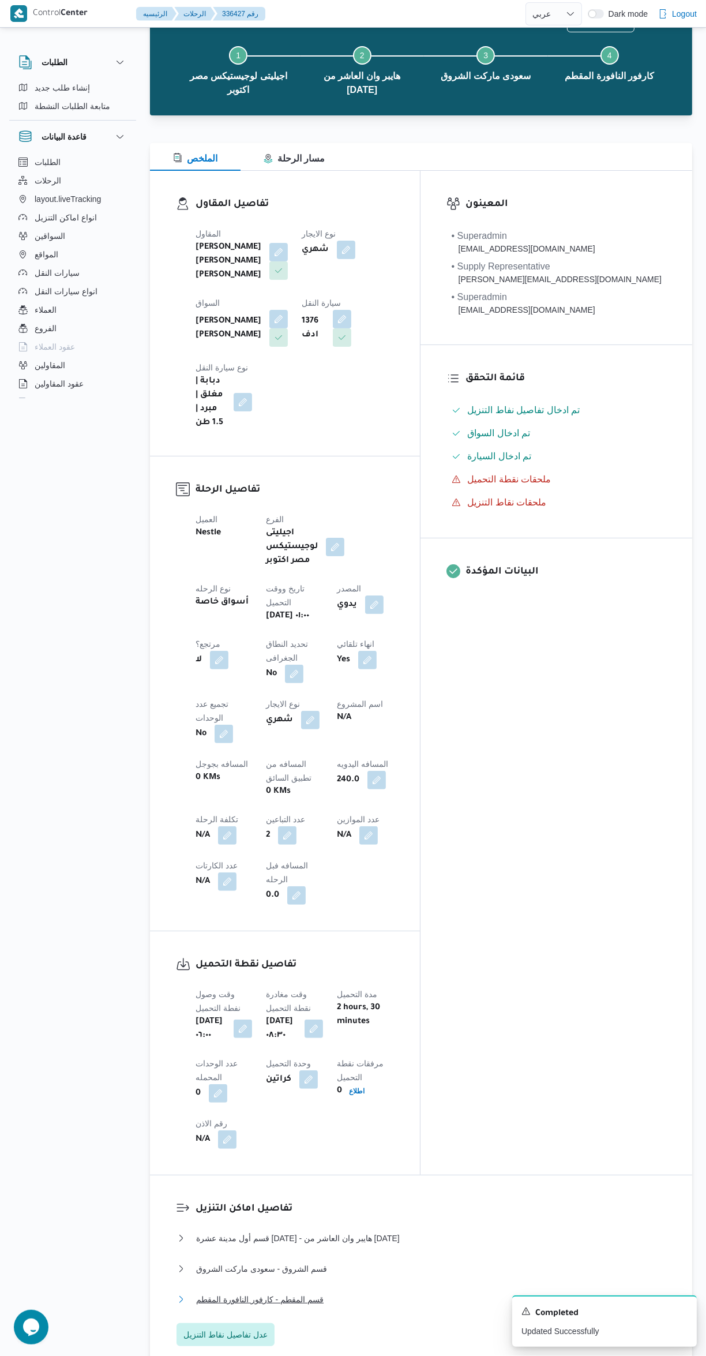
scroll to position [0, 0]
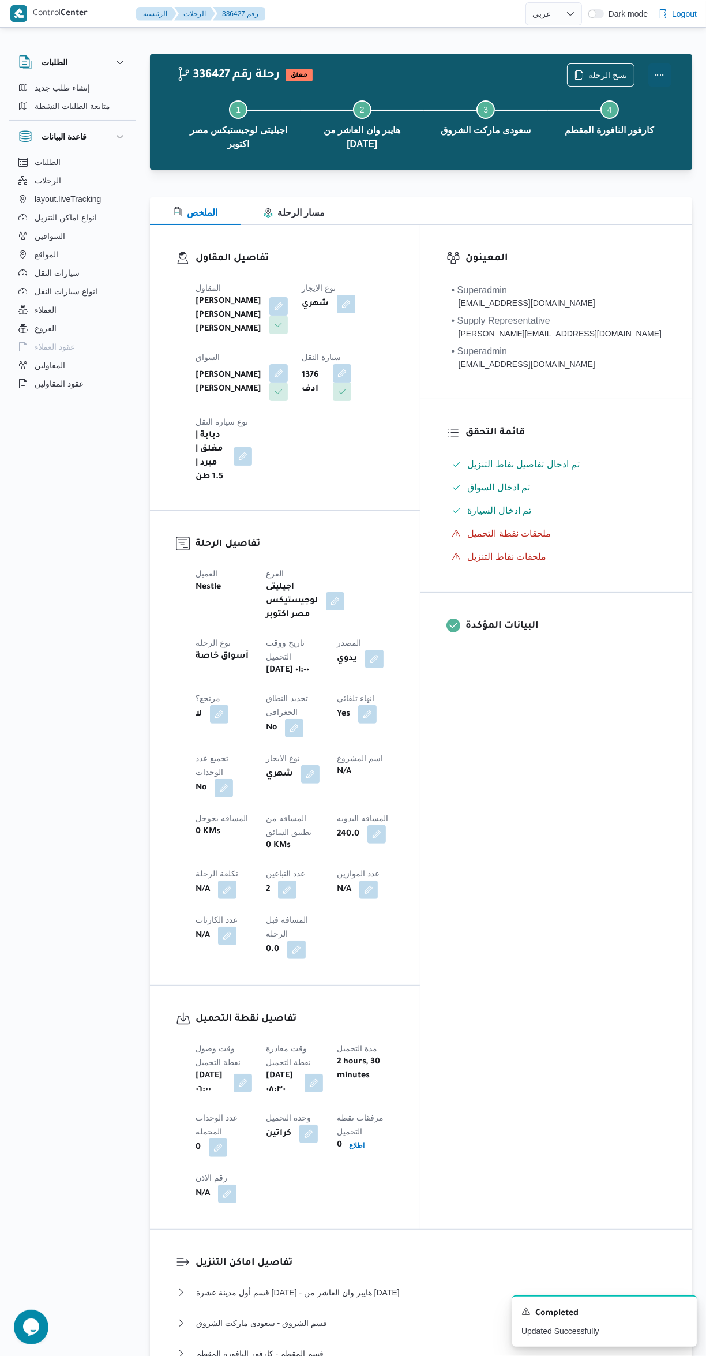
click at [671, 68] on button "Actions" at bounding box center [660, 74] width 23 height 23
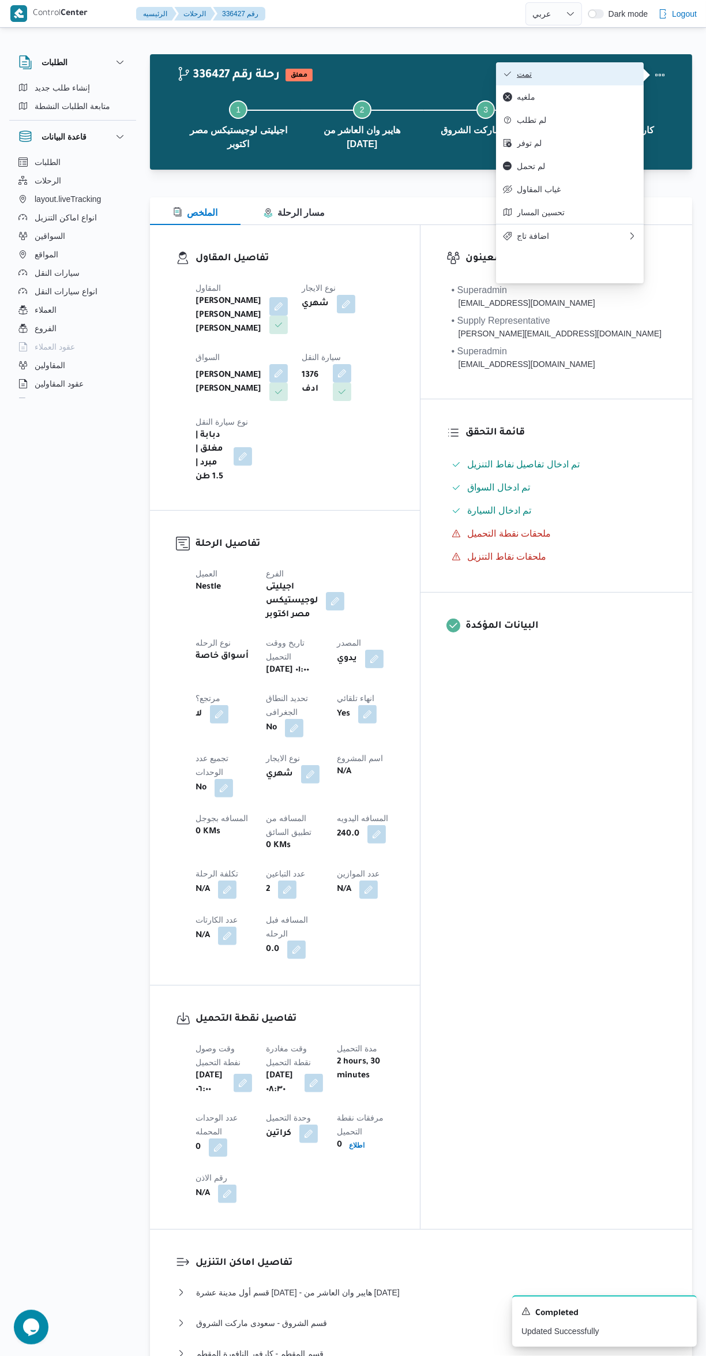
click at [565, 74] on span "تمت" at bounding box center [577, 73] width 120 height 9
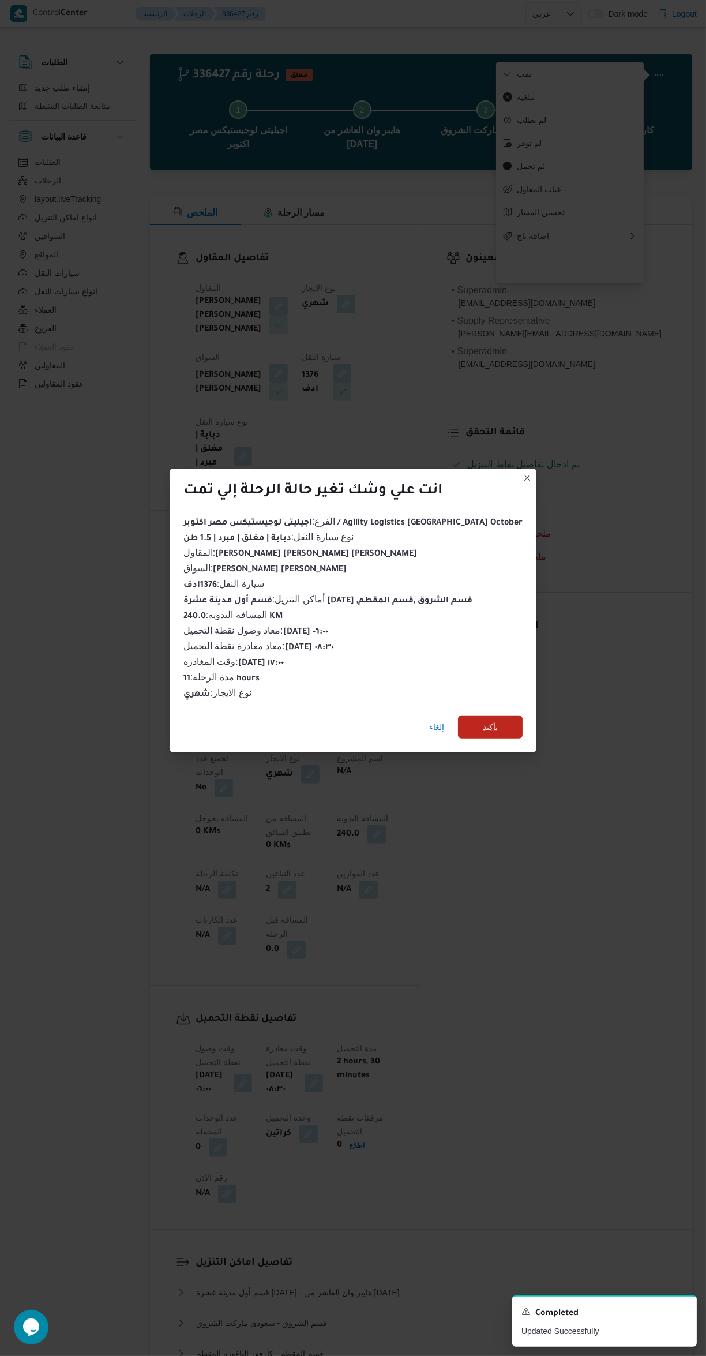
click at [492, 720] on span "تأكيد" at bounding box center [490, 727] width 65 height 23
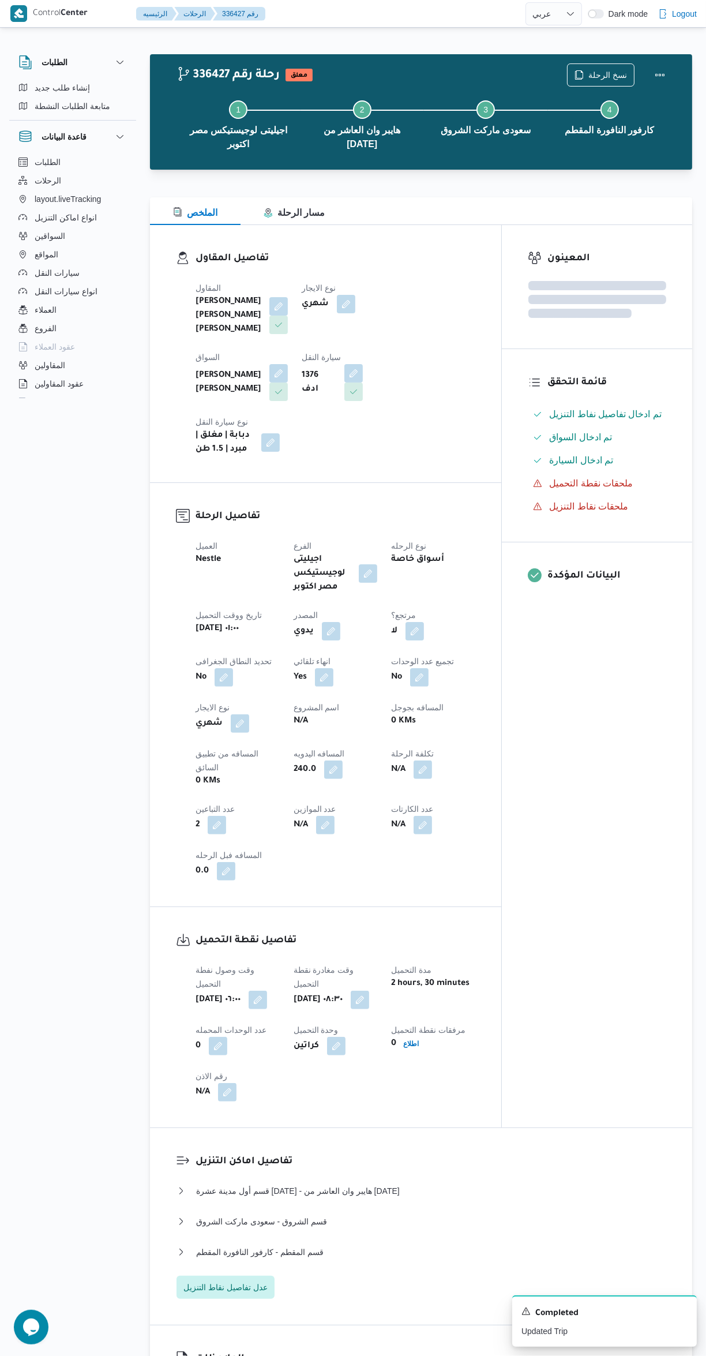
click at [602, 787] on div "المعينون قائمة التحقق تم ادخال تفاصيل نفاط التنزيل تم ادخال السواق تم ادخال الس…" at bounding box center [597, 676] width 190 height 902
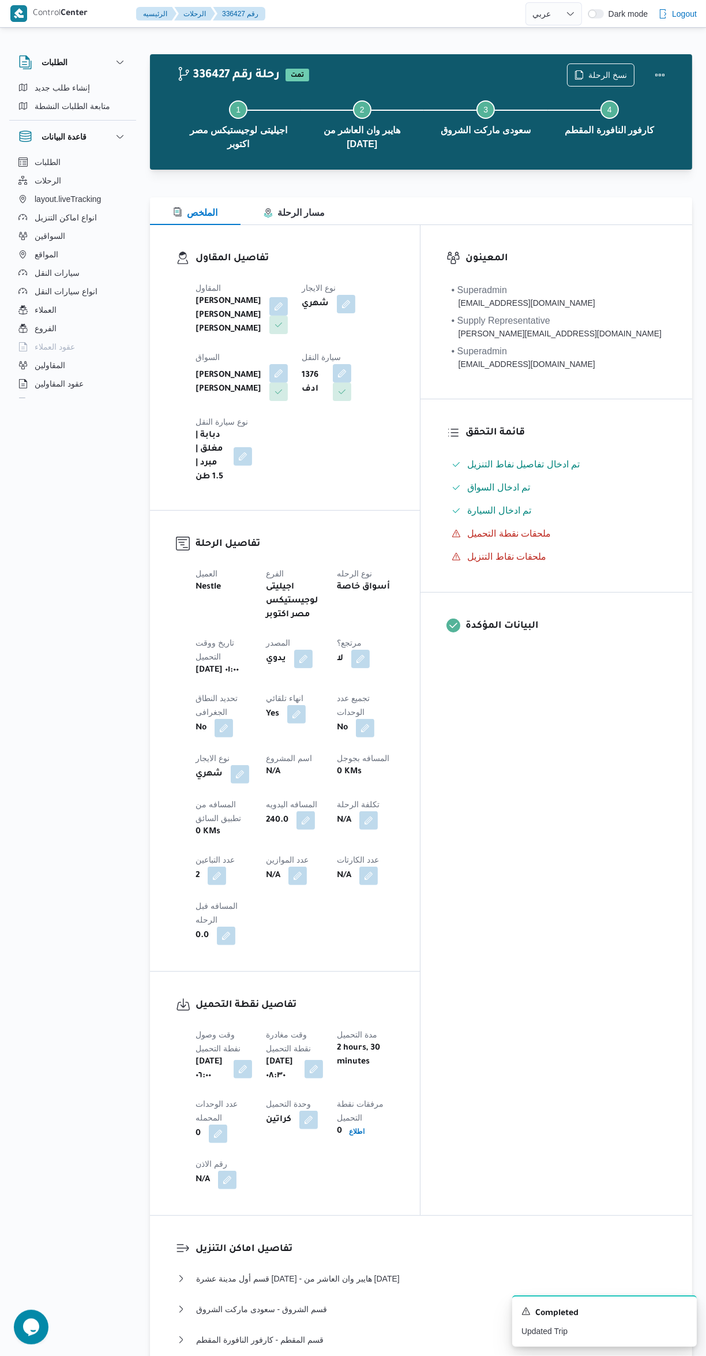
select select "ar"
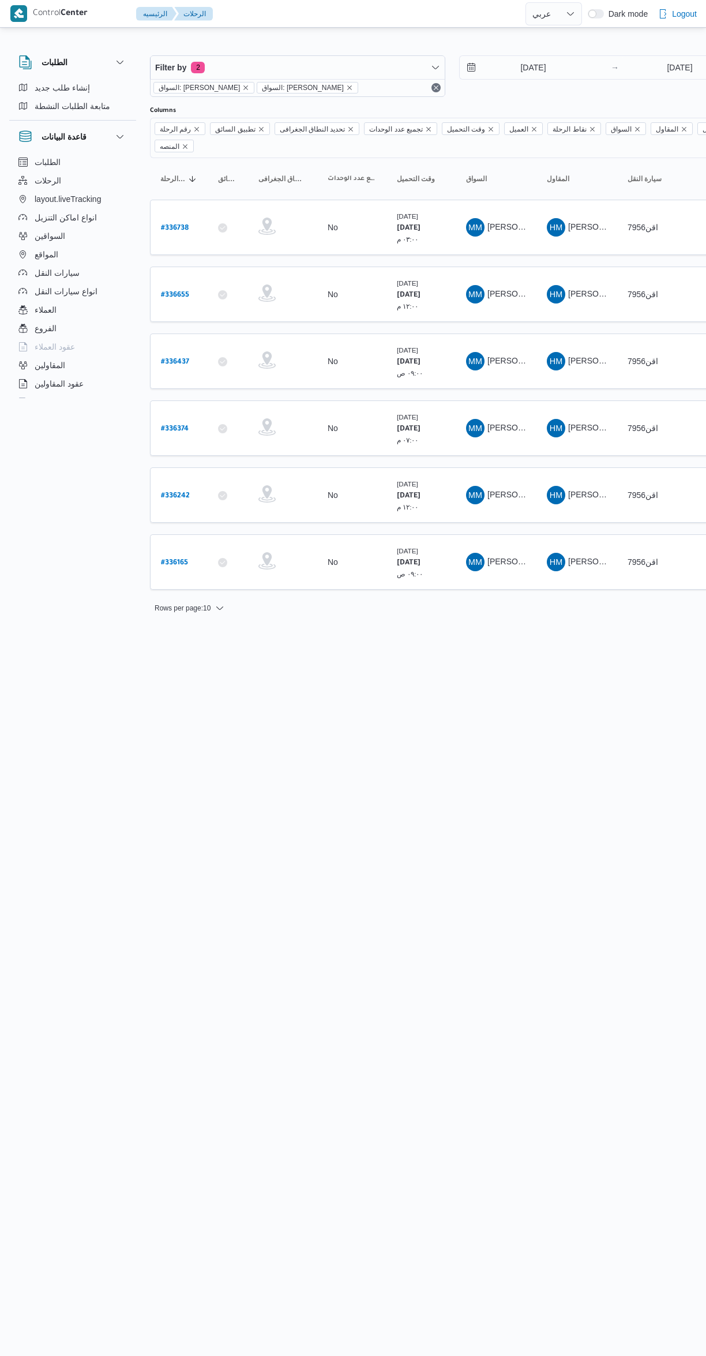
select select "ar"
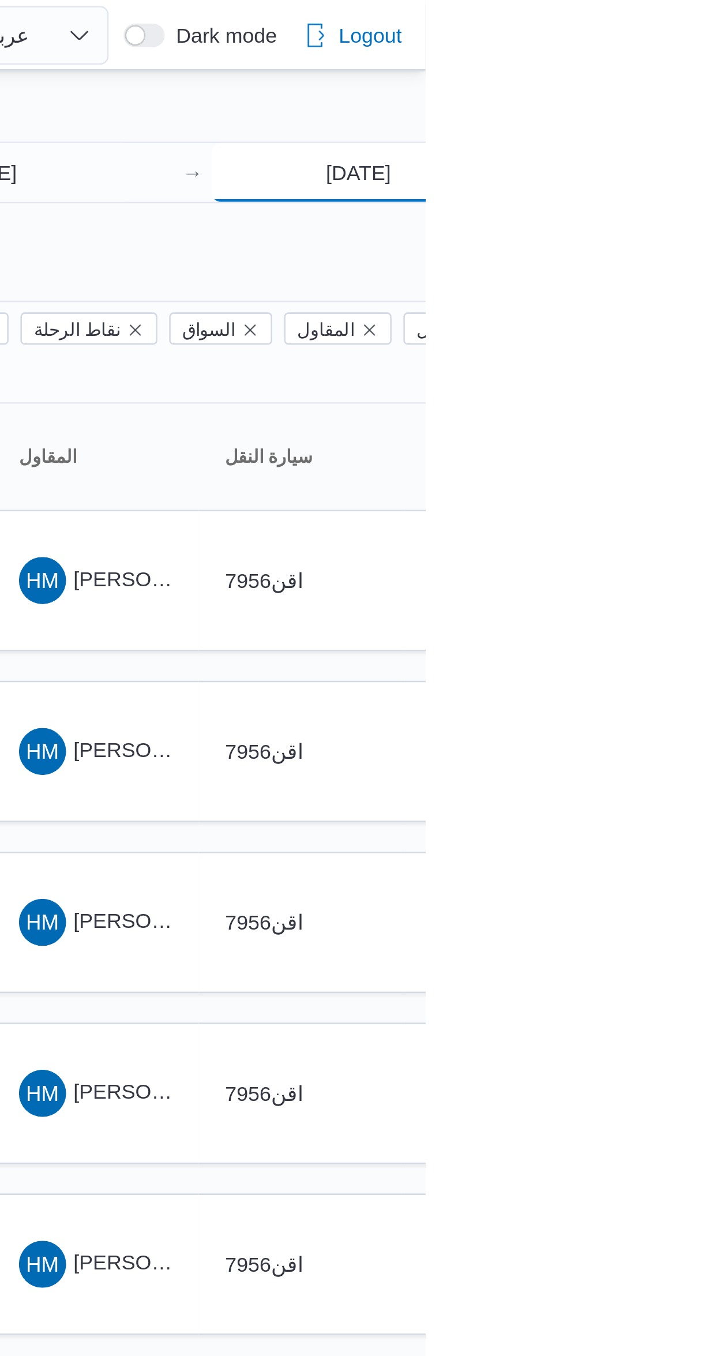
click at [686, 69] on input "[DATE]" at bounding box center [680, 67] width 115 height 23
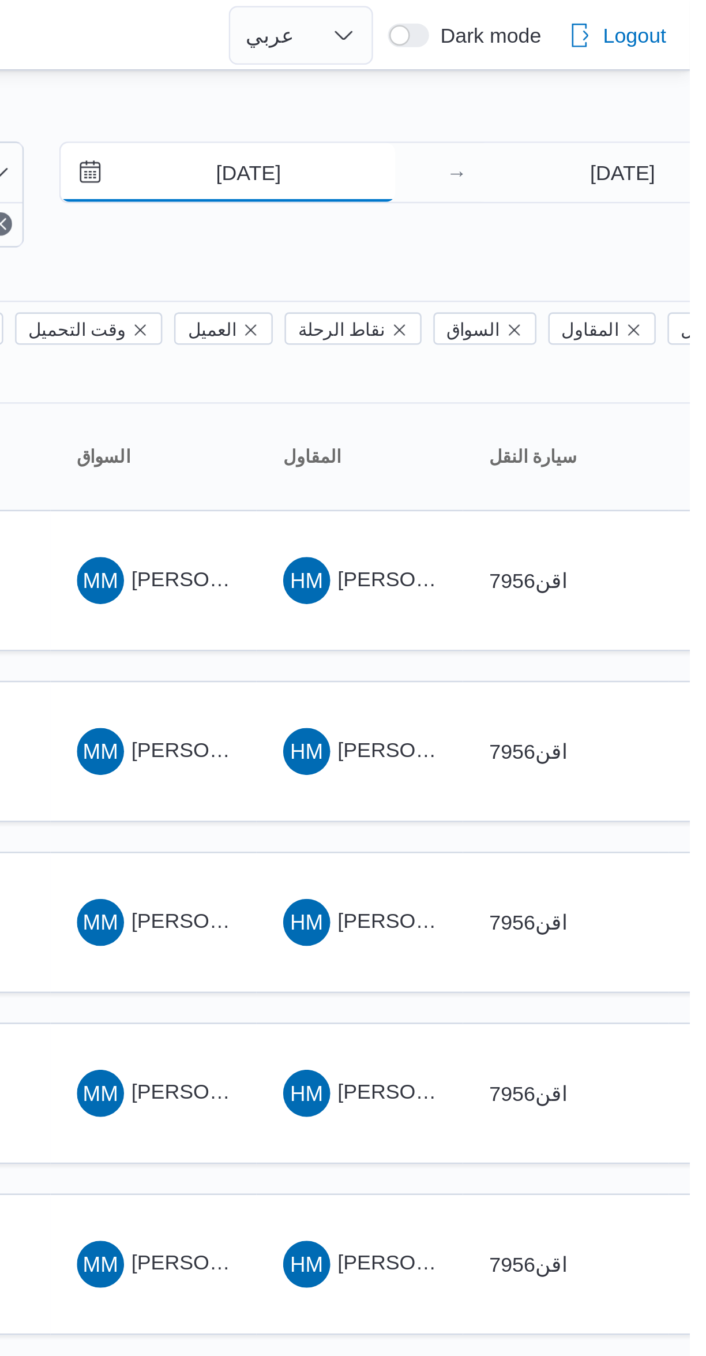
click at [534, 70] on input "8/9/2025" at bounding box center [525, 67] width 131 height 23
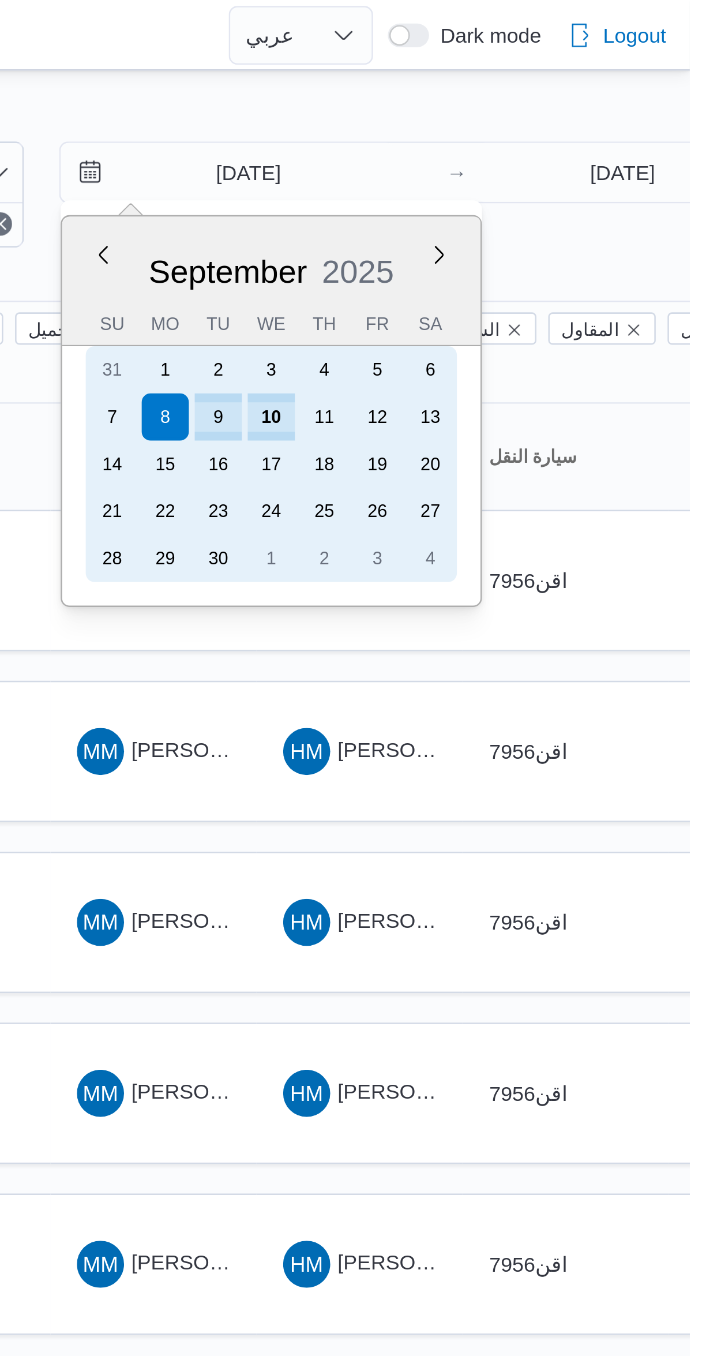
click at [542, 162] on div "10" at bounding box center [542, 163] width 18 height 18
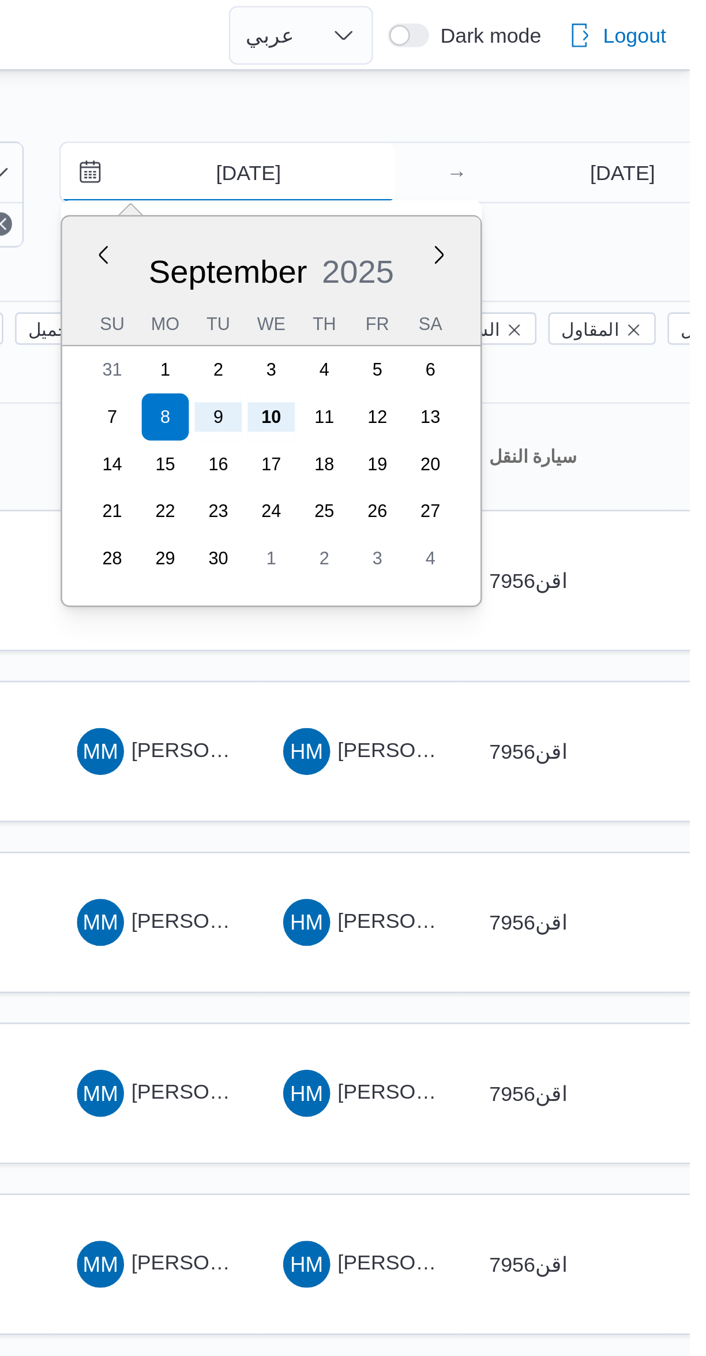
type input "[DATE]"
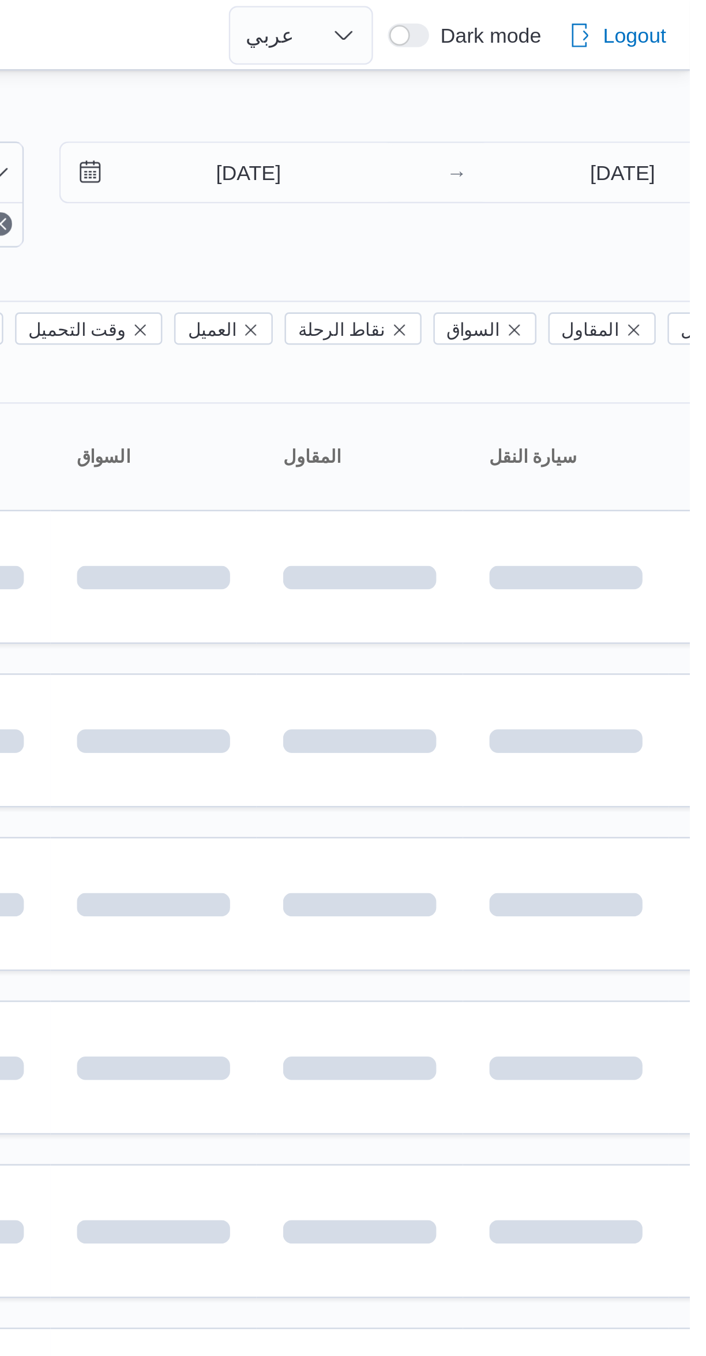
click at [597, 35] on div "Filter by 2 السواق: محمد مروان دياب السواق: محمد مروان دياب 10/9/2025 → 10/9/20…" at bounding box center [346, 321] width 706 height 582
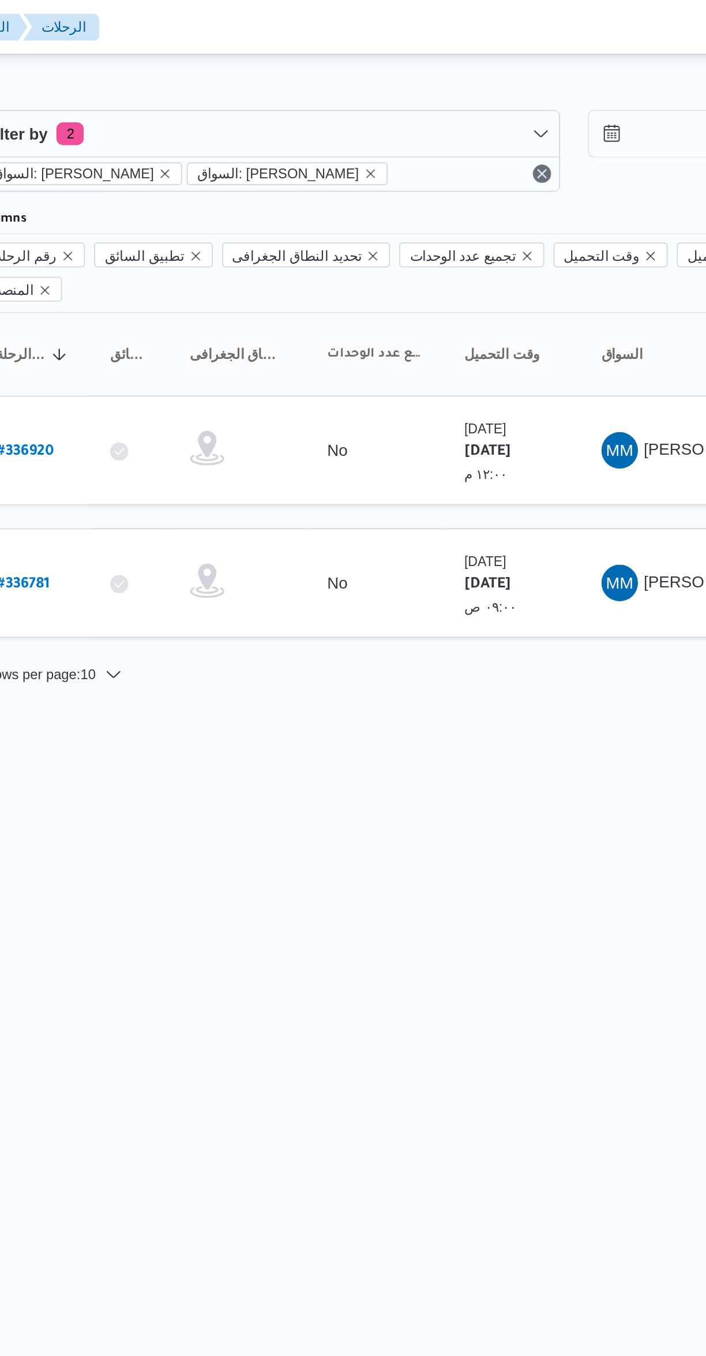
click at [179, 224] on b "# 336920" at bounding box center [175, 228] width 29 height 8
select select "ar"
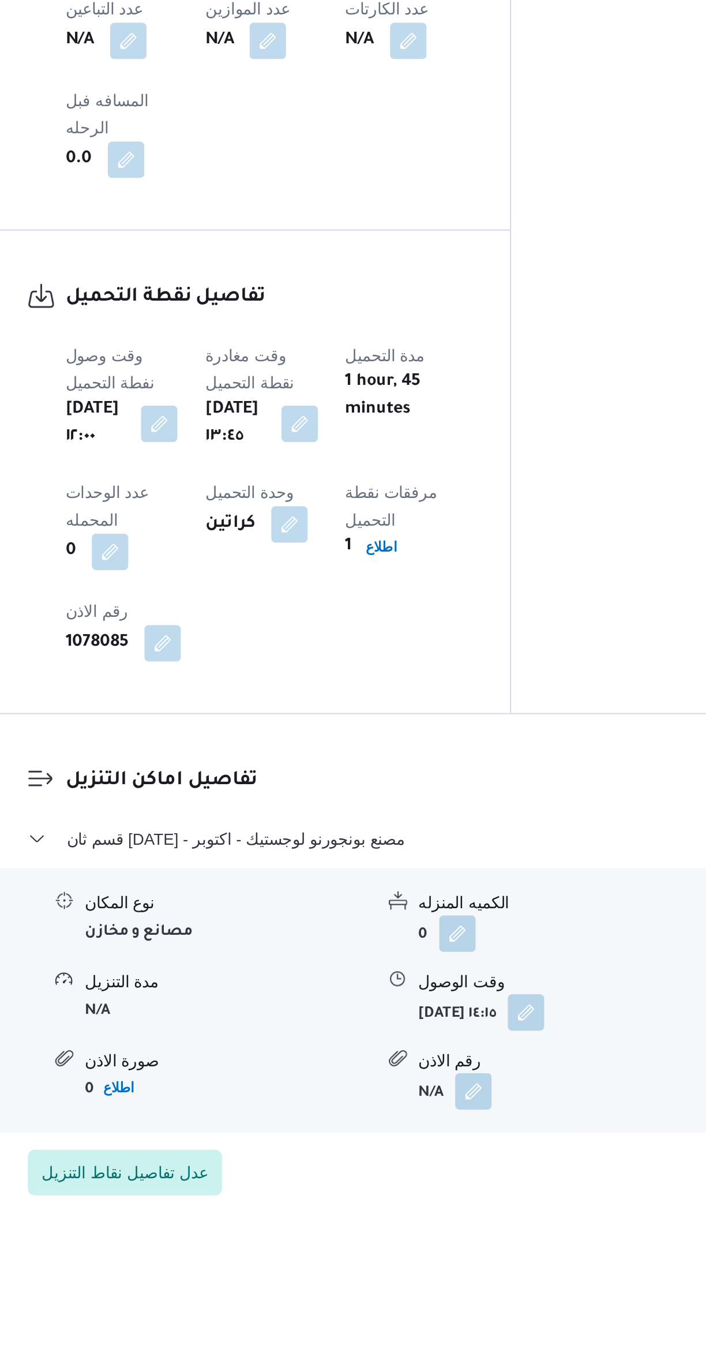
scroll to position [126, 0]
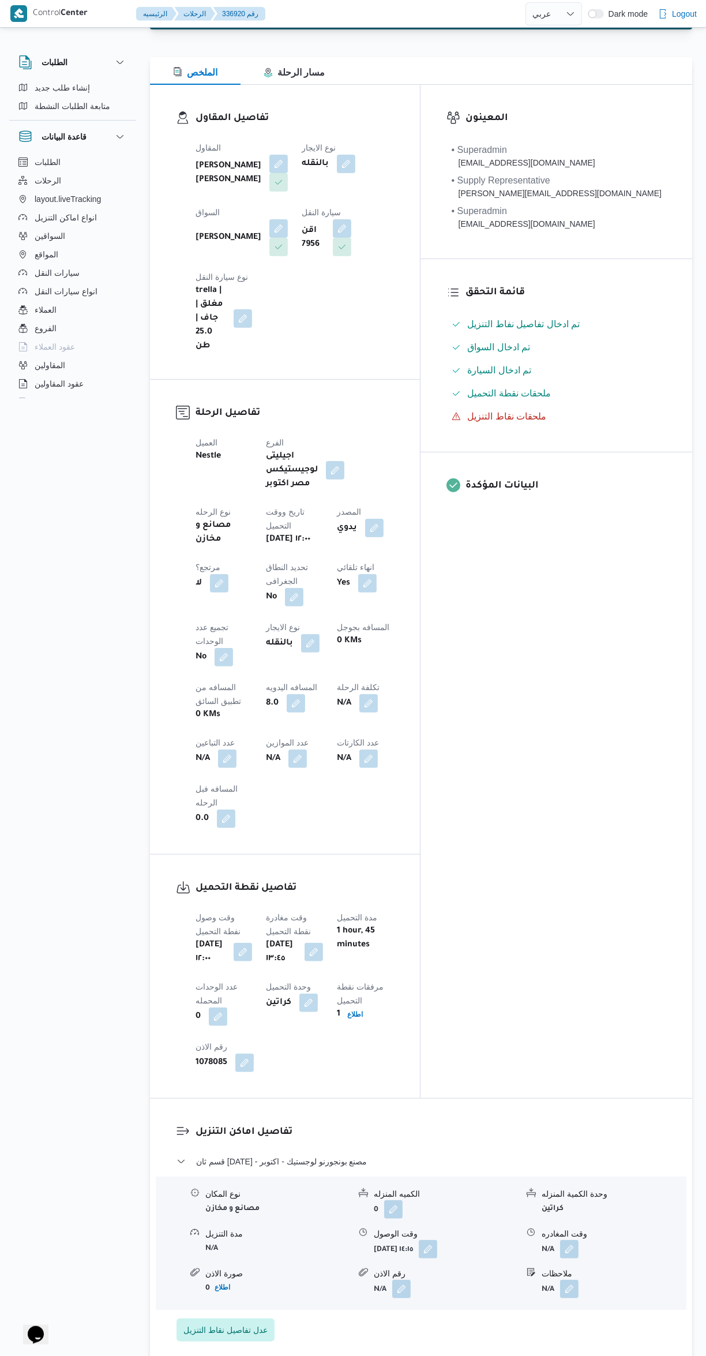
click at [574, 1240] on button "button" at bounding box center [569, 1249] width 18 height 18
click at [529, 1077] on input "وقت المغادره" at bounding box center [539, 1078] width 131 height 23
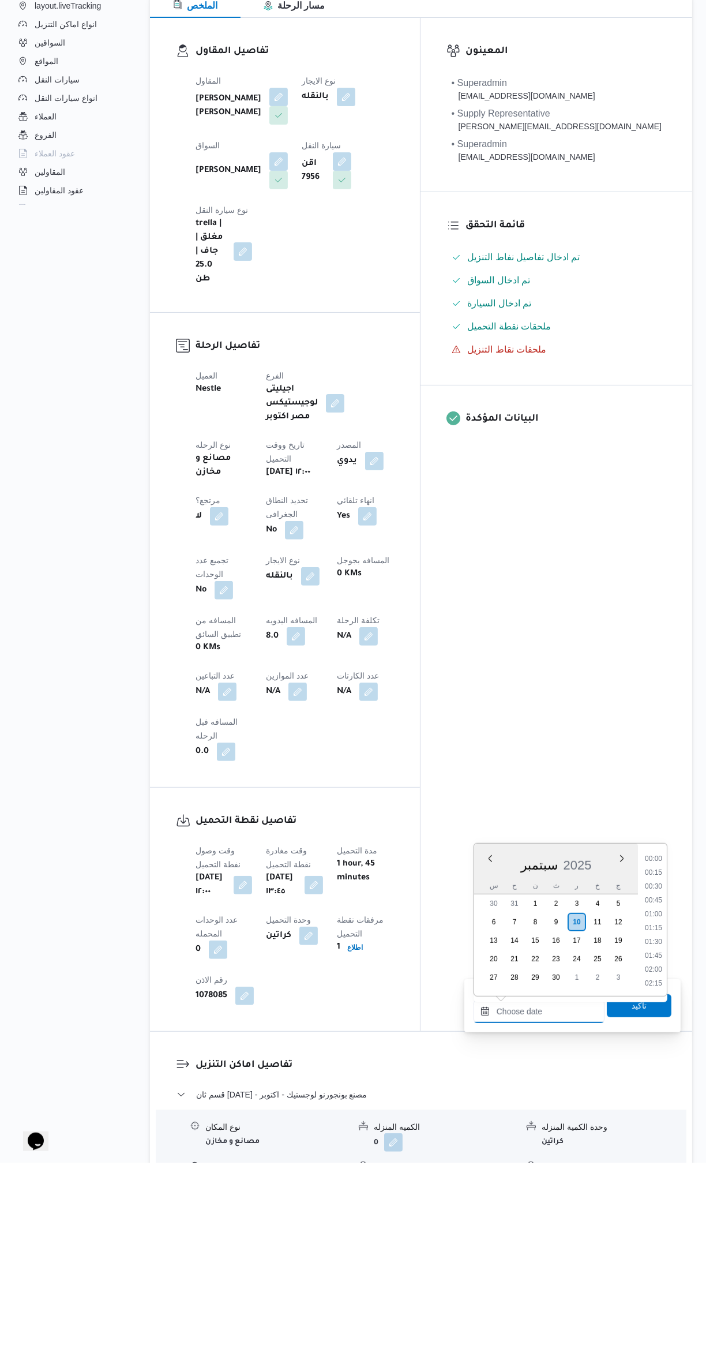
scroll to position [1134, 0]
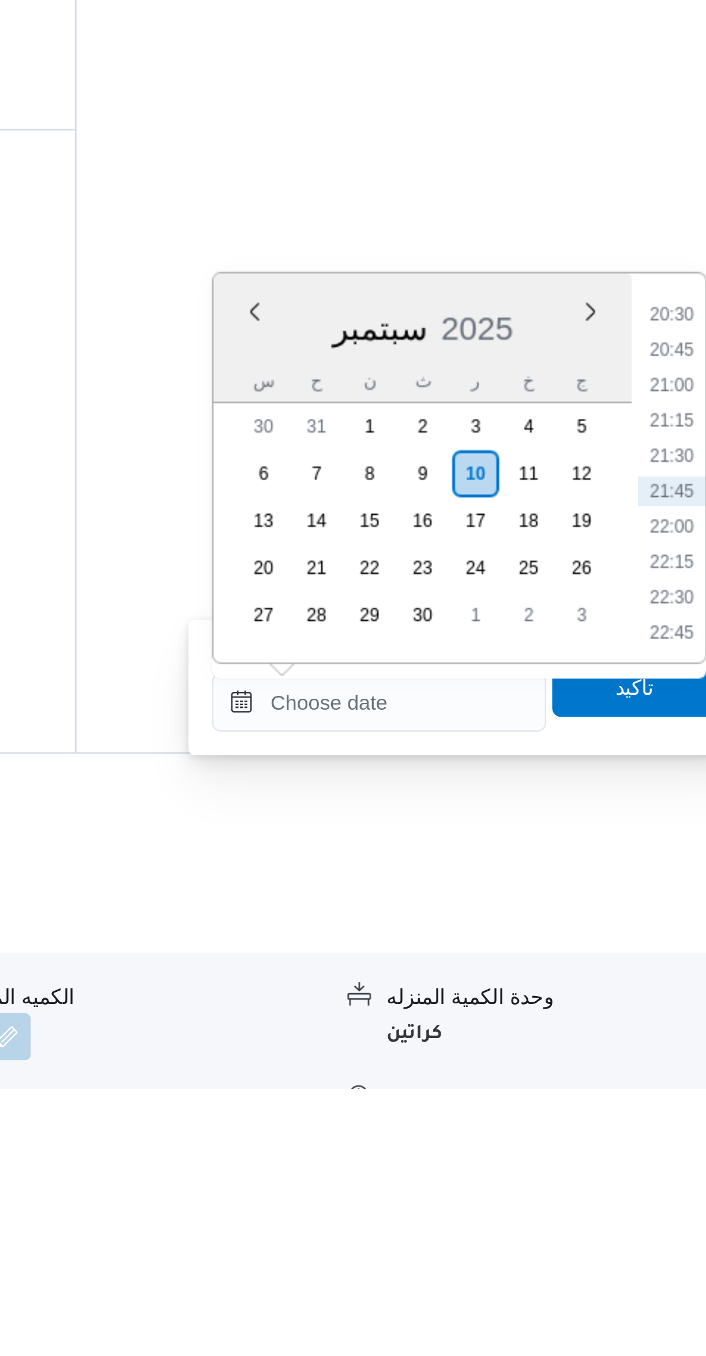
click at [647, 1047] on li "20:30" at bounding box center [653, 1053] width 27 height 12
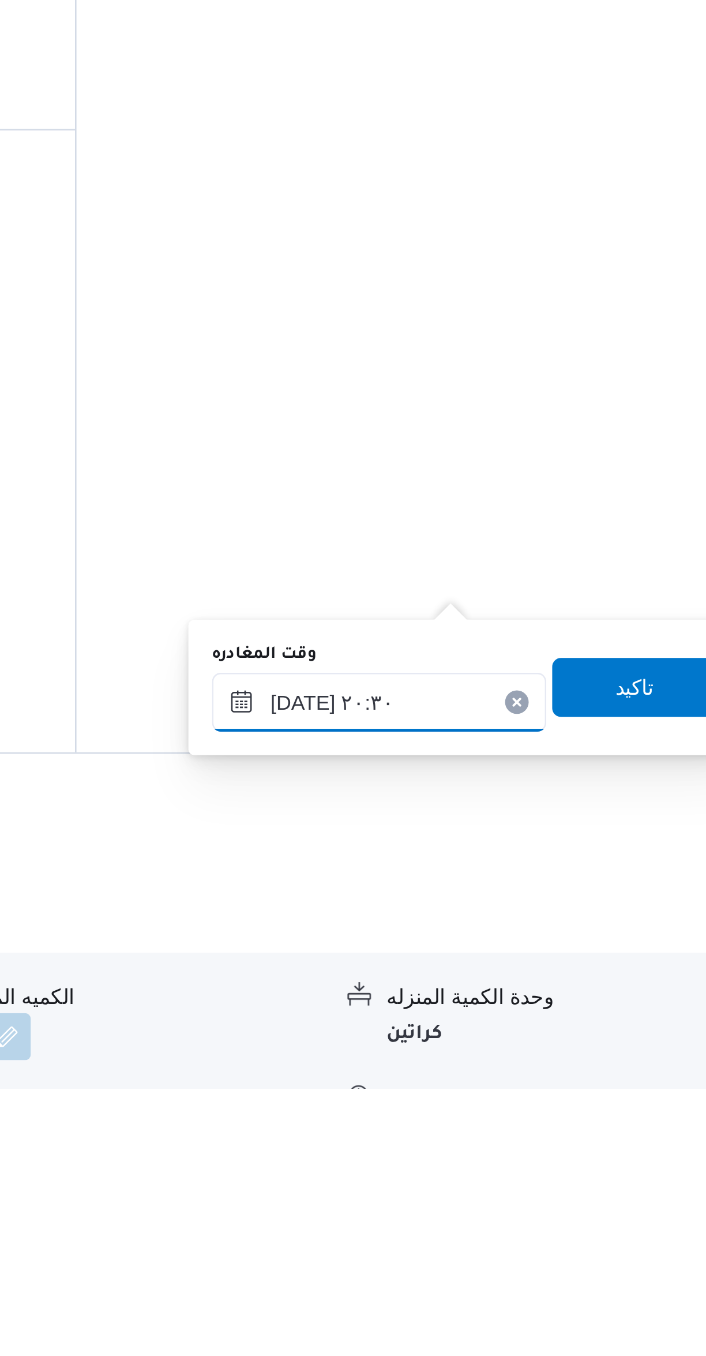
scroll to position [0, 0]
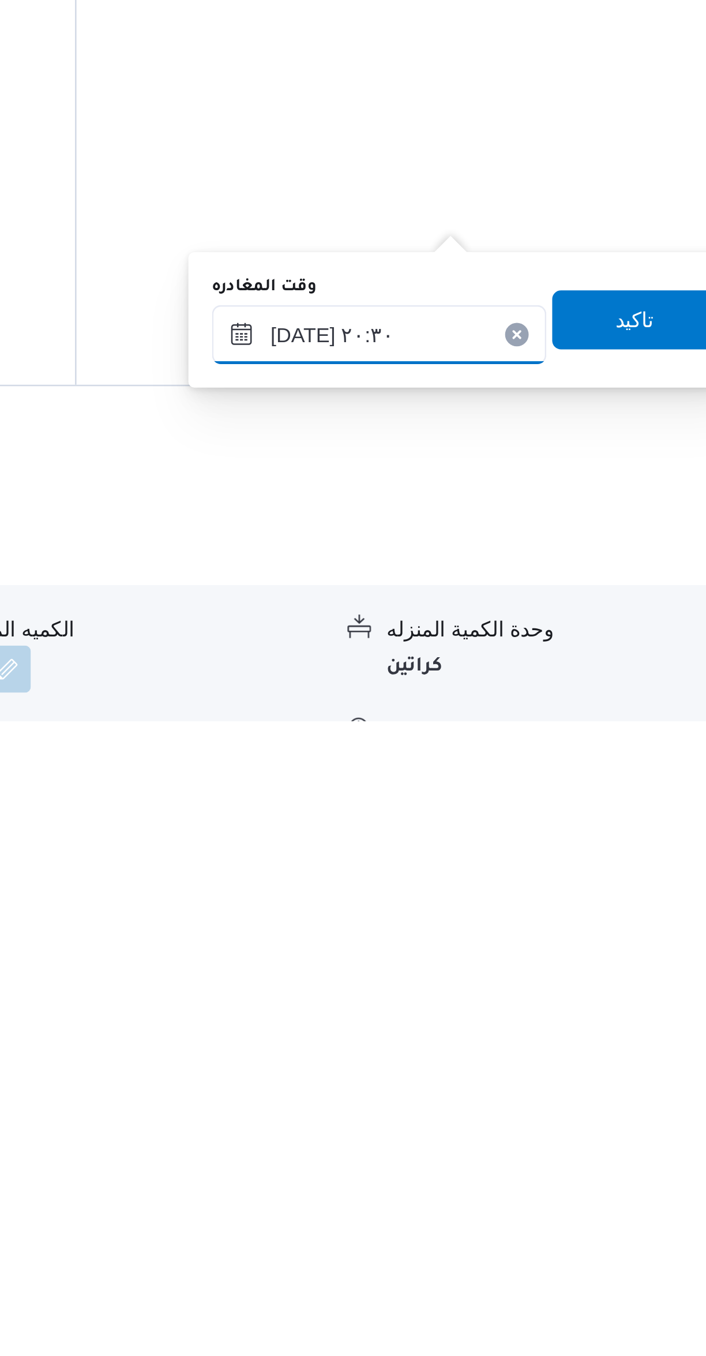
click at [554, 1199] on input "١٠/٠٩/٢٠٢٥ ٢٠:٣٠" at bounding box center [539, 1204] width 131 height 23
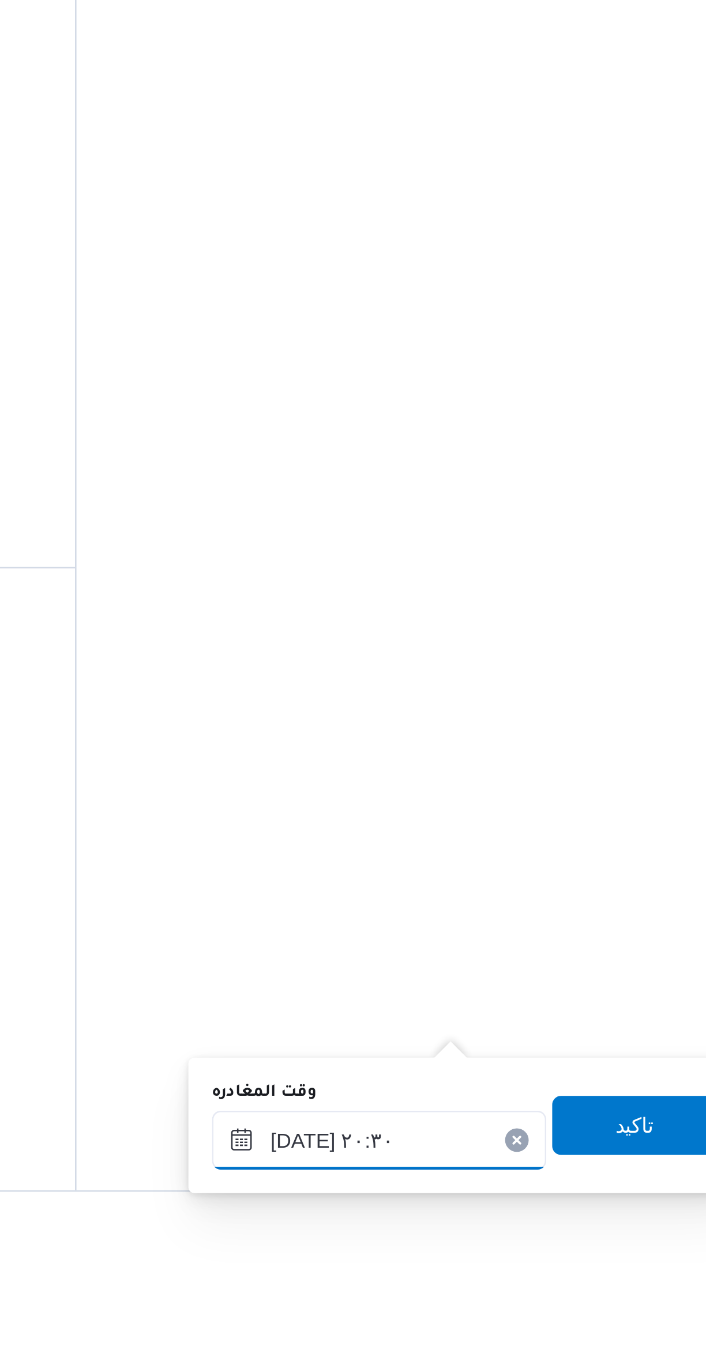
click at [542, 1181] on input "١٠/٠٩/٢٠٢٥ ٢٠:٣٠" at bounding box center [539, 1185] width 131 height 23
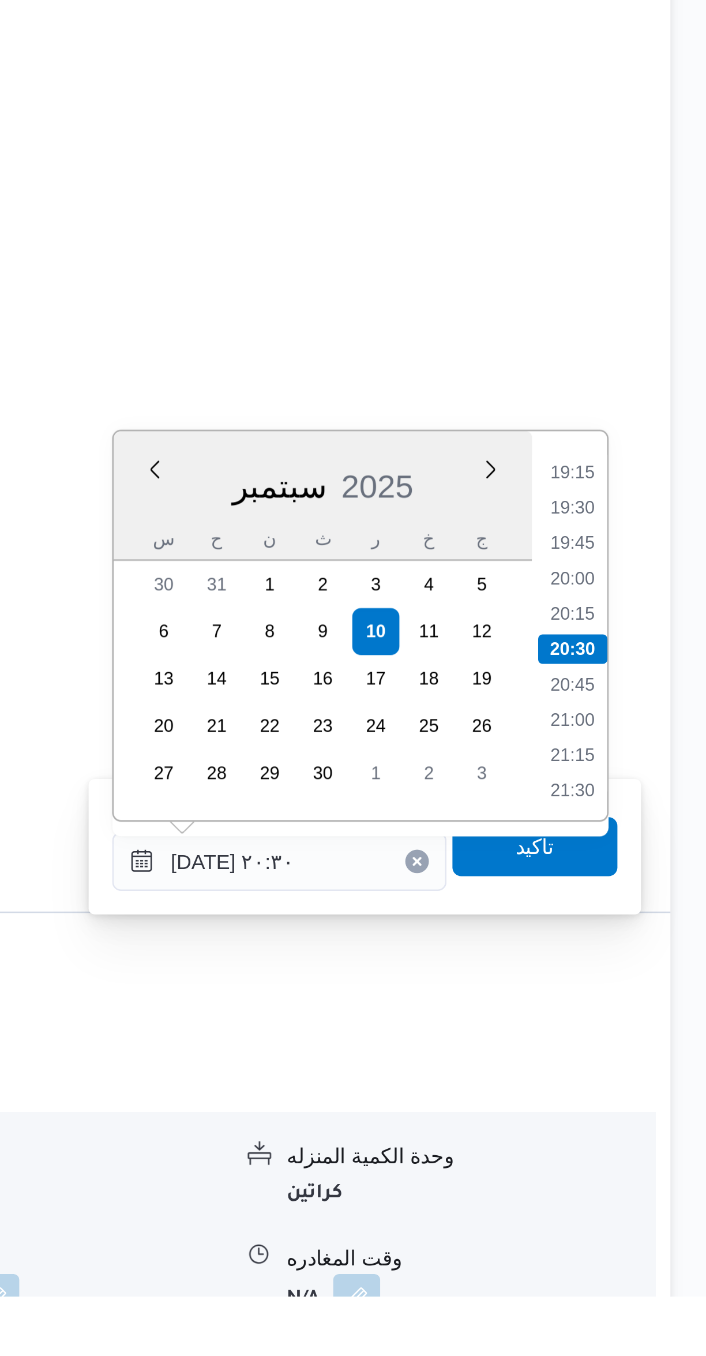
click at [657, 1028] on li "19:15" at bounding box center [653, 1034] width 27 height 12
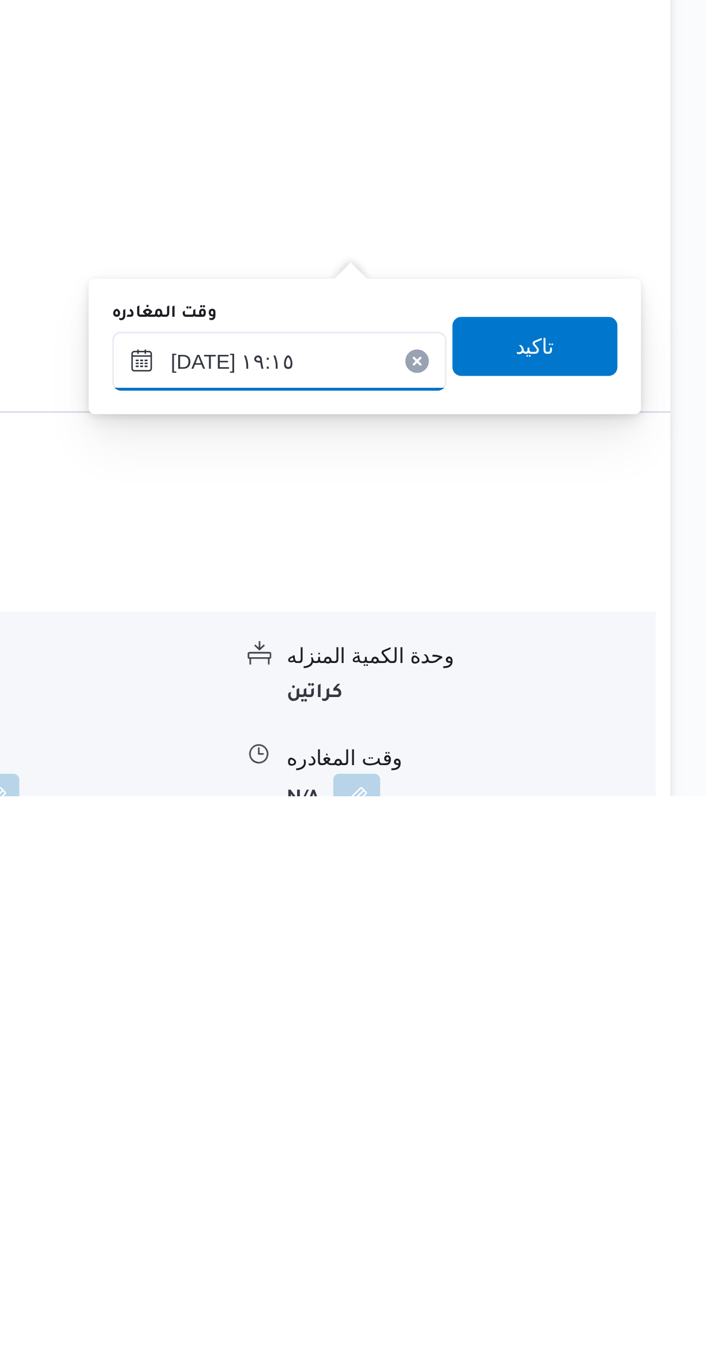
click at [553, 1181] on input "١٠/٠٩/٢٠٢٥ ١٩:١٥" at bounding box center [539, 1185] width 131 height 23
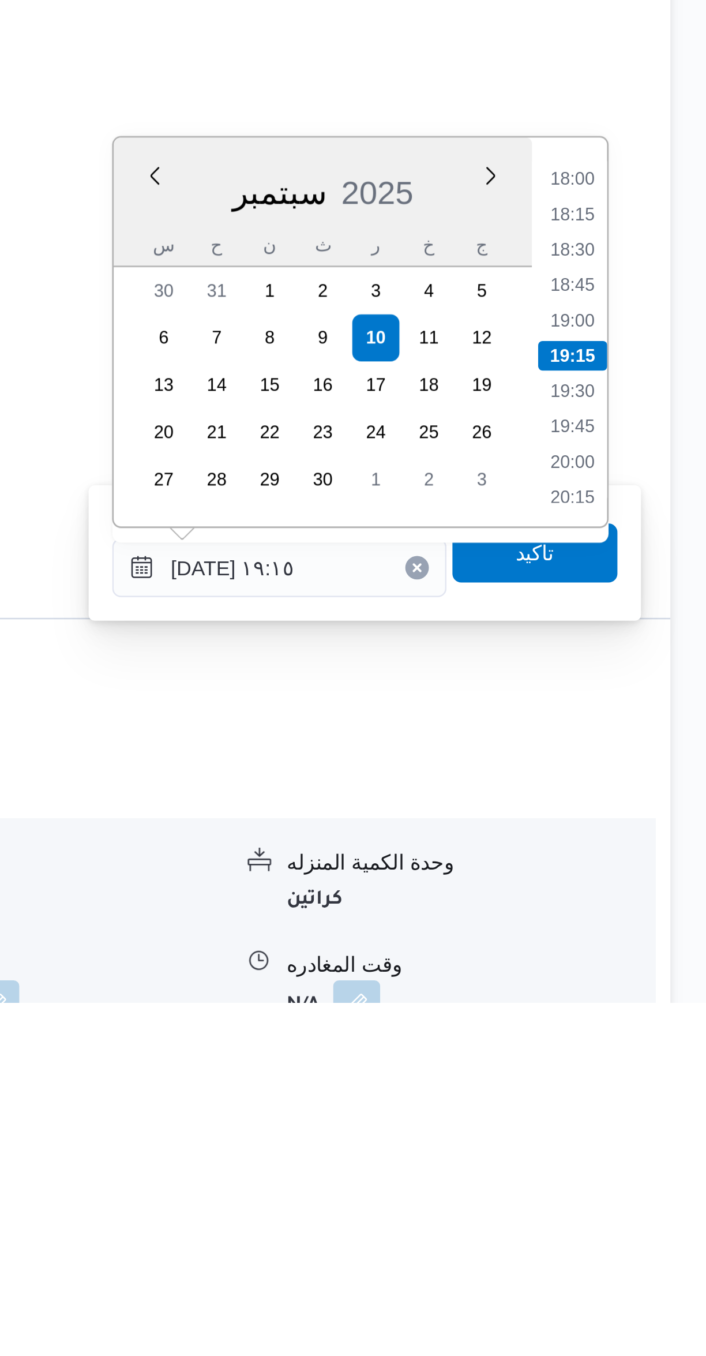
click at [658, 1028] on li "18:00" at bounding box center [653, 1034] width 27 height 12
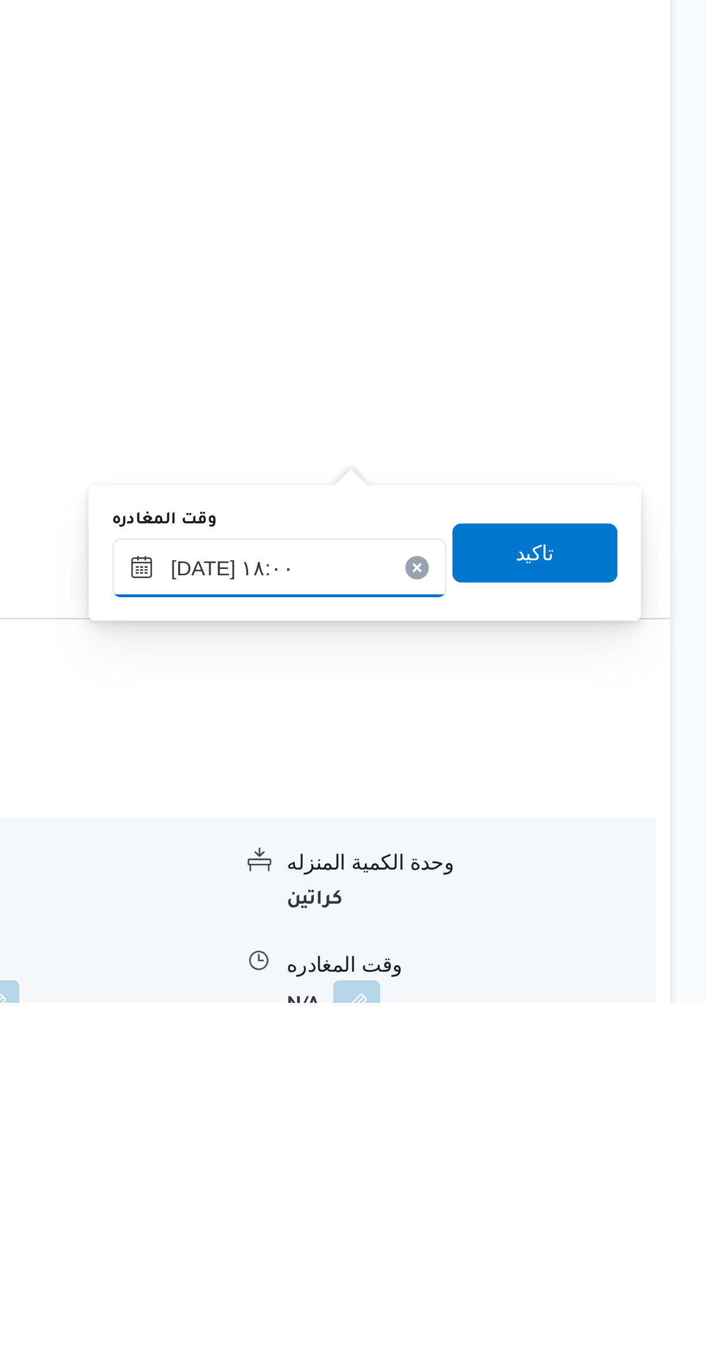
click at [563, 1181] on input "١٠/٠٩/٢٠٢٥ ١٨:٠٠" at bounding box center [539, 1185] width 131 height 23
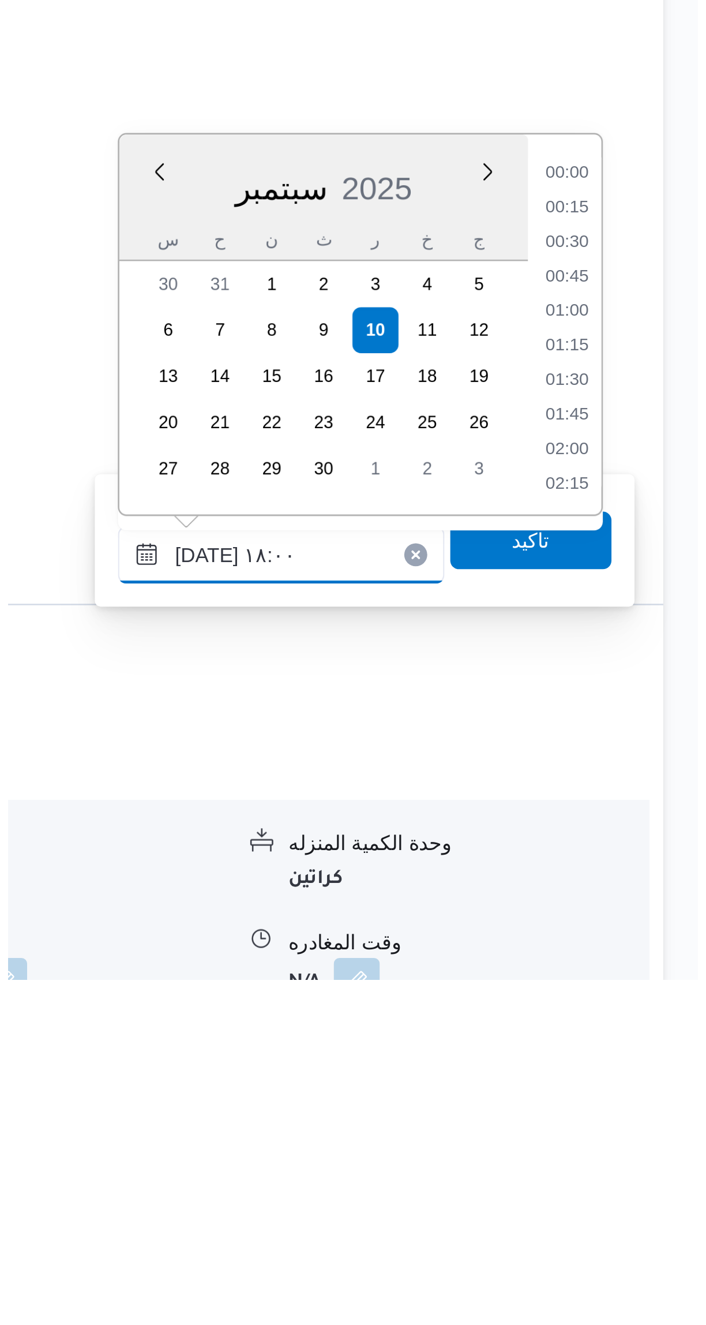
scroll to position [927, 0]
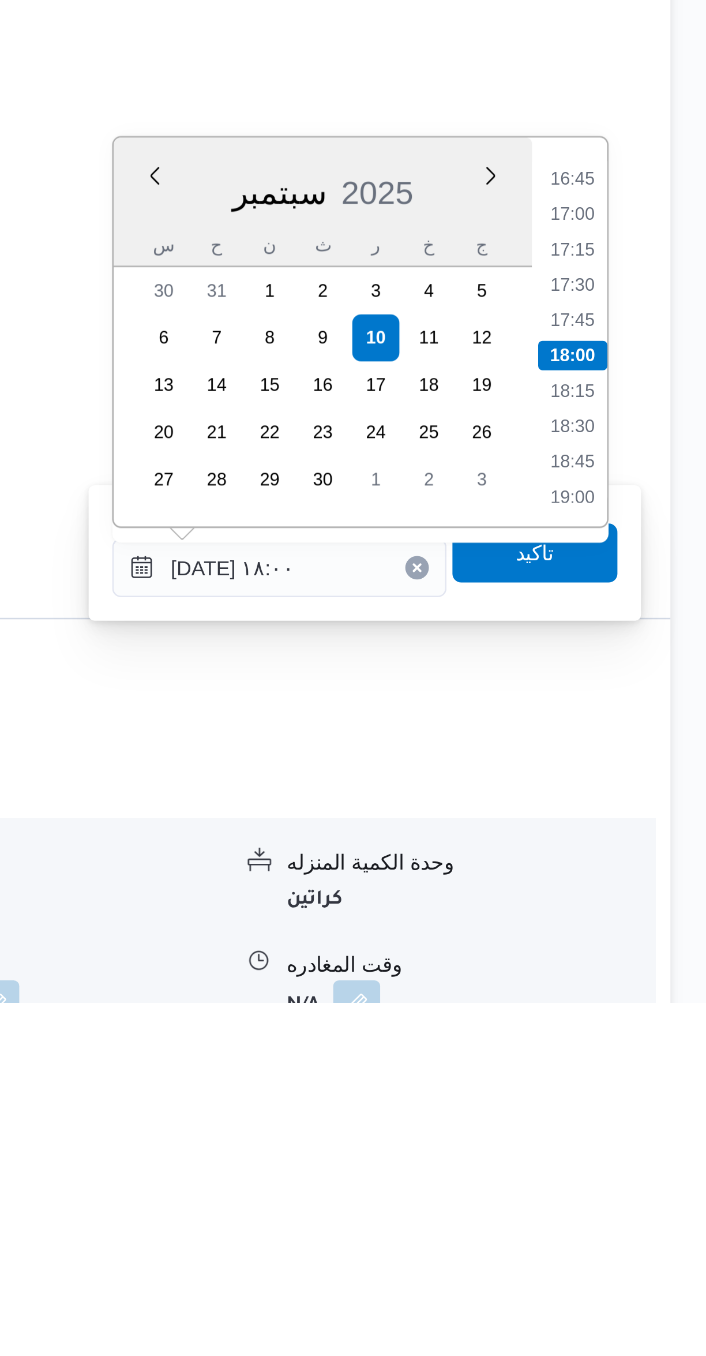
click at [654, 1048] on li "17:00" at bounding box center [653, 1048] width 27 height 12
type input "١٠/٠٩/٢٠٢٥ ١٧:٠٠"
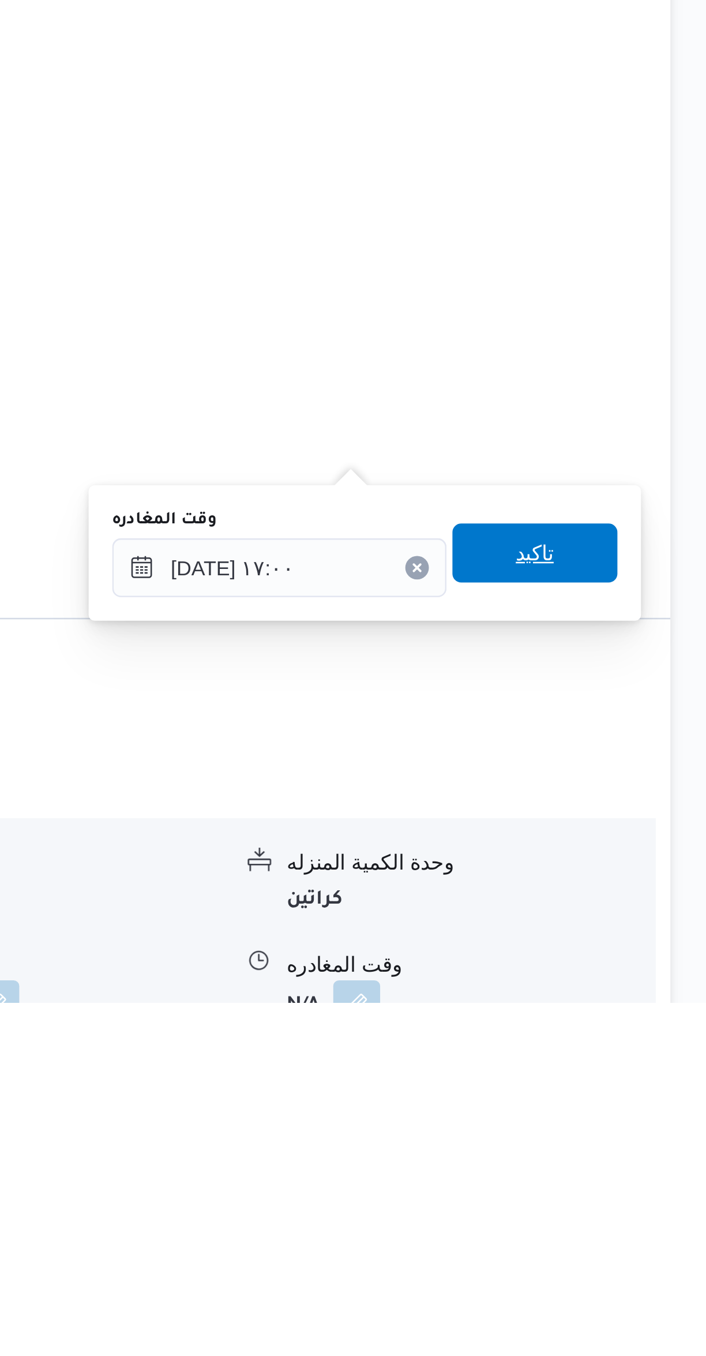
click at [639, 1179] on span "تاكيد" at bounding box center [639, 1179] width 65 height 23
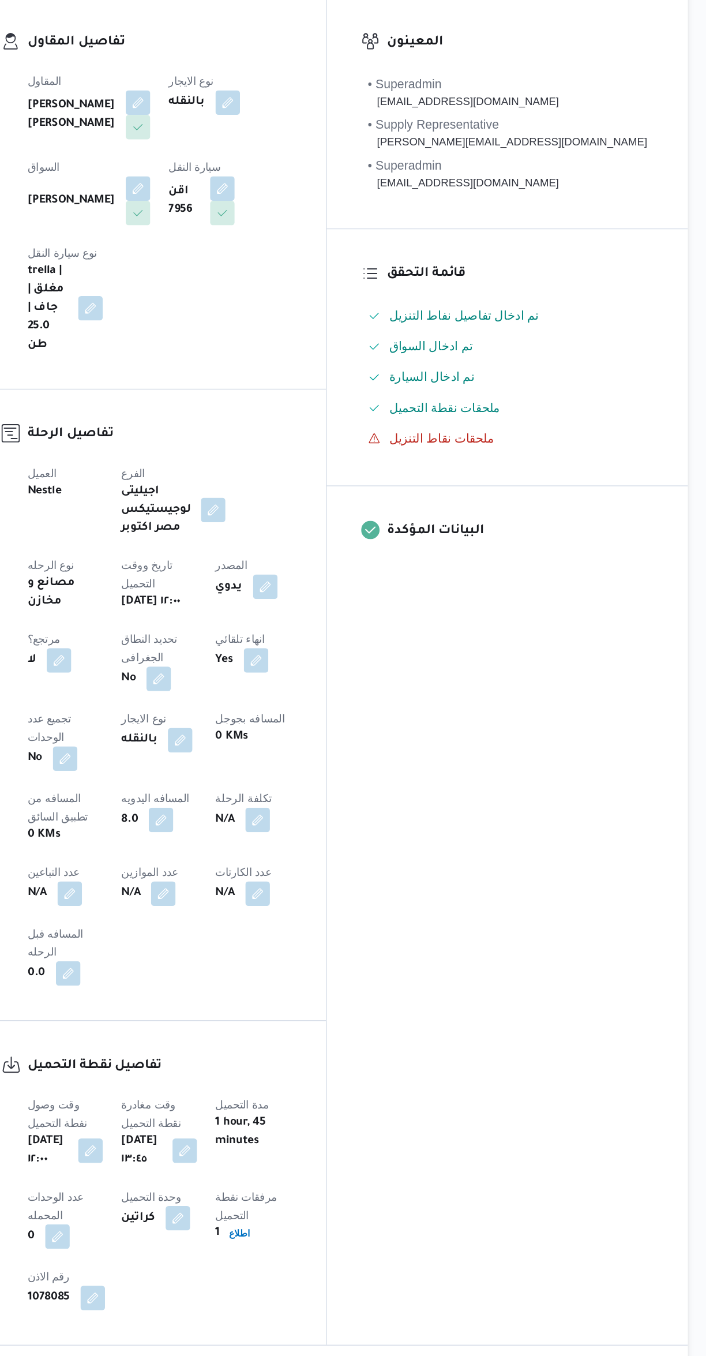
scroll to position [0, 0]
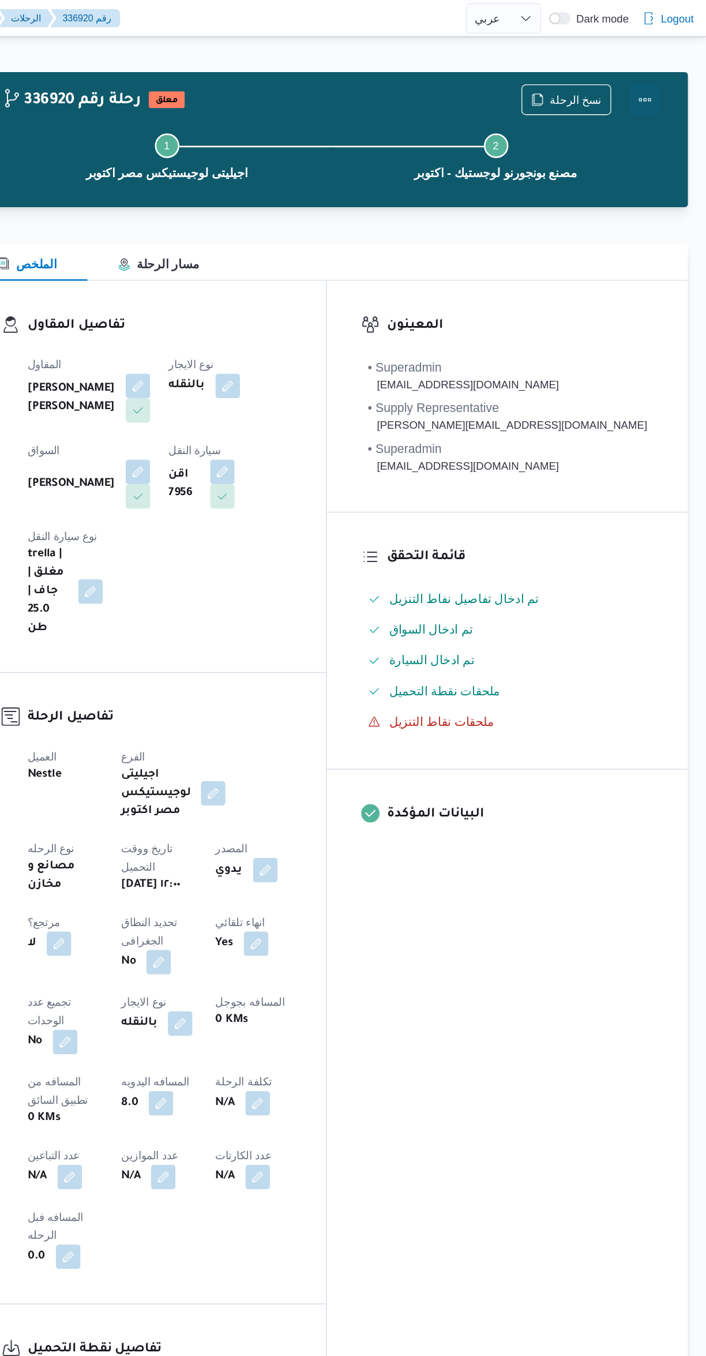
click at [664, 74] on button "Actions" at bounding box center [660, 74] width 23 height 23
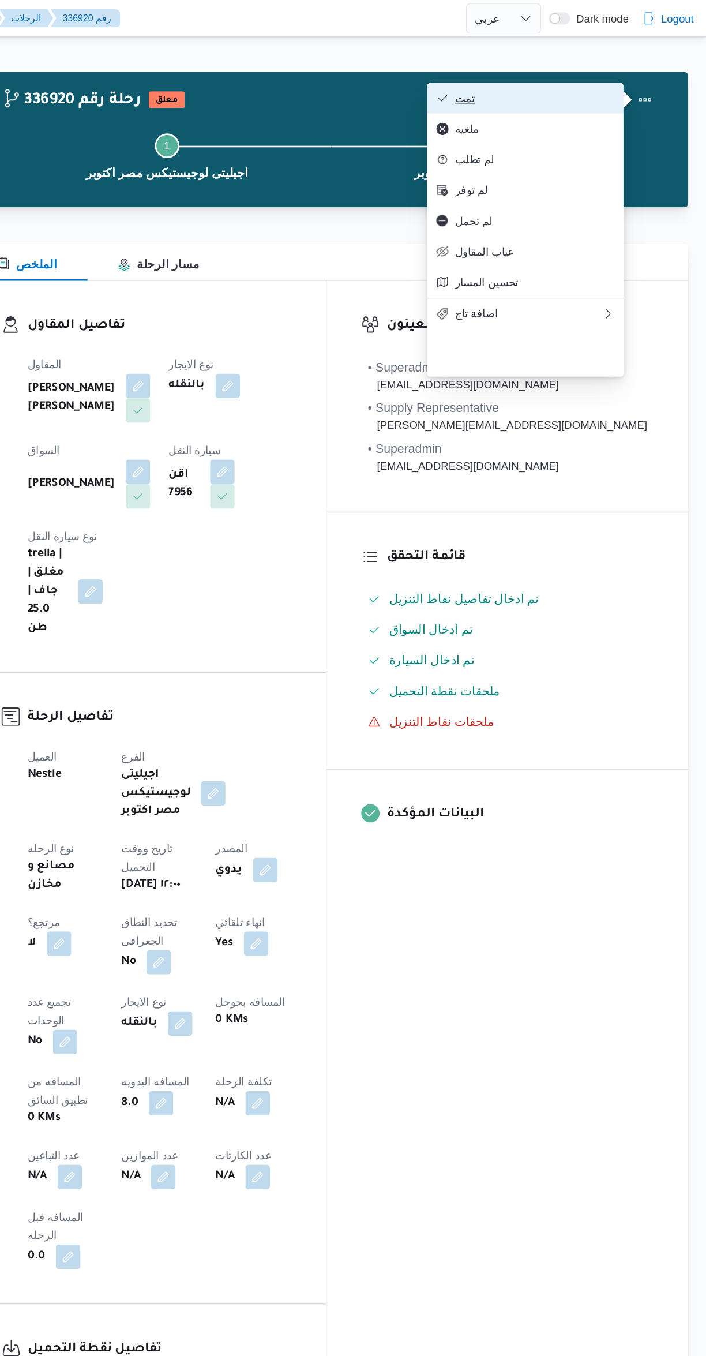
click at [605, 74] on span "تمت" at bounding box center [577, 73] width 120 height 9
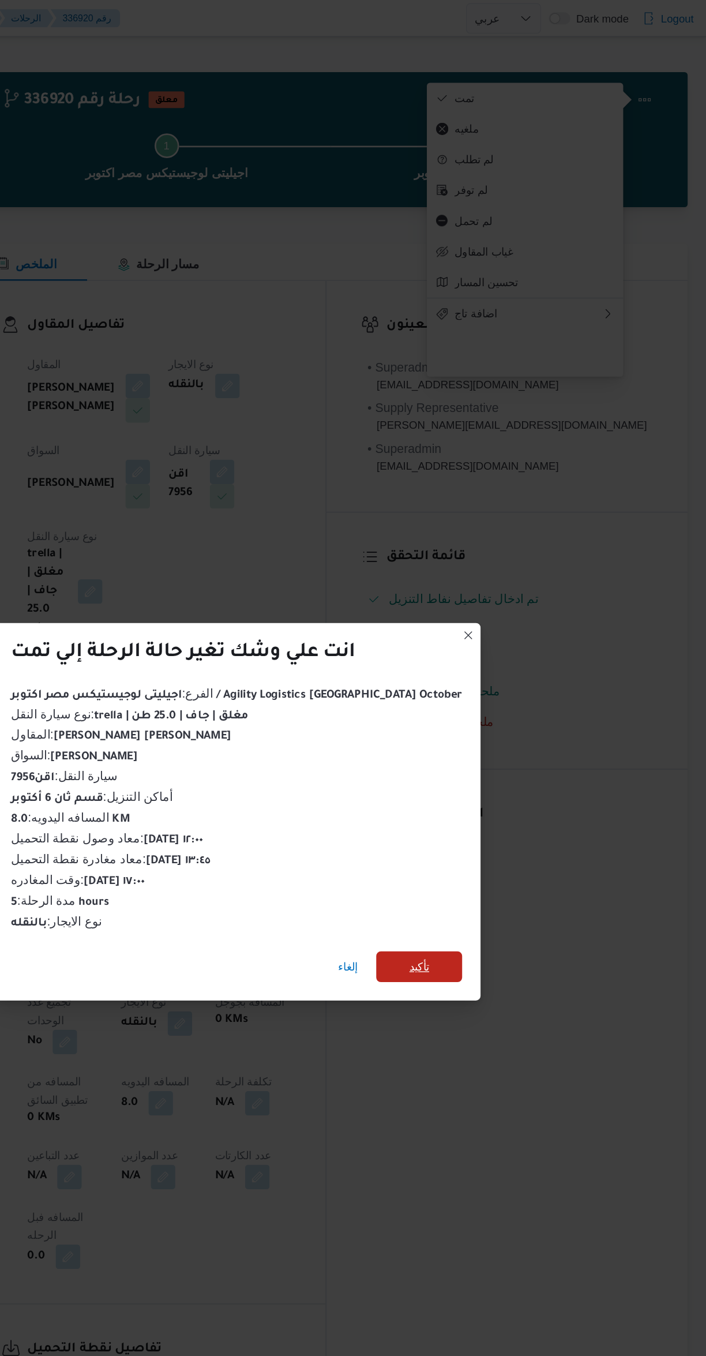
click at [485, 720] on span "تأكيد" at bounding box center [490, 727] width 65 height 23
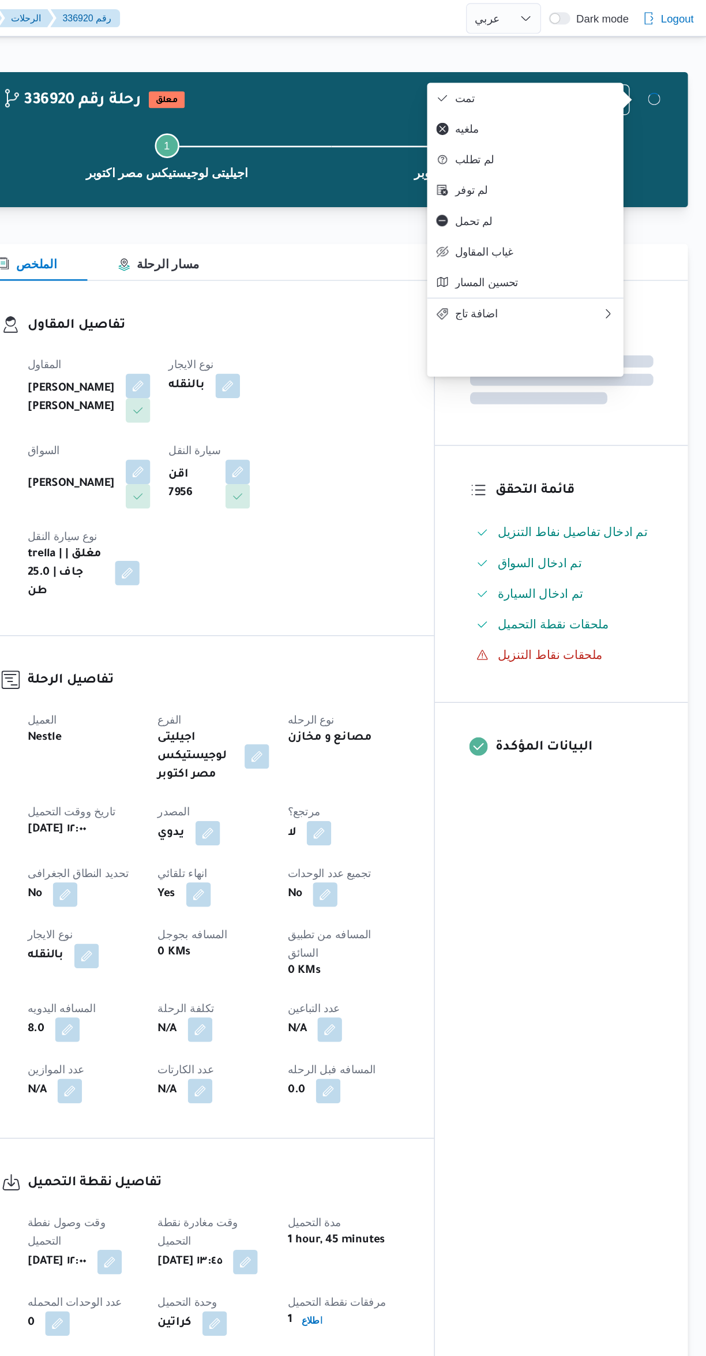
click at [630, 746] on div "المعينون قائمة التحقق تم ادخال تفاصيل نفاط التنزيل تم ادخال السواق تم ادخال الس…" at bounding box center [597, 644] width 190 height 866
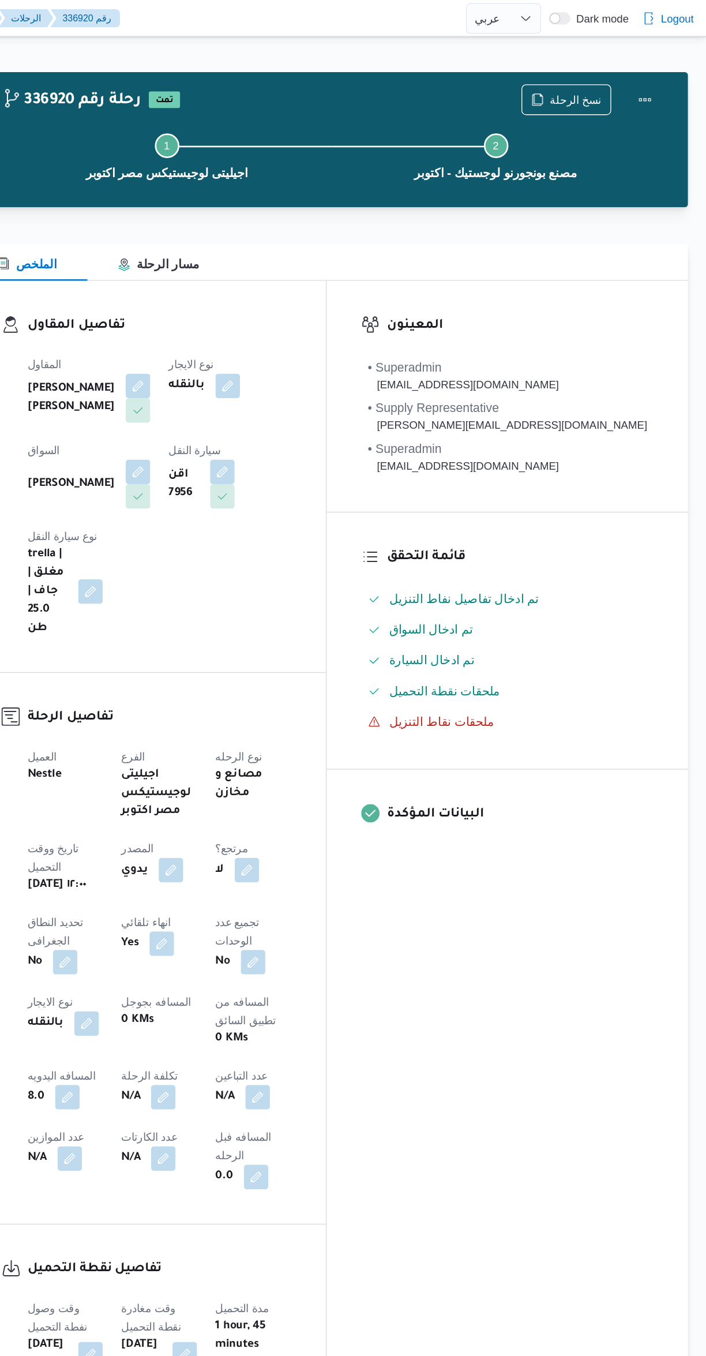
select select "ar"
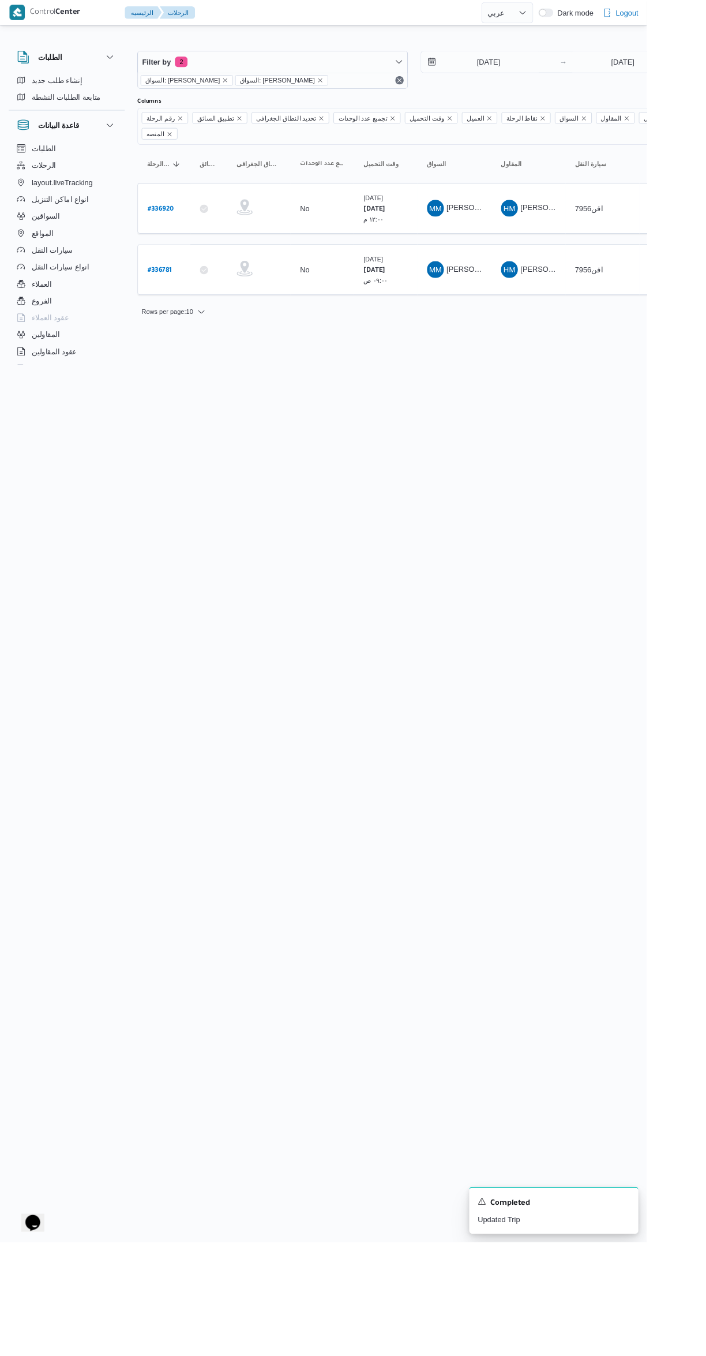
click at [181, 291] on b "# 336781" at bounding box center [174, 295] width 27 height 8
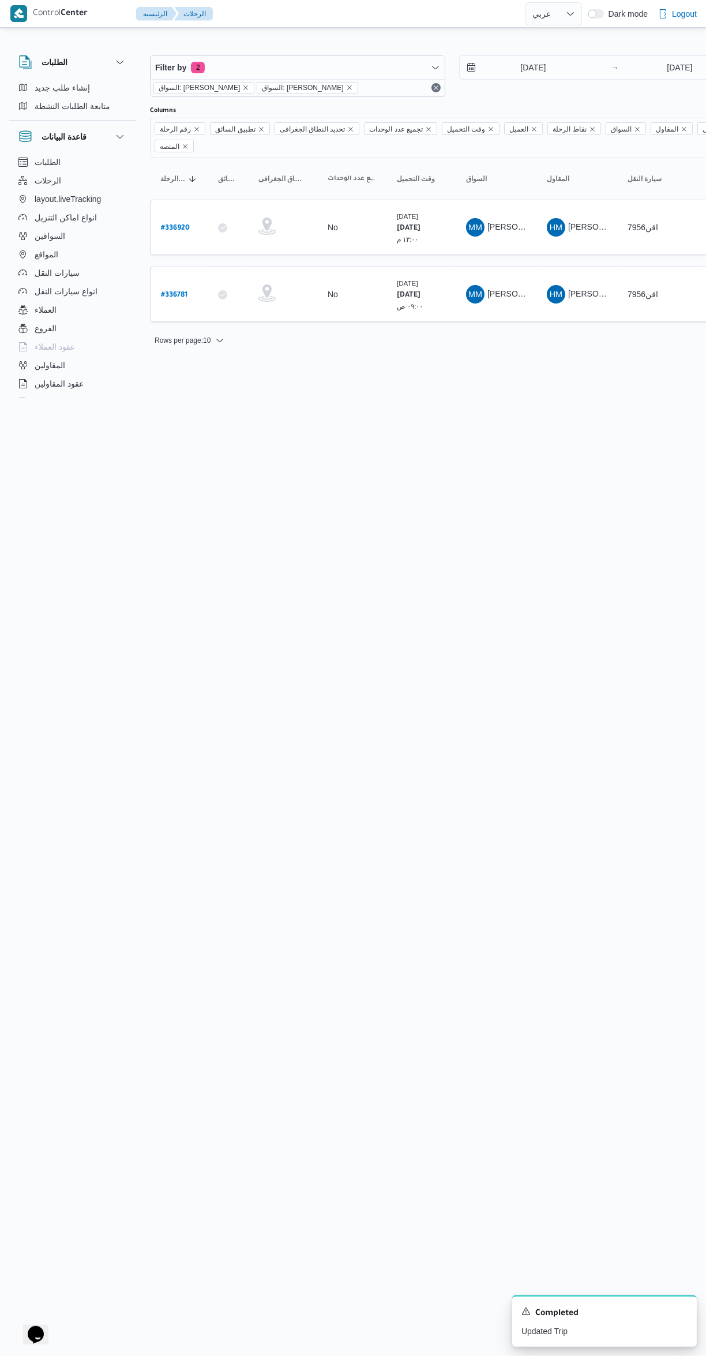
select select "ar"
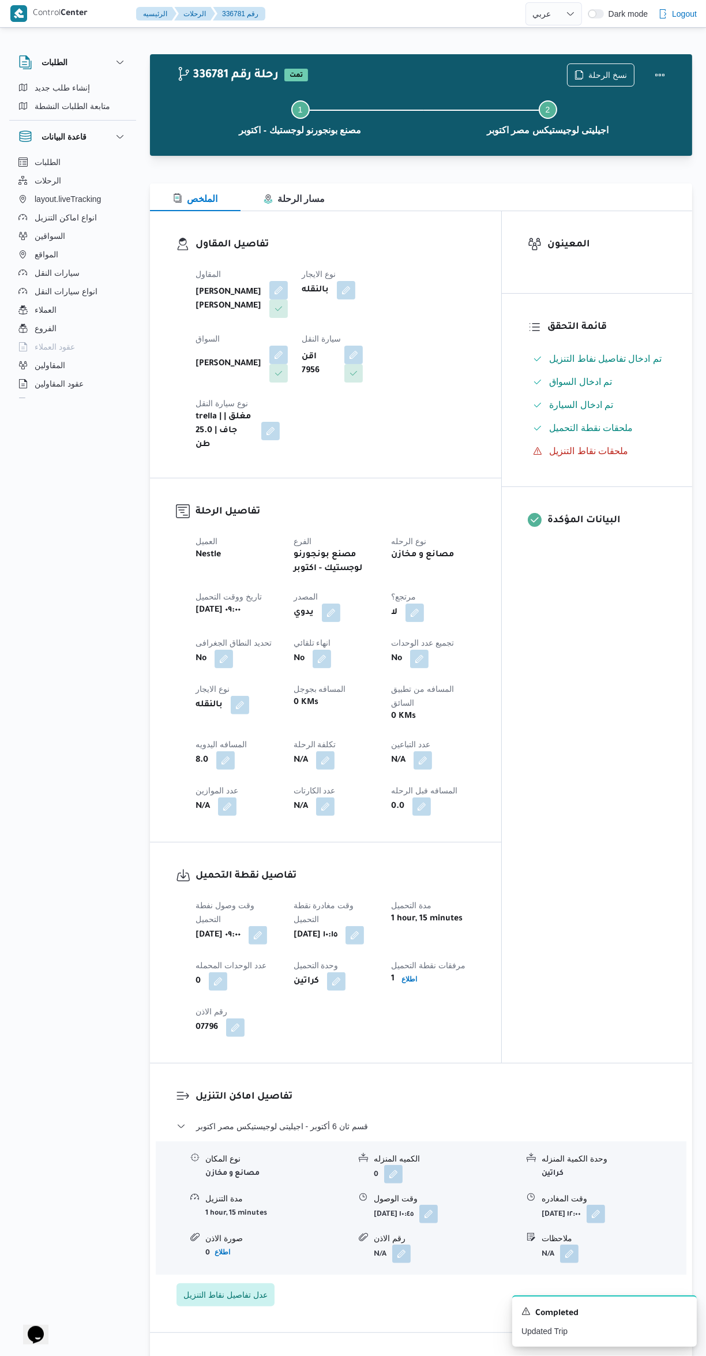
click at [618, 85] on div "Step 1 is incomplete 1 مصنع بونجورنو لوجستيك - اكتوبر Step 2 is incomplete 2 اج…" at bounding box center [424, 117] width 509 height 74
click at [598, 73] on span "نسخ الرحلة" at bounding box center [608, 75] width 39 height 14
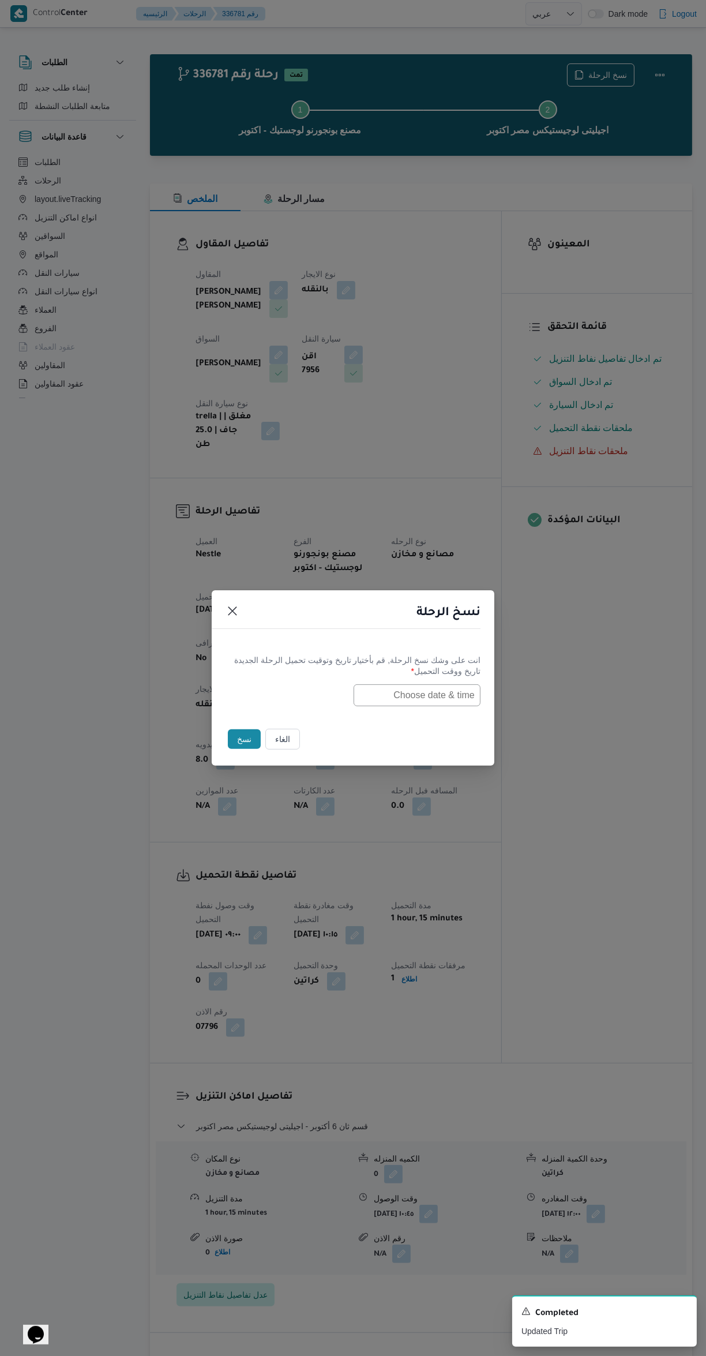
click at [459, 692] on input "text" at bounding box center [417, 695] width 127 height 22
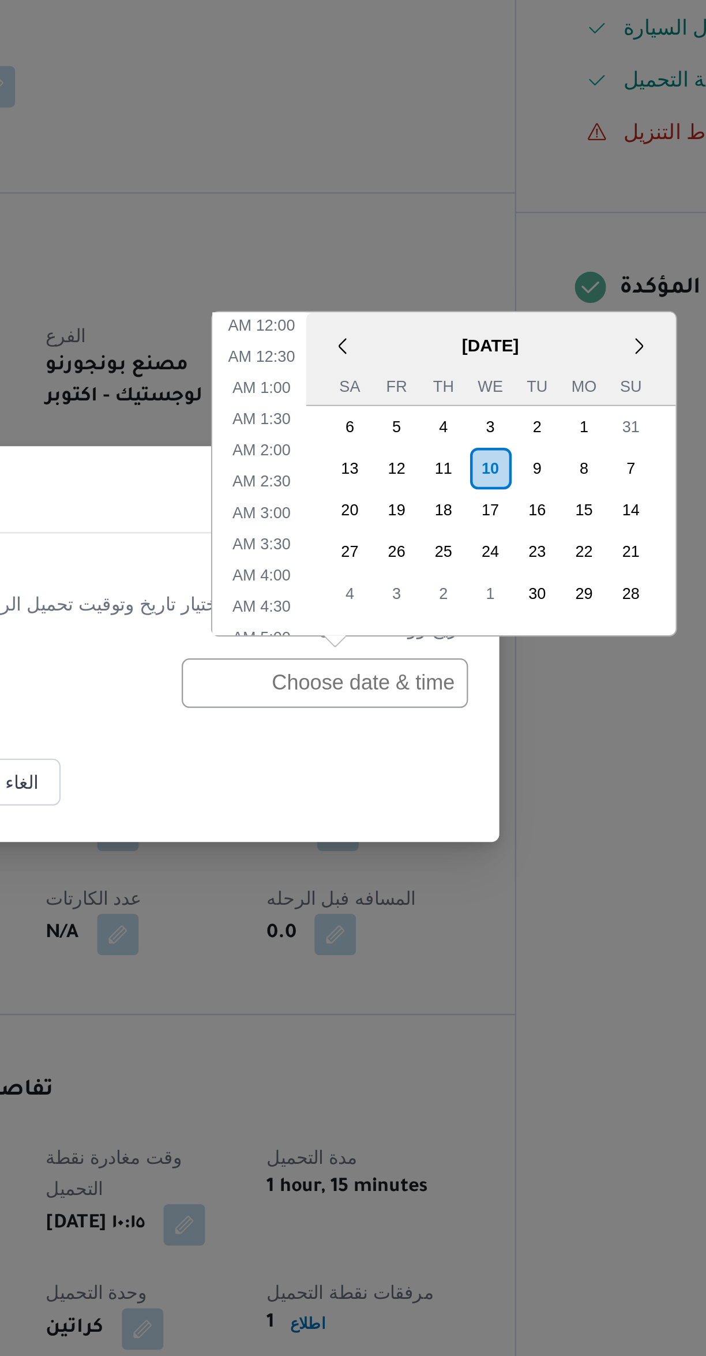
scroll to position [523, 0]
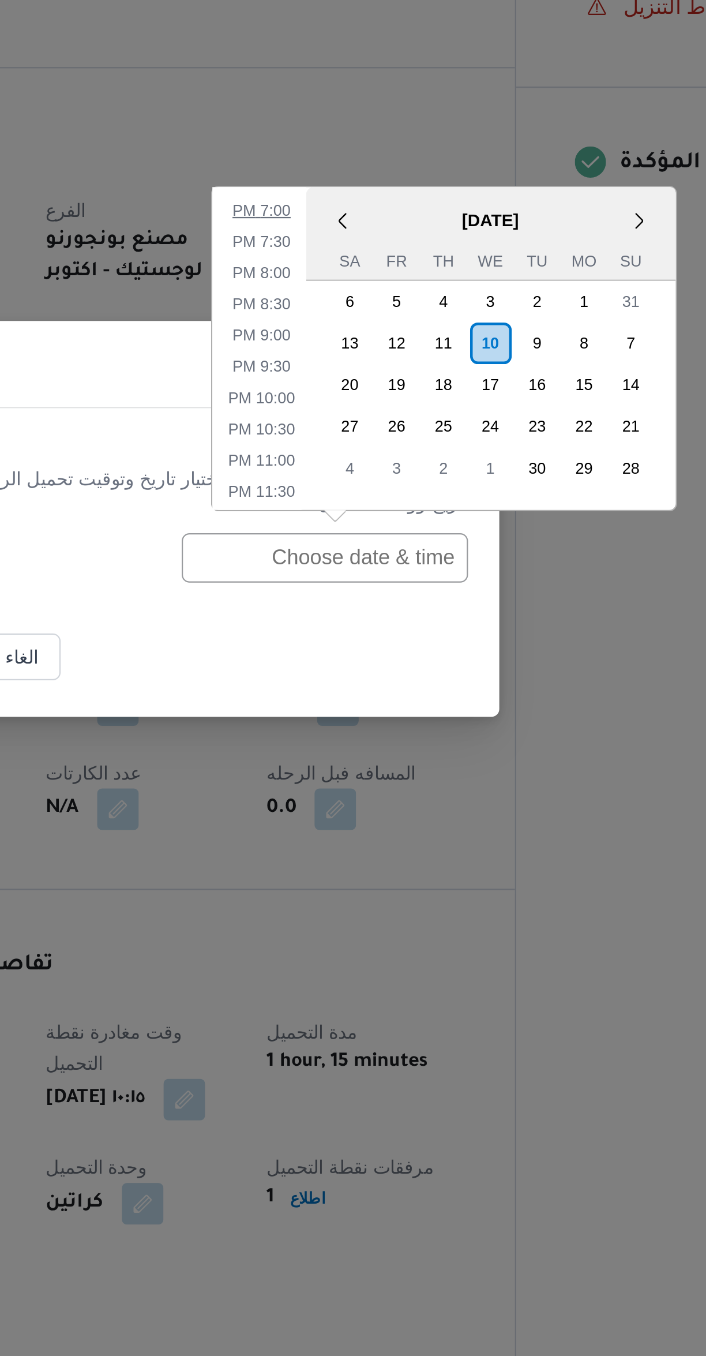
click at [391, 542] on li "7:00 PM" at bounding box center [389, 541] width 35 height 12
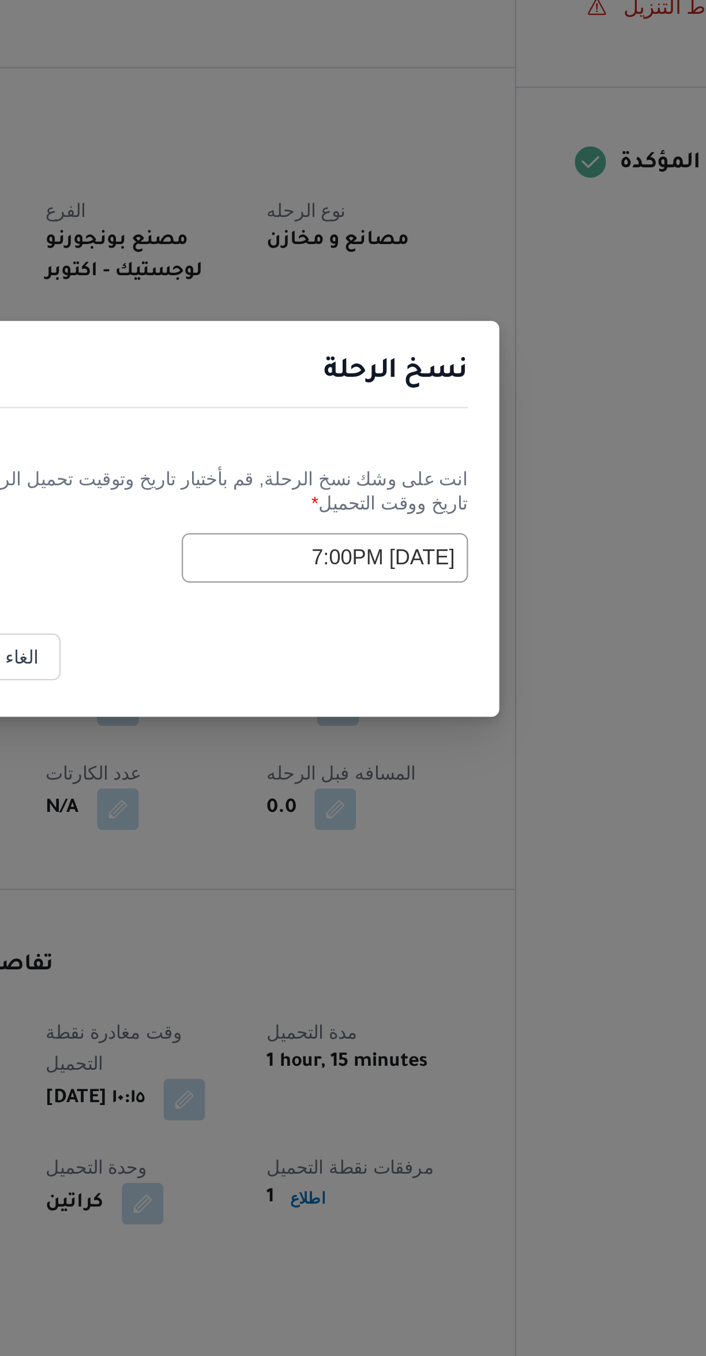
click at [388, 696] on input "10/09/2025 7:00PM" at bounding box center [417, 695] width 127 height 22
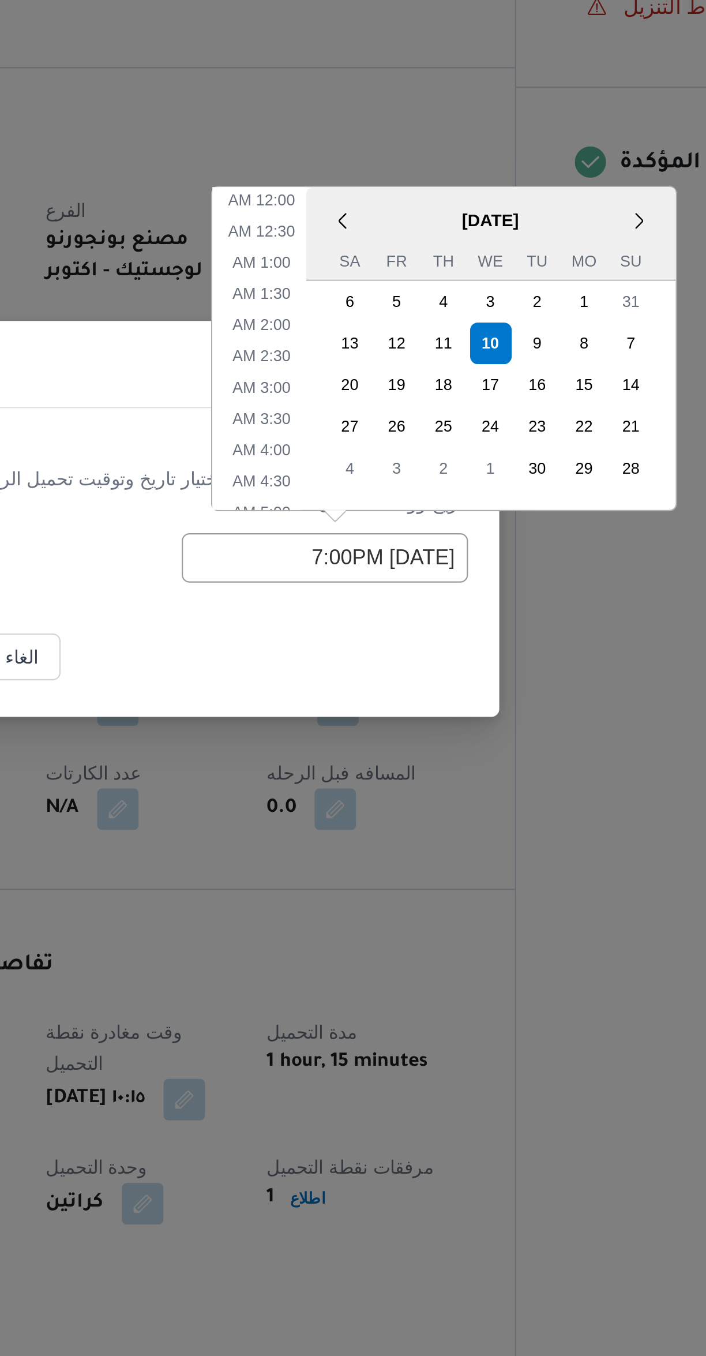
scroll to position [460, 0]
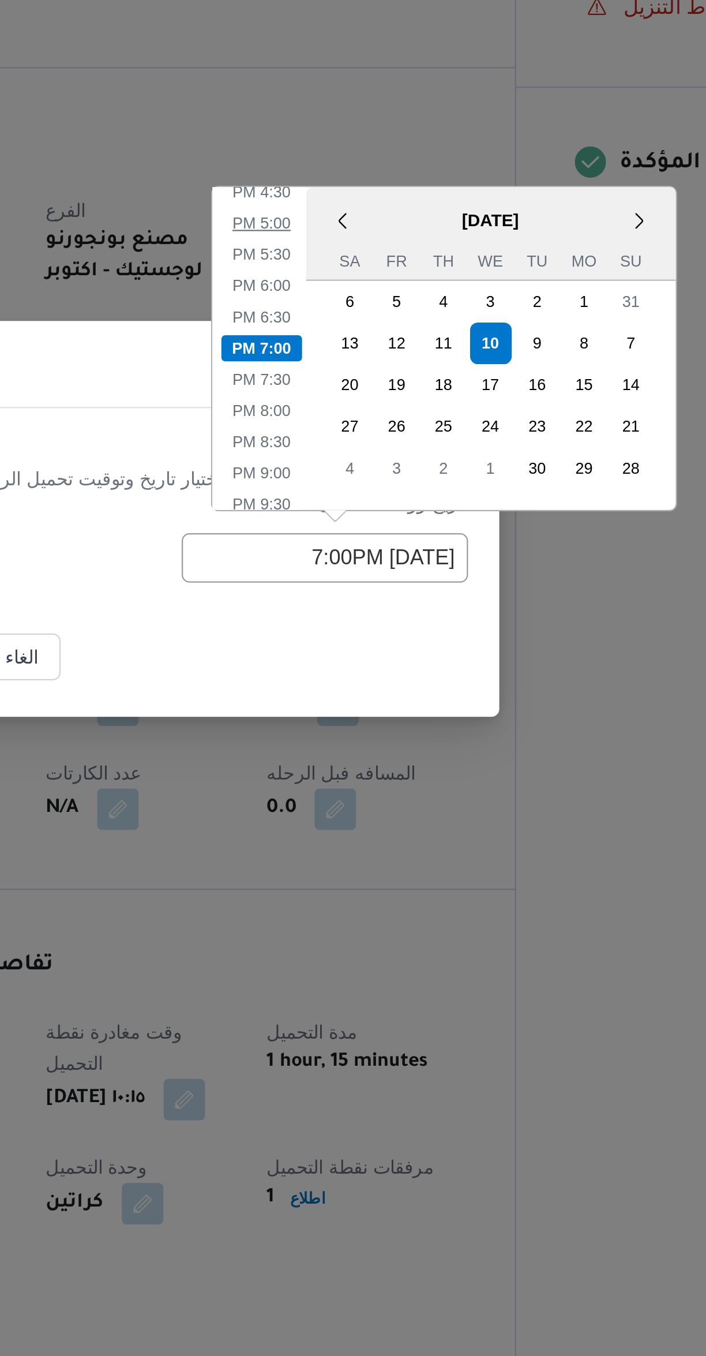
click at [394, 550] on li "5:00 PM" at bounding box center [389, 547] width 35 height 12
type input "10/09/2025 5:00PM"
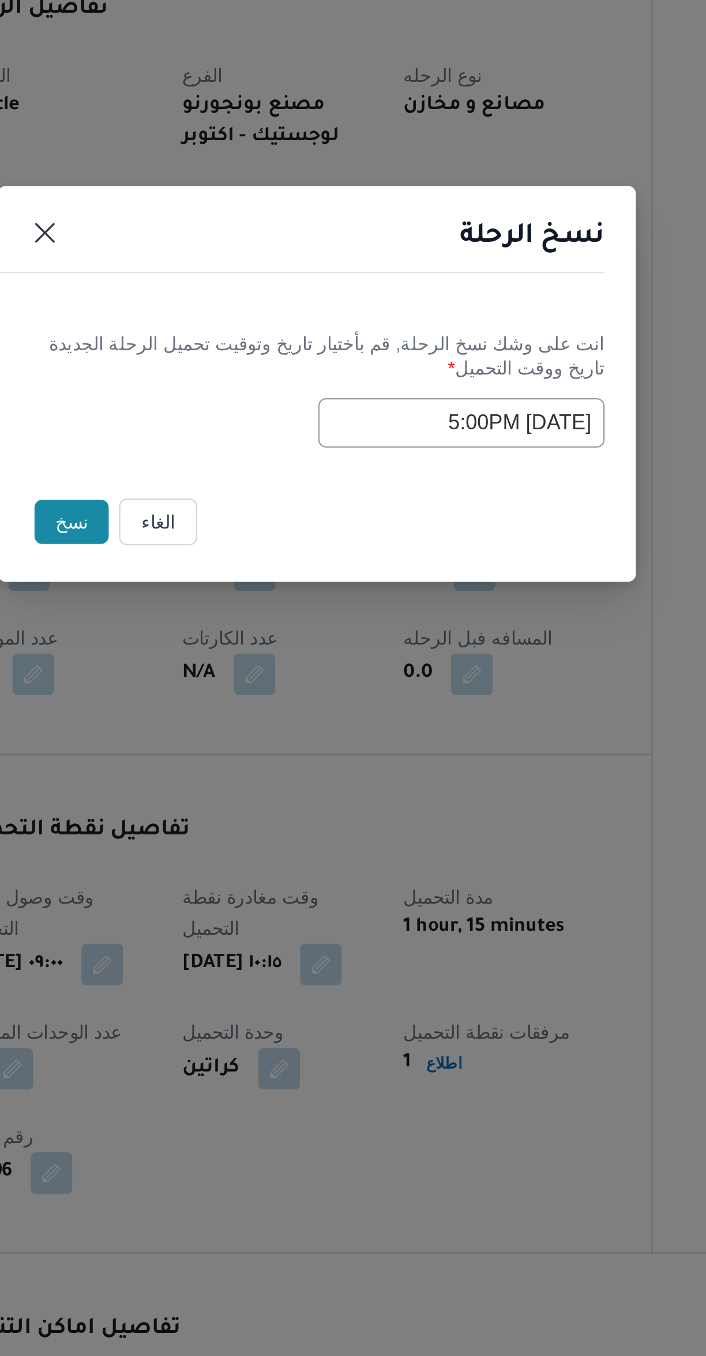
click at [245, 740] on button "نسخ" at bounding box center [244, 739] width 33 height 20
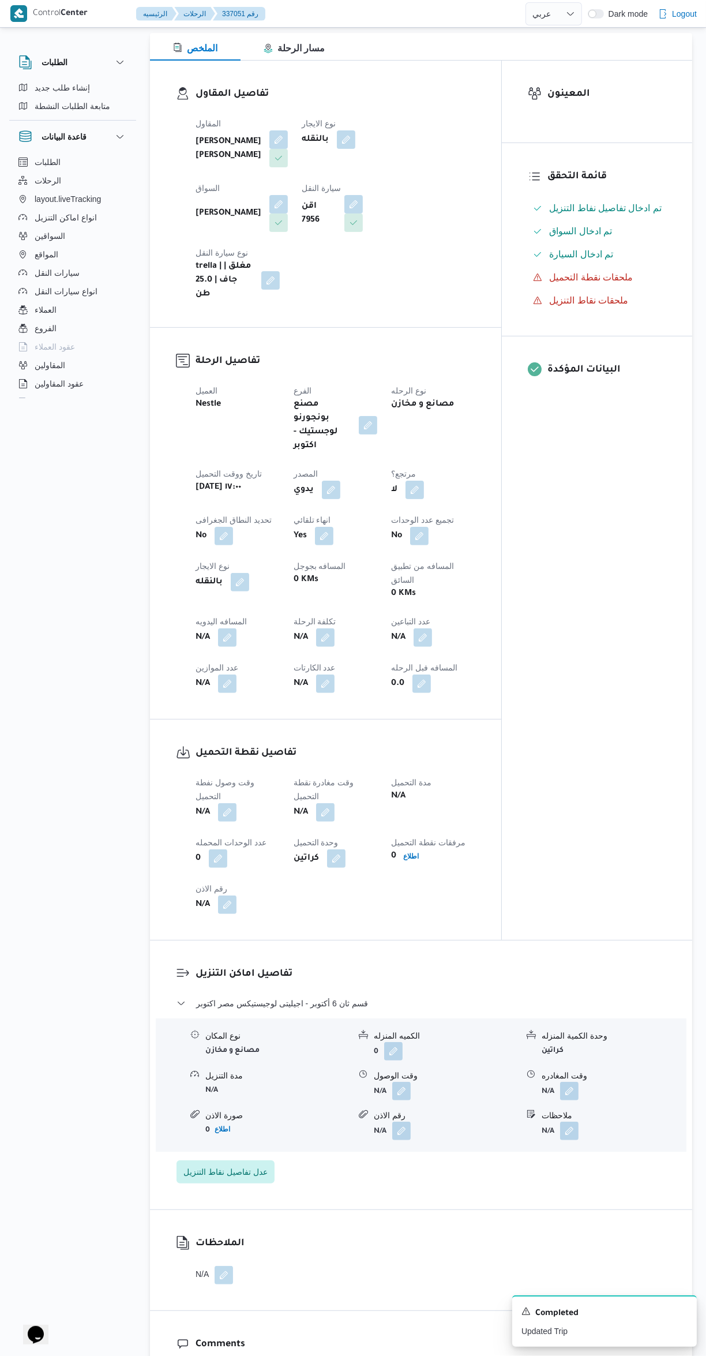
scroll to position [152, 0]
click at [231, 801] on button "button" at bounding box center [227, 810] width 18 height 18
click at [213, 772] on input "وقت وصول نفطة التحميل" at bounding box center [197, 764] width 131 height 23
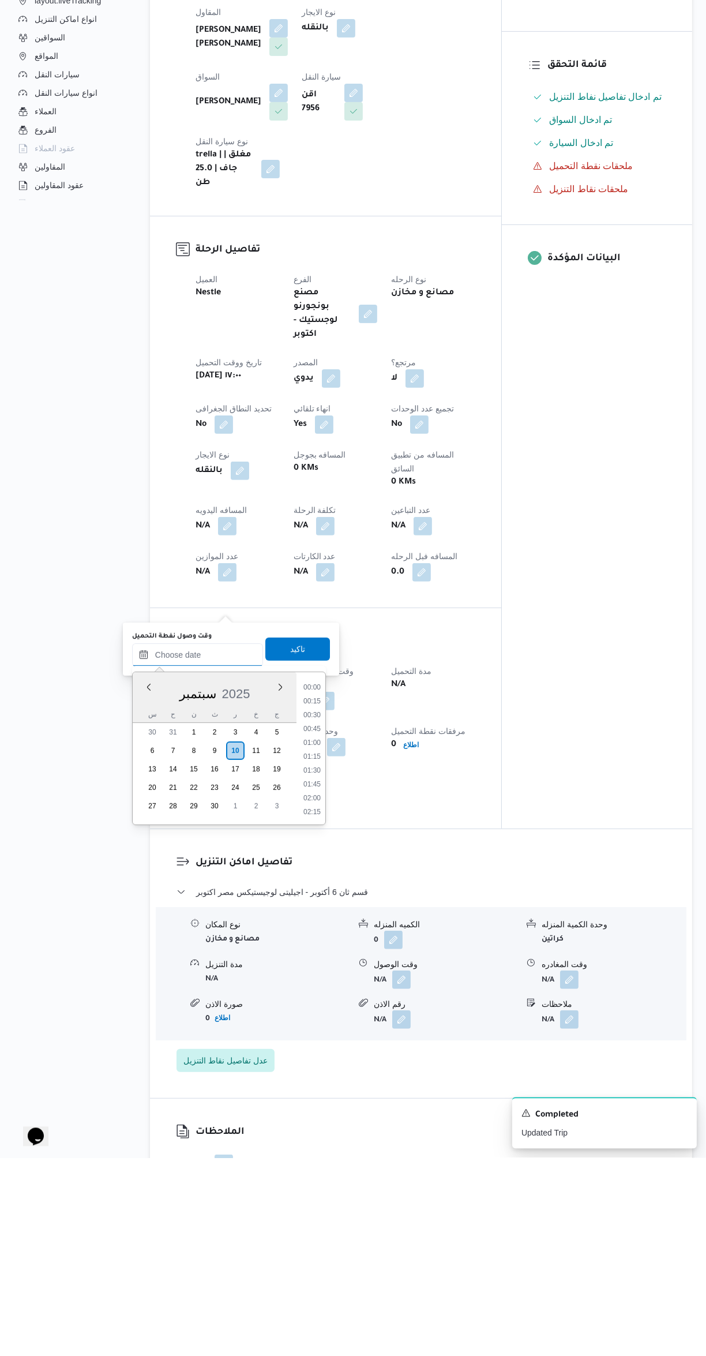
scroll to position [1134, 0]
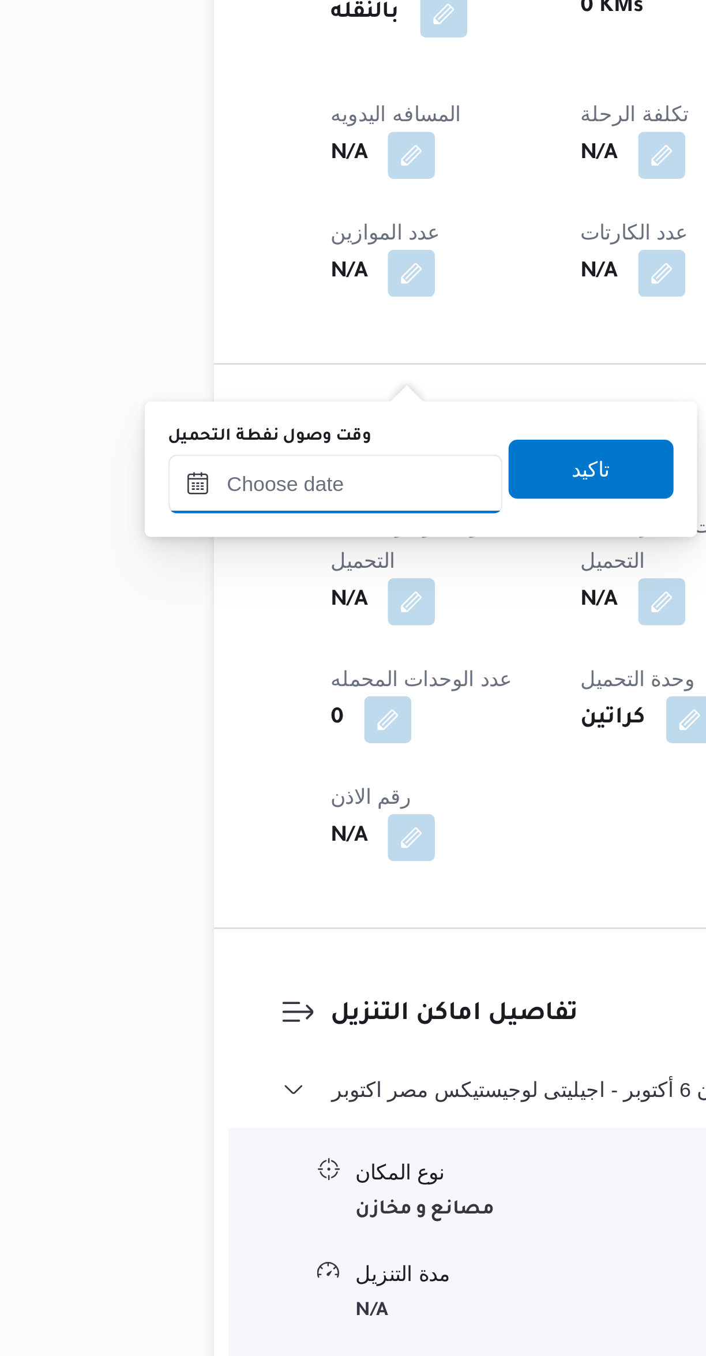
click at [181, 855] on input "وقت وصول نفطة التحميل" at bounding box center [197, 852] width 131 height 23
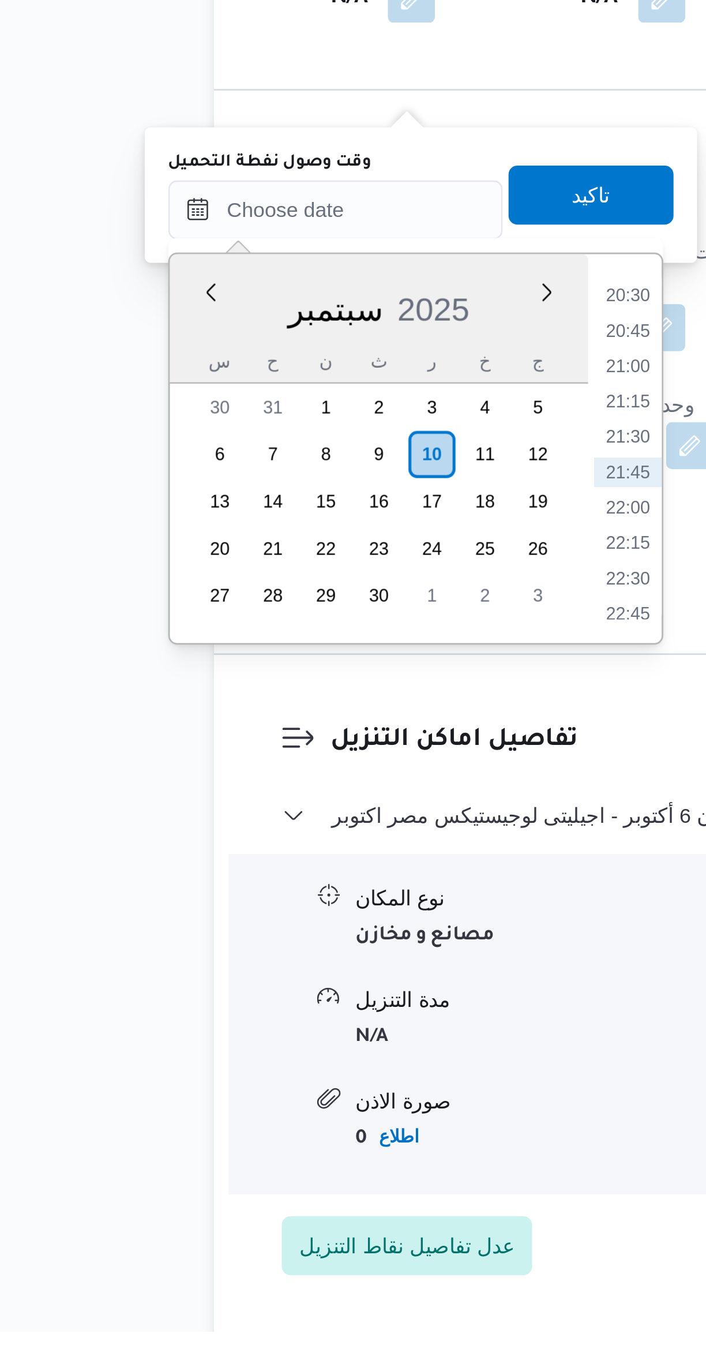
click at [315, 958] on li "20:45" at bounding box center [312, 964] width 27 height 12
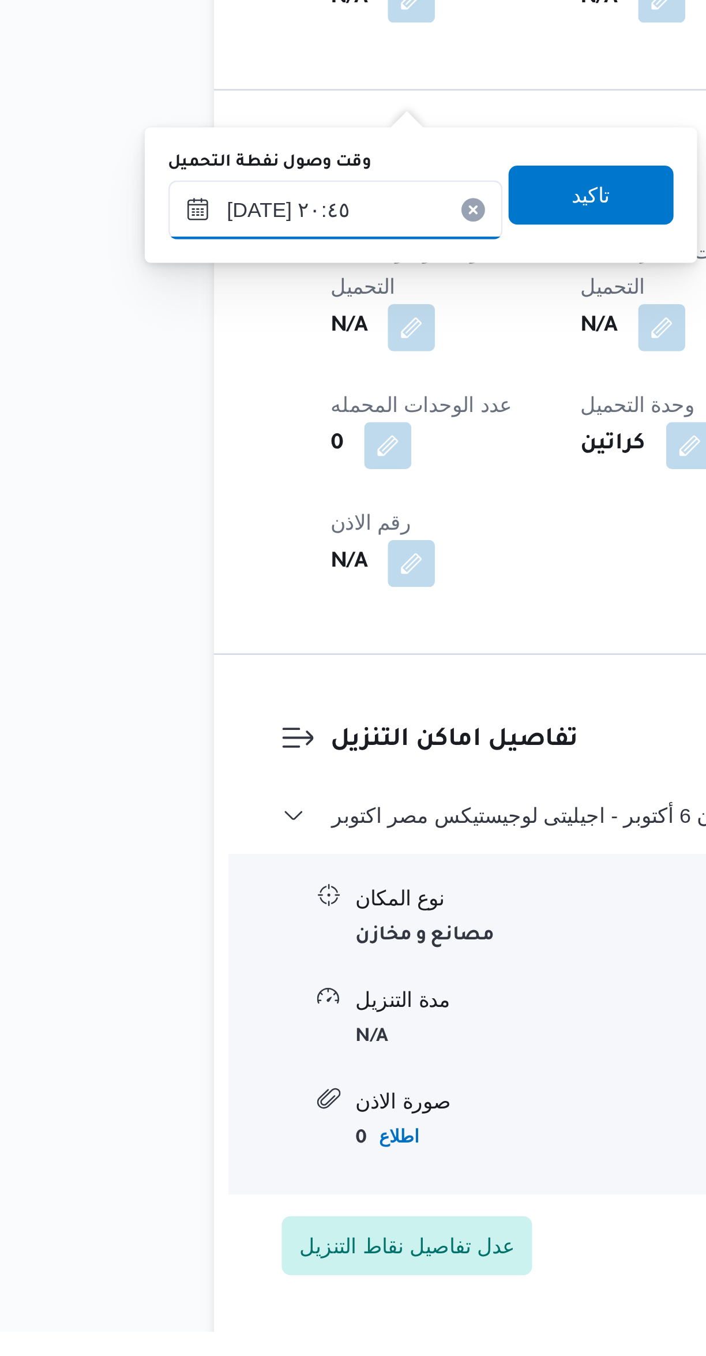
click at [179, 911] on input "١٠/٠٩/٢٠٢٥ ٢٠:٤٥" at bounding box center [197, 916] width 131 height 23
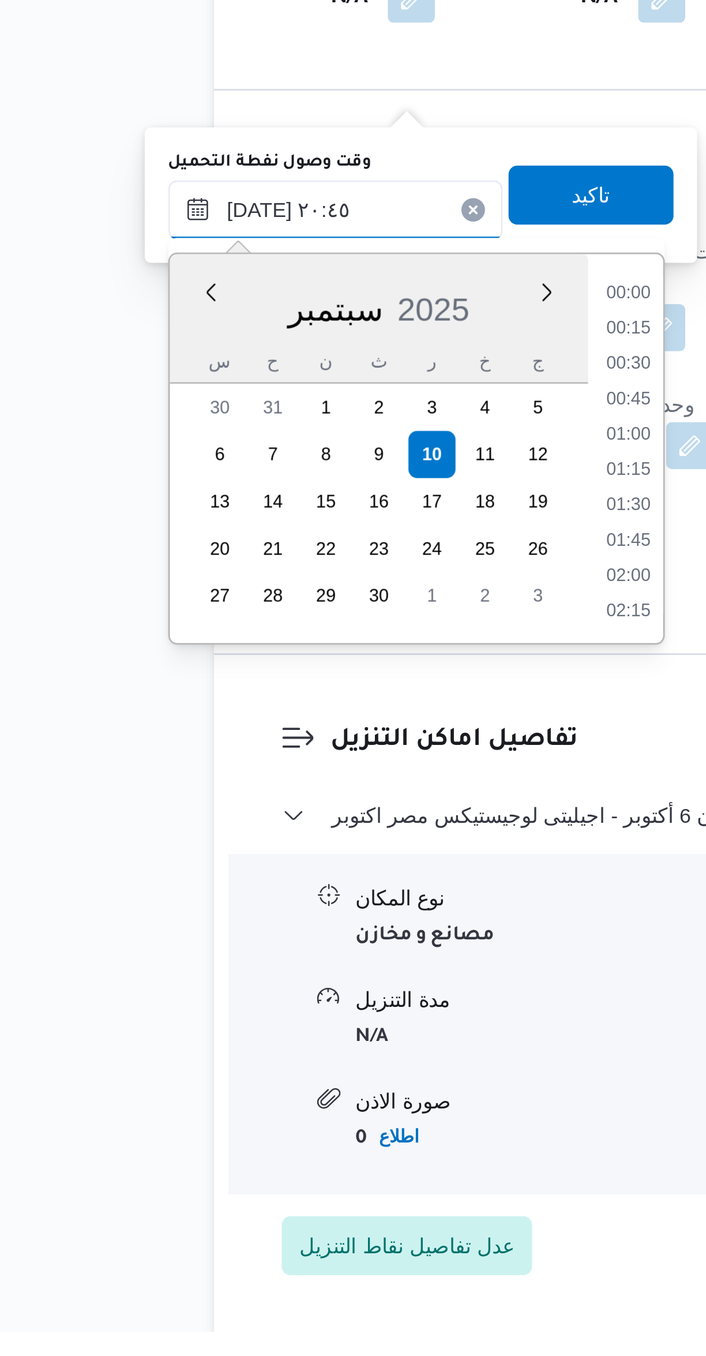
scroll to position [1079, 0]
click at [304, 945] on li "19:30" at bounding box center [312, 951] width 27 height 12
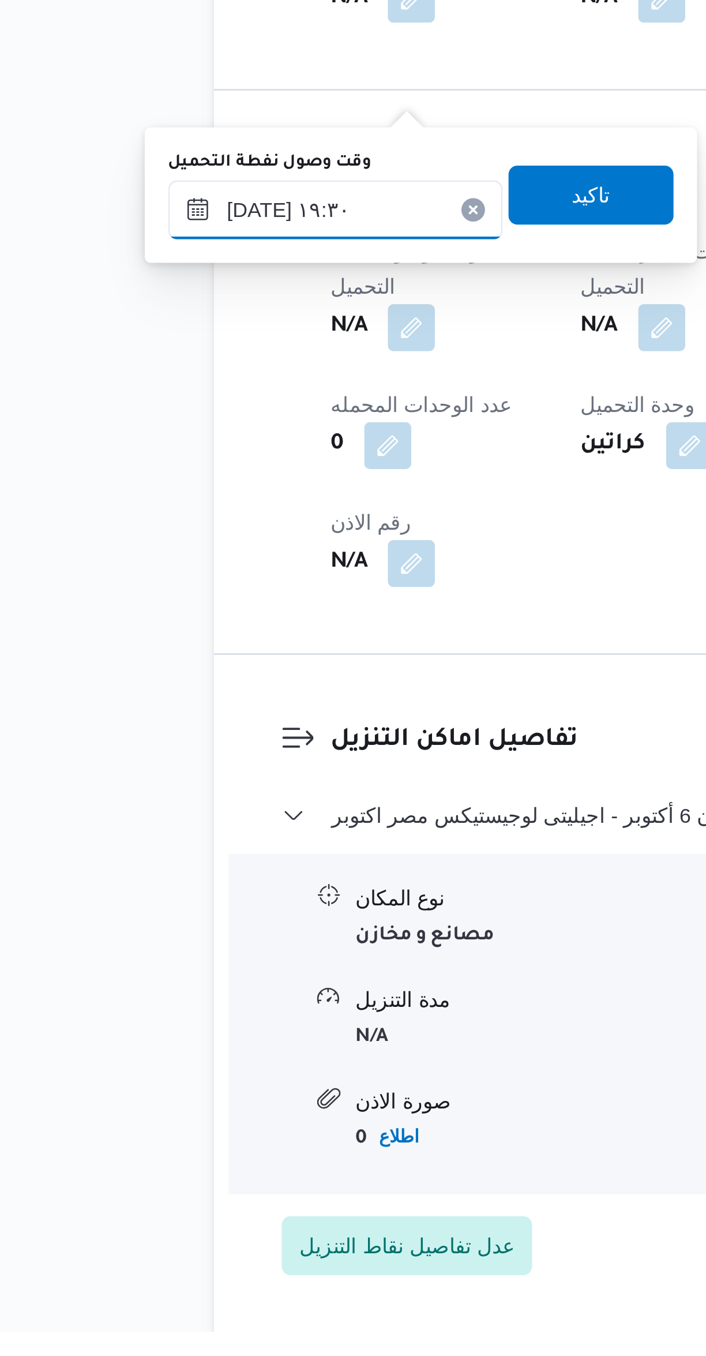
click at [177, 913] on input "١٠/٠٩/٢٠٢٥ ١٩:٣٠" at bounding box center [197, 916] width 131 height 23
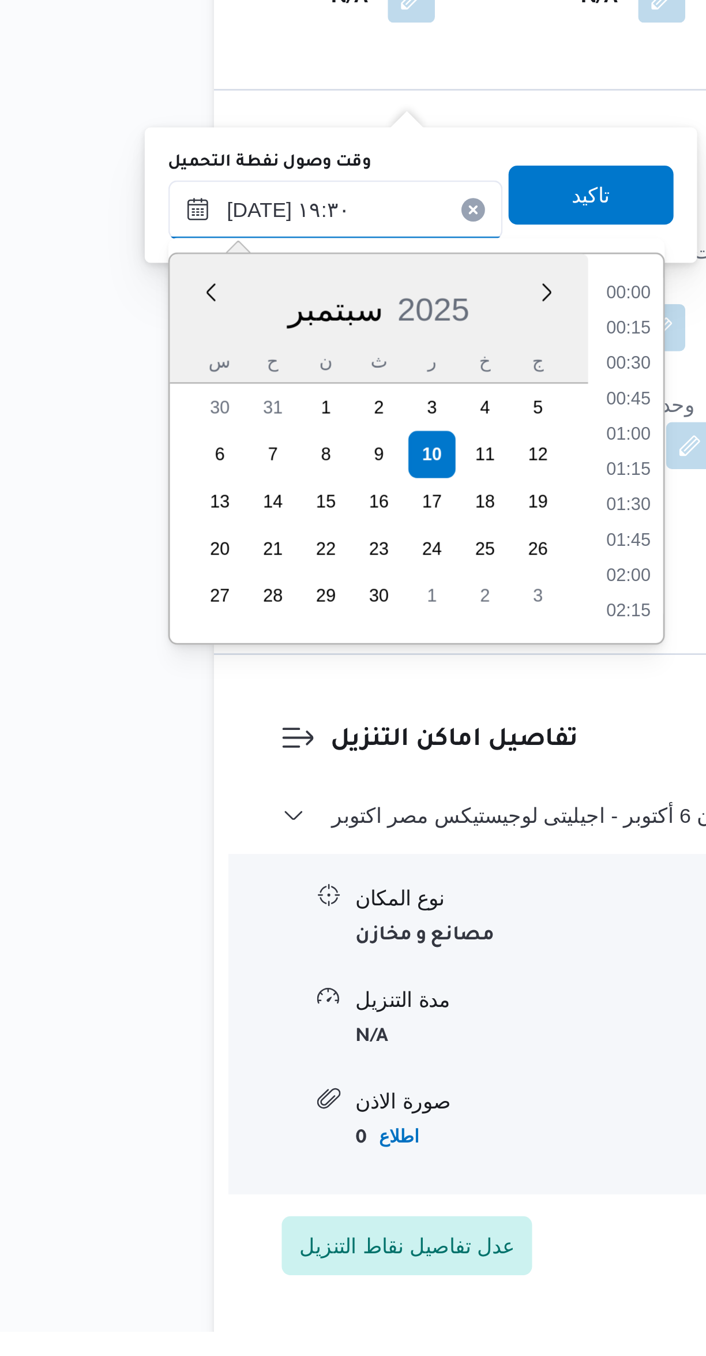
scroll to position [1010, 0]
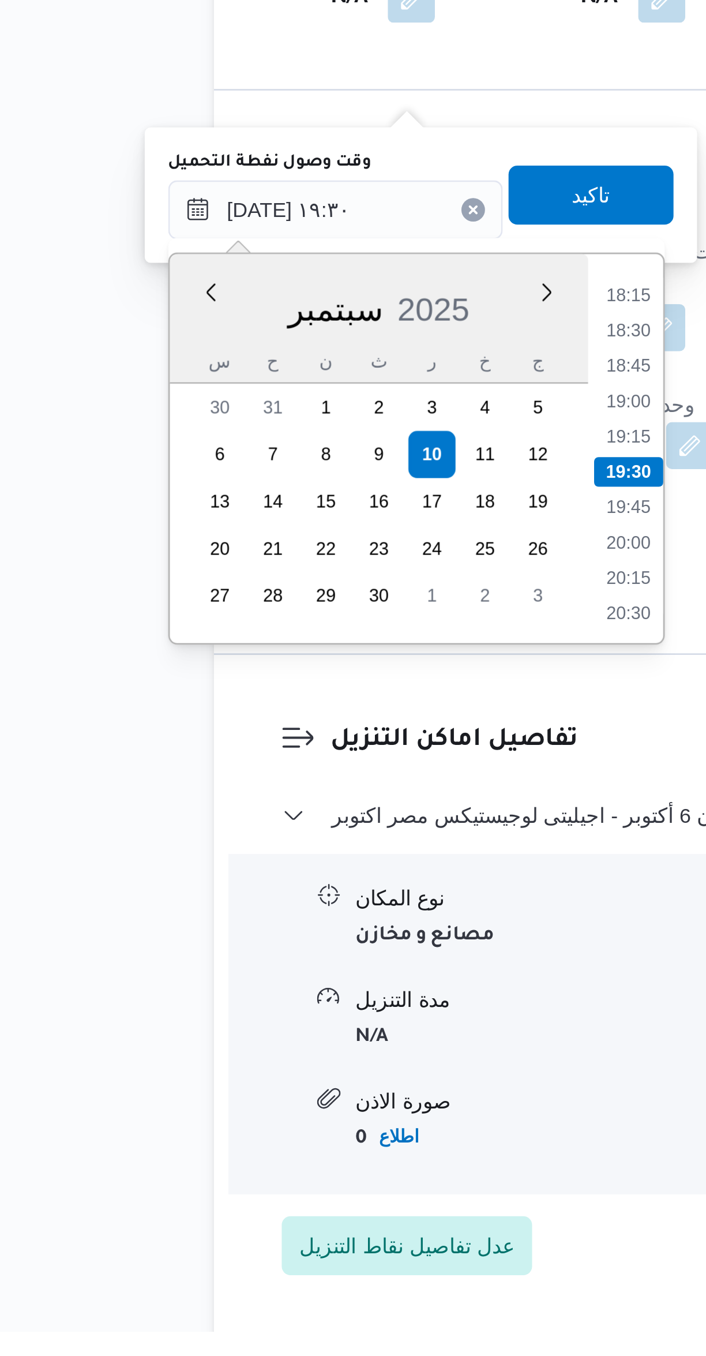
click at [312, 949] on li "18:15" at bounding box center [312, 951] width 27 height 12
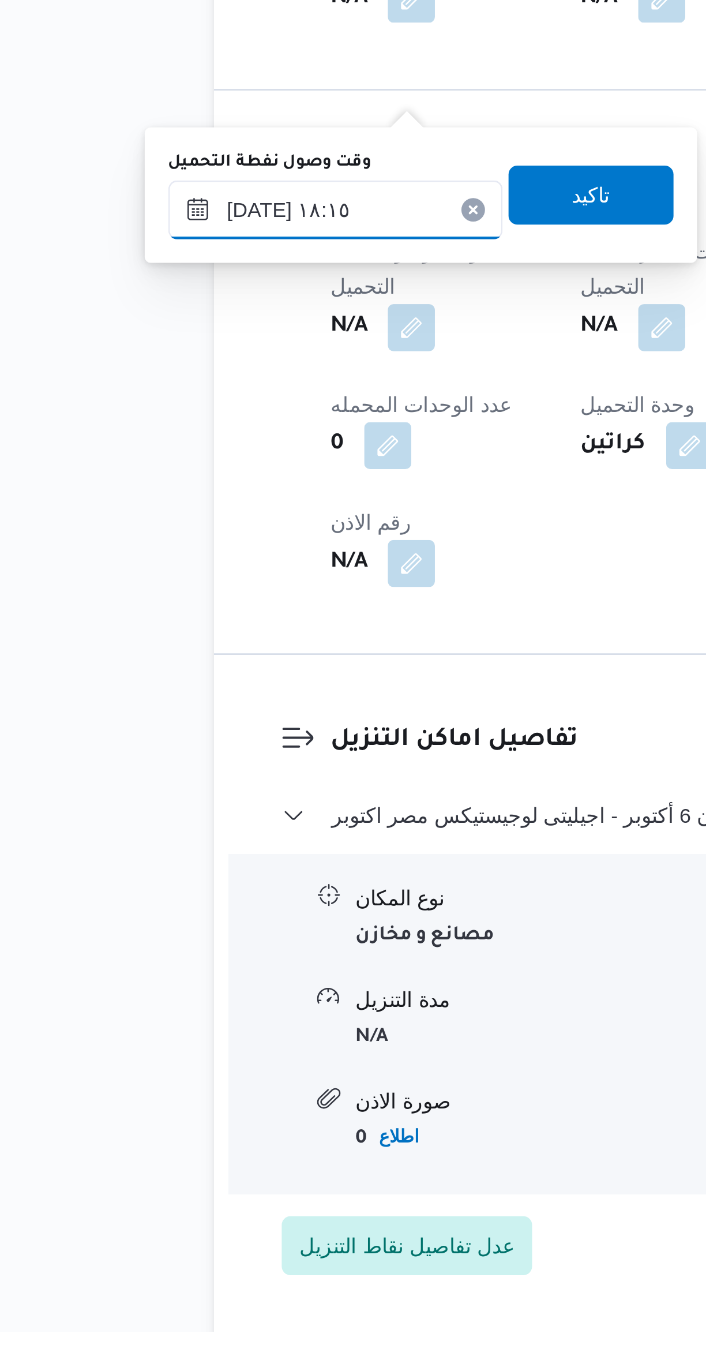
click at [174, 918] on input "١٠/٠٩/٢٠٢٥ ١٨:١٥" at bounding box center [197, 916] width 131 height 23
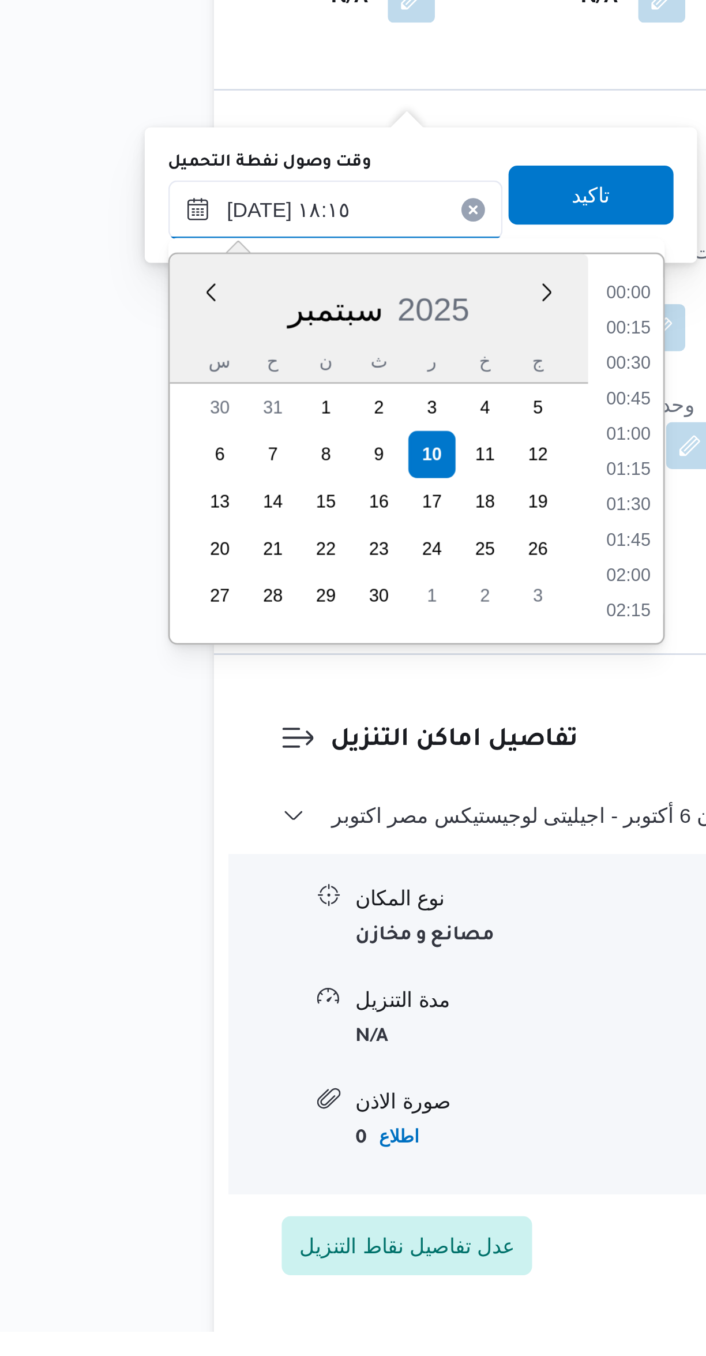
scroll to position [941, 0]
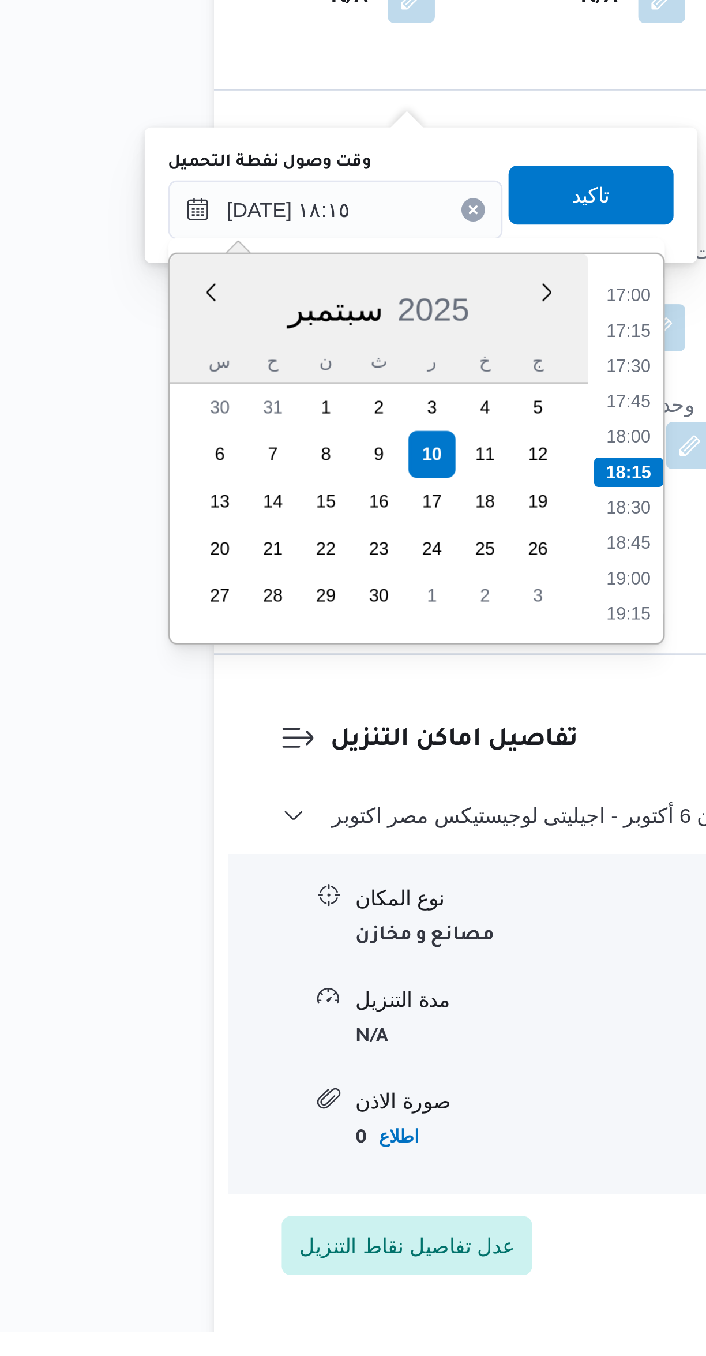
click at [314, 952] on li "17:00" at bounding box center [312, 951] width 27 height 12
type input "١٠/٠٩/٢٠٢٥ ١٧:٠٠"
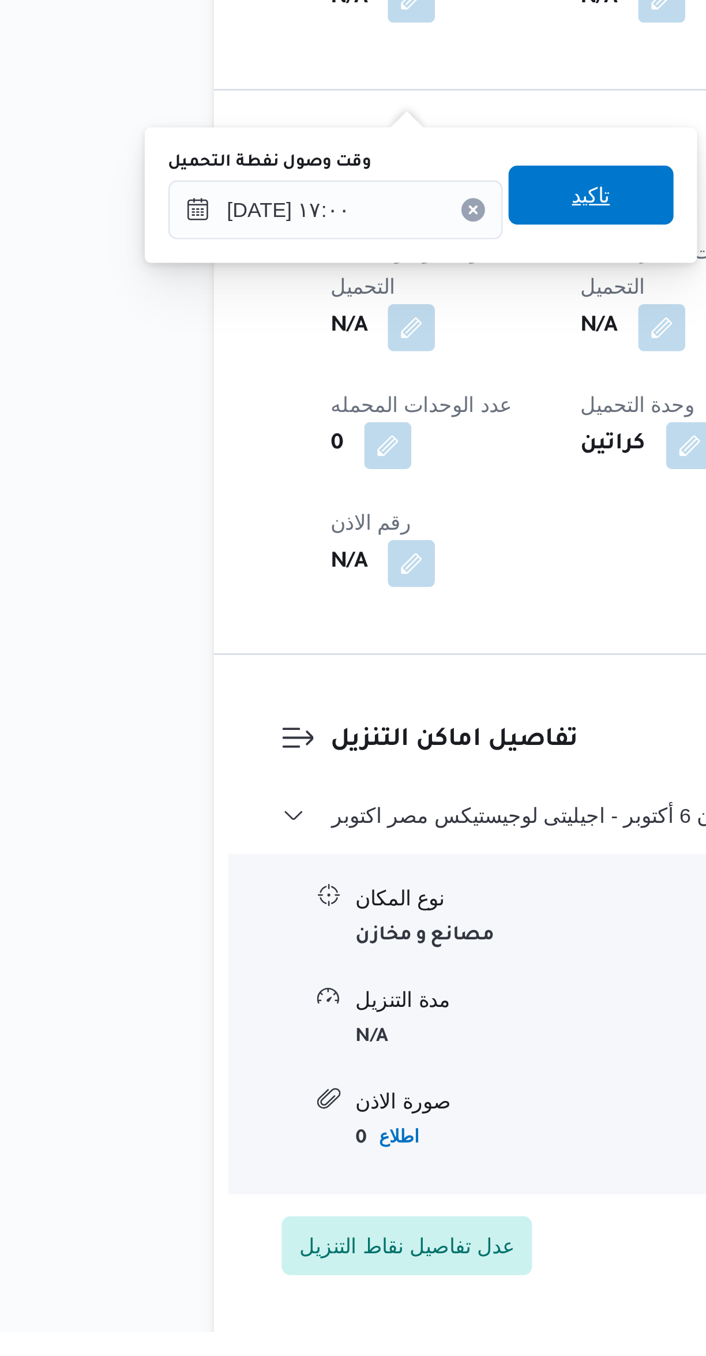
click at [308, 910] on span "تاكيد" at bounding box center [297, 911] width 65 height 23
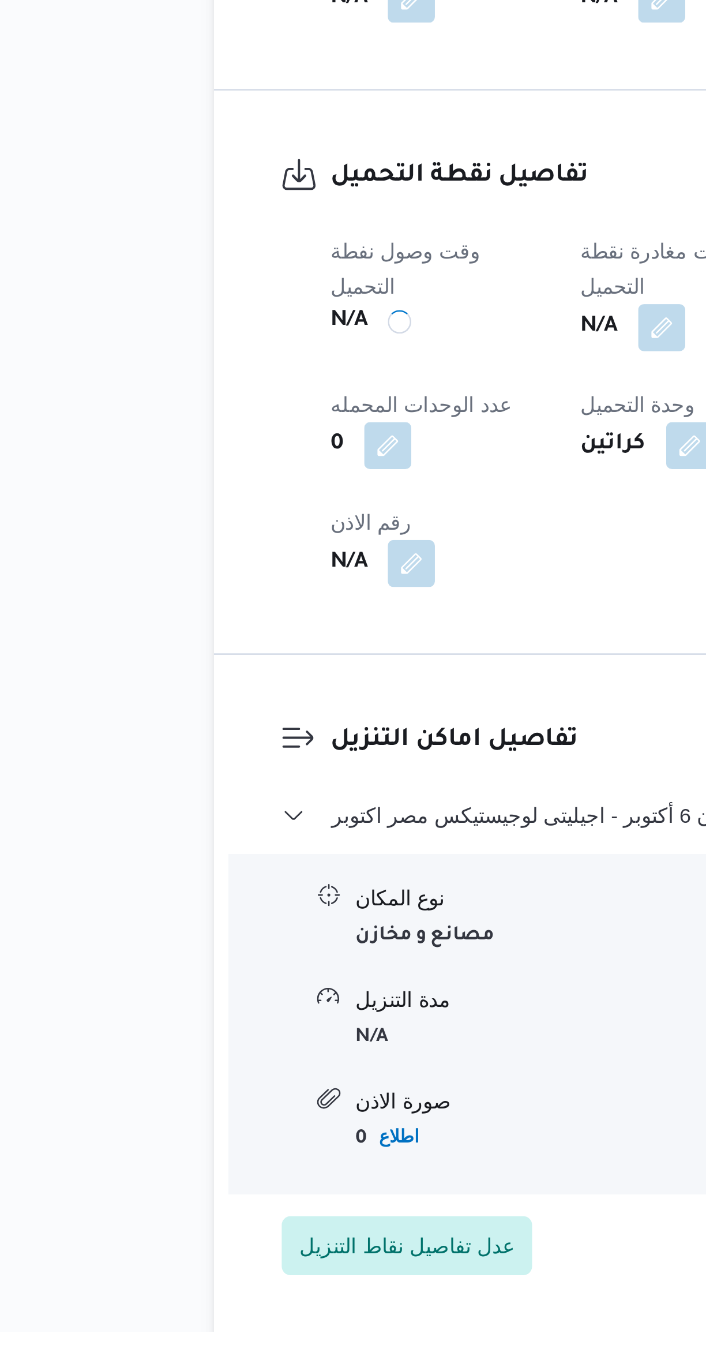
scroll to position [0, 0]
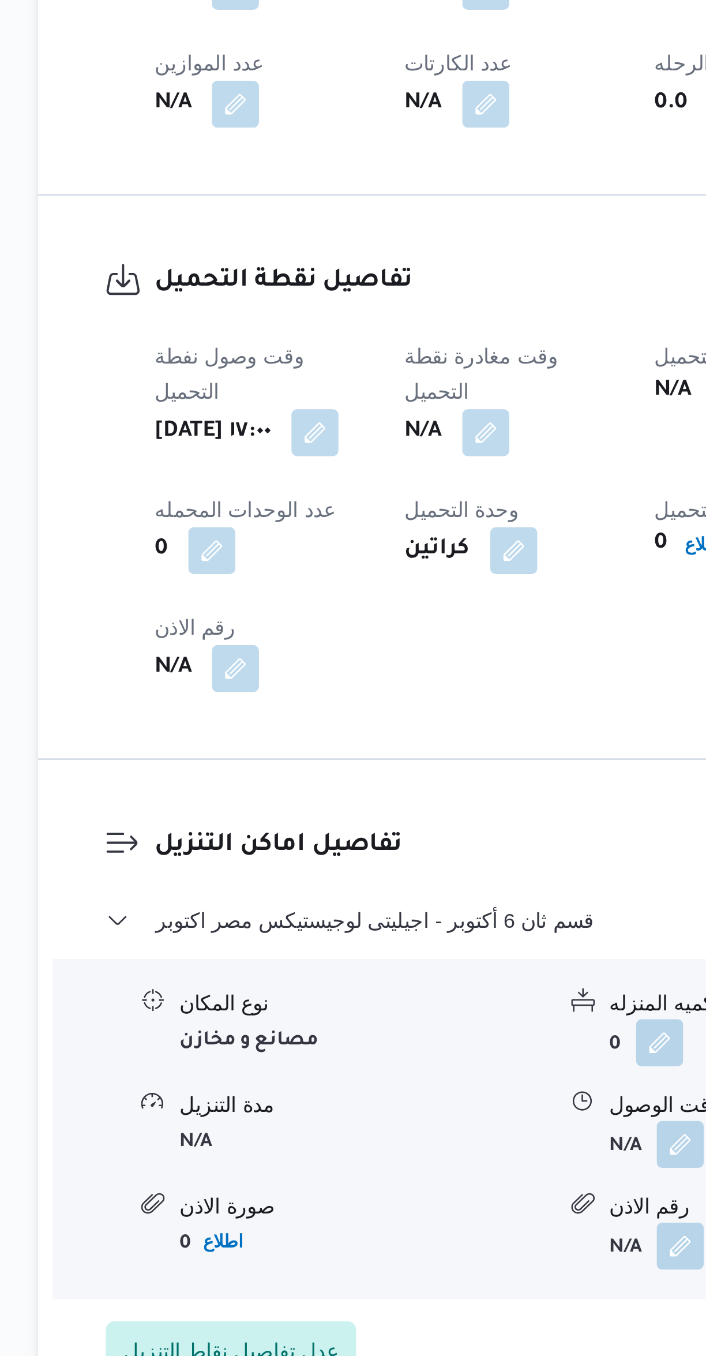
click at [335, 954] on button "button" at bounding box center [325, 963] width 18 height 18
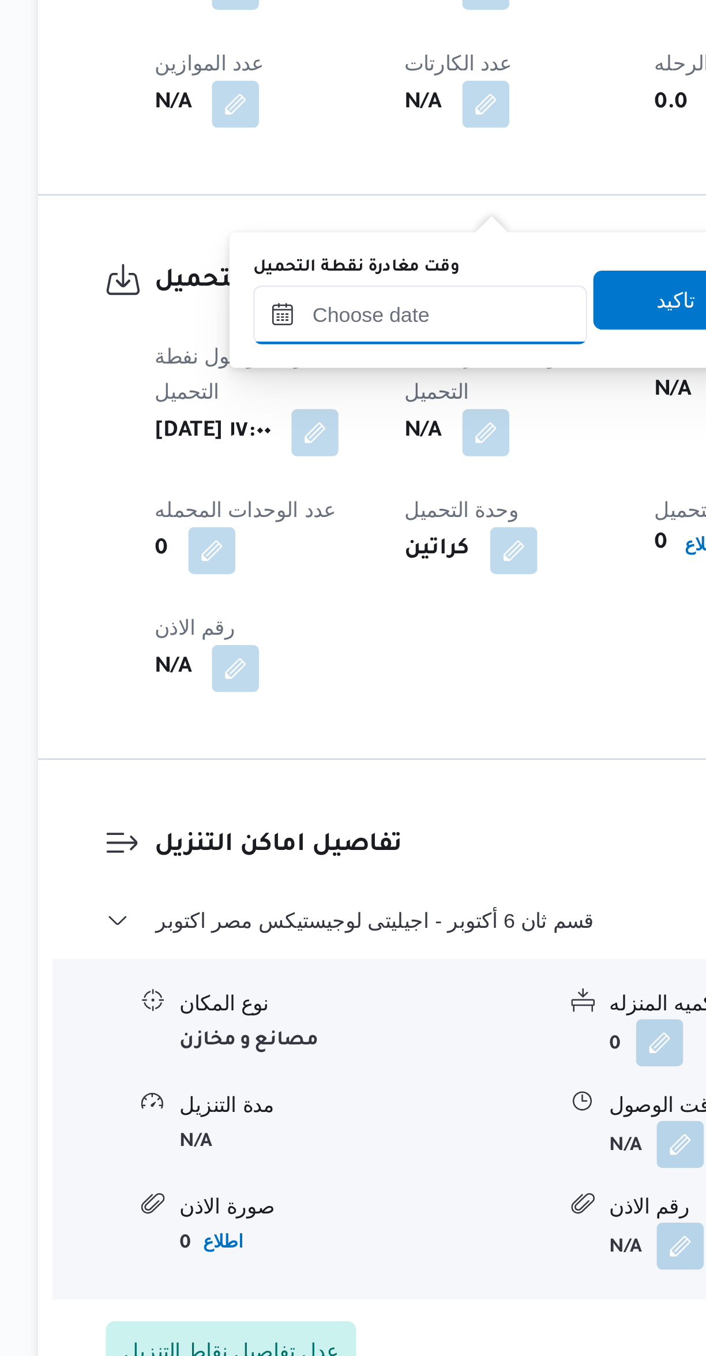
click at [313, 915] on input "وقت مغادرة نقطة التحميل" at bounding box center [299, 916] width 131 height 23
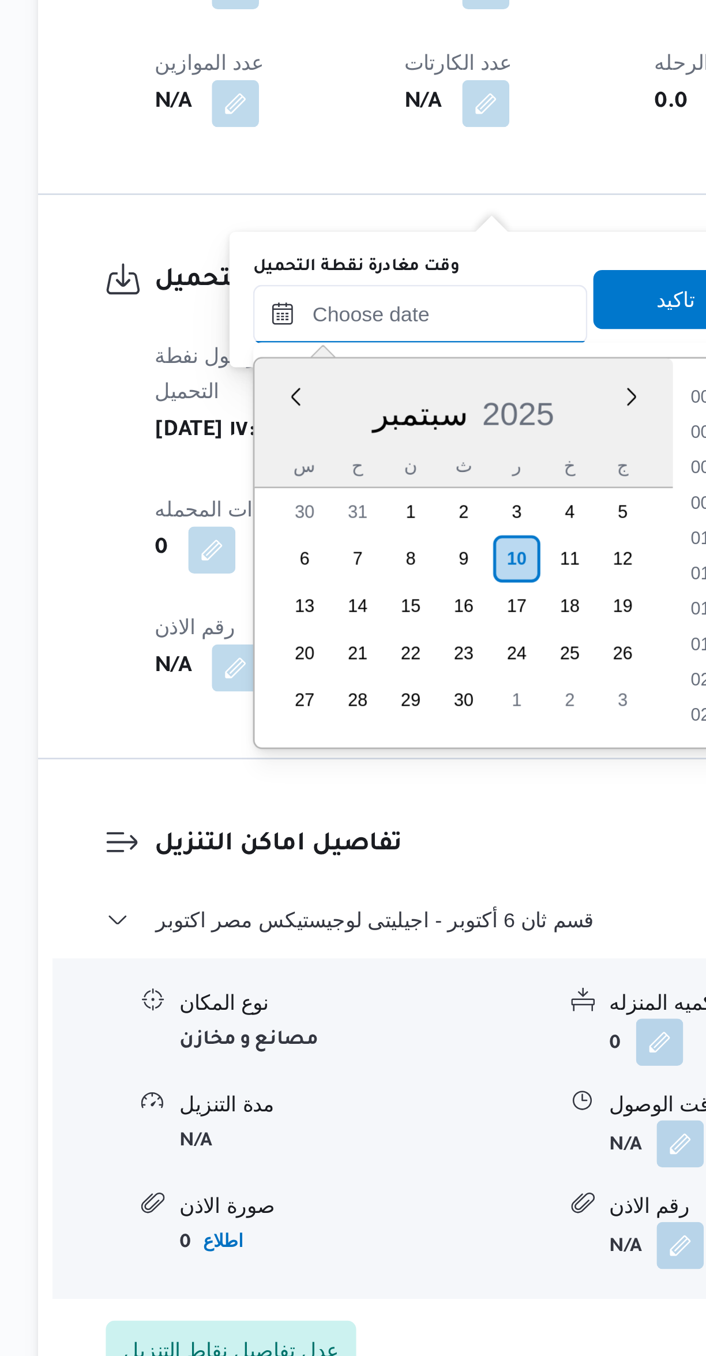
scroll to position [1134, 0]
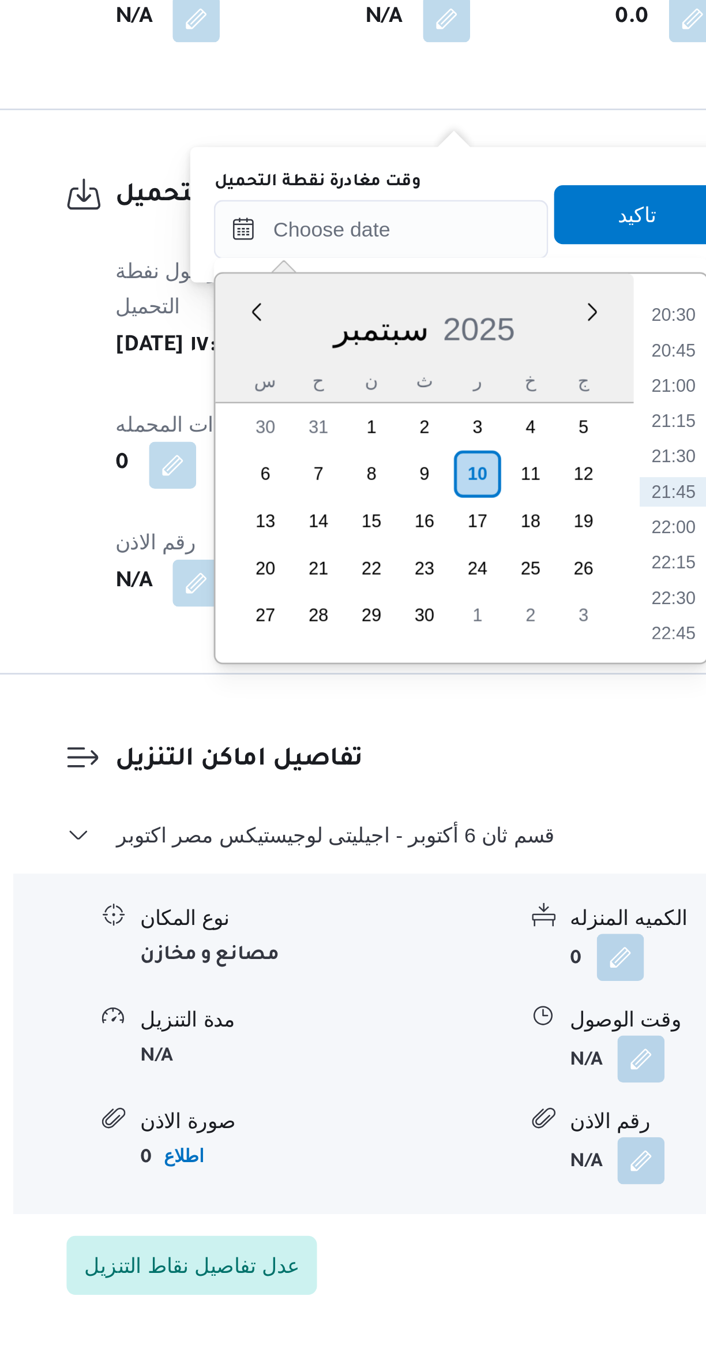
click at [407, 949] on li "20:30" at bounding box center [414, 951] width 27 height 12
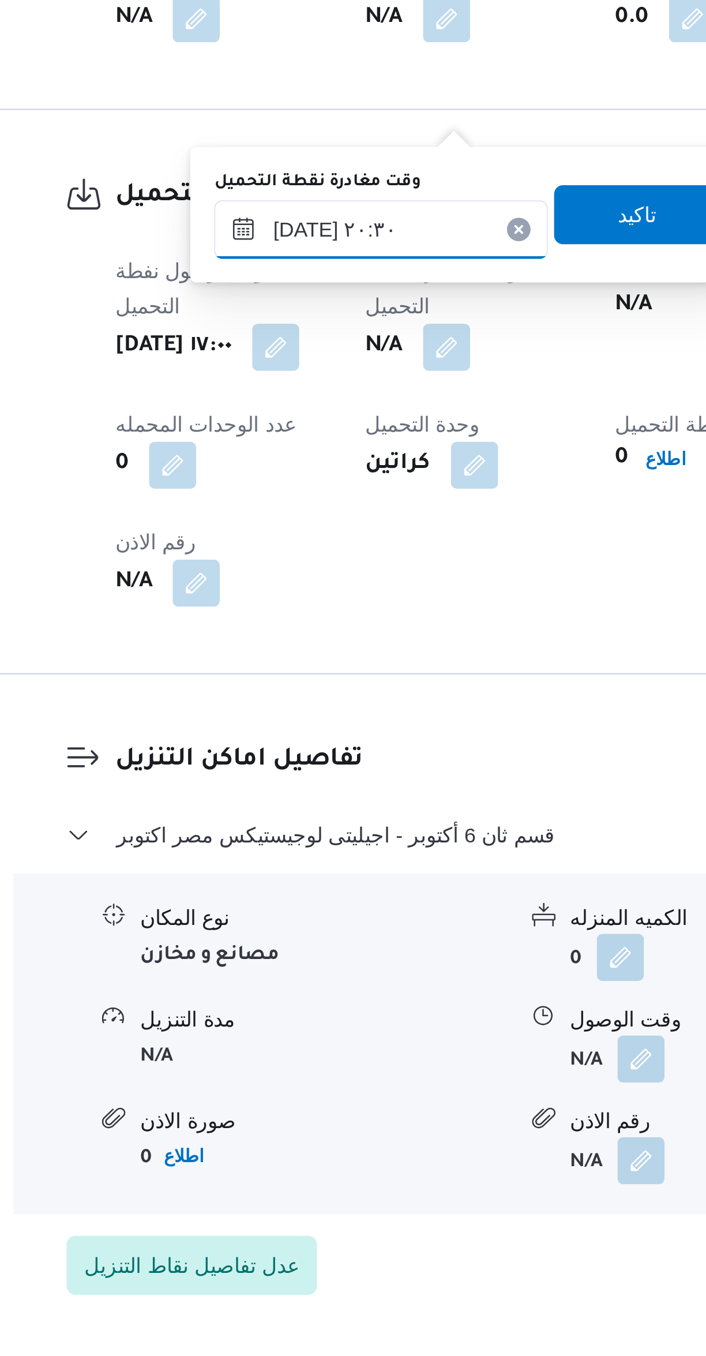
click at [310, 917] on input "١٠/٠٩/٢٠٢٥ ٢٠:٣٠" at bounding box center [299, 916] width 131 height 23
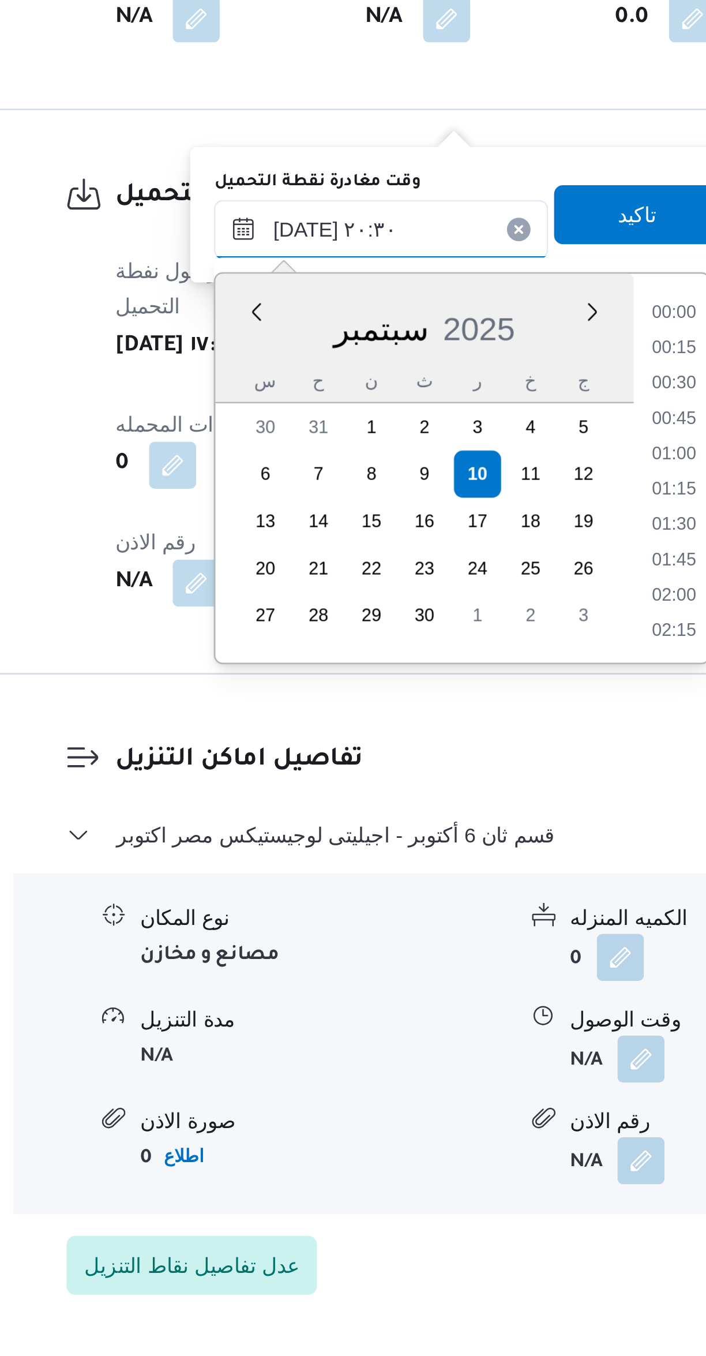
scroll to position [1065, 0]
click at [408, 951] on li "19:15" at bounding box center [415, 951] width 27 height 12
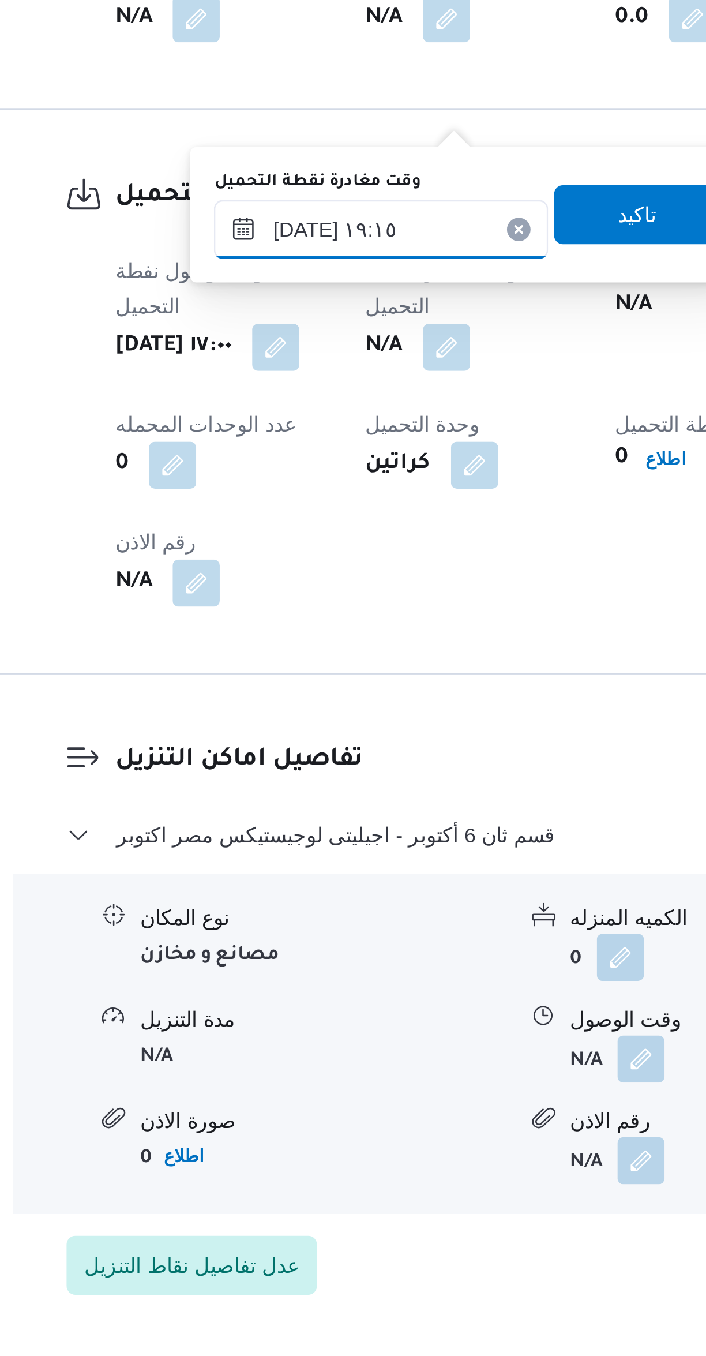
click at [323, 923] on input "١٠/٠٩/٢٠٢٥ ١٩:١٥" at bounding box center [299, 916] width 131 height 23
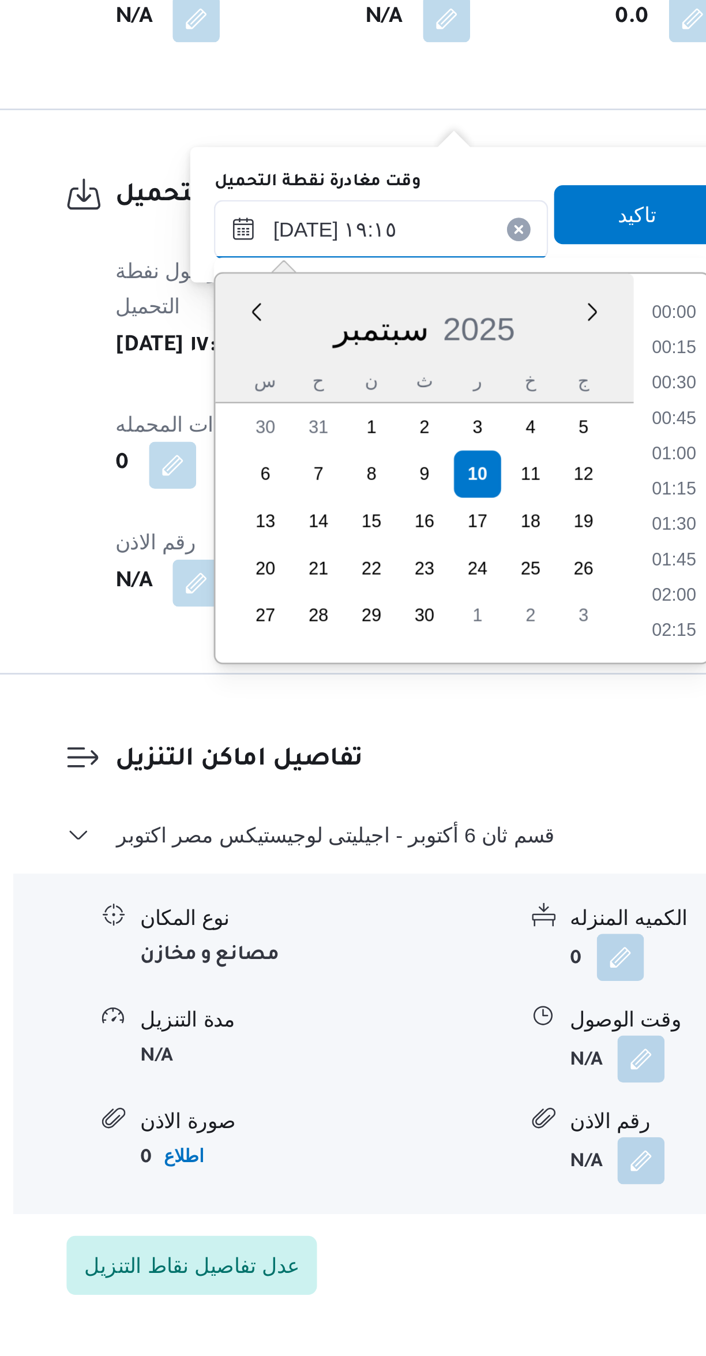
scroll to position [996, 0]
click at [409, 977] on li "18:30" at bounding box center [415, 978] width 27 height 12
type input "١٠/٠٩/٢٠٢٥ ١٨:٣٠"
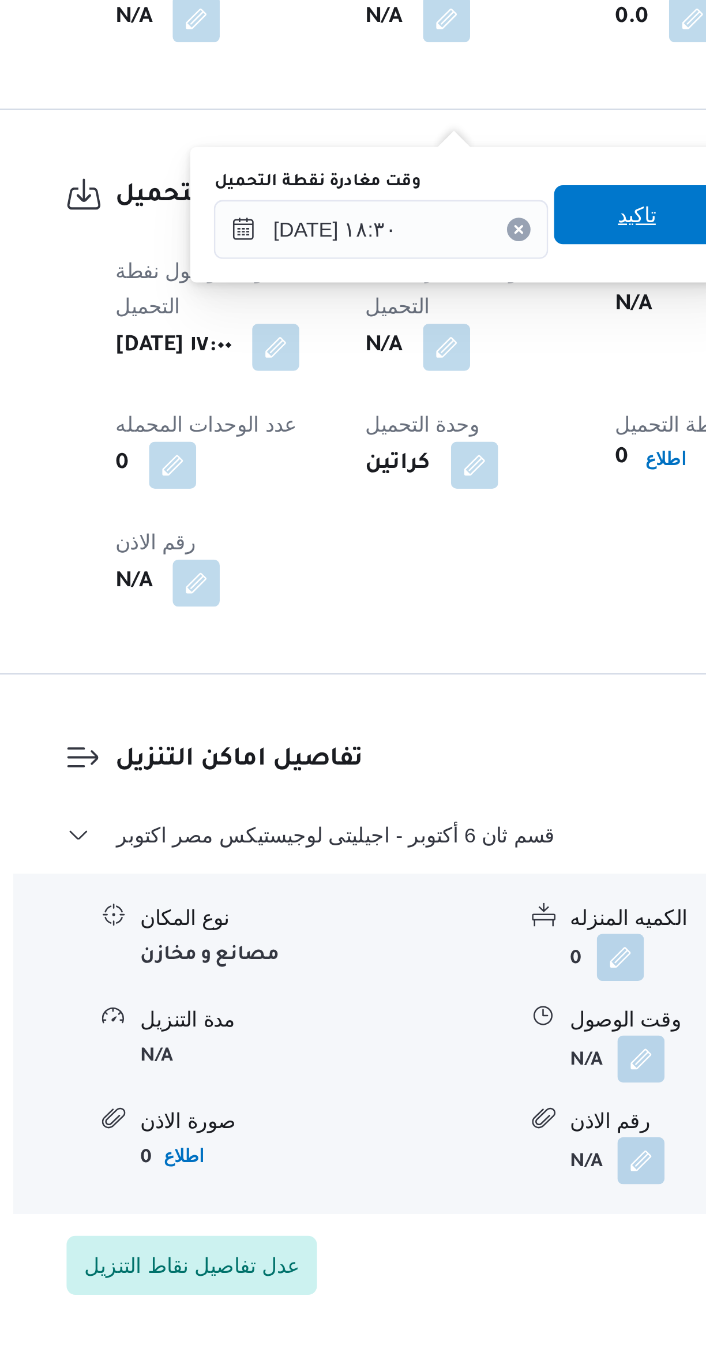
click at [411, 902] on span "تاكيد" at bounding box center [400, 911] width 65 height 23
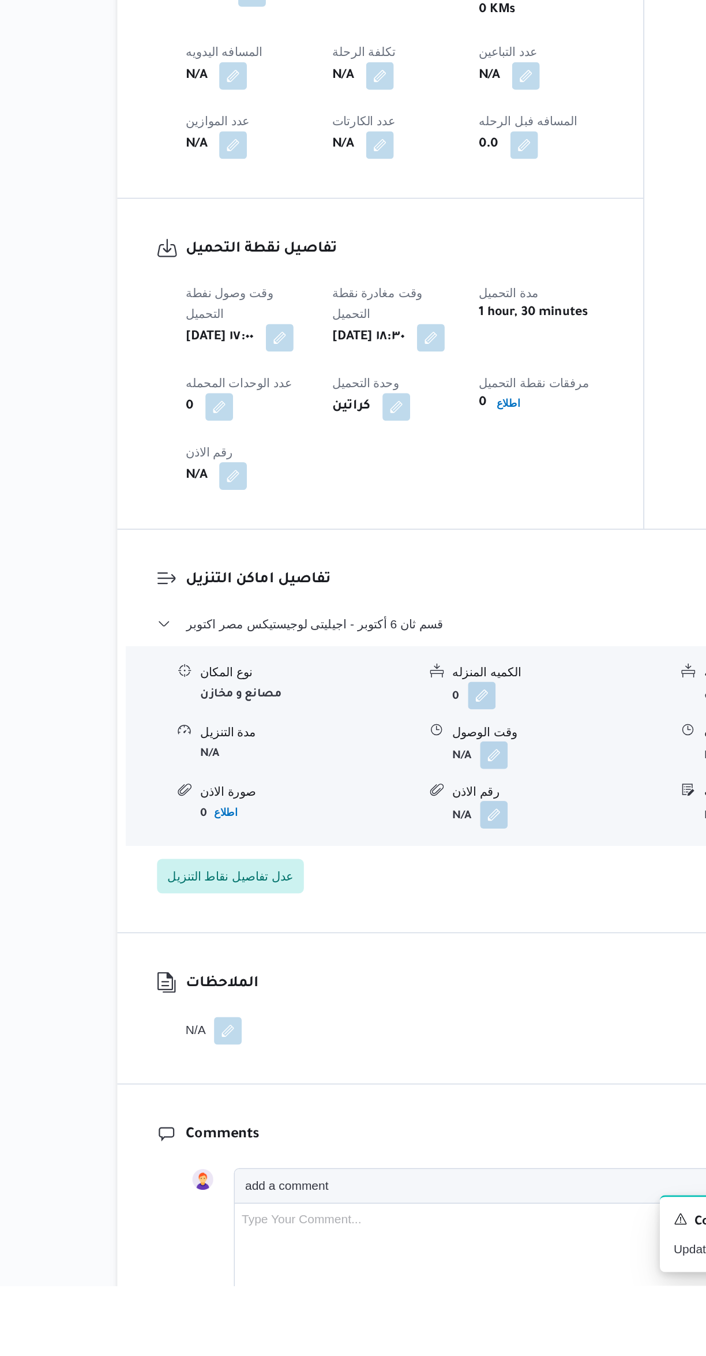
scroll to position [245, 0]
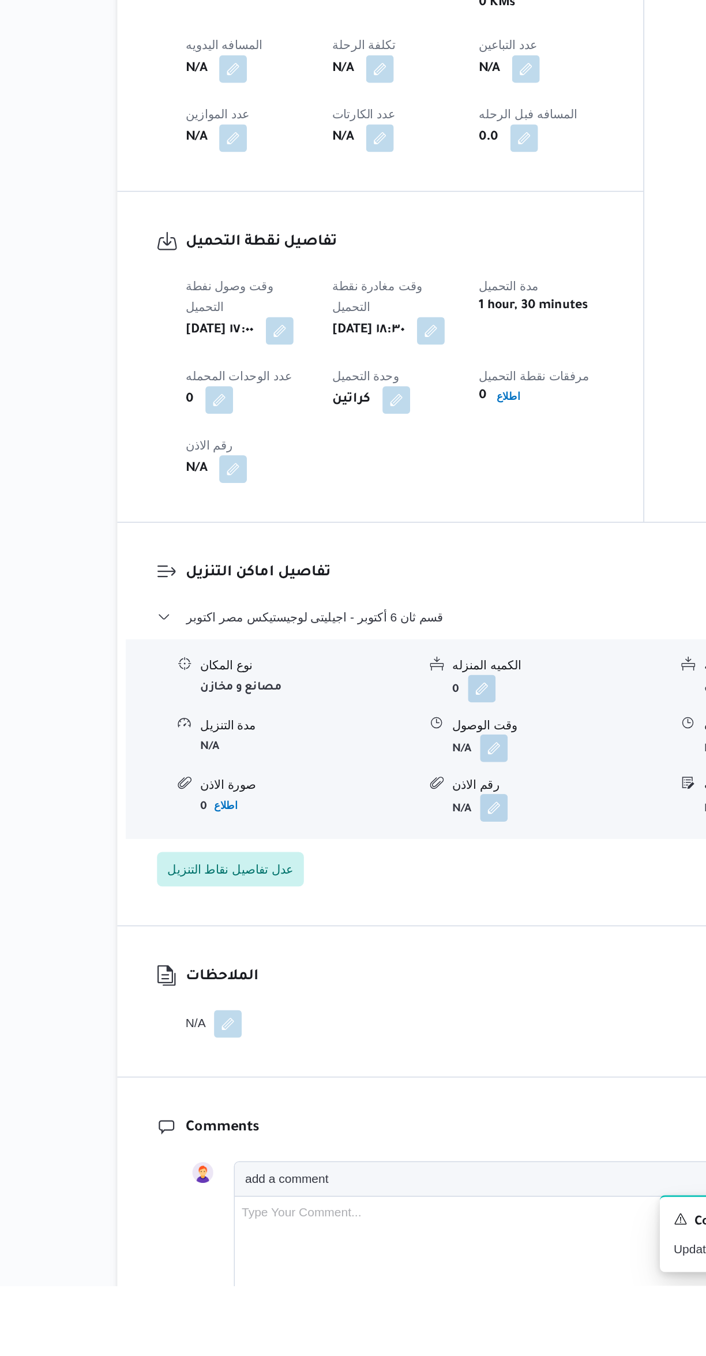
click at [410, 988] on span at bounding box center [399, 997] width 24 height 18
click at [404, 988] on button "button" at bounding box center [401, 997] width 18 height 18
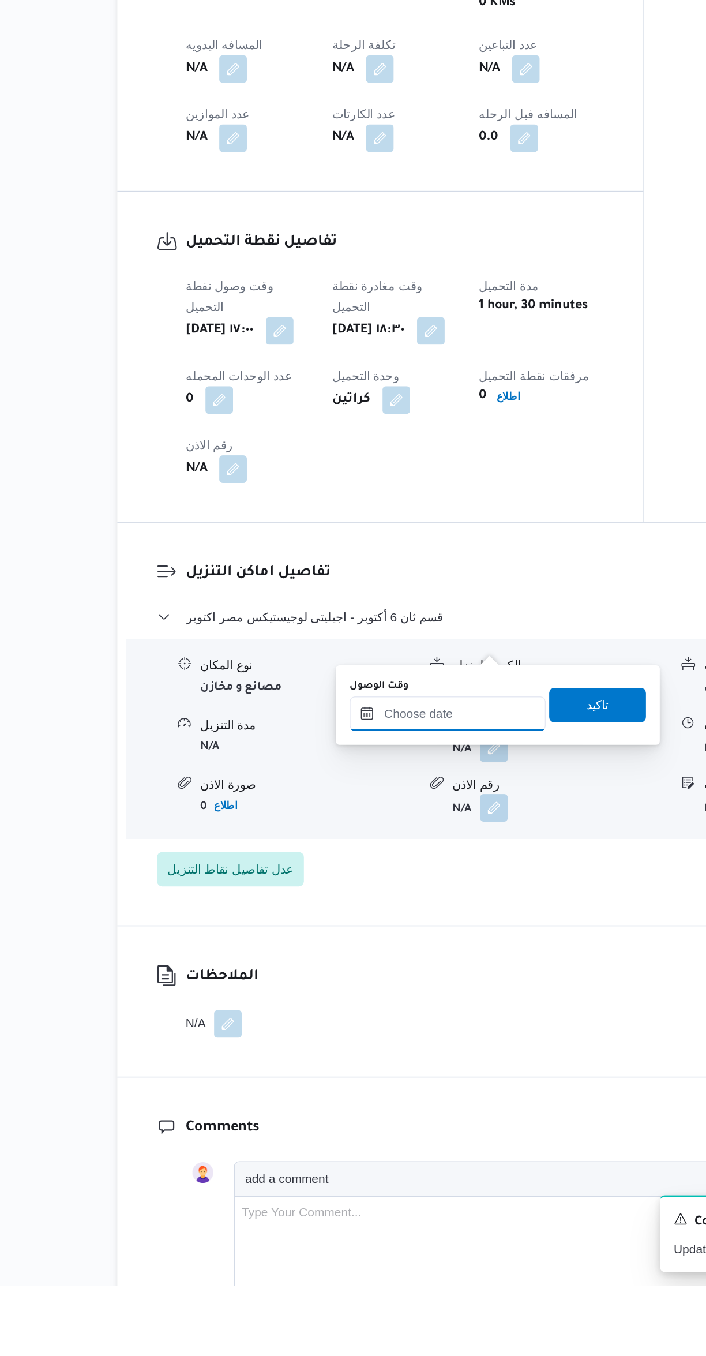
click at [374, 970] on input "وقت الوصول" at bounding box center [370, 973] width 131 height 23
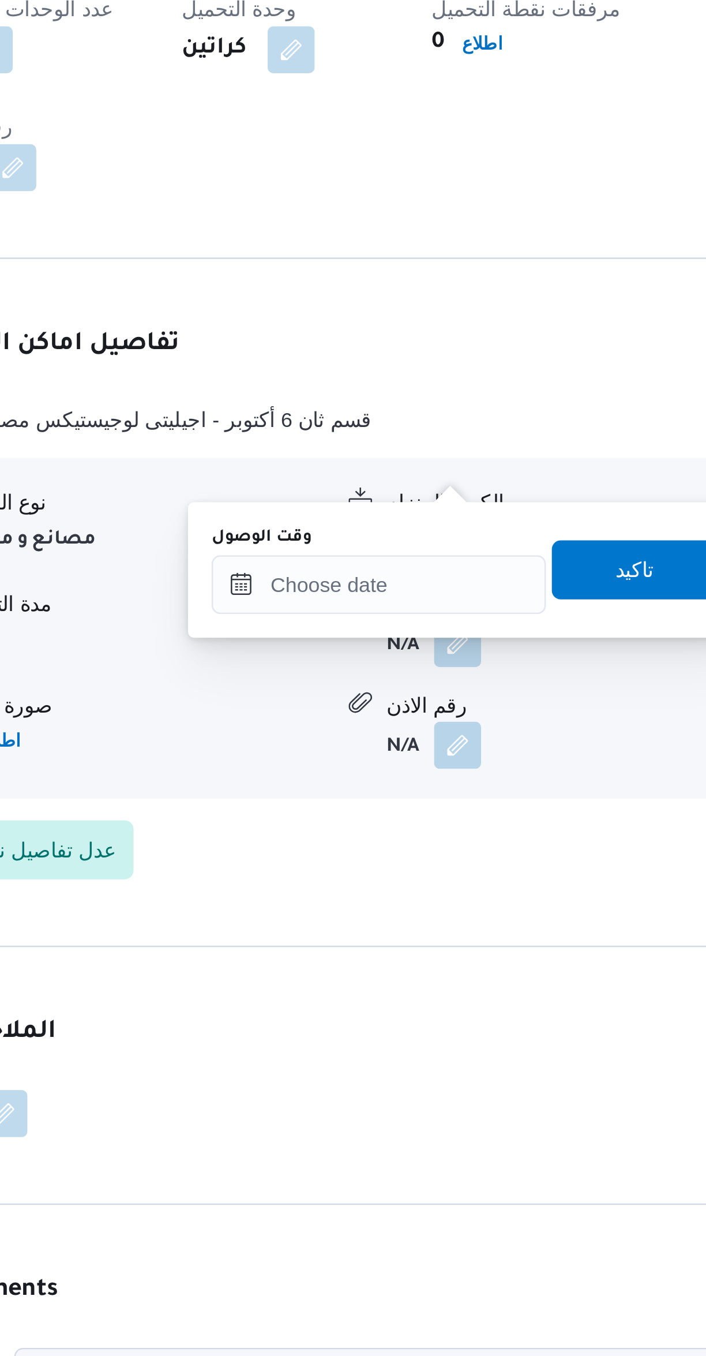
scroll to position [222, 0]
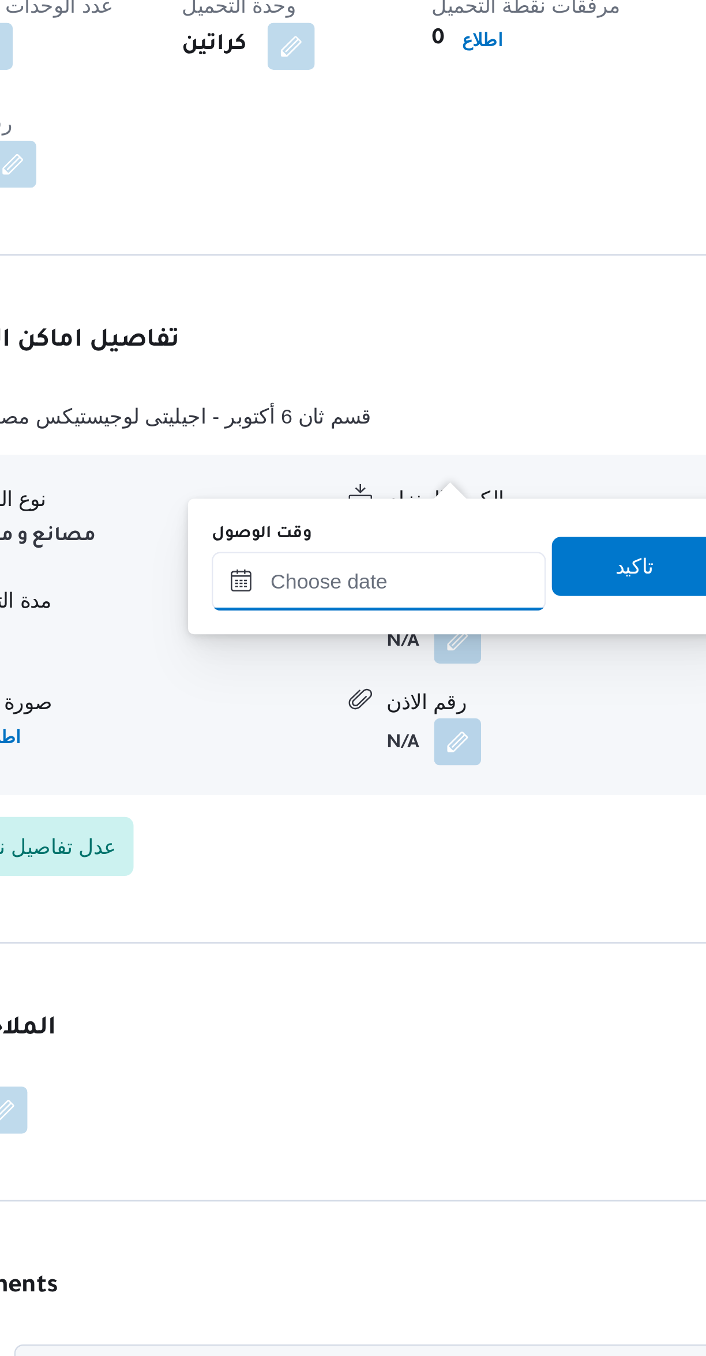
click at [388, 997] on input "وقت الوصول" at bounding box center [370, 997] width 131 height 23
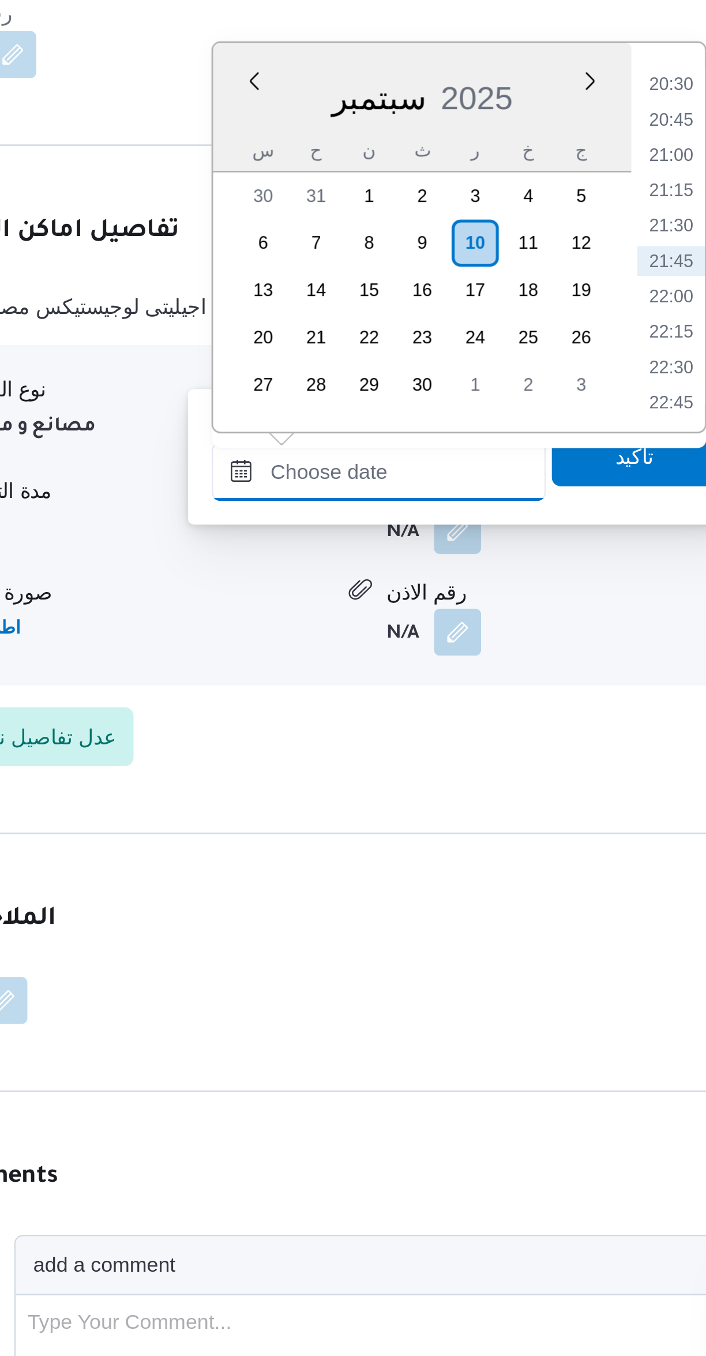
scroll to position [0, 0]
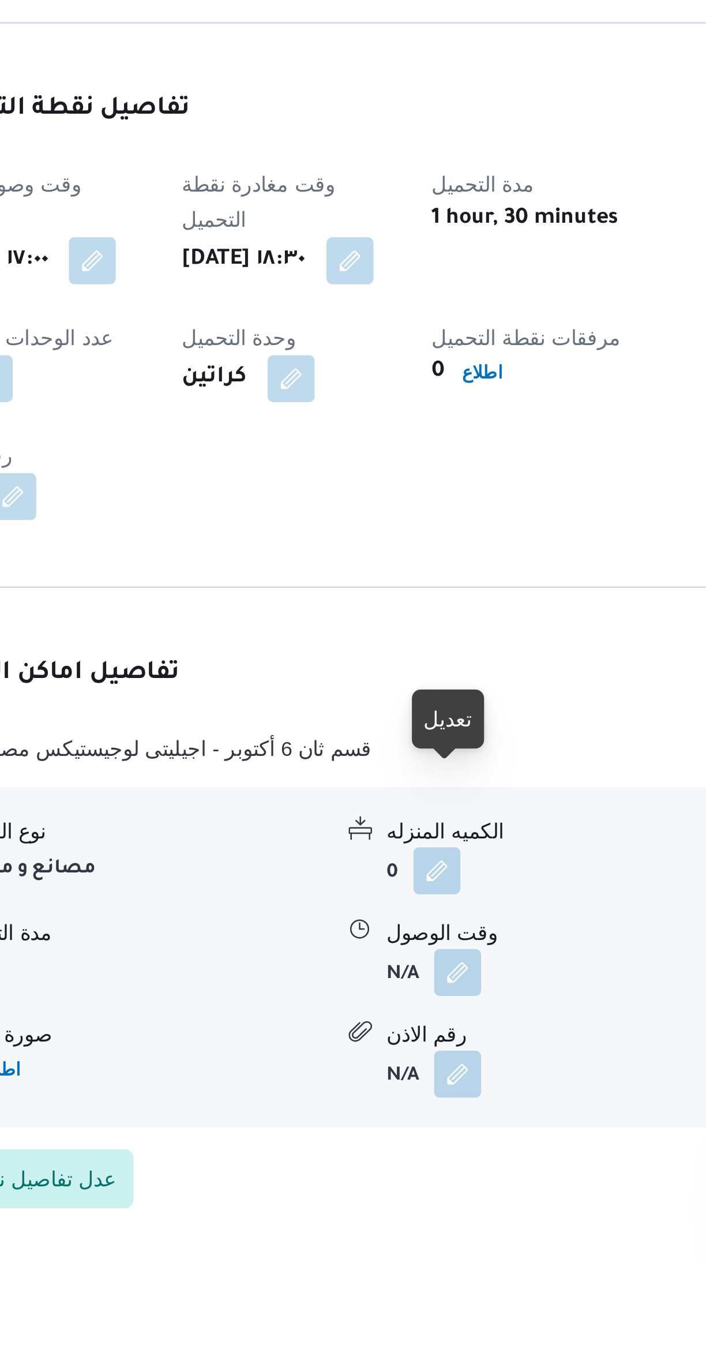
click at [400, 1233] on button "button" at bounding box center [401, 1242] width 18 height 18
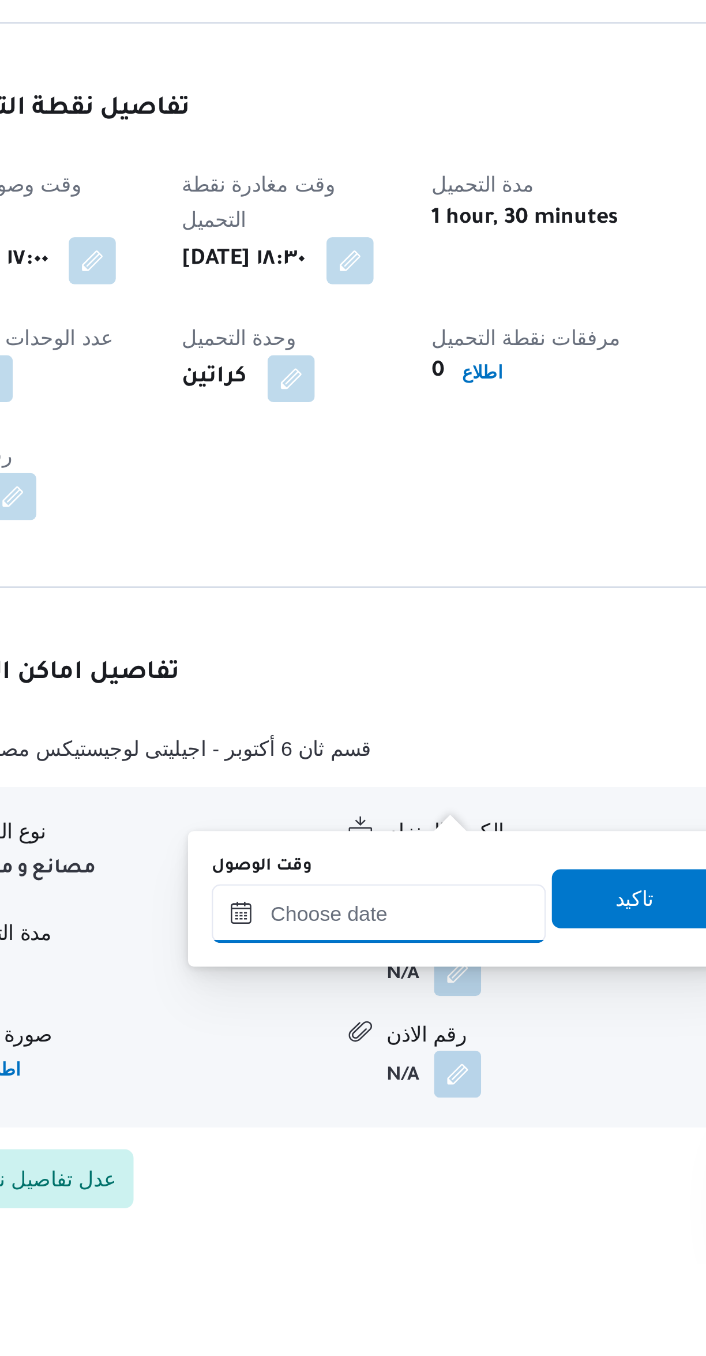
click at [373, 1219] on input "وقت الوصول" at bounding box center [370, 1218] width 131 height 23
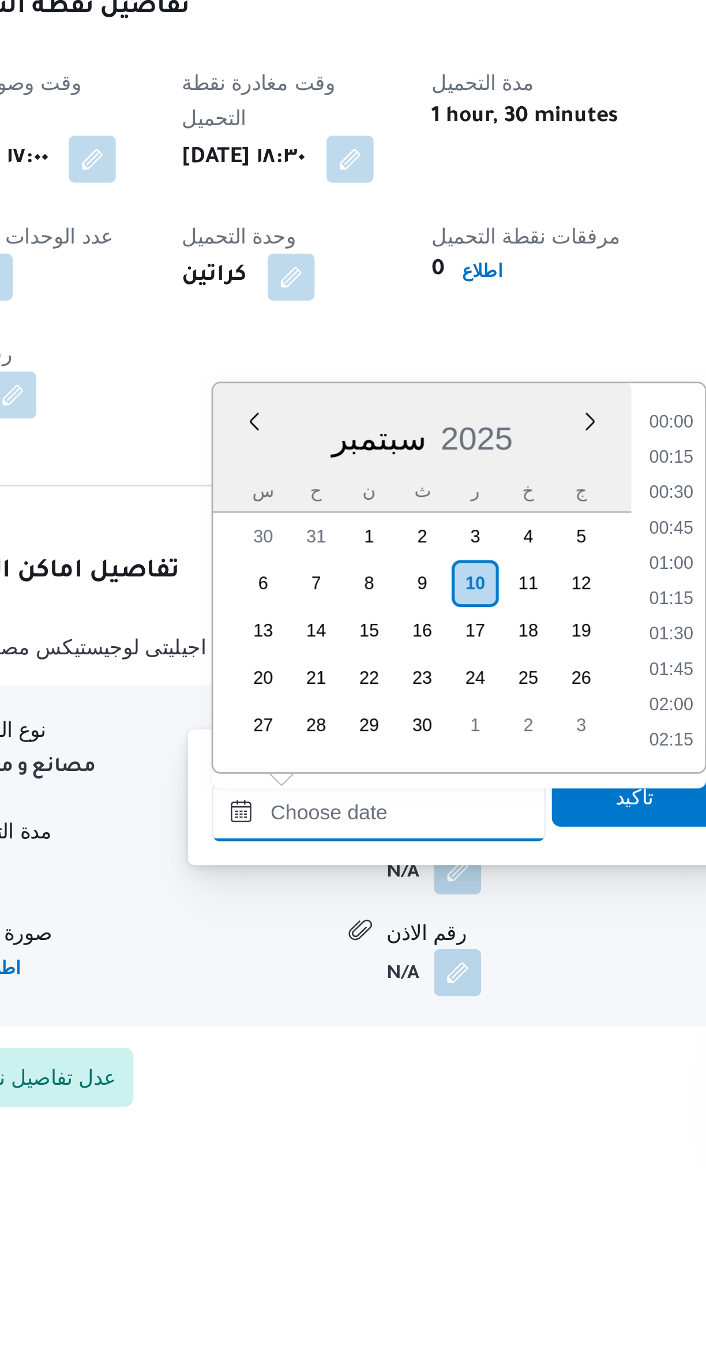
scroll to position [1134, 0]
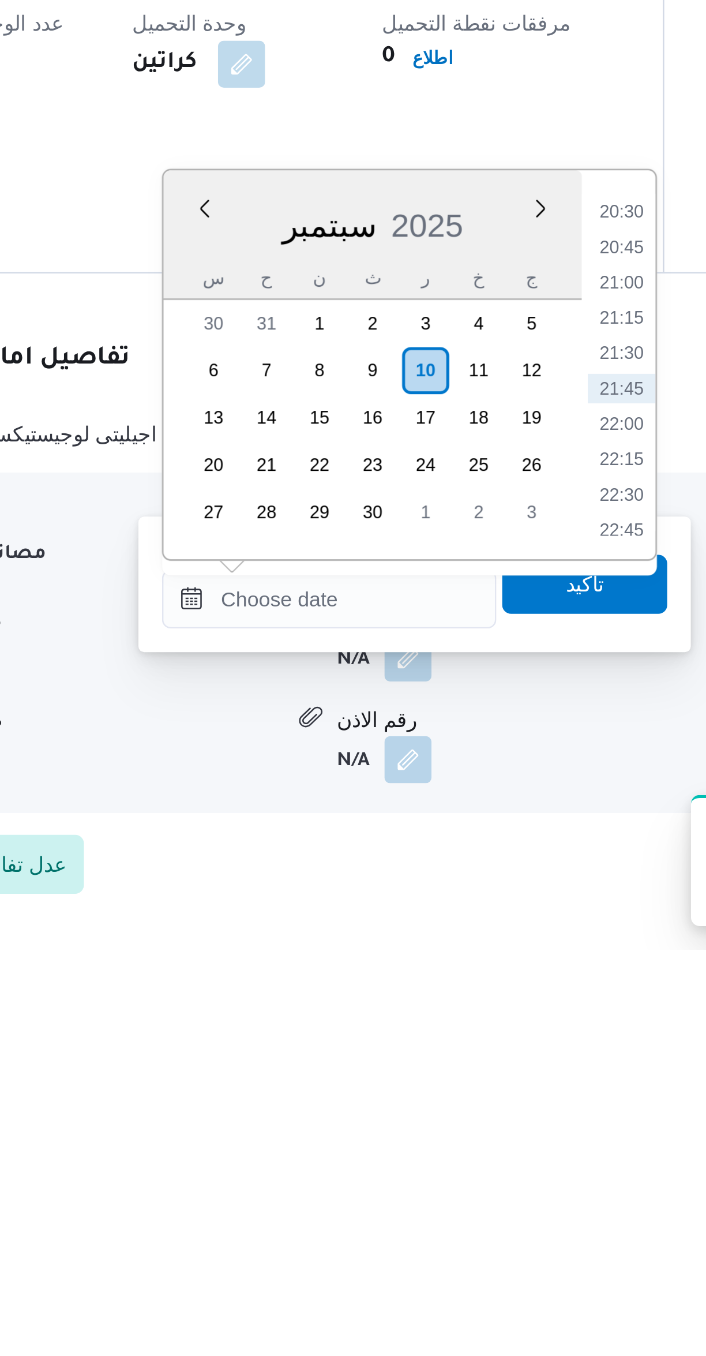
click at [489, 1062] on li "20:30" at bounding box center [485, 1067] width 27 height 12
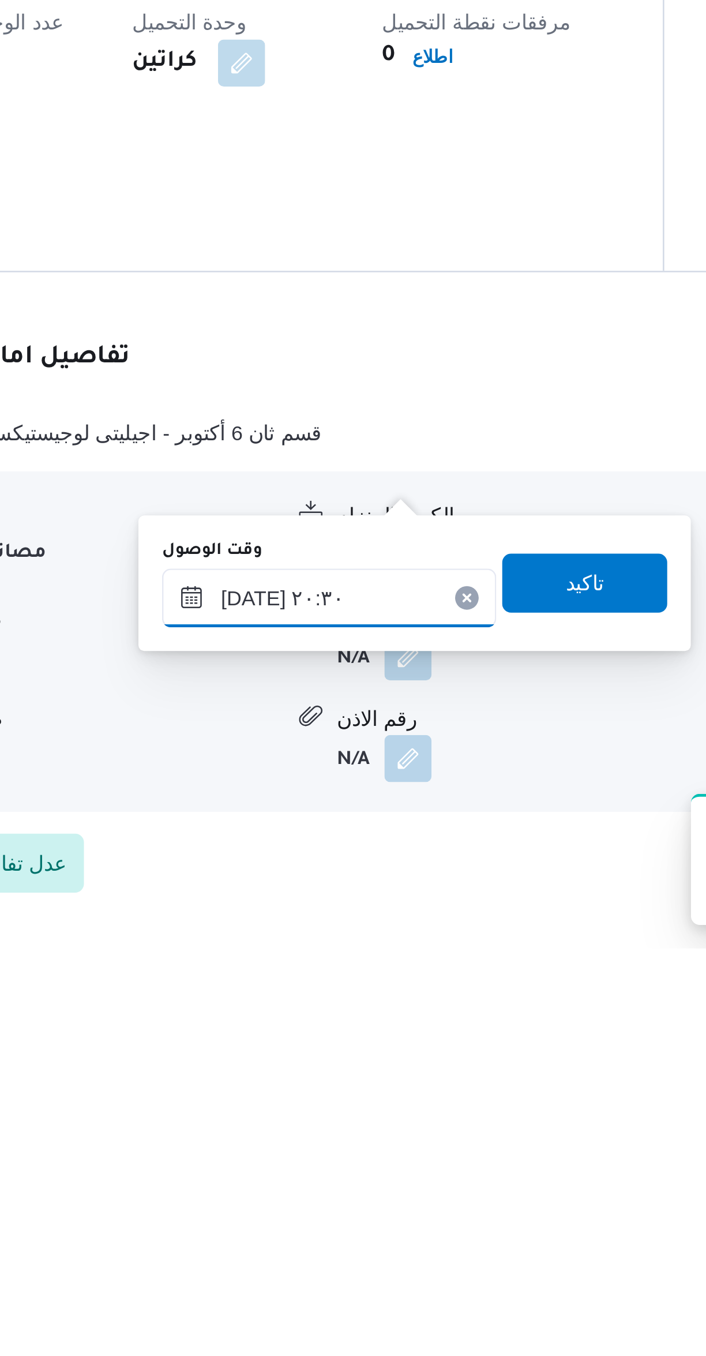
click at [391, 1215] on input "١٠/٠٩/٢٠٢٥ ٢٠:٣٠" at bounding box center [370, 1218] width 131 height 23
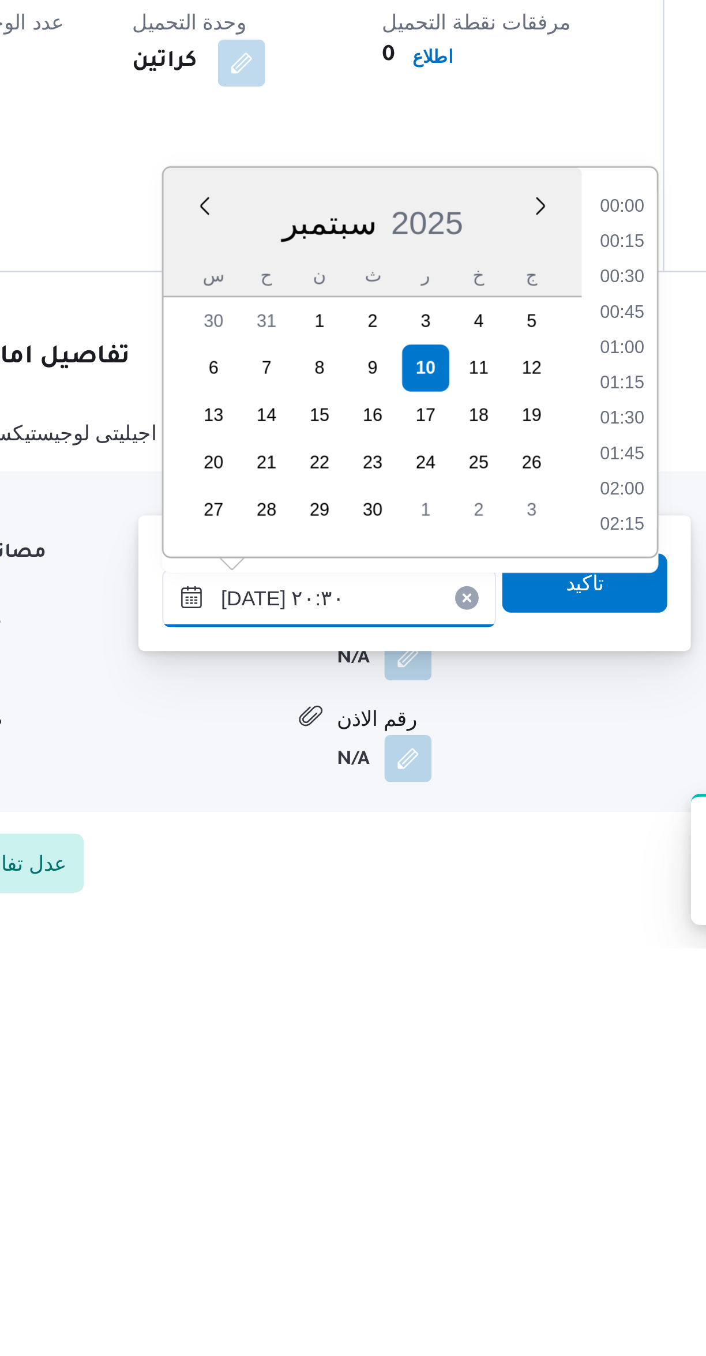
scroll to position [1065, 0]
click at [488, 1066] on li "19:15" at bounding box center [485, 1067] width 27 height 12
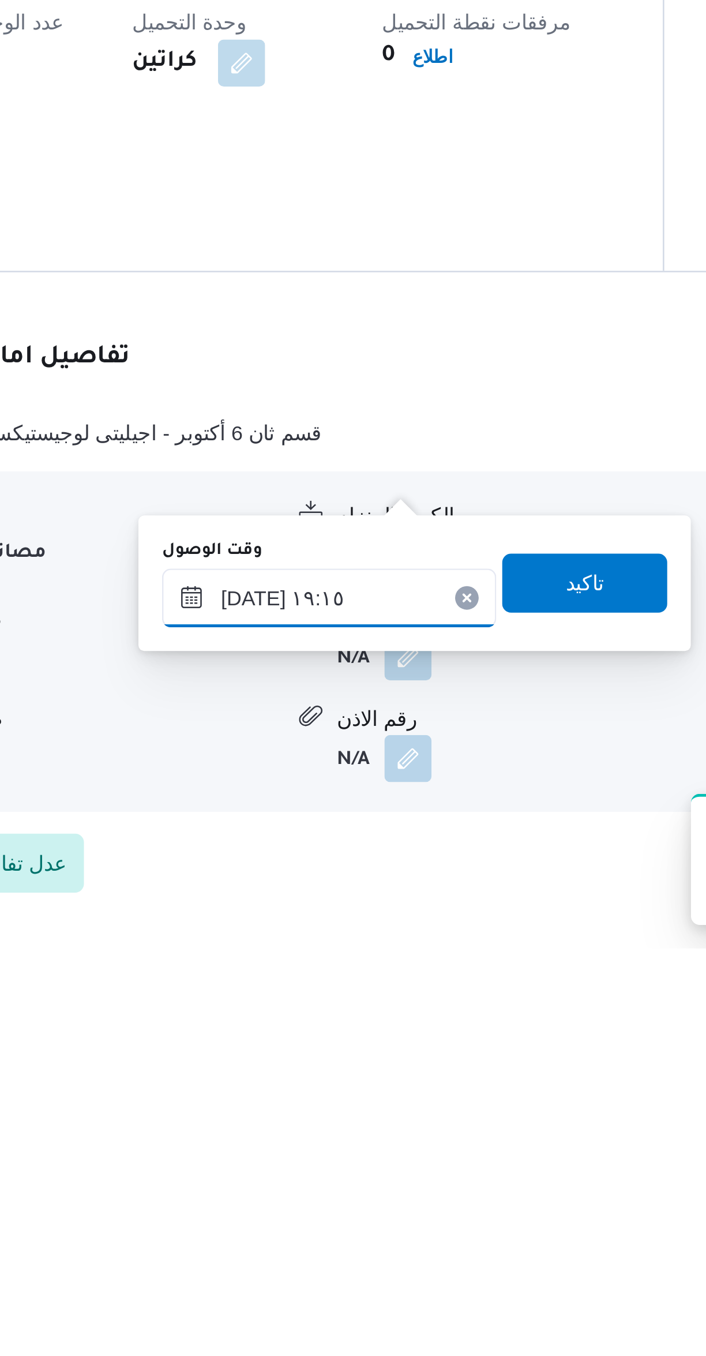
click at [389, 1215] on input "١٠/٠٩/٢٠٢٥ ١٩:١٥" at bounding box center [370, 1218] width 131 height 23
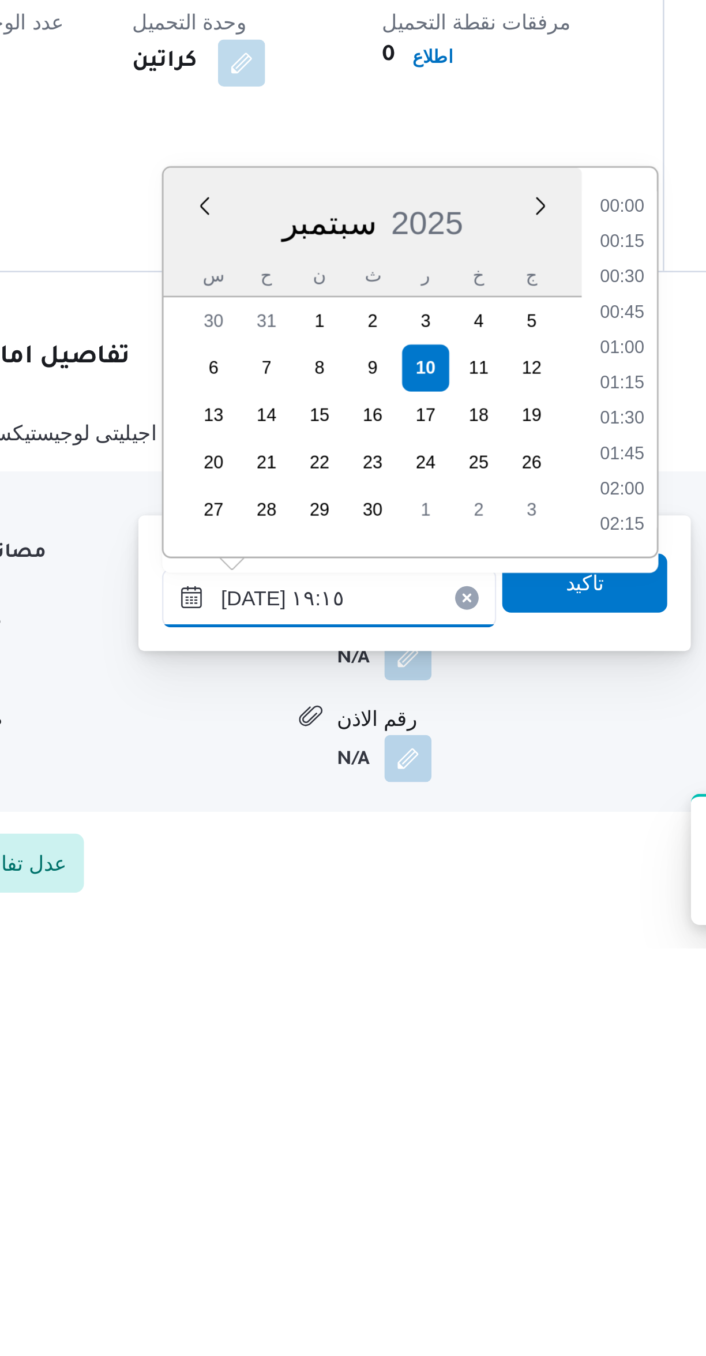
scroll to position [996, 0]
click at [492, 1116] on li "19:00" at bounding box center [485, 1122] width 27 height 12
type input "١٠/٠٩/٢٠٢٥ ١٩:٠٠"
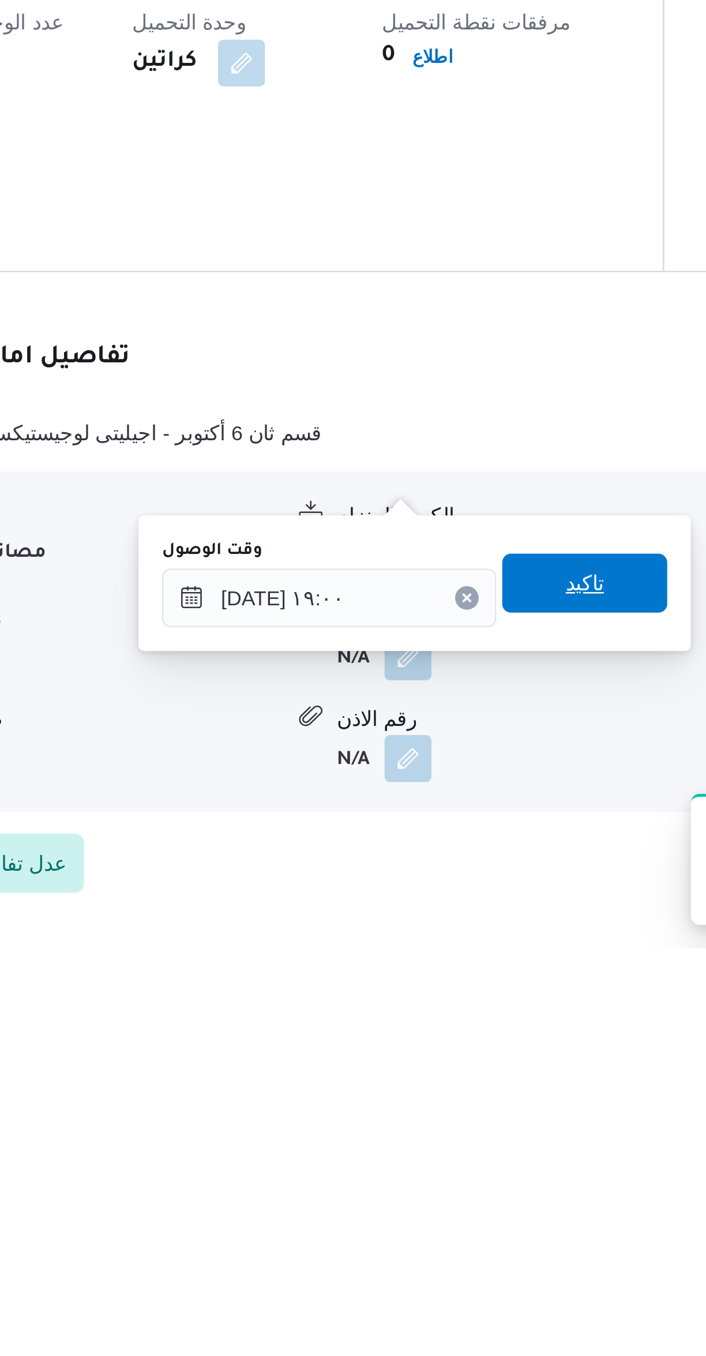
click at [474, 1208] on span "تاكيد" at bounding box center [471, 1212] width 65 height 23
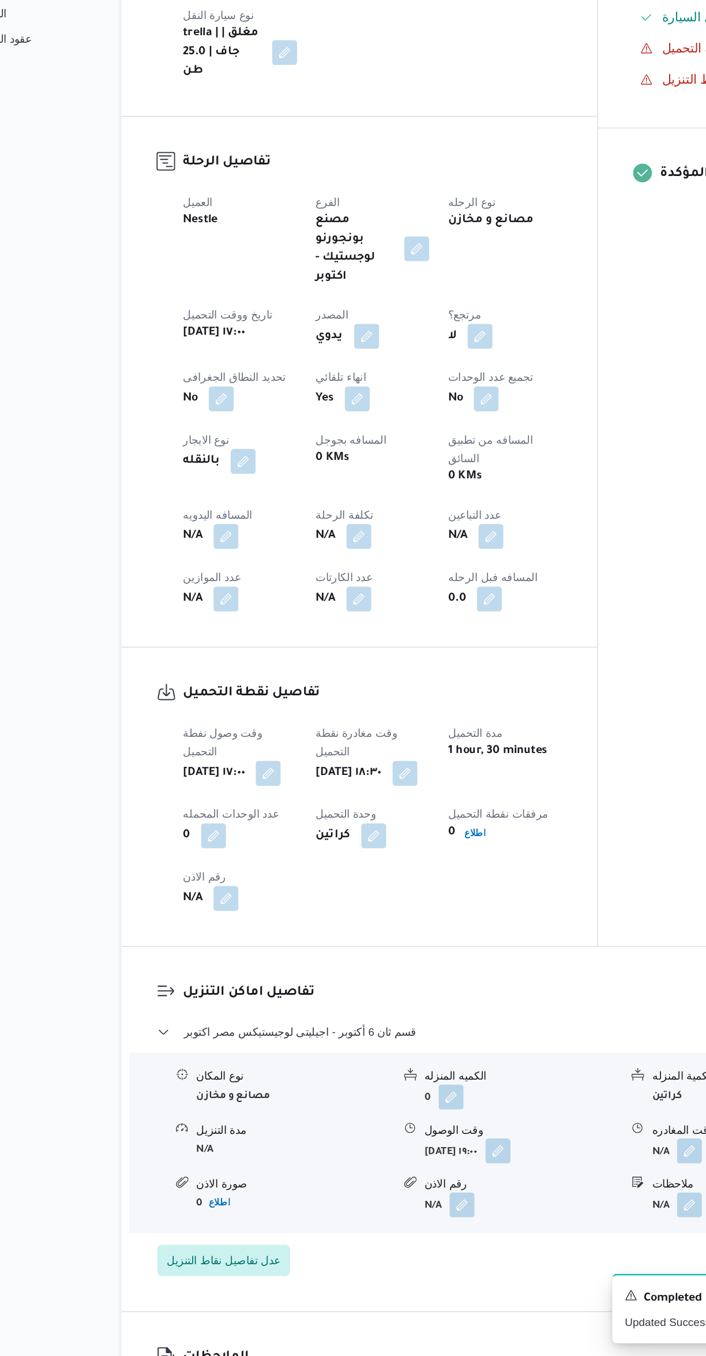
scroll to position [48, 0]
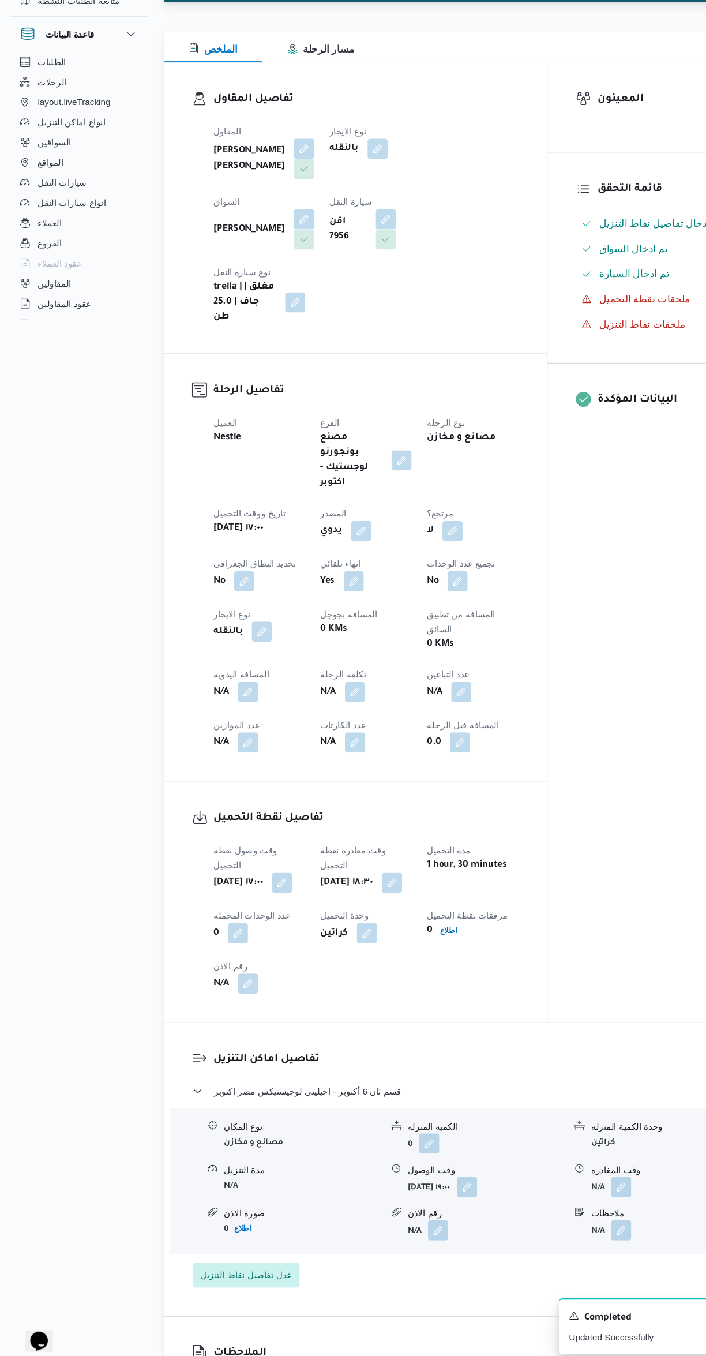
click at [228, 731] on button "button" at bounding box center [227, 740] width 18 height 18
click at [203, 707] on input "المسافه اليدويه" at bounding box center [197, 707] width 115 height 23
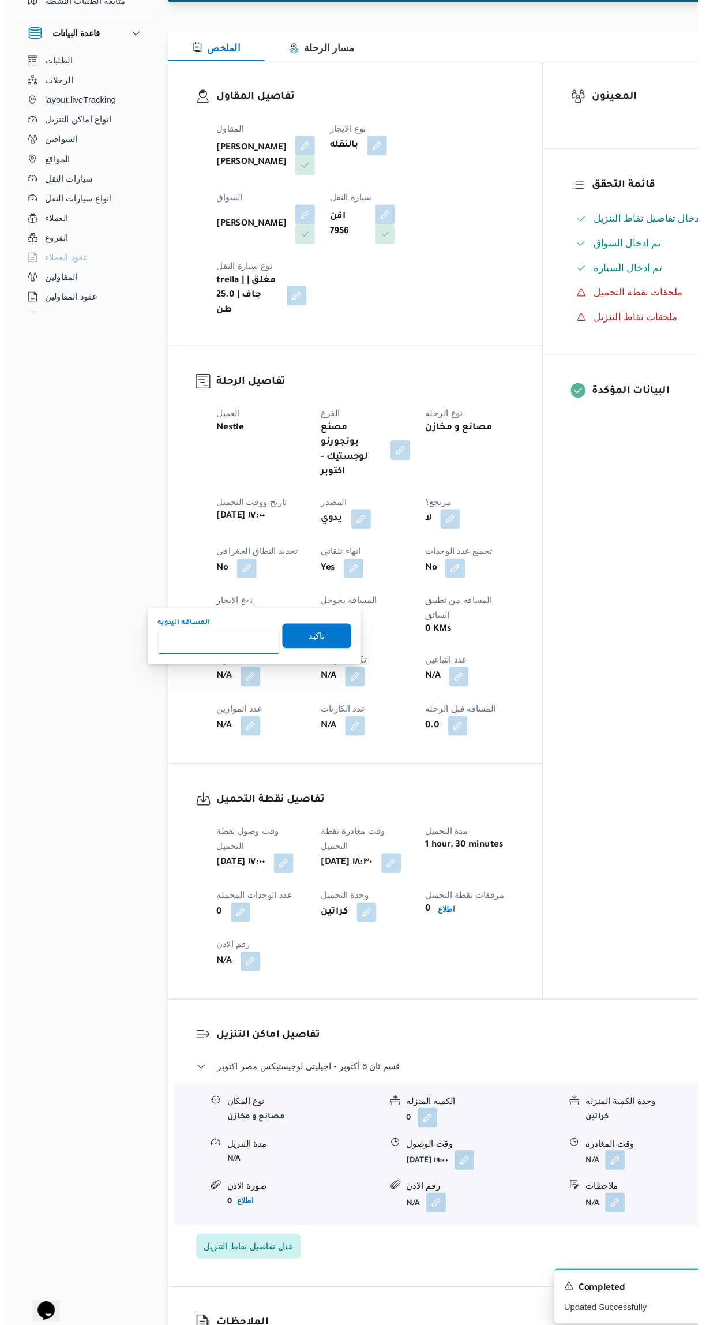
scroll to position [39, 0]
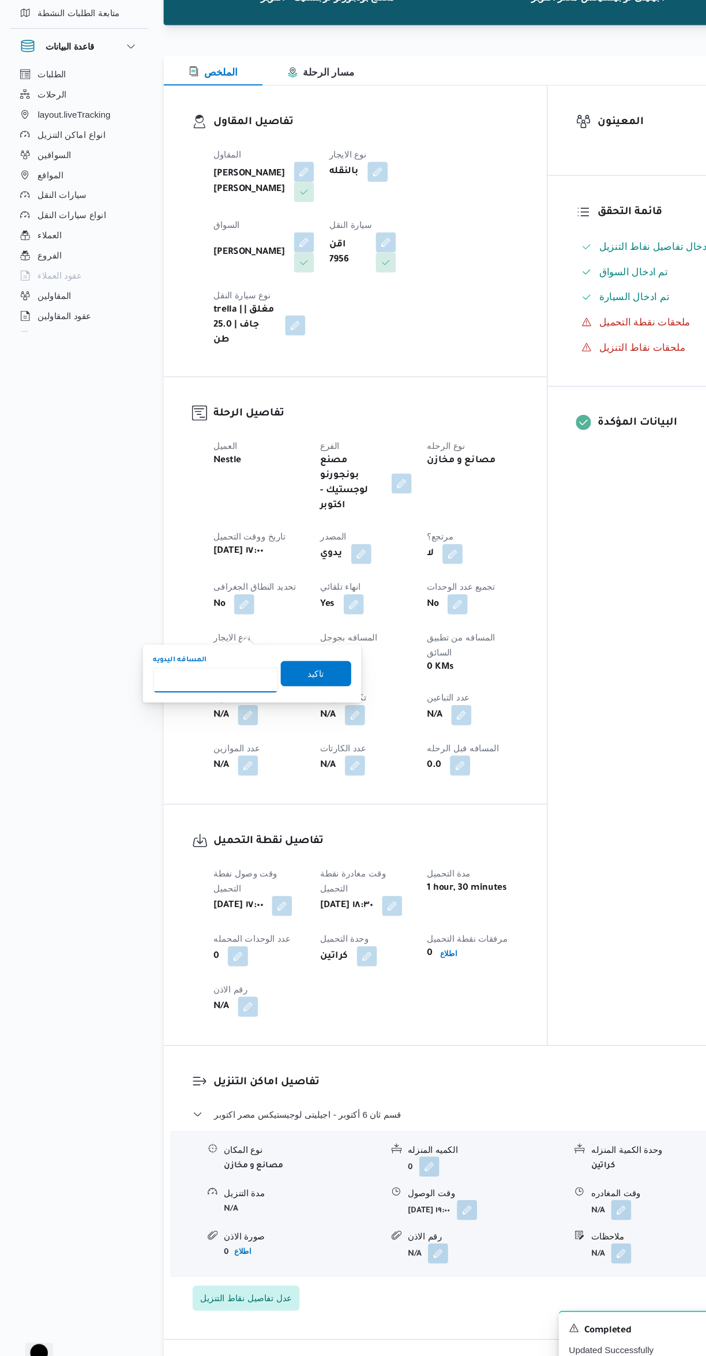
type input "8"
click at [288, 706] on span "تاكيد" at bounding box center [289, 711] width 65 height 23
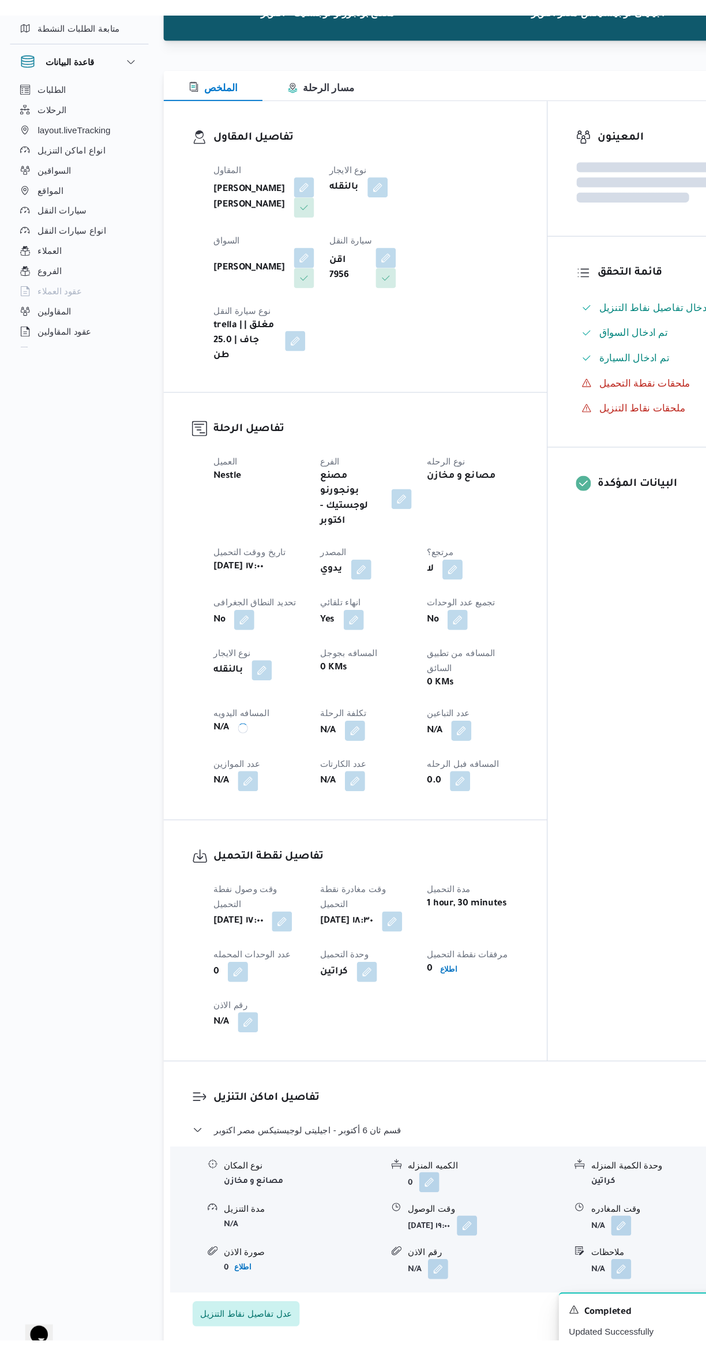
scroll to position [0, 0]
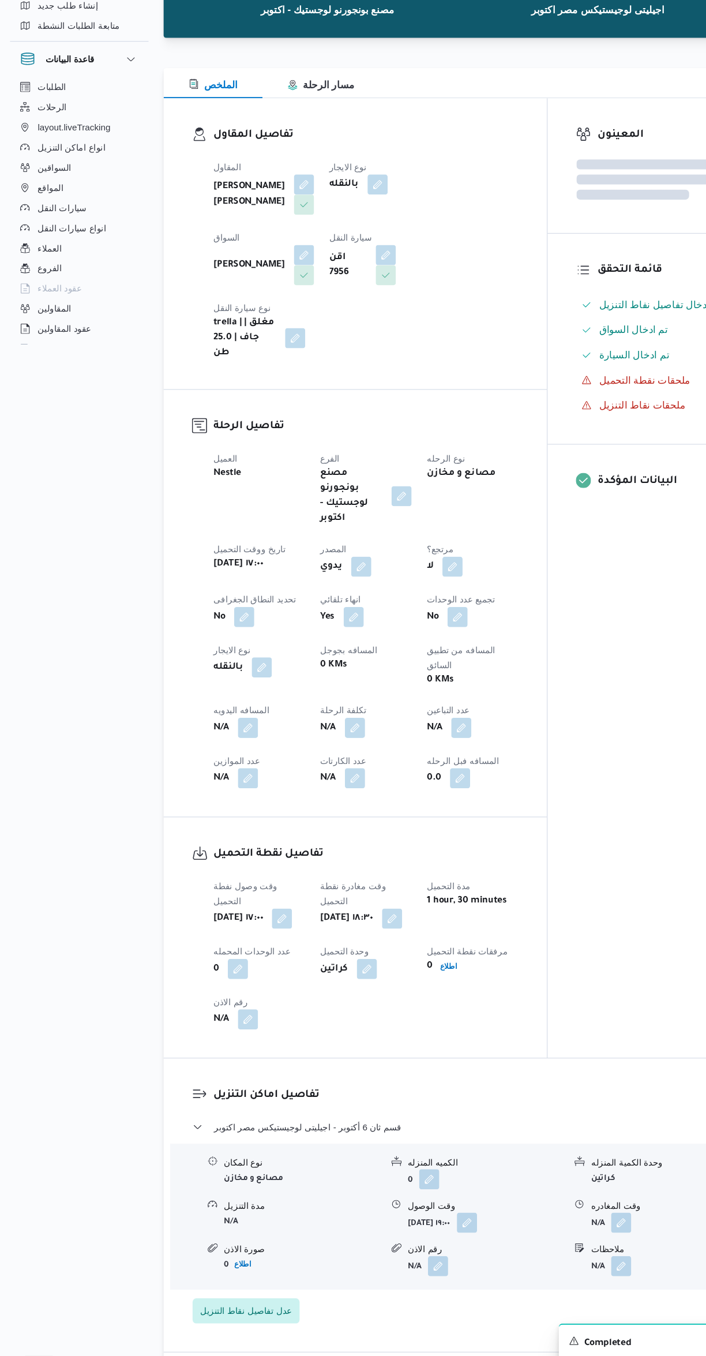
click at [577, 734] on div "المعينون قائمة التحقق تم ادخال تفاصيل نفاط التنزيل تم ادخال السواق تم ادخال الس…" at bounding box center [597, 612] width 190 height 879
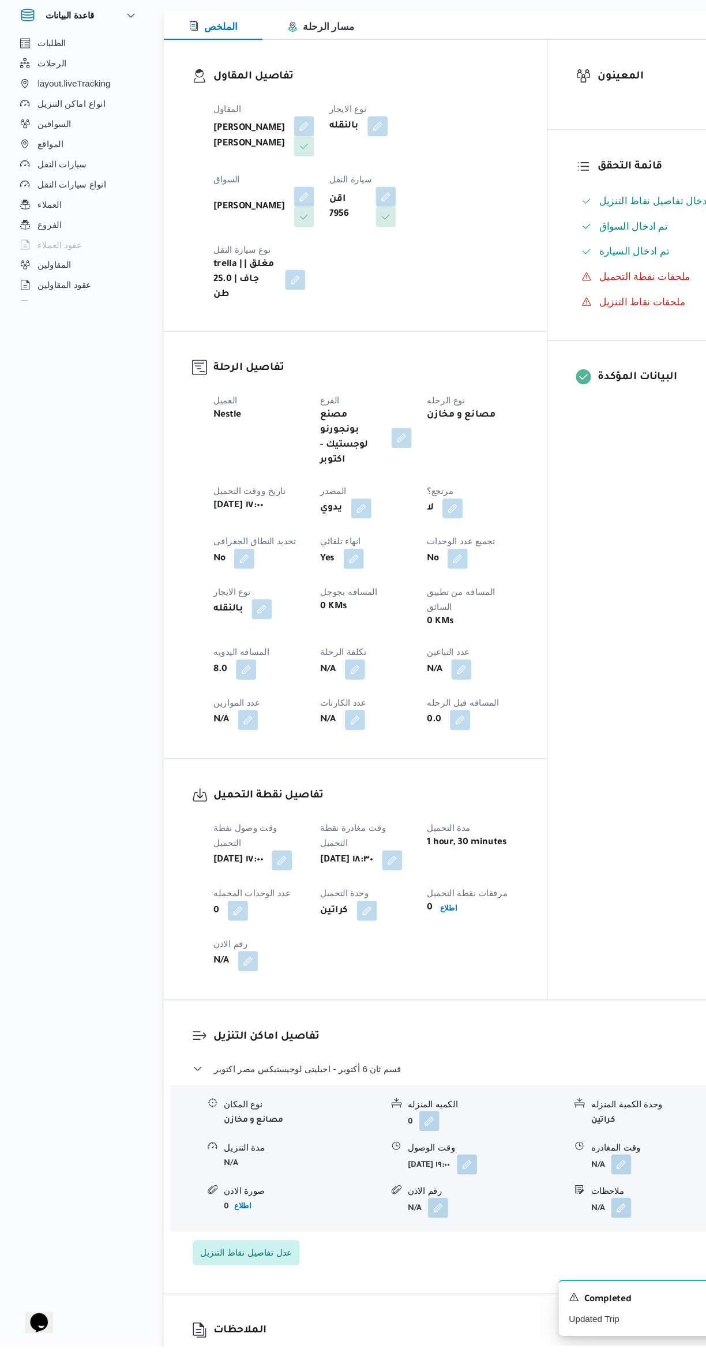
scroll to position [171, 0]
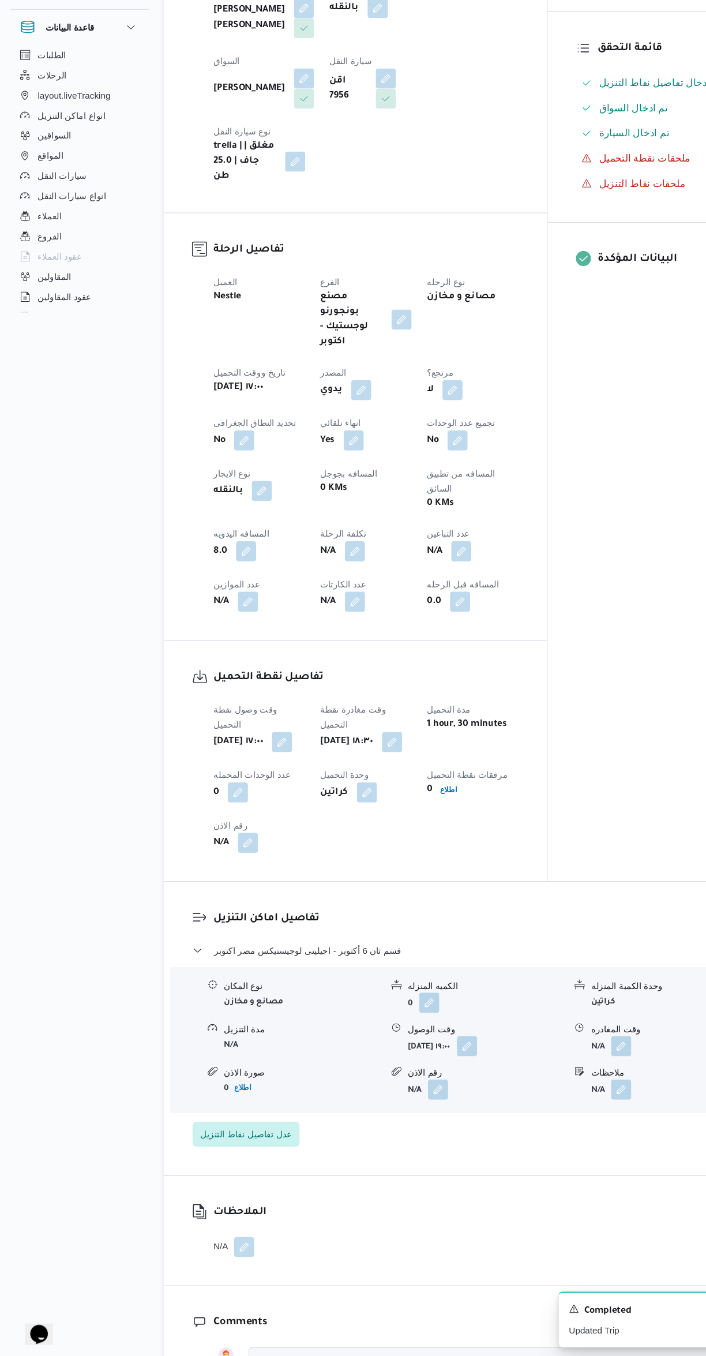
click at [375, 781] on div "أربعاء ١٠ سبتمبر ٢٠٢٥ ١٨:٣٠" at bounding box center [336, 791] width 87 height 21
click at [369, 782] on button "button" at bounding box center [359, 791] width 18 height 18
click at [347, 770] on div "You are in a dialog. To close this dialog, hit escape. وقت مغادرة نقطة التحميل …" at bounding box center [380, 751] width 216 height 53
click at [340, 755] on input "١٠/٠٩/٢٠٢٥ ١٨:٣٠" at bounding box center [346, 757] width 131 height 23
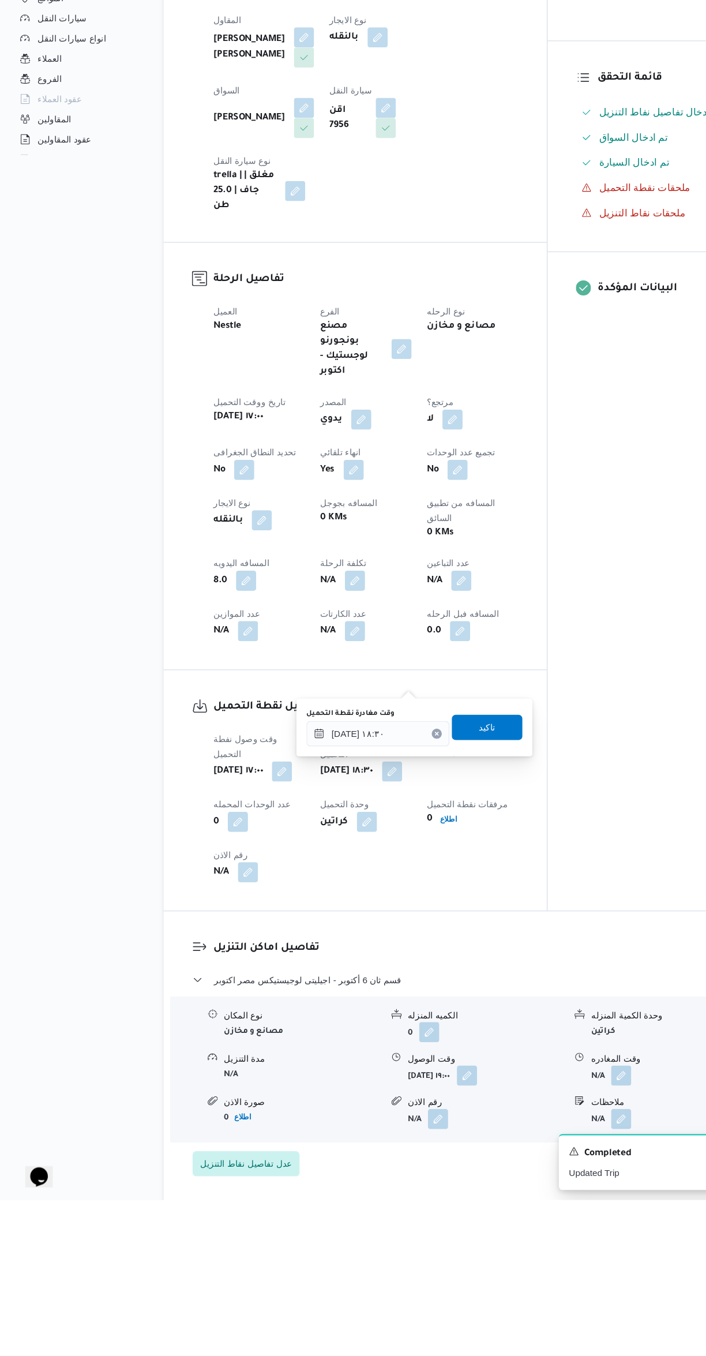
scroll to position [0, 0]
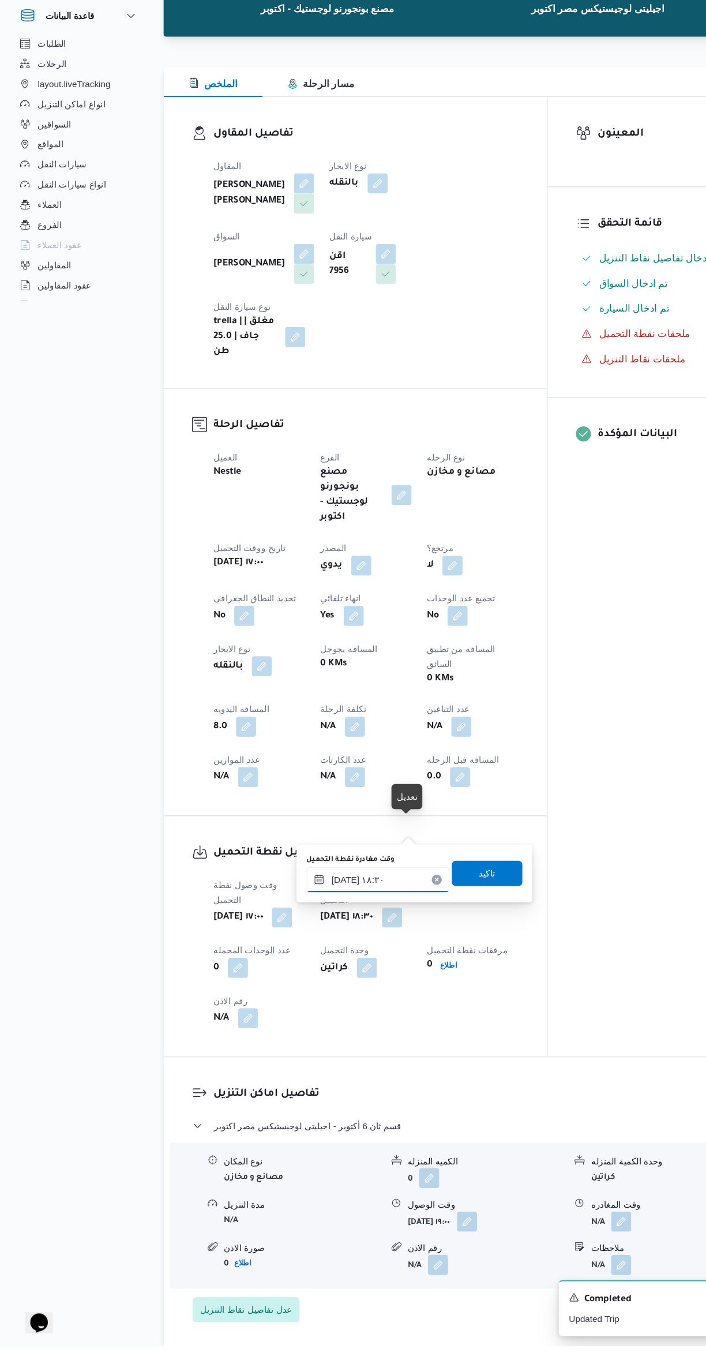
click at [347, 935] on input "١٠/٠٩/٢٠٢٥ ١٨:٣٠" at bounding box center [346, 928] width 131 height 23
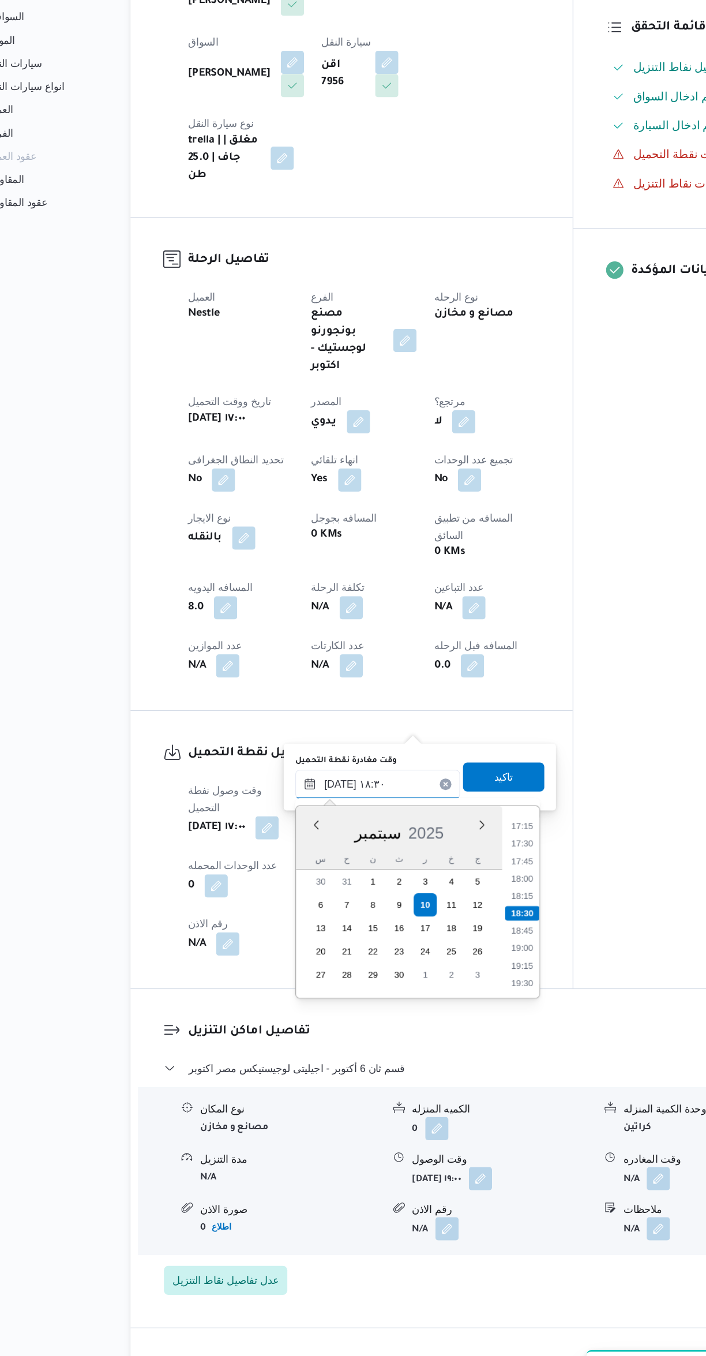
scroll to position [83, 0]
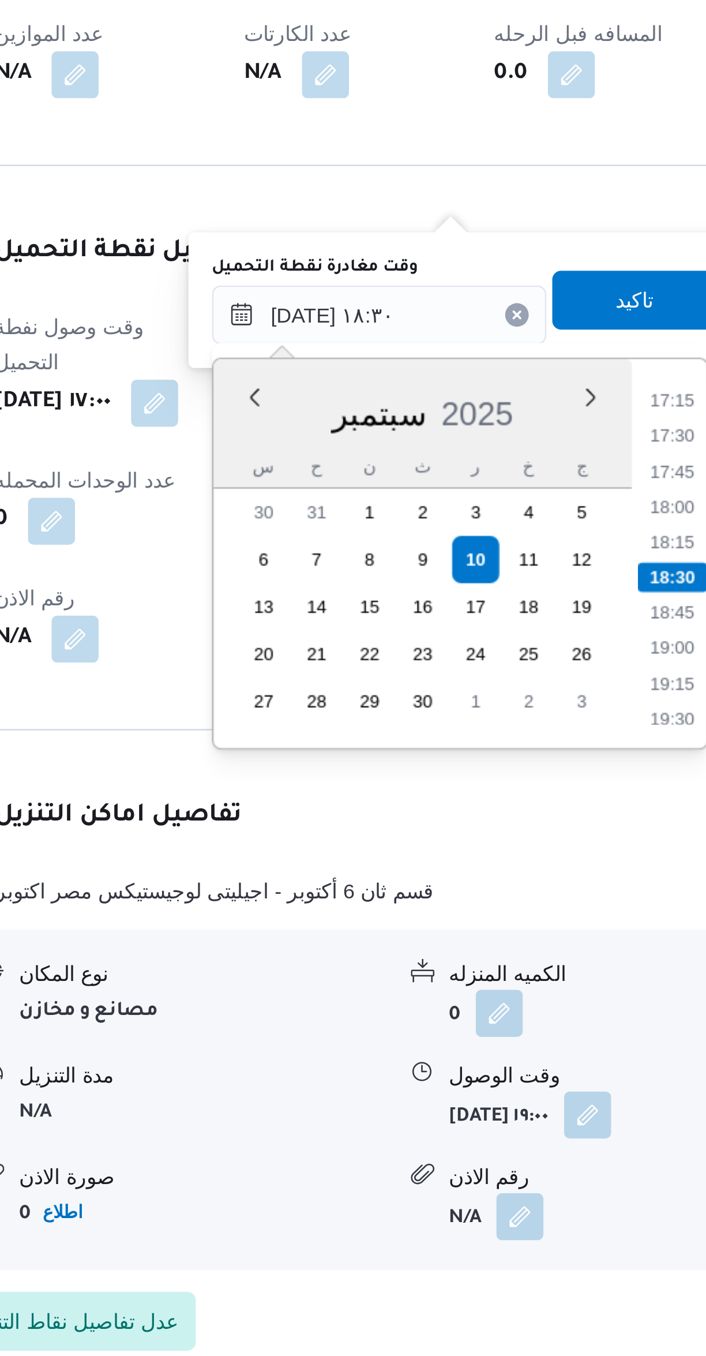
click at [459, 917] on li "18:00" at bounding box center [461, 921] width 27 height 12
type input "١٠/٠٩/٢٠٢٥ ١٨:٣٠"
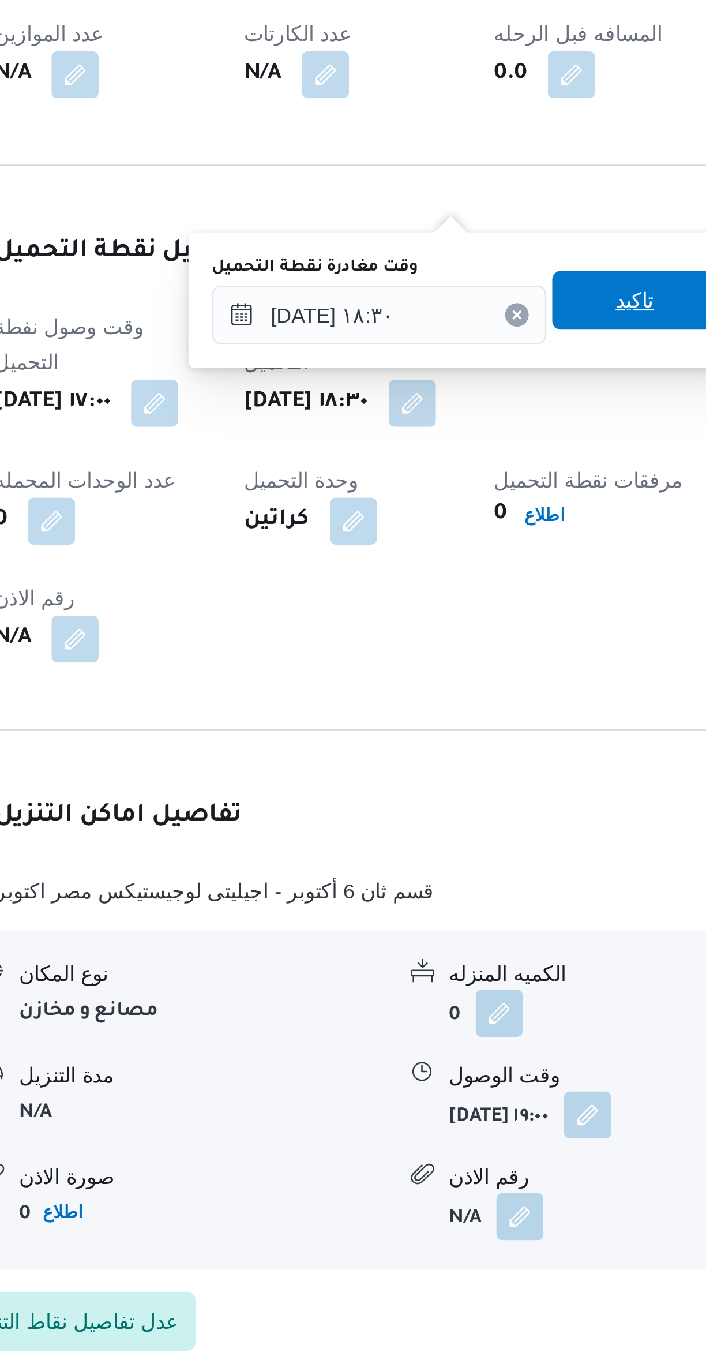
click at [450, 836] on span "تاكيد" at bounding box center [446, 840] width 65 height 23
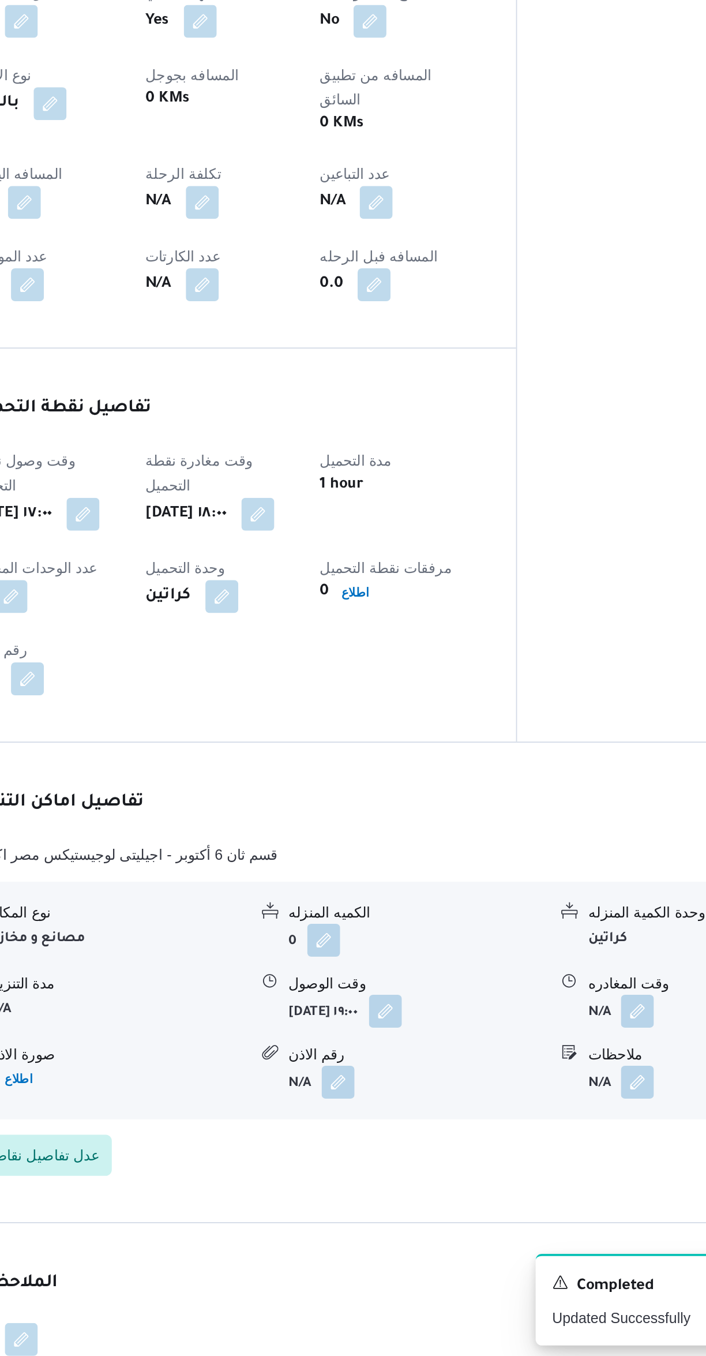
click at [437, 1150] on button "button" at bounding box center [428, 1159] width 18 height 18
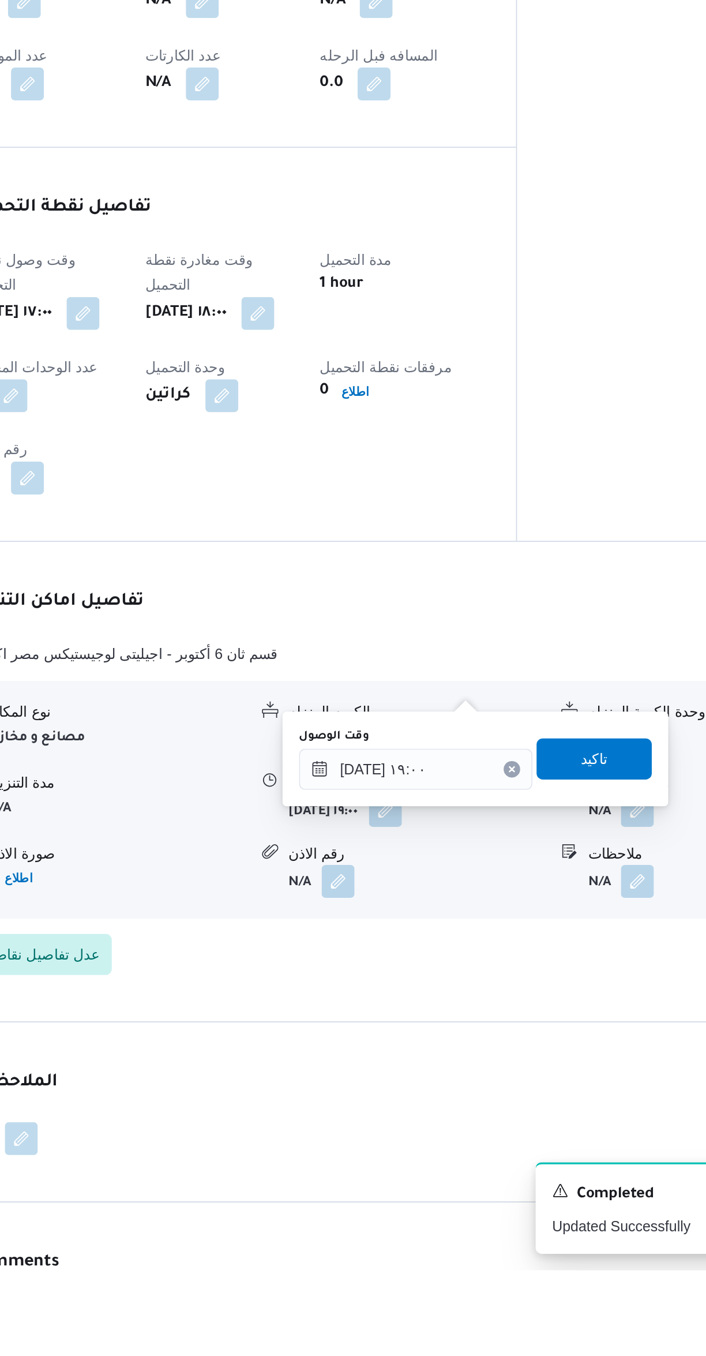
scroll to position [144, 0]
click at [448, 1073] on input "١٠/٠٩/٢٠٢٥ ١٩:٠٠" at bounding box center [445, 1074] width 131 height 23
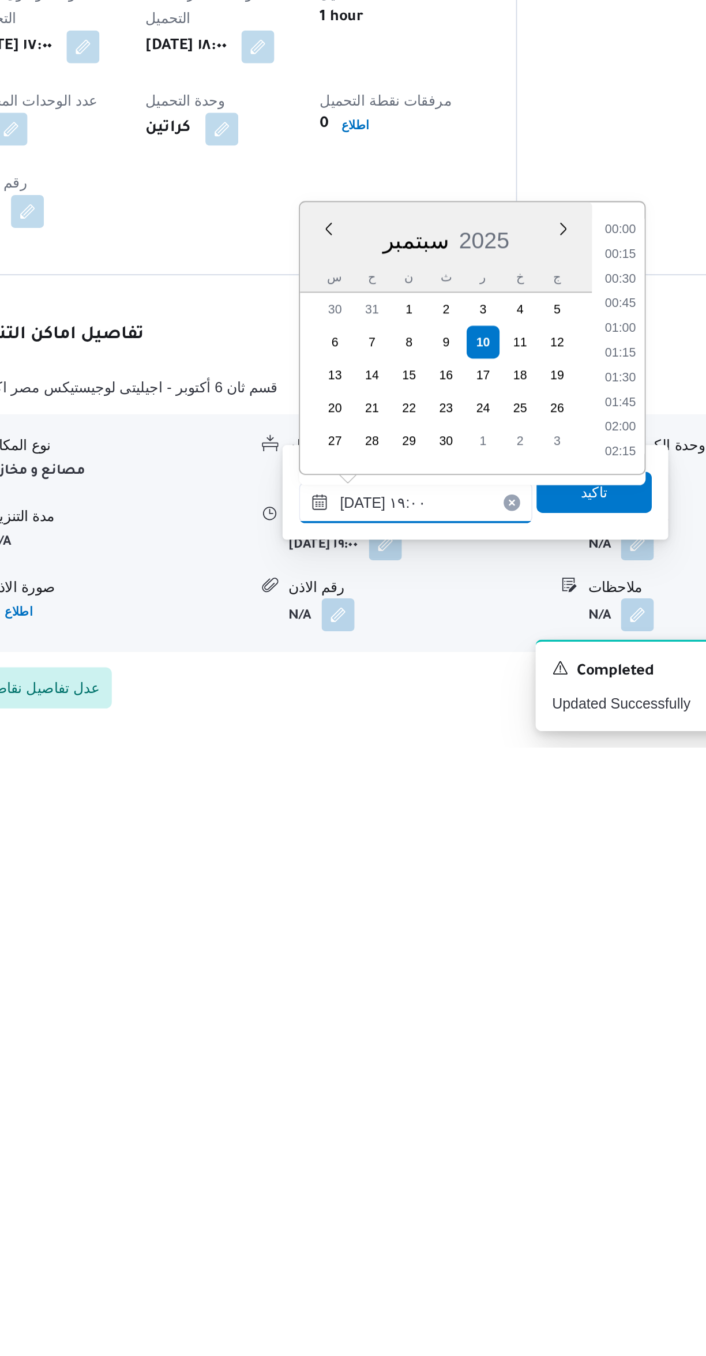
scroll to position [982, 0]
click at [558, 1088] on li "18:15" at bounding box center [559, 1094] width 27 height 12
type input "١٠/٠٩/٢٠٢٥ ١٨:١٥"
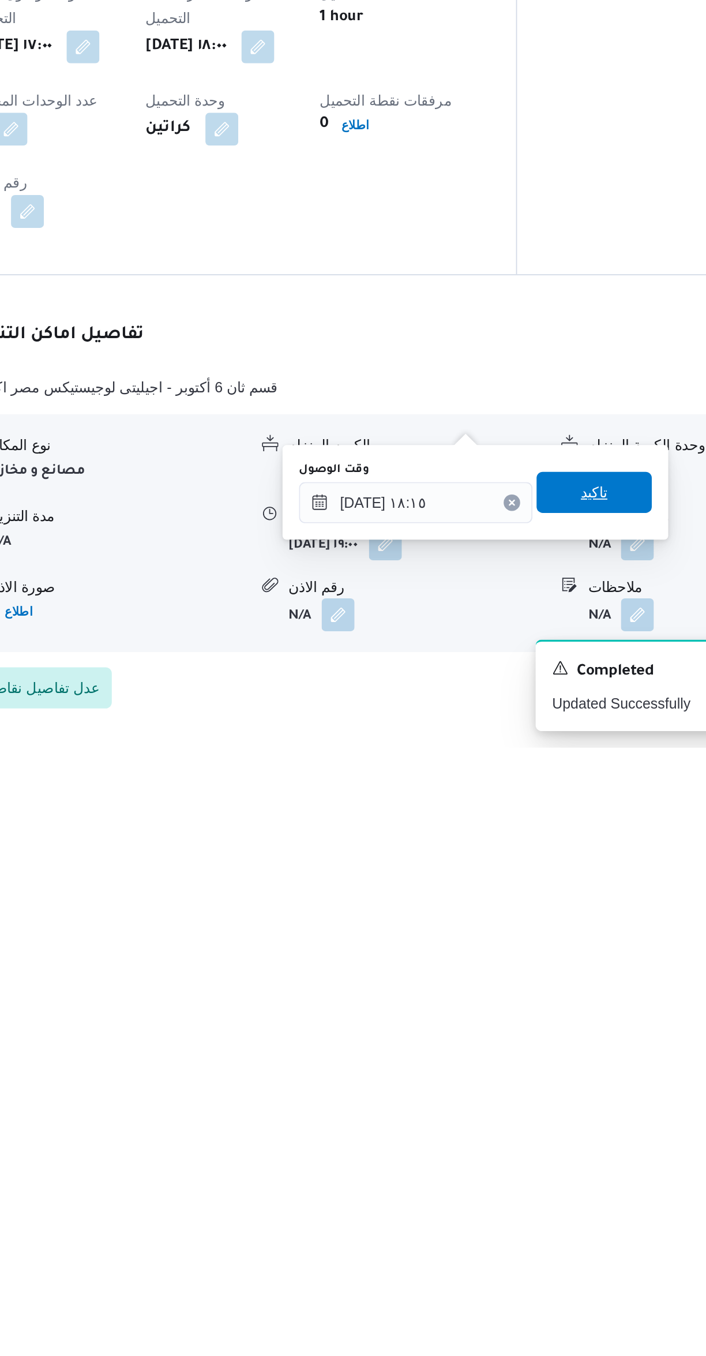
click at [548, 1215] on span "تاكيد" at bounding box center [545, 1212] width 65 height 23
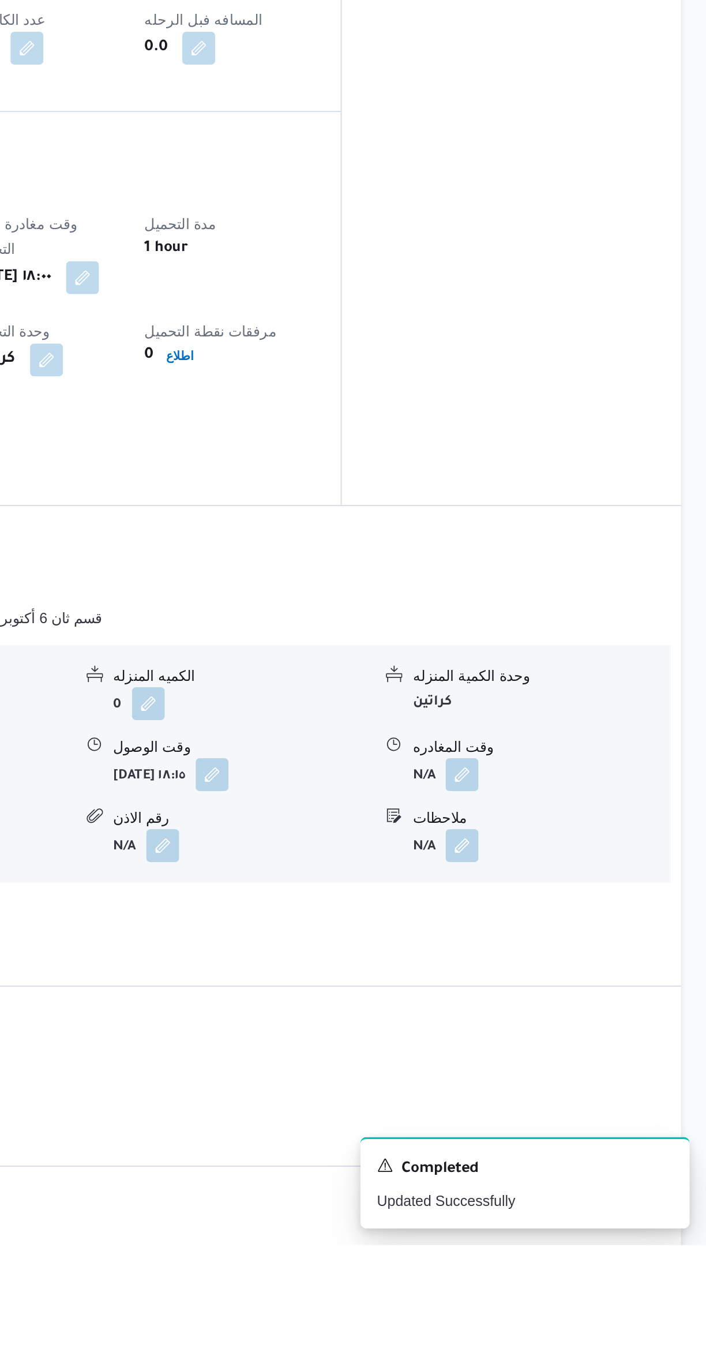
scroll to position [151, 0]
click at [572, 1082] on button "button" at bounding box center [569, 1091] width 18 height 18
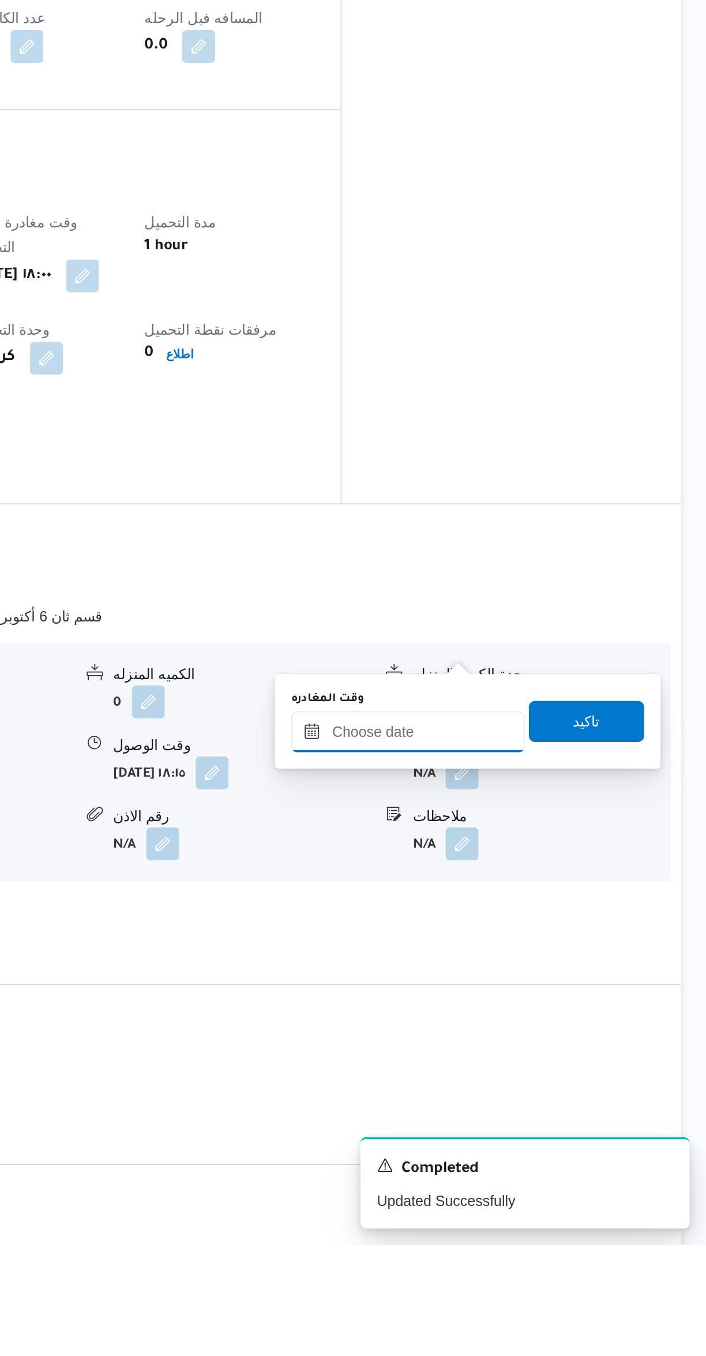
click at [535, 1078] on div at bounding box center [539, 1068] width 131 height 23
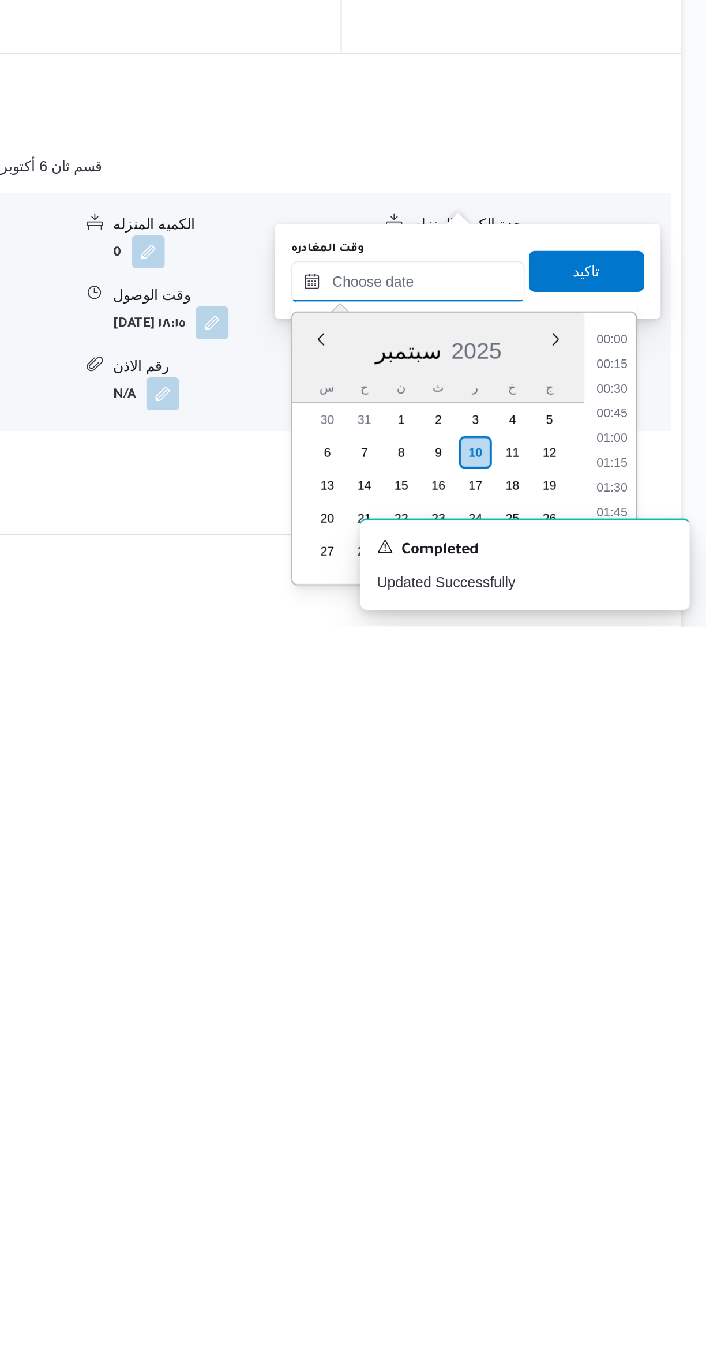
scroll to position [1134, 0]
click at [653, 1194] on li "20:30" at bounding box center [653, 1196] width 27 height 12
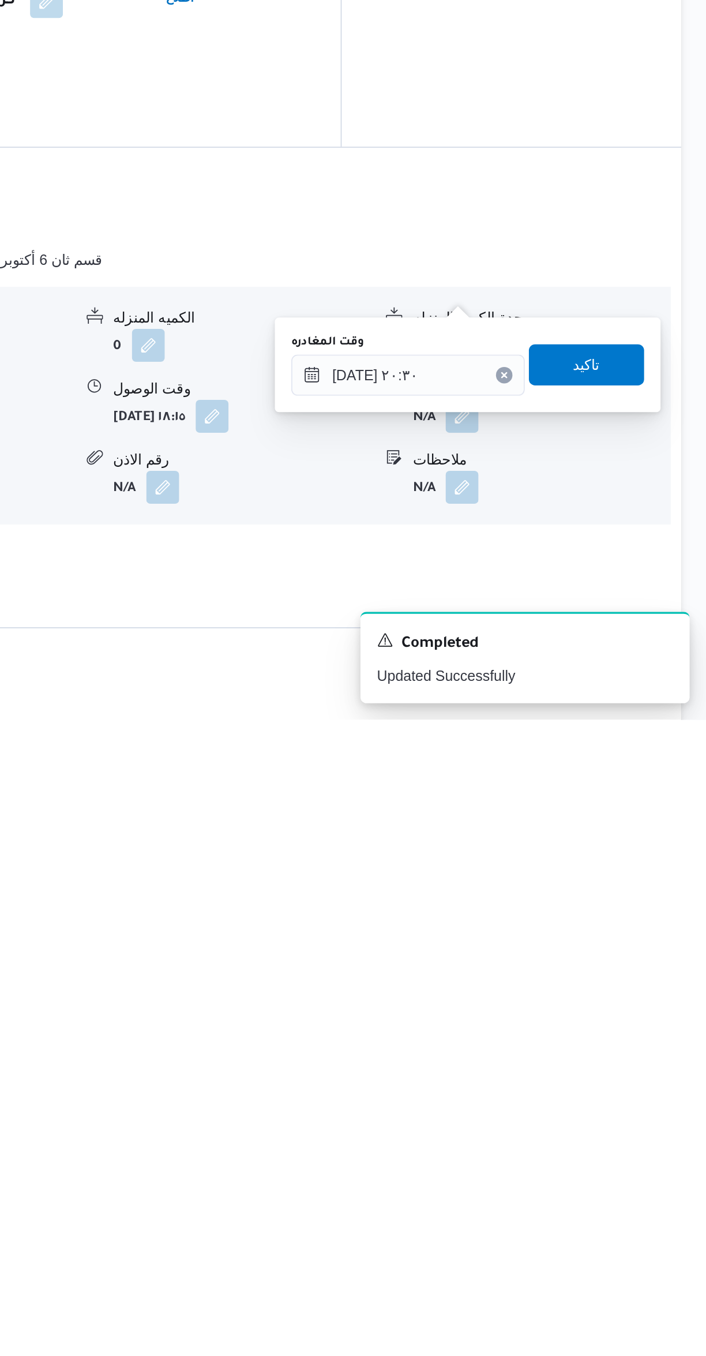
scroll to position [70, 0]
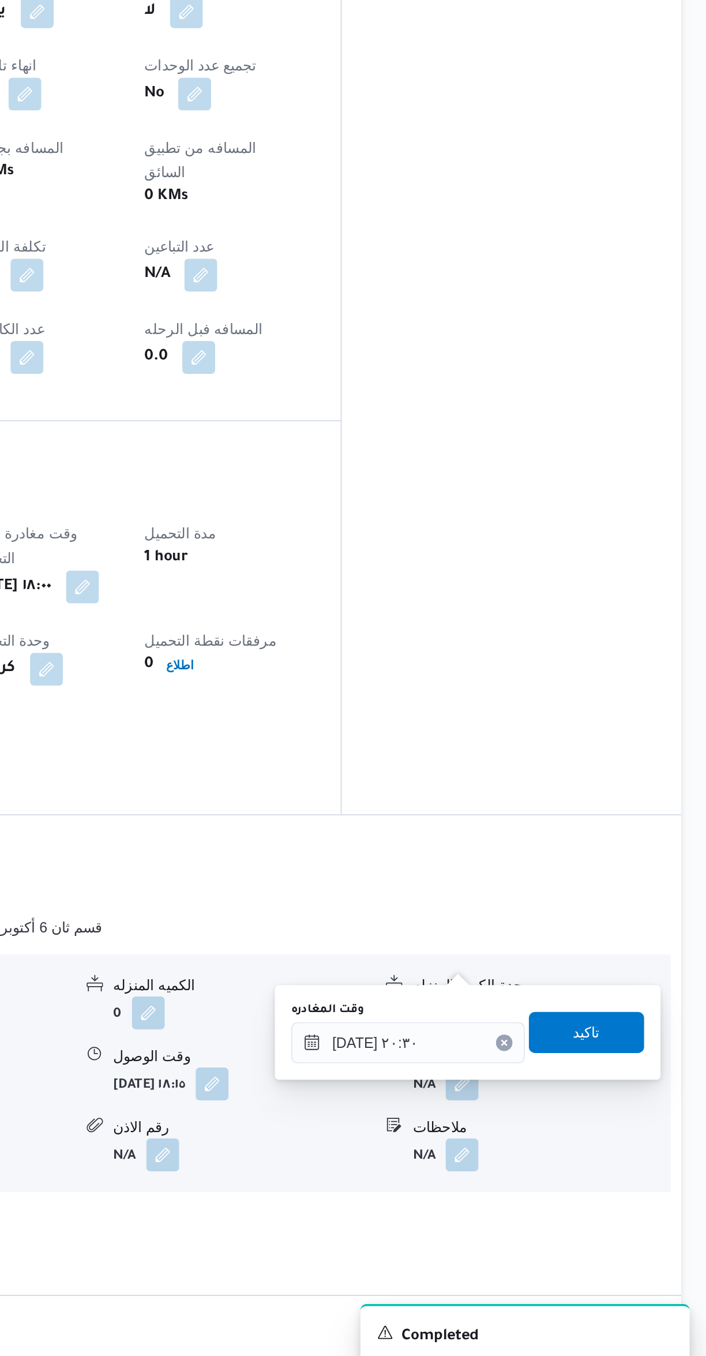
click at [555, 718] on div "المعينون قائمة التحقق تم ادخال تفاصيل نفاط التنزيل تم ادخال السواق تم ادخال الس…" at bounding box center [597, 580] width 190 height 879
click at [554, 1144] on input "١٠/٠٩/٢٠٢٥ ٢٠:٣٠" at bounding box center [539, 1148] width 131 height 23
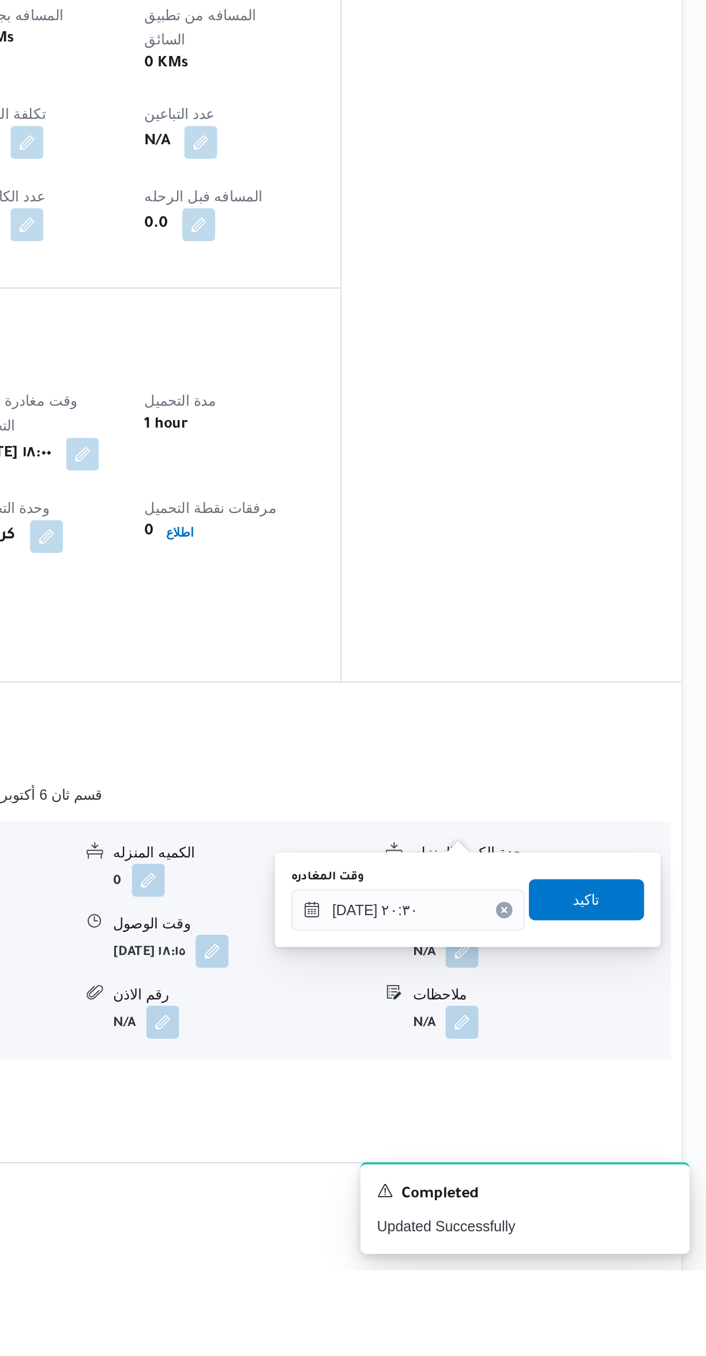
scroll to position [67, 0]
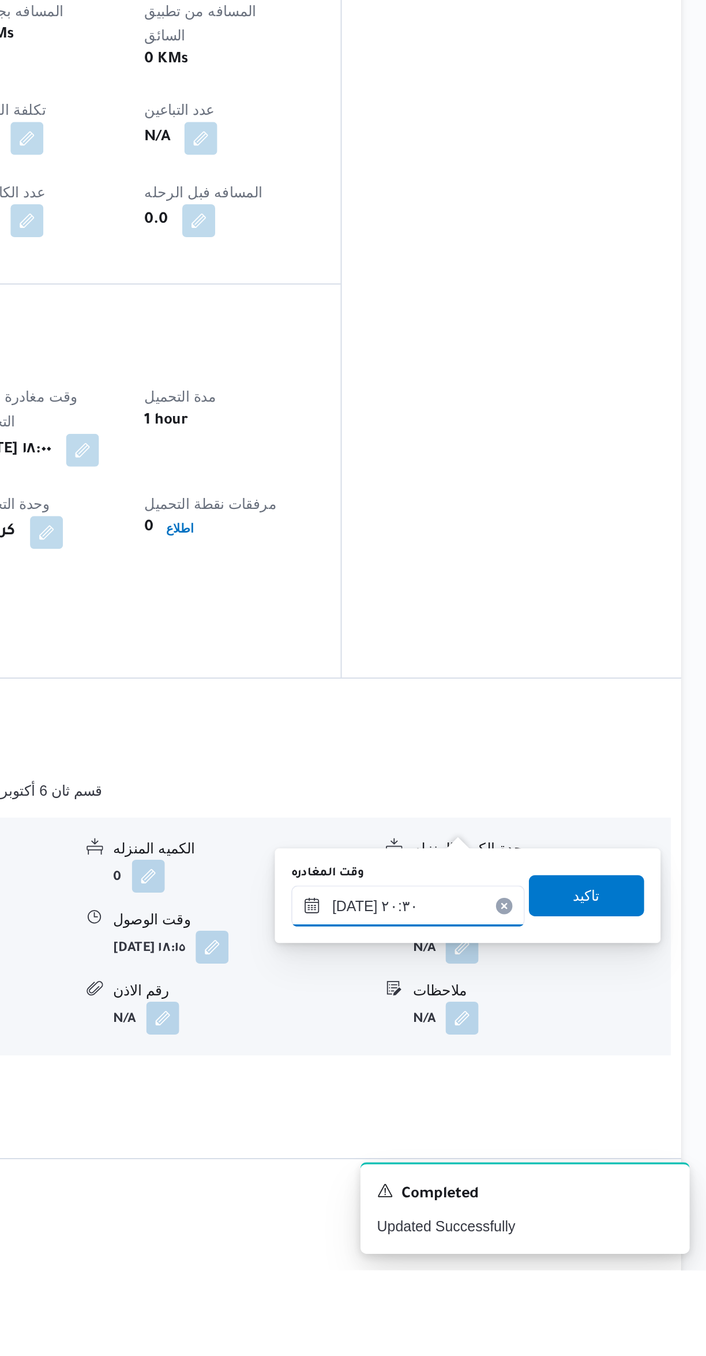
click at [549, 1148] on input "١٠/٠٩/٢٠٢٥ ٢٠:٣٠" at bounding box center [539, 1151] width 131 height 23
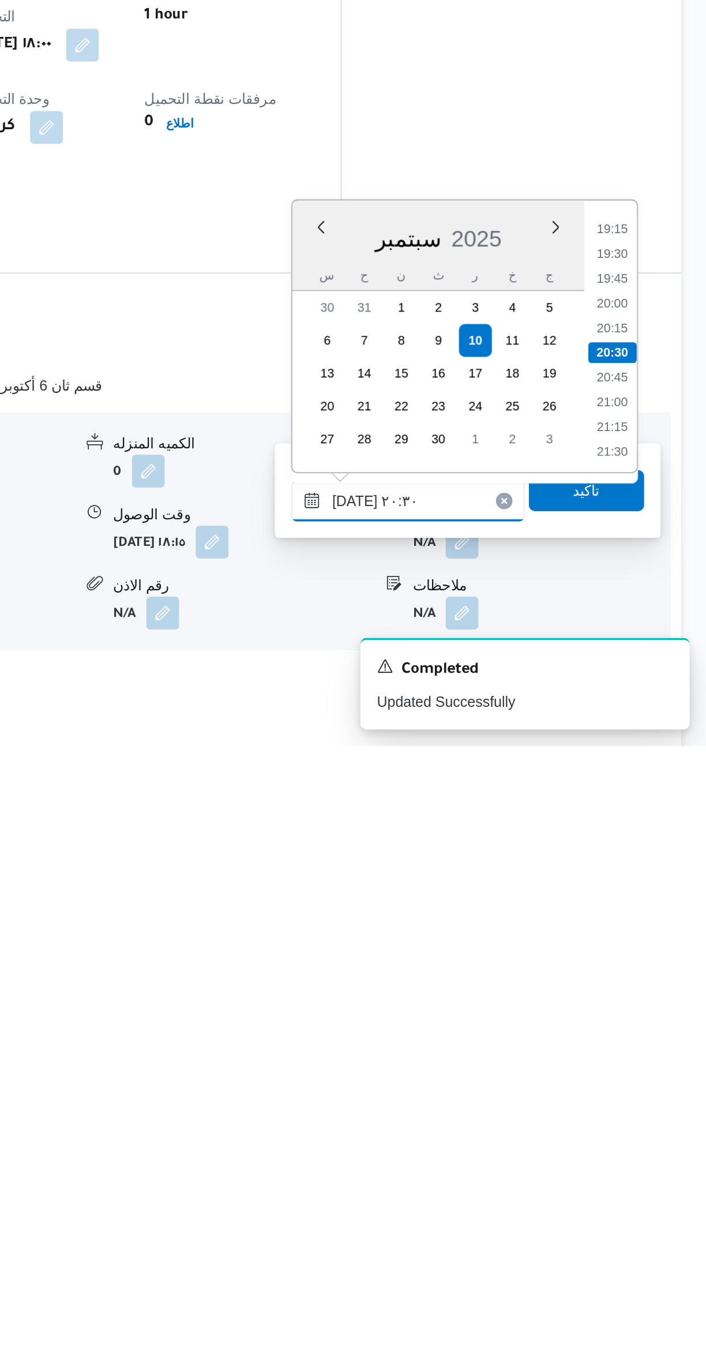
scroll to position [38, 0]
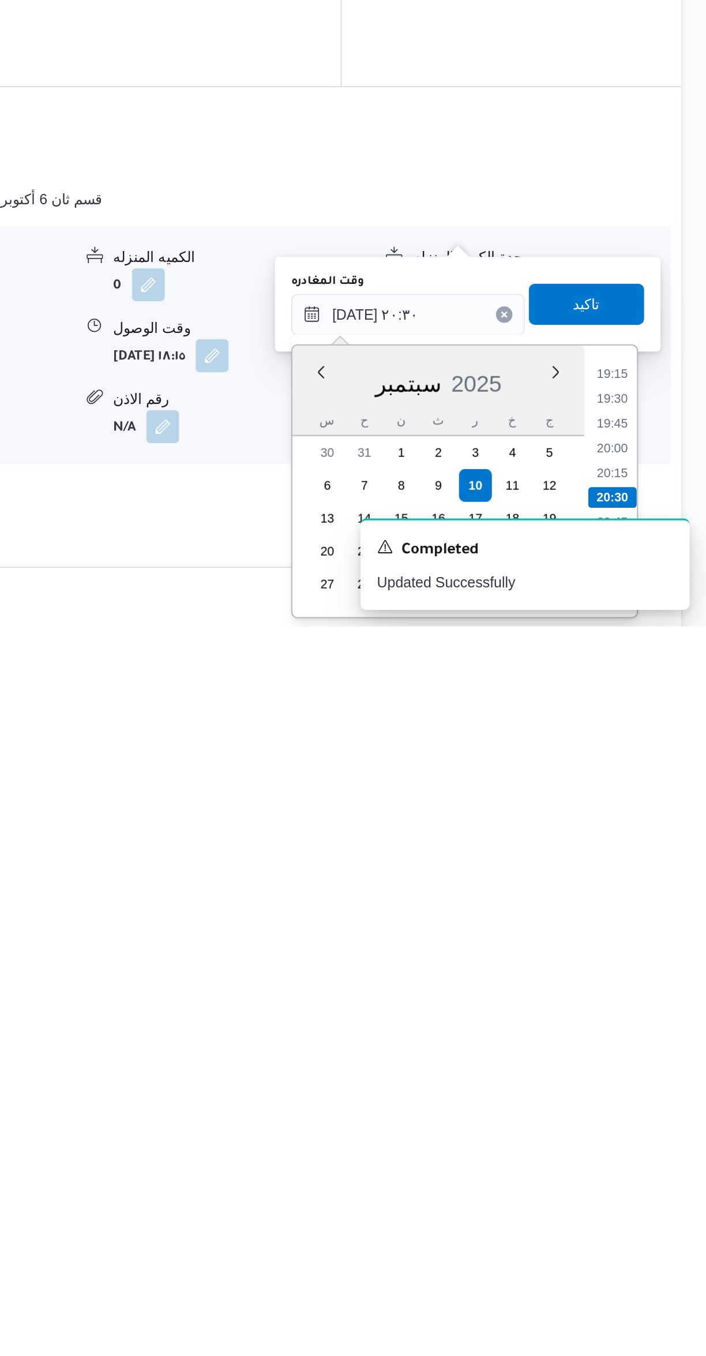
click at [658, 1215] on li "19:15" at bounding box center [653, 1215] width 27 height 12
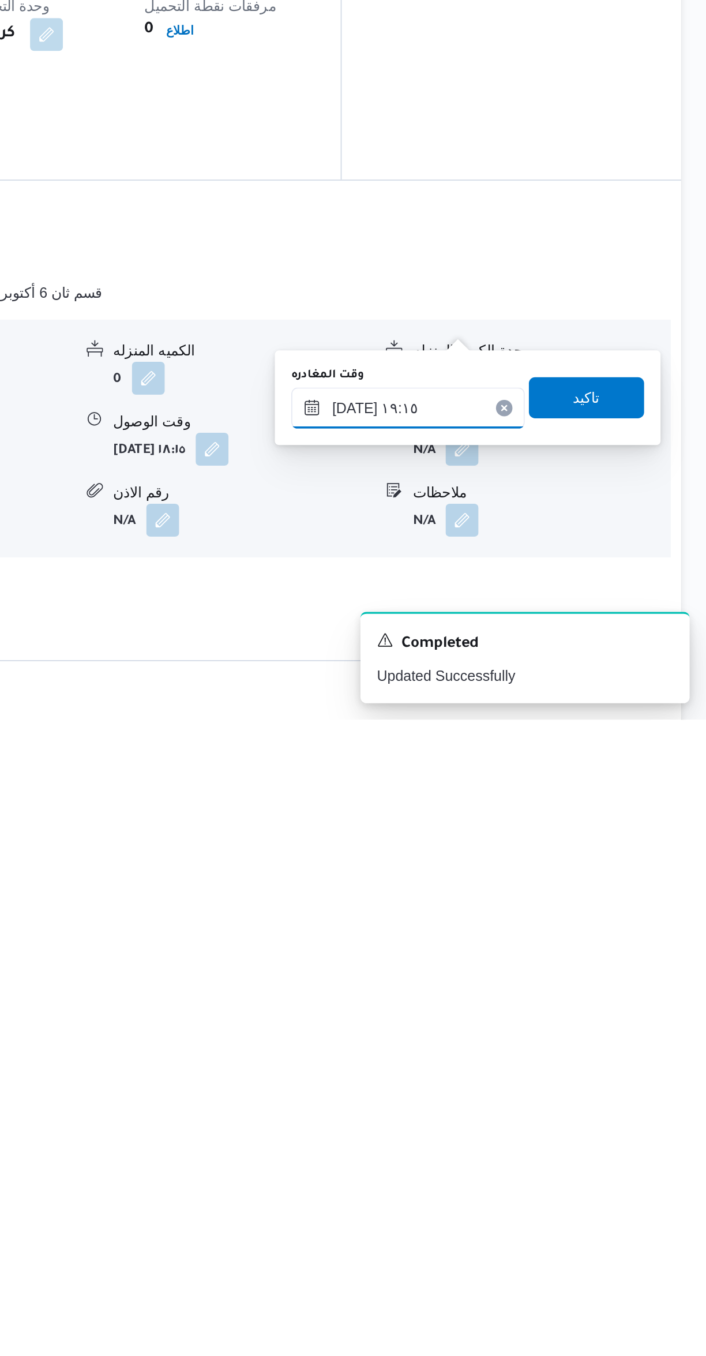
click at [557, 1181] on input "١٠/٠٩/٢٠٢٥ ١٩:١٥" at bounding box center [539, 1181] width 131 height 23
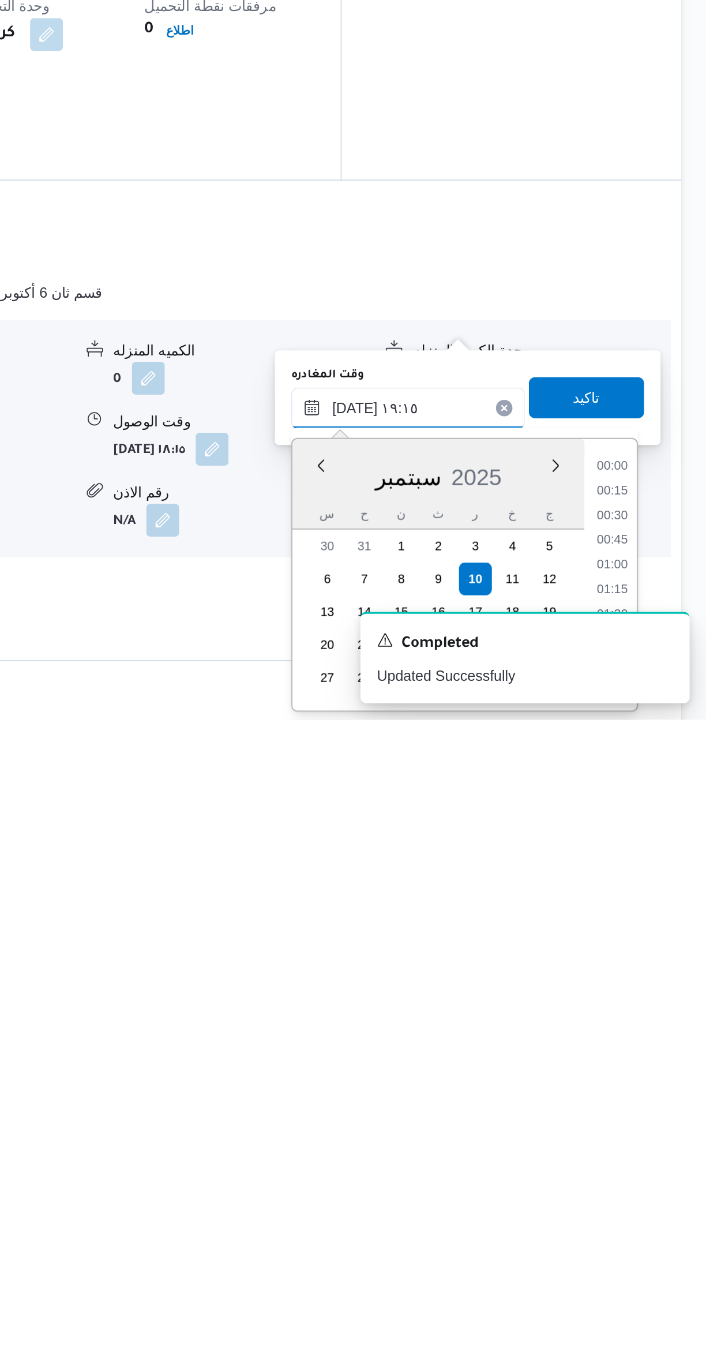
scroll to position [996, 0]
click at [658, 1267] on li "19:00" at bounding box center [653, 1270] width 27 height 12
type input "١٠/٠٩/٢٠٢٥ ١٩:٠٠"
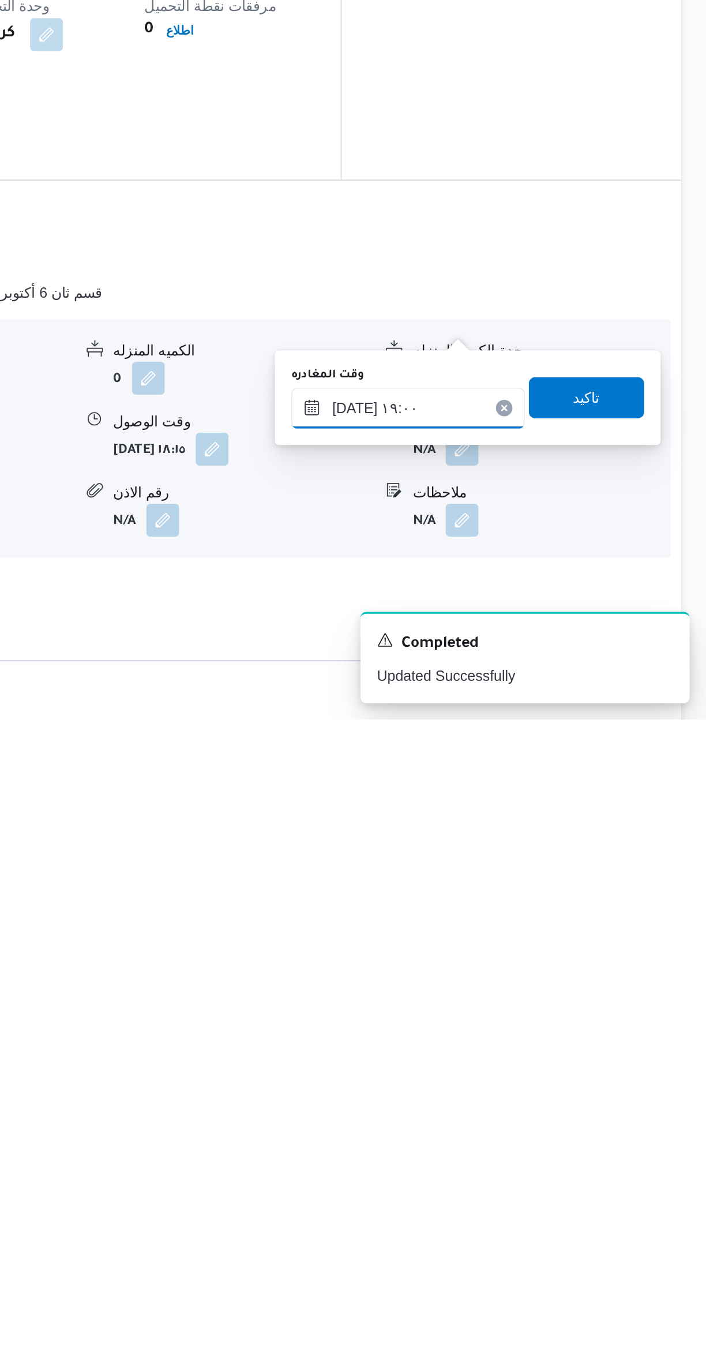
scroll to position [37, 0]
click at [647, 1170] on span "تاكيد" at bounding box center [639, 1175] width 65 height 23
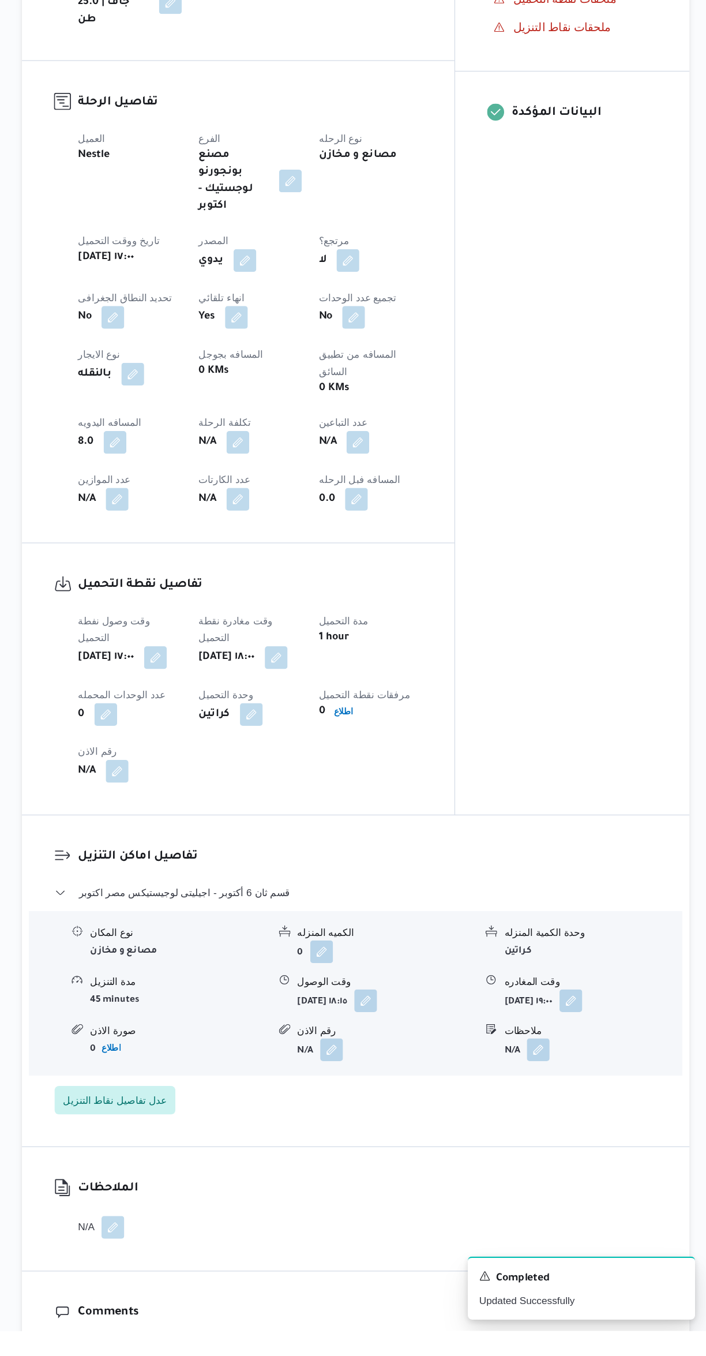
scroll to position [154, 0]
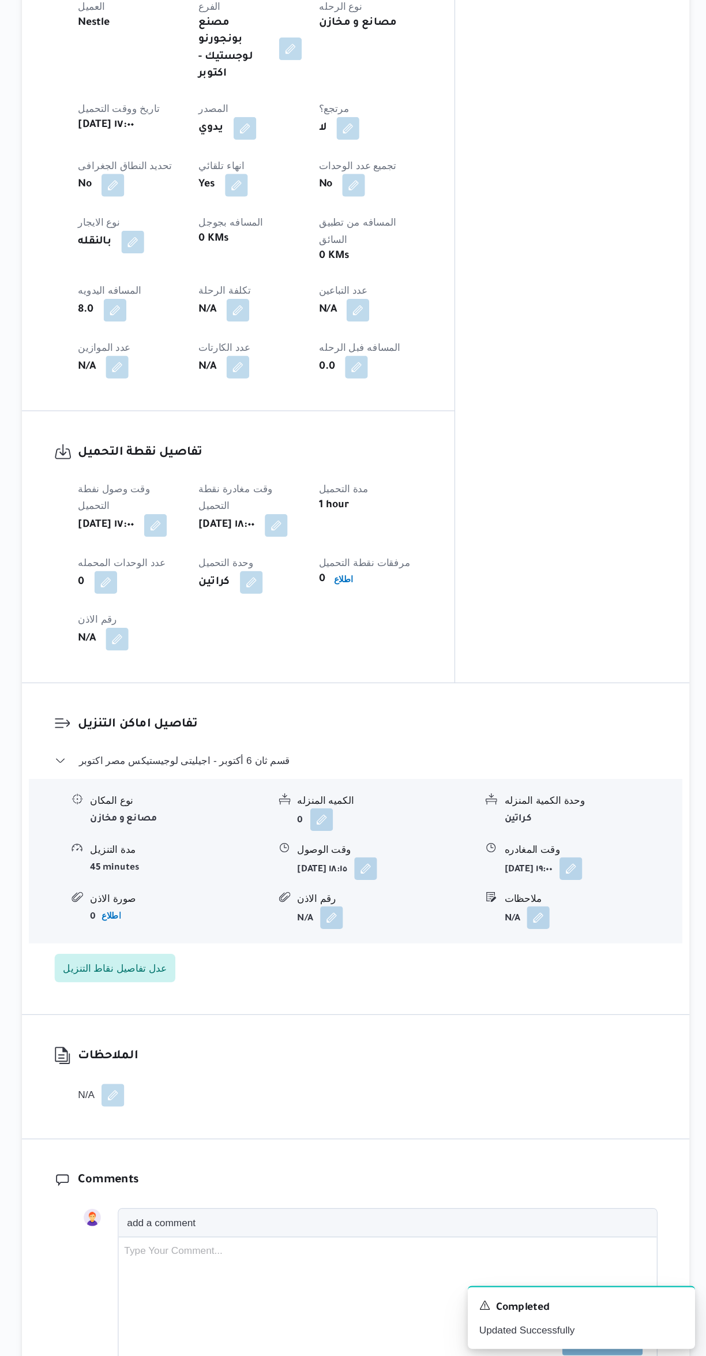
click at [233, 761] on button "button" at bounding box center [227, 770] width 18 height 18
click at [211, 747] on input "رقم الاذن" at bounding box center [197, 747] width 115 height 23
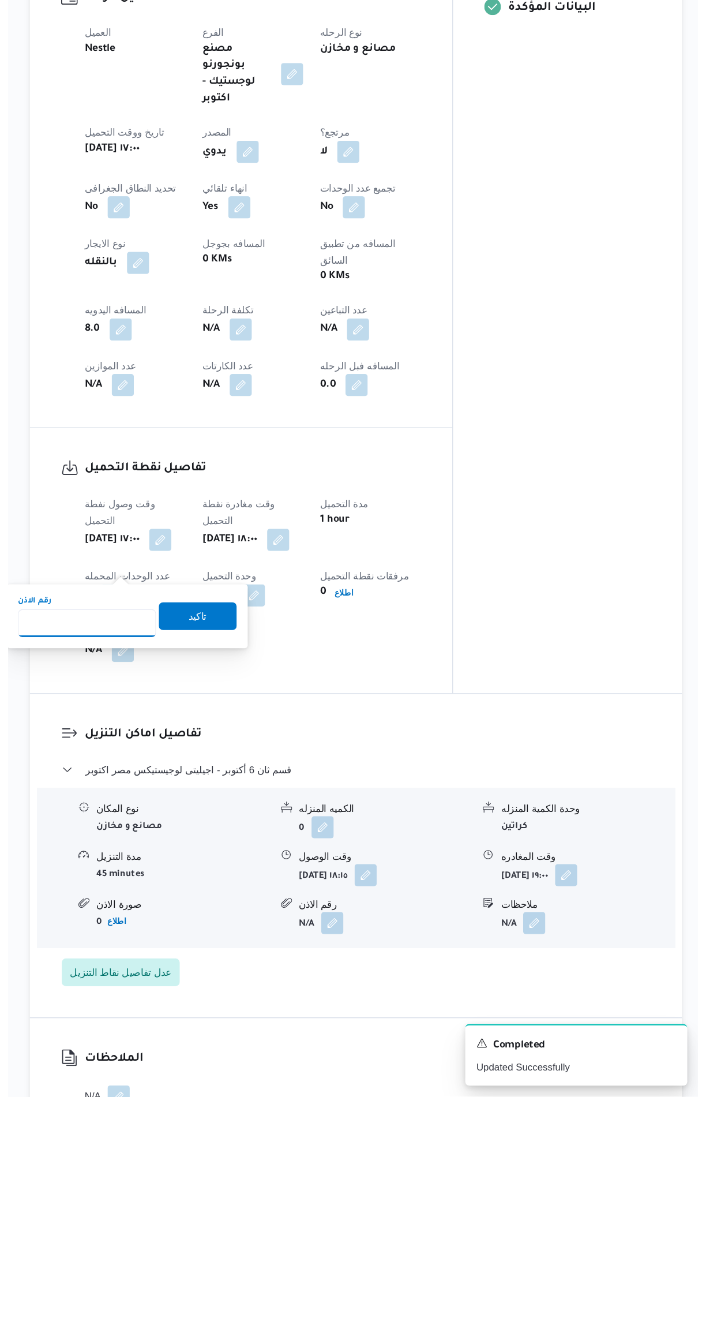
scroll to position [70, 0]
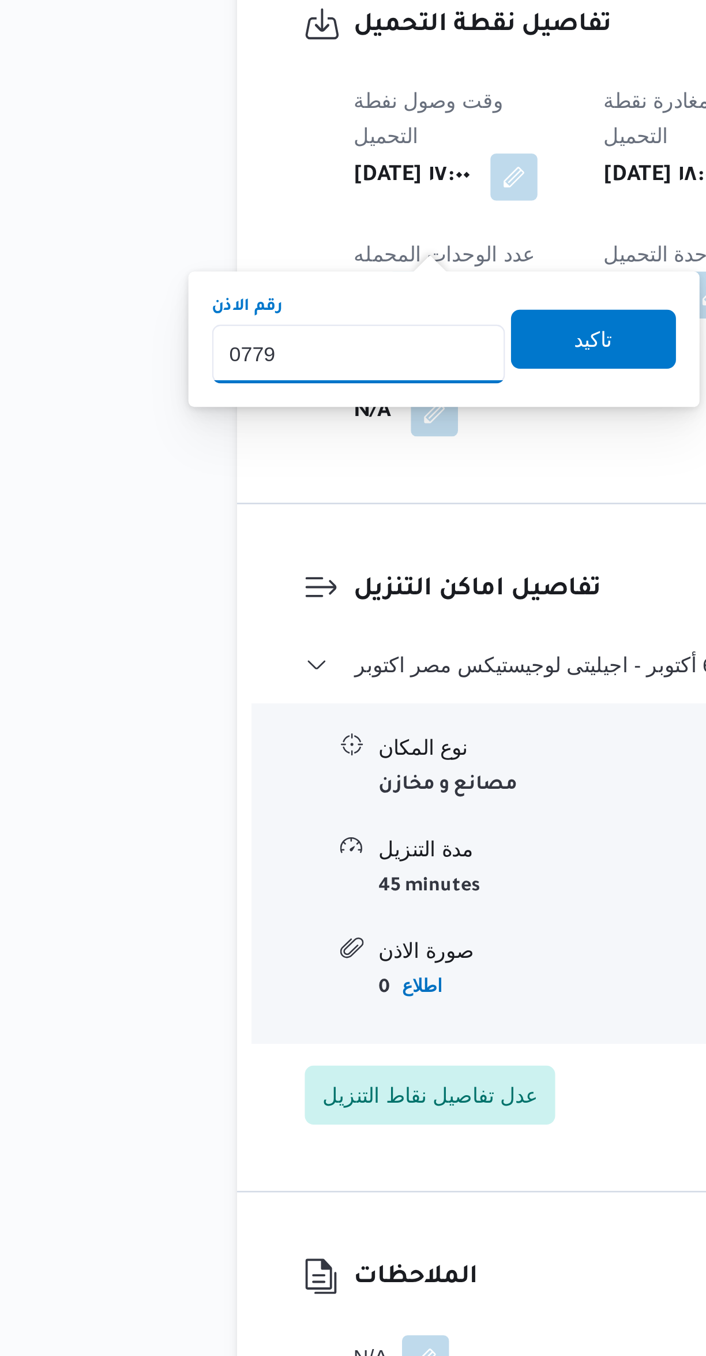
type input "07799"
click at [300, 960] on span "تاكيد" at bounding box center [289, 956] width 65 height 23
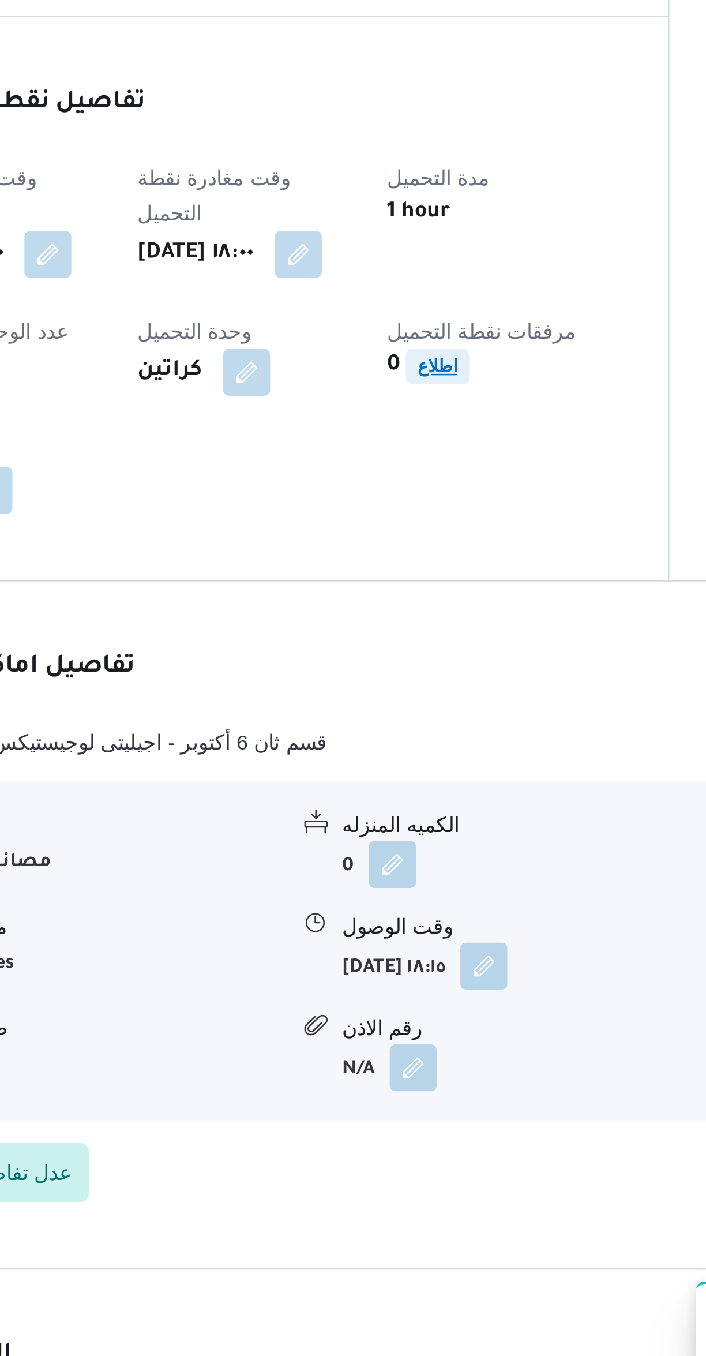
click at [419, 933] on b "اطلاع" at bounding box center [411, 937] width 16 height 8
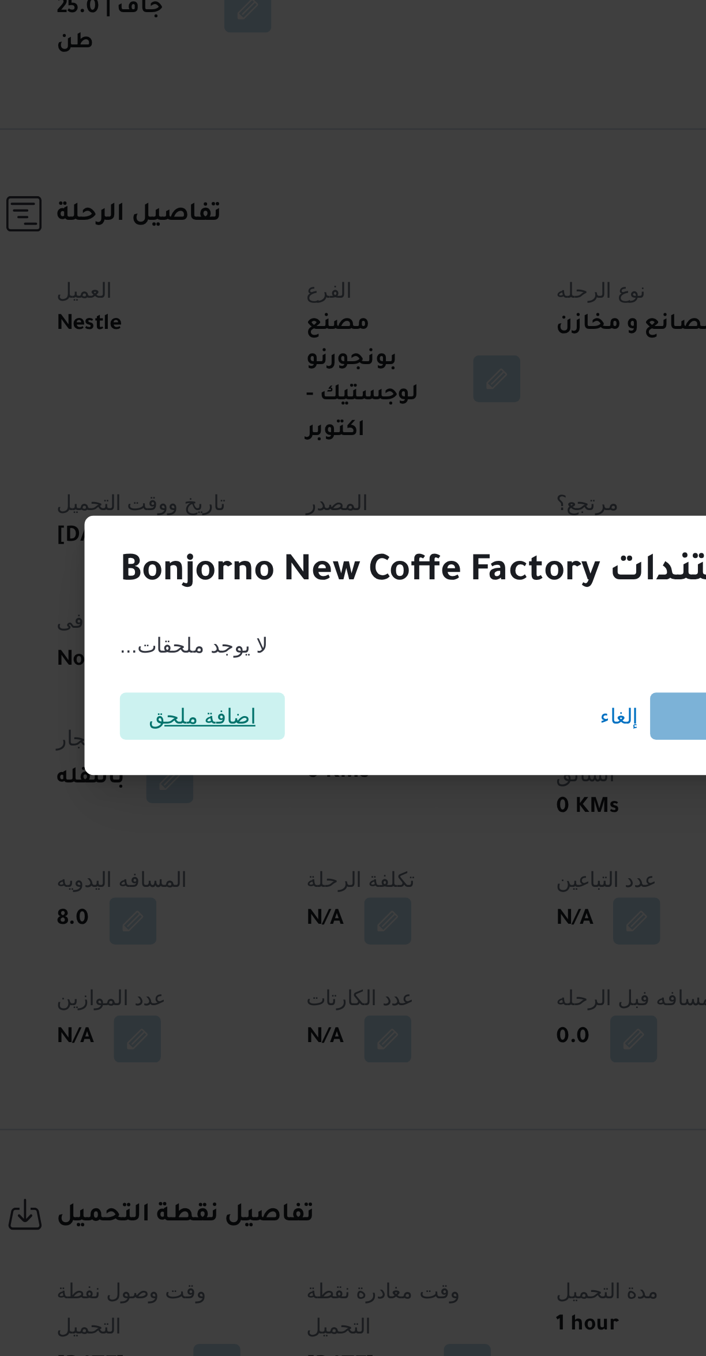
click at [272, 647] on span "اضافة ملحق" at bounding box center [252, 638] width 65 height 18
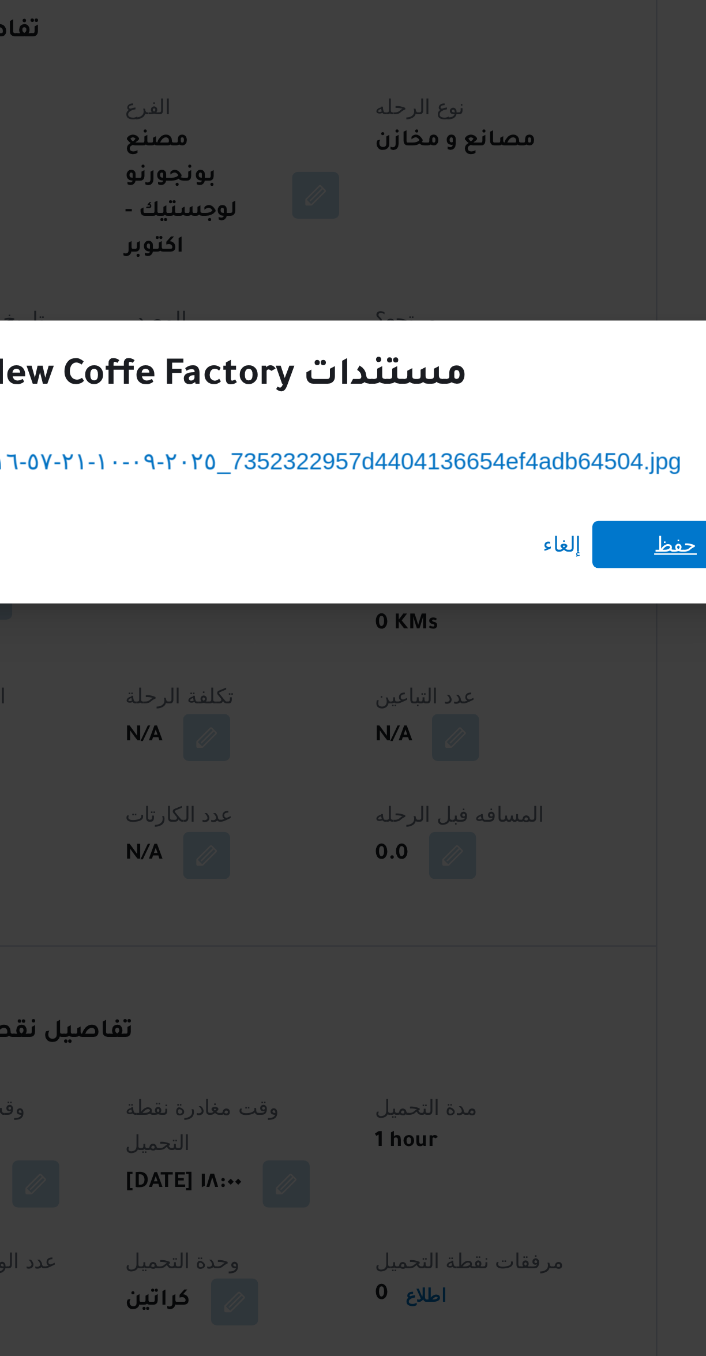
click at [501, 639] on span "حفظ" at bounding box center [509, 643] width 17 height 18
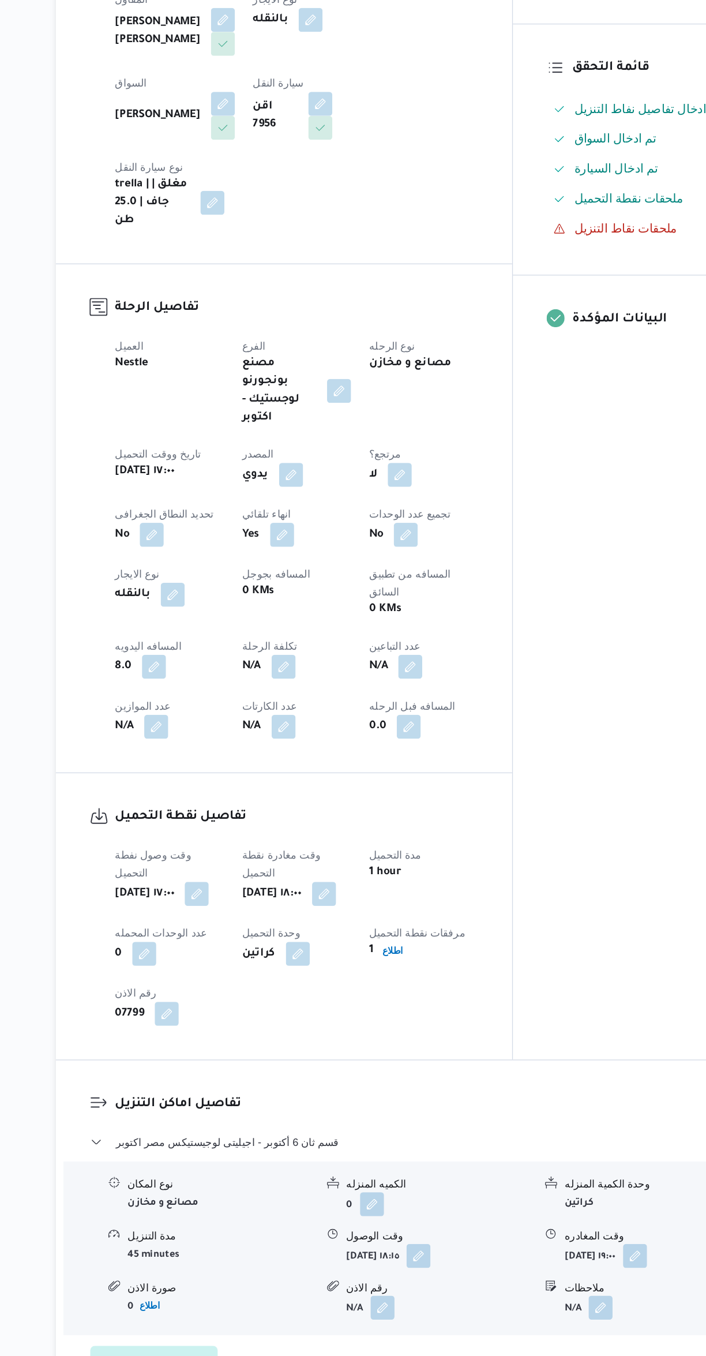
click at [589, 868] on div "المعينون قائمة التحقق تم ادخال تفاصيل نفاط التنزيل تم ادخال السواق تم ادخال الس…" at bounding box center [597, 580] width 190 height 879
click at [574, 891] on div "المعينون قائمة التحقق تم ادخال تفاصيل نفاط التنزيل تم ادخال السواق تم ادخال الس…" at bounding box center [597, 580] width 190 height 879
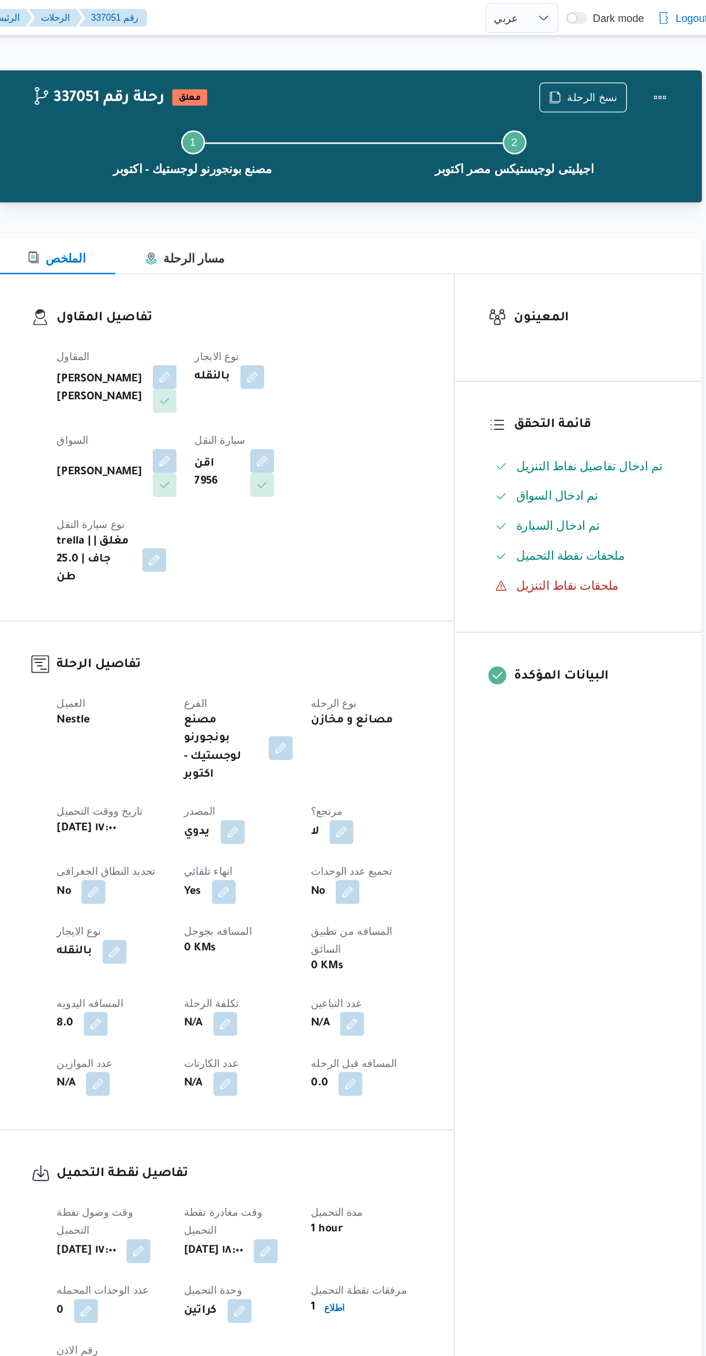
scroll to position [0, 0]
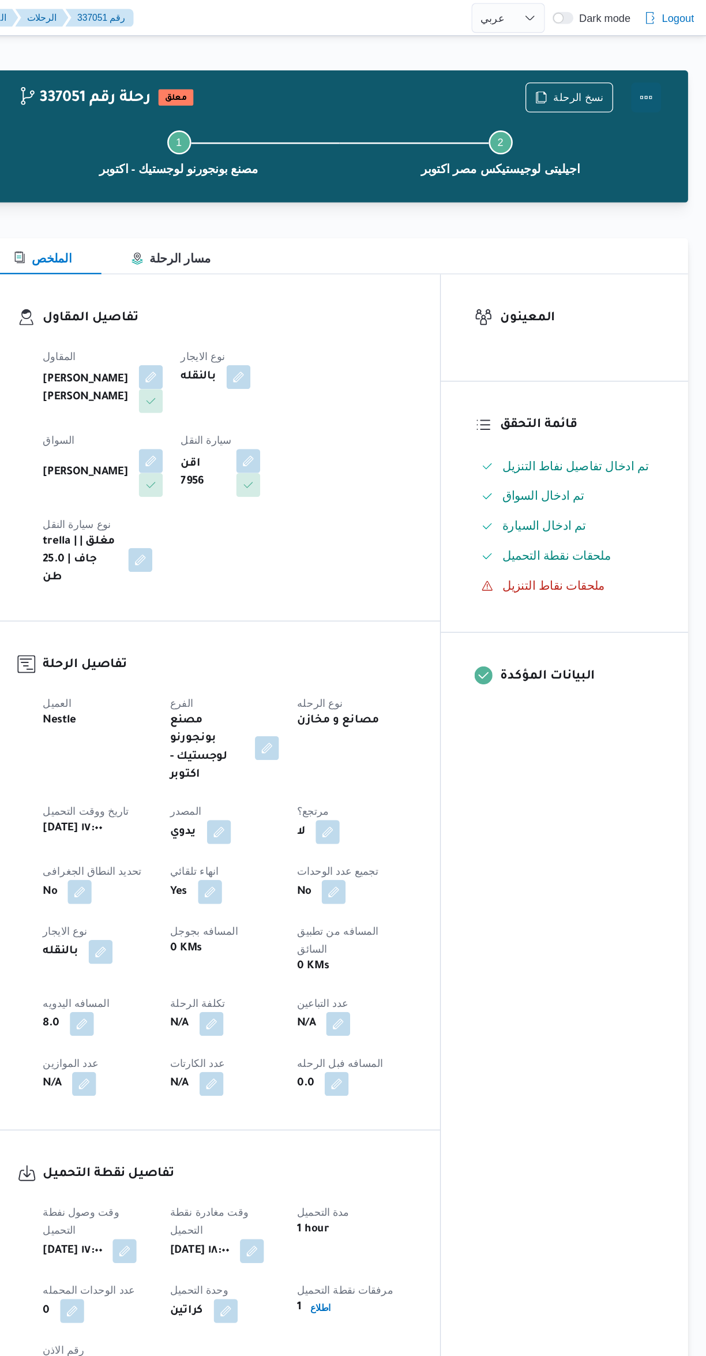
click at [666, 80] on button "Actions" at bounding box center [660, 74] width 23 height 23
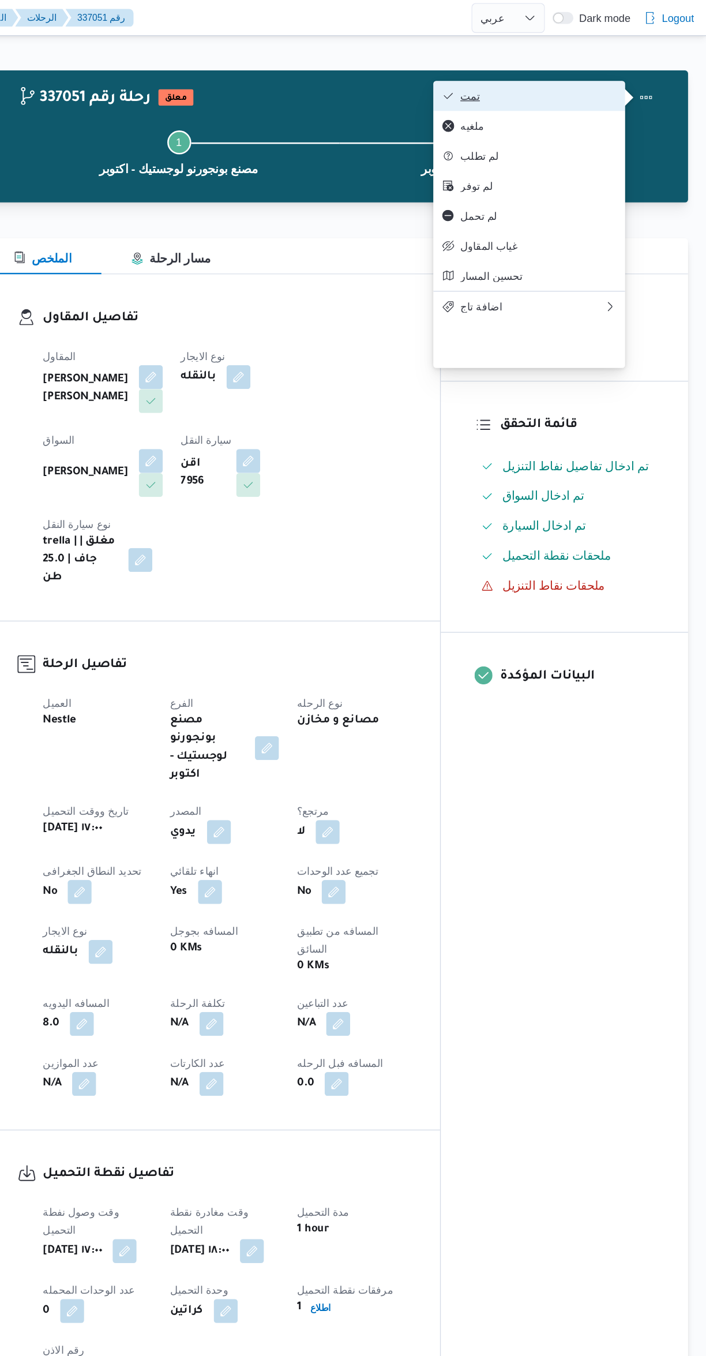
click at [595, 70] on span "تمت" at bounding box center [577, 73] width 120 height 9
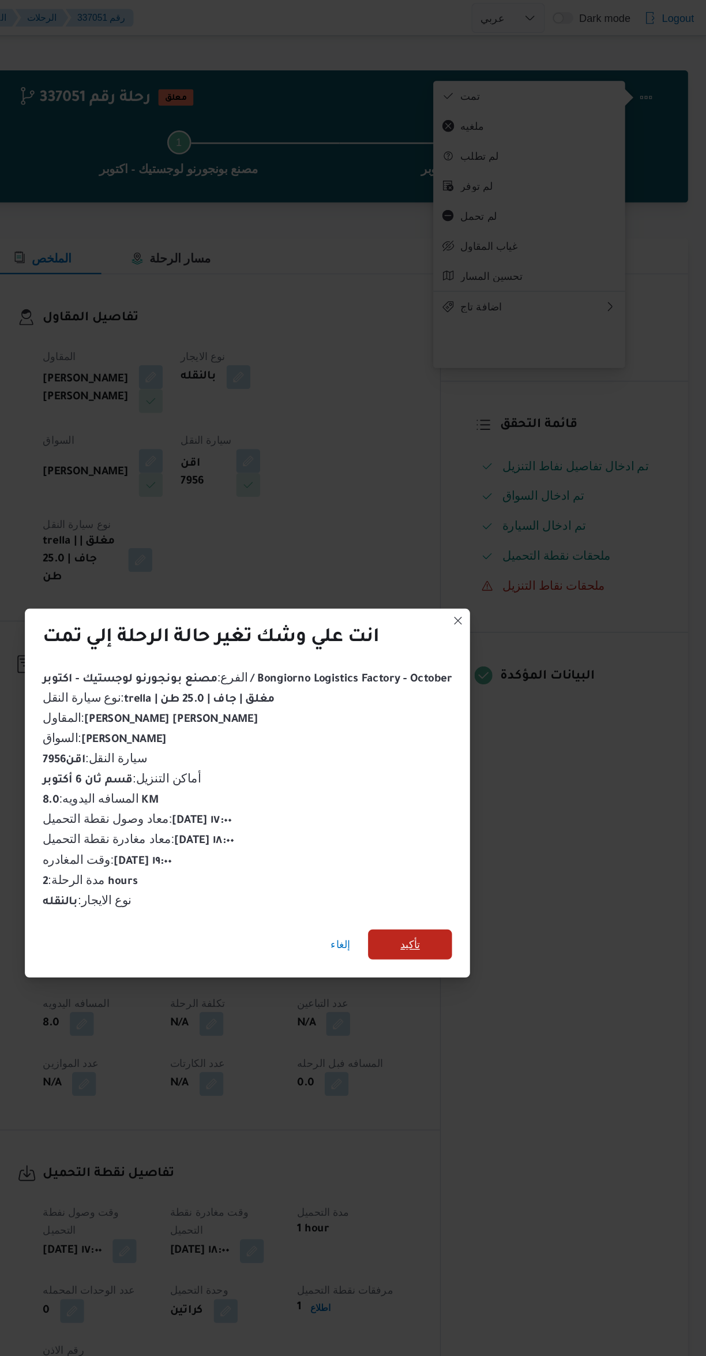
click at [498, 723] on span "تأكيد" at bounding box center [478, 727] width 65 height 23
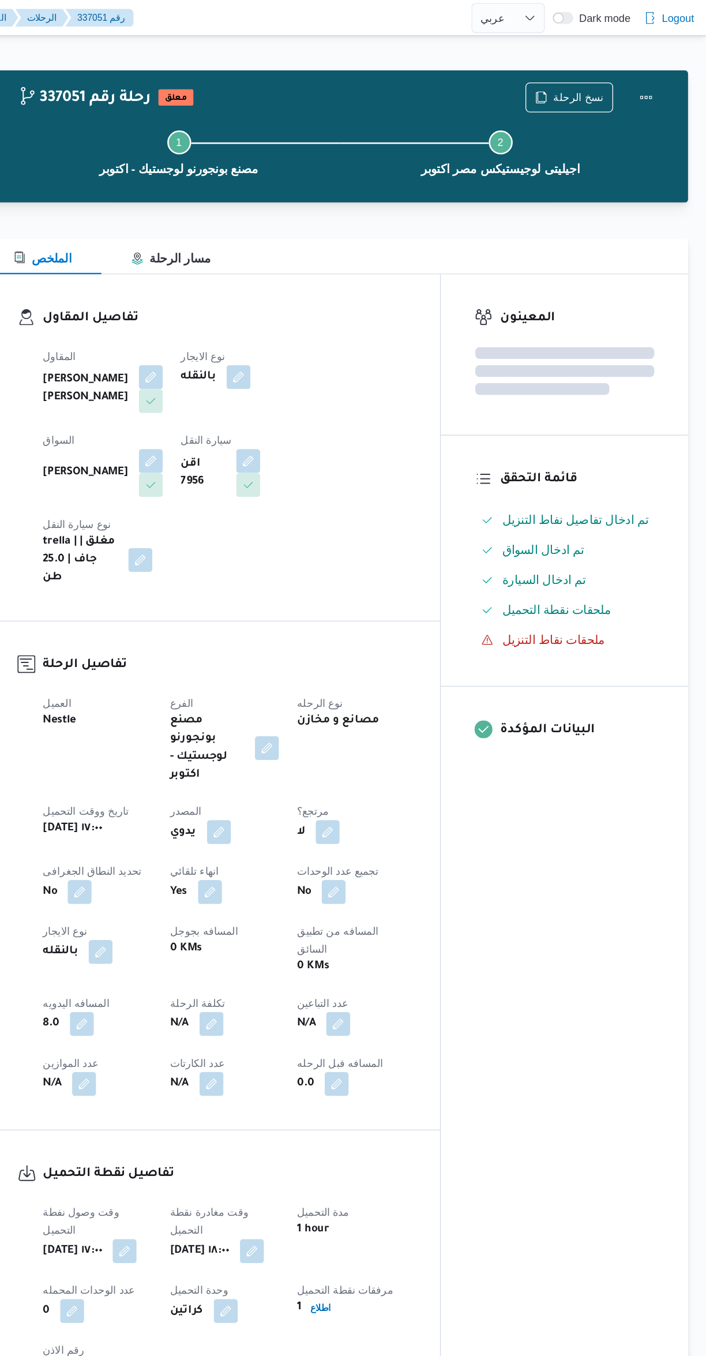
click at [608, 715] on div "المعينون قائمة التحقق تم ادخال تفاصيل نفاط التنزيل تم ادخال السواق تم ادخال الس…" at bounding box center [597, 650] width 190 height 879
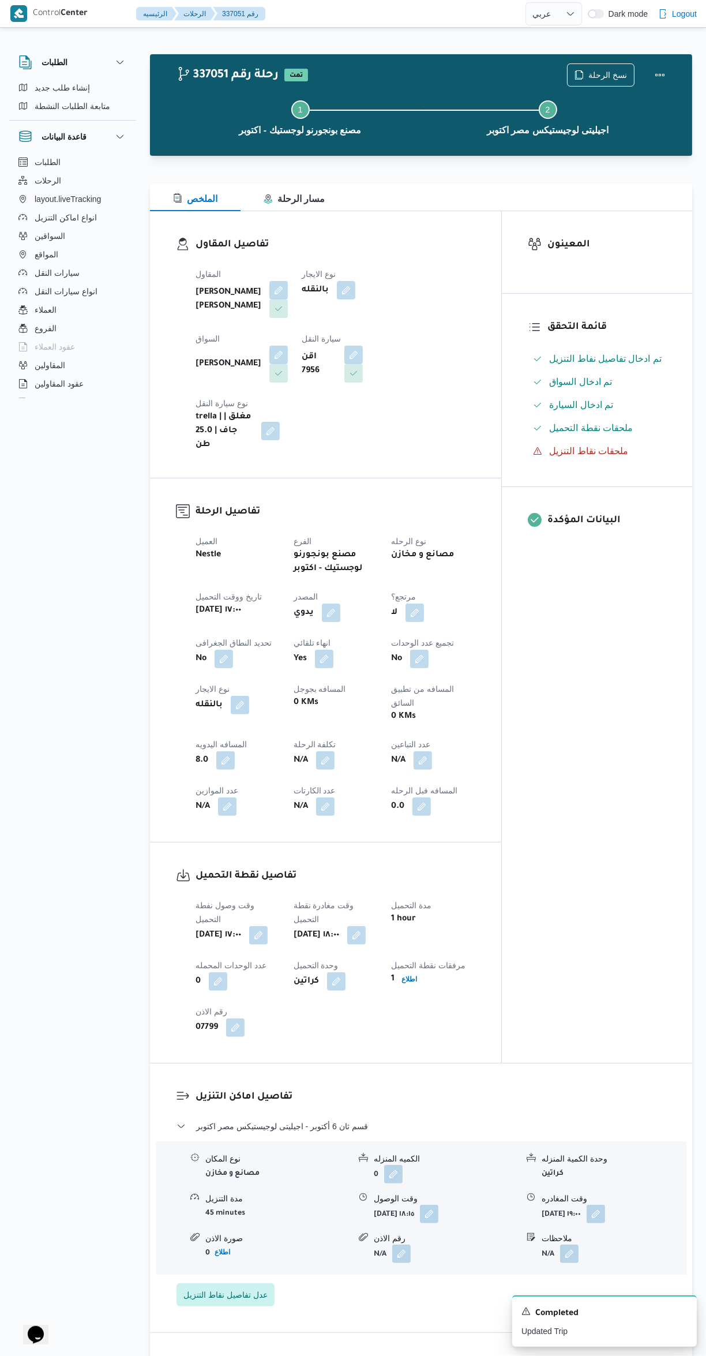
select select "ar"
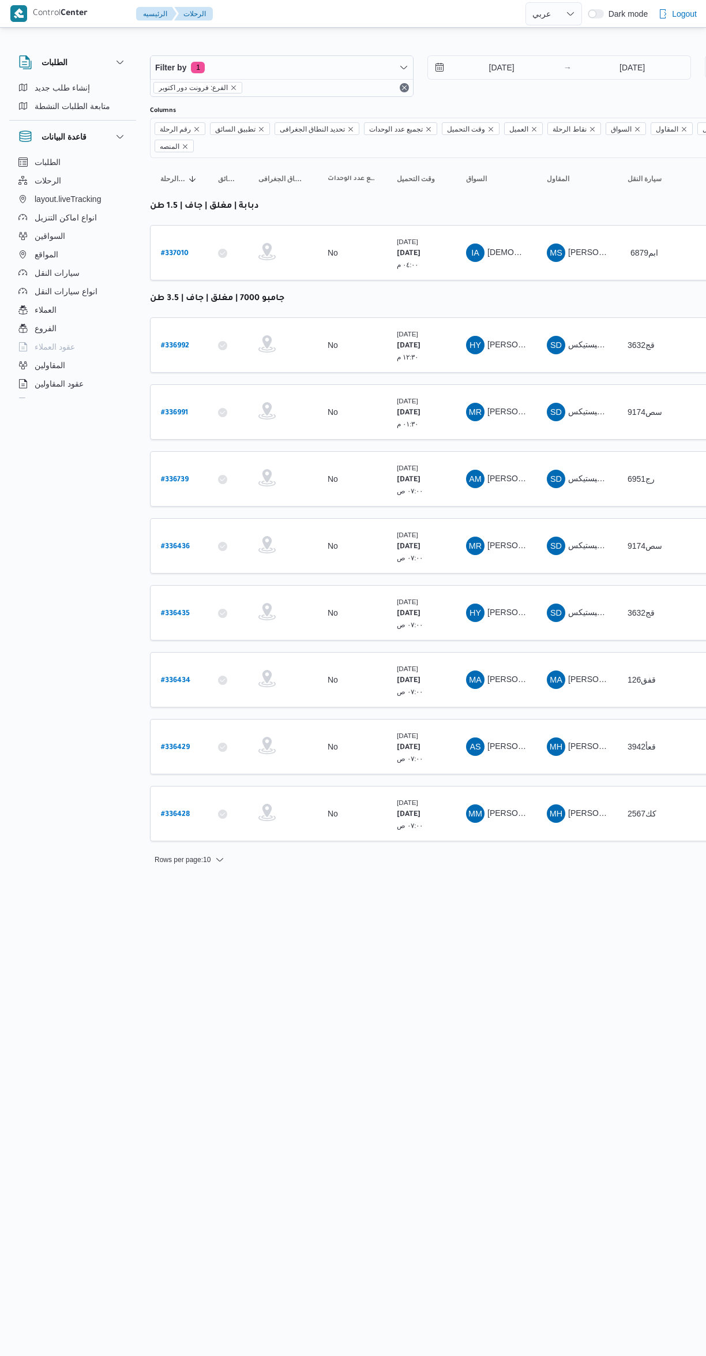
select select "ar"
